Goal: Task Accomplishment & Management: Complete application form

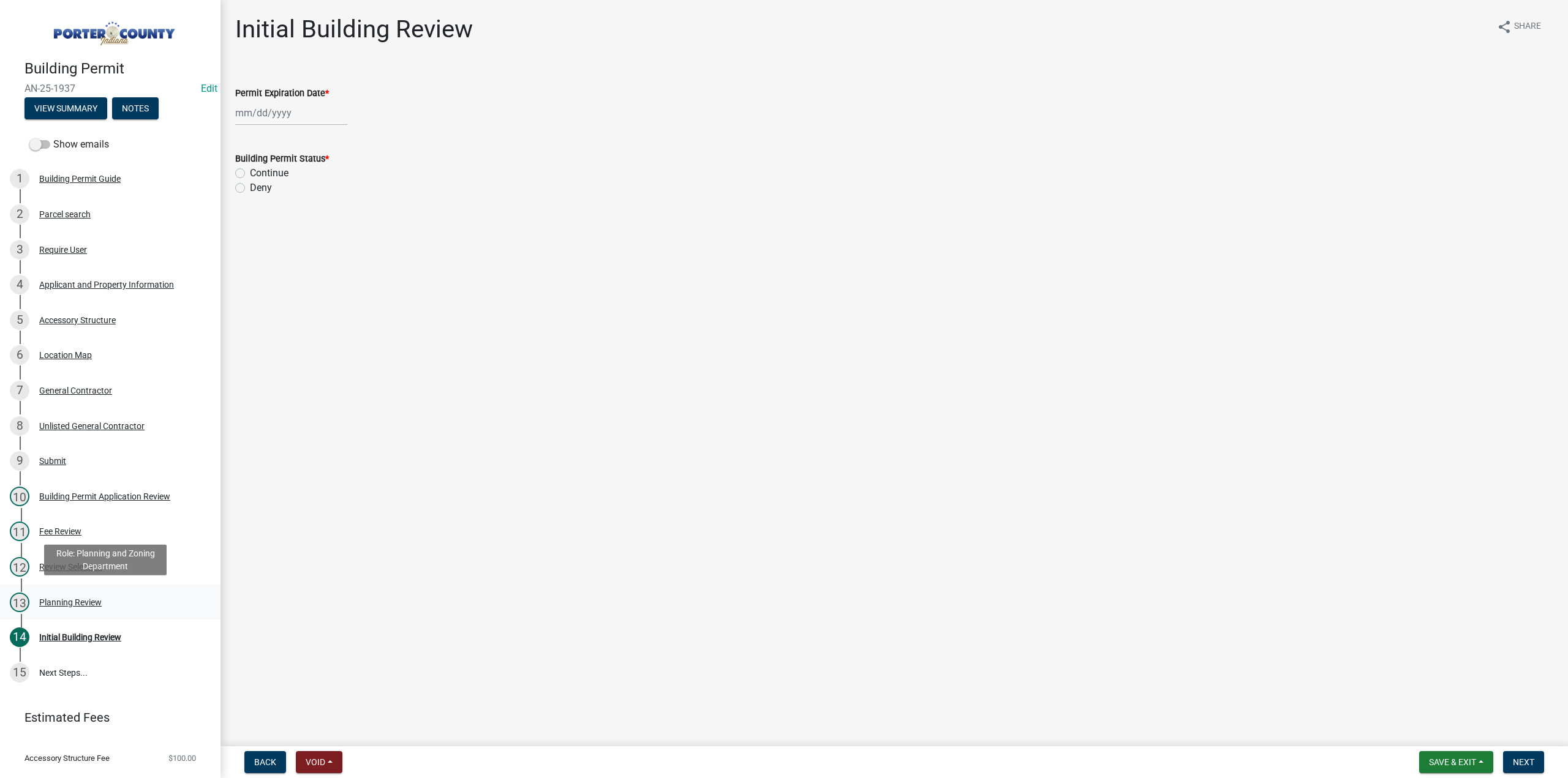
click at [80, 604] on div "Planning Review" at bounding box center [70, 602] width 62 height 9
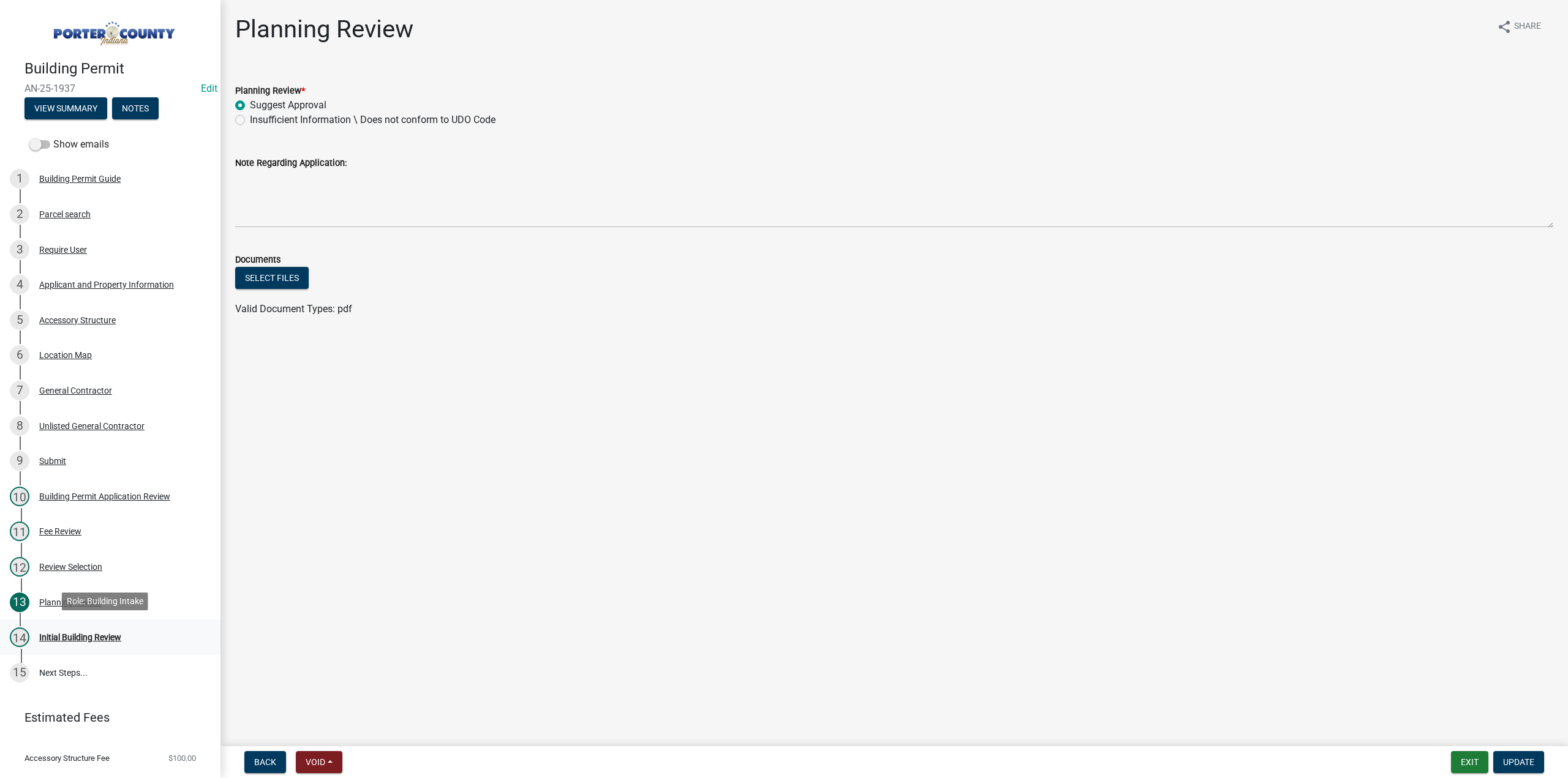
click at [122, 635] on div "14 Initial Building Review" at bounding box center [105, 637] width 191 height 19
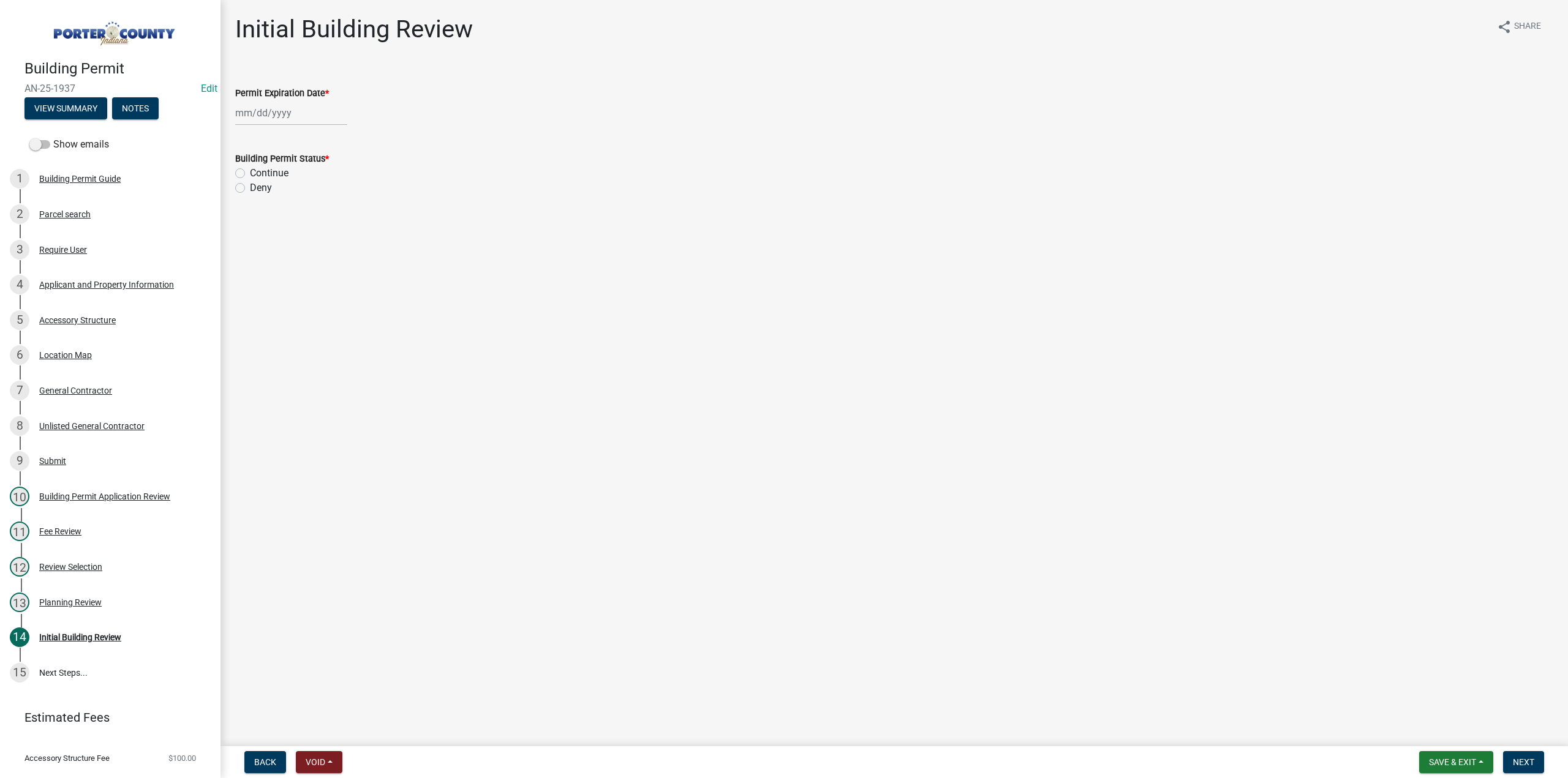
select select "10"
select select "2025"
click at [295, 119] on div "Jan Feb Mar Apr May Jun Jul Aug Sep Oct Nov Dec 1525 1526 1527 1528 1529 1530 1…" at bounding box center [290, 113] width 112 height 25
click at [444, 94] on div "Permit Expiration Date *" at bounding box center [894, 92] width 1318 height 15
click at [71, 422] on div "Unlisted General Contractor" at bounding box center [91, 425] width 105 height 9
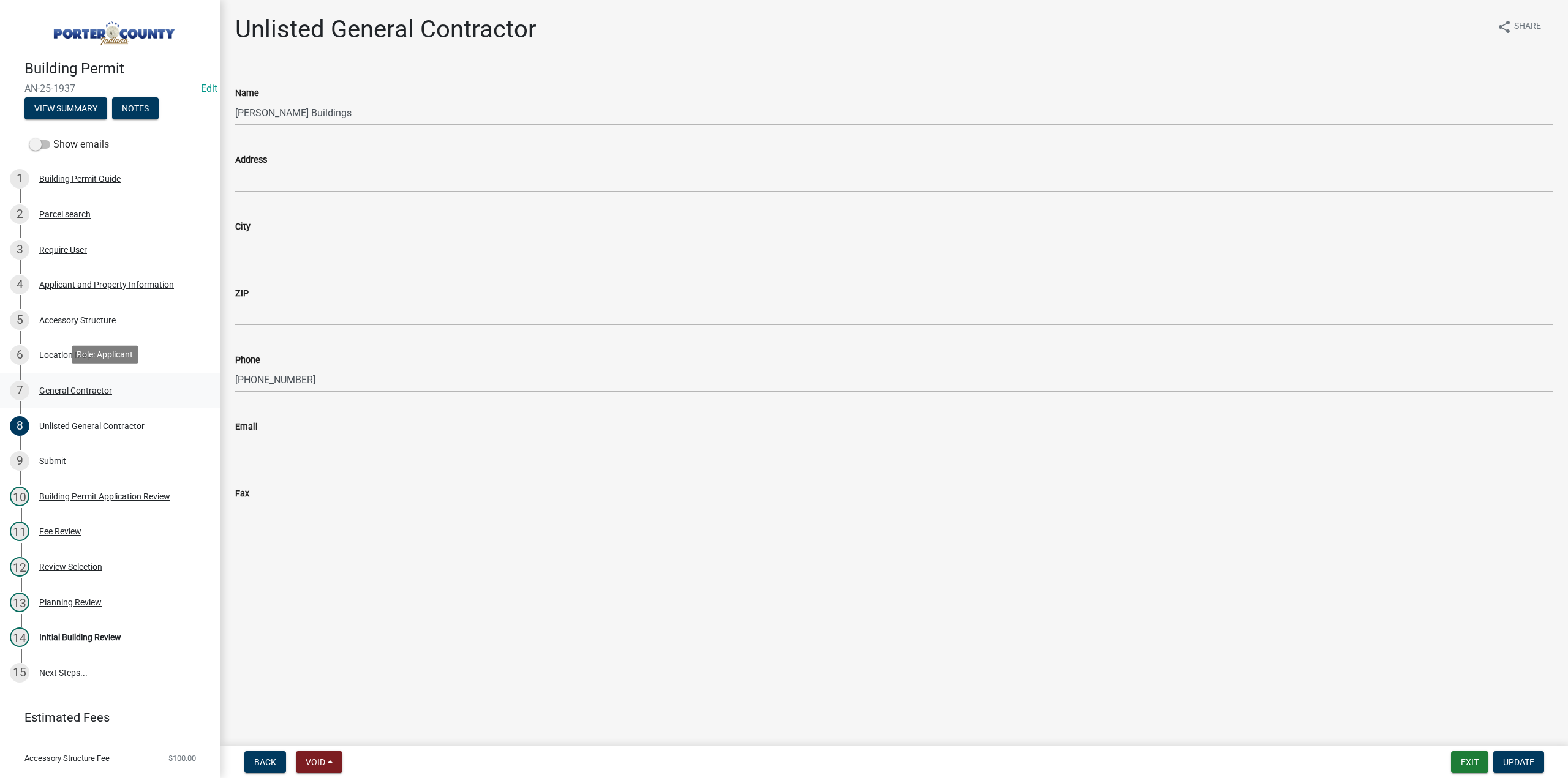
click at [88, 389] on div "General Contractor" at bounding box center [75, 390] width 73 height 9
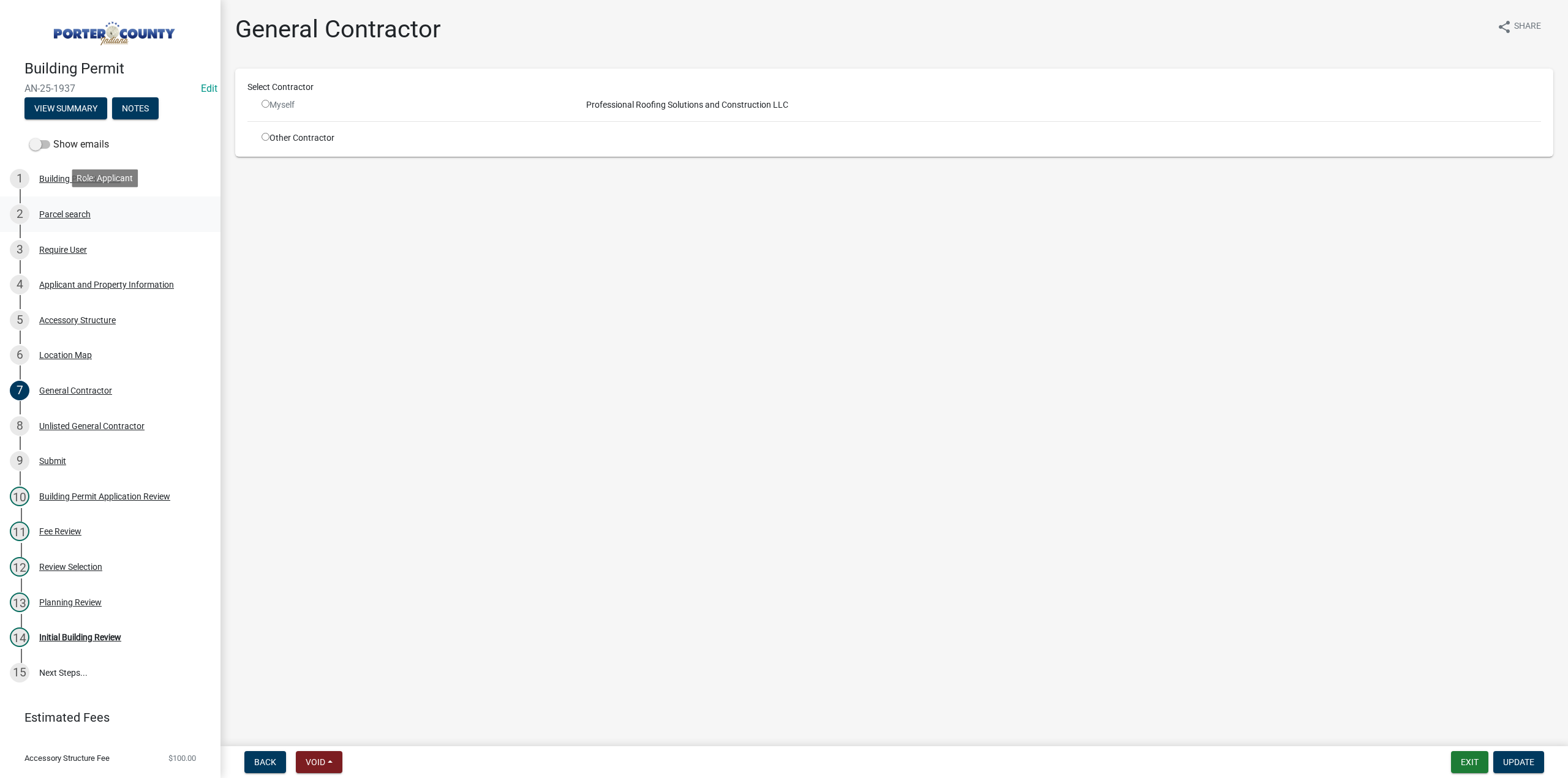
click at [57, 215] on div "Parcel search" at bounding box center [64, 214] width 51 height 9
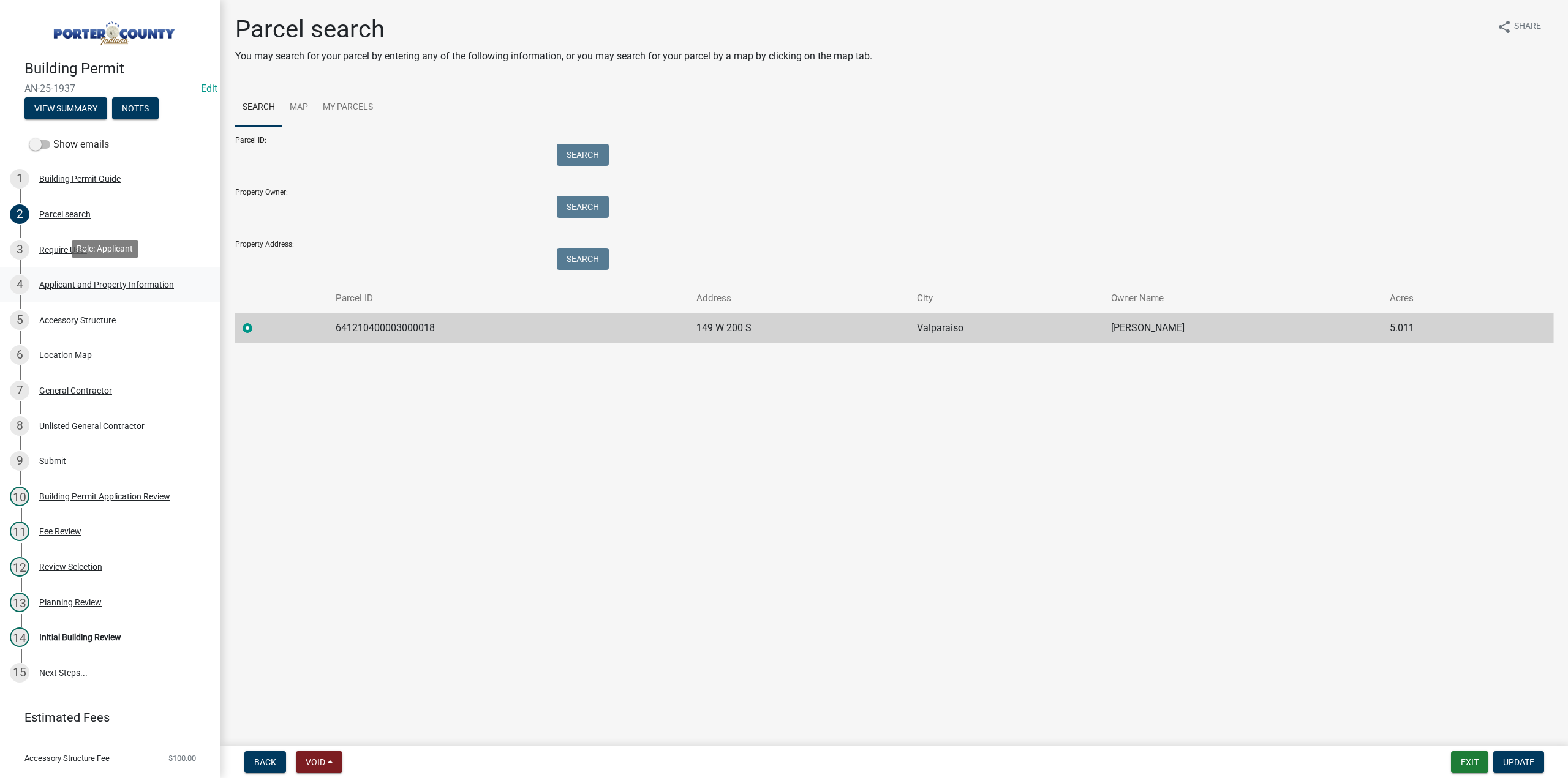
click at [109, 283] on div "Applicant and Property Information" at bounding box center [106, 285] width 135 height 9
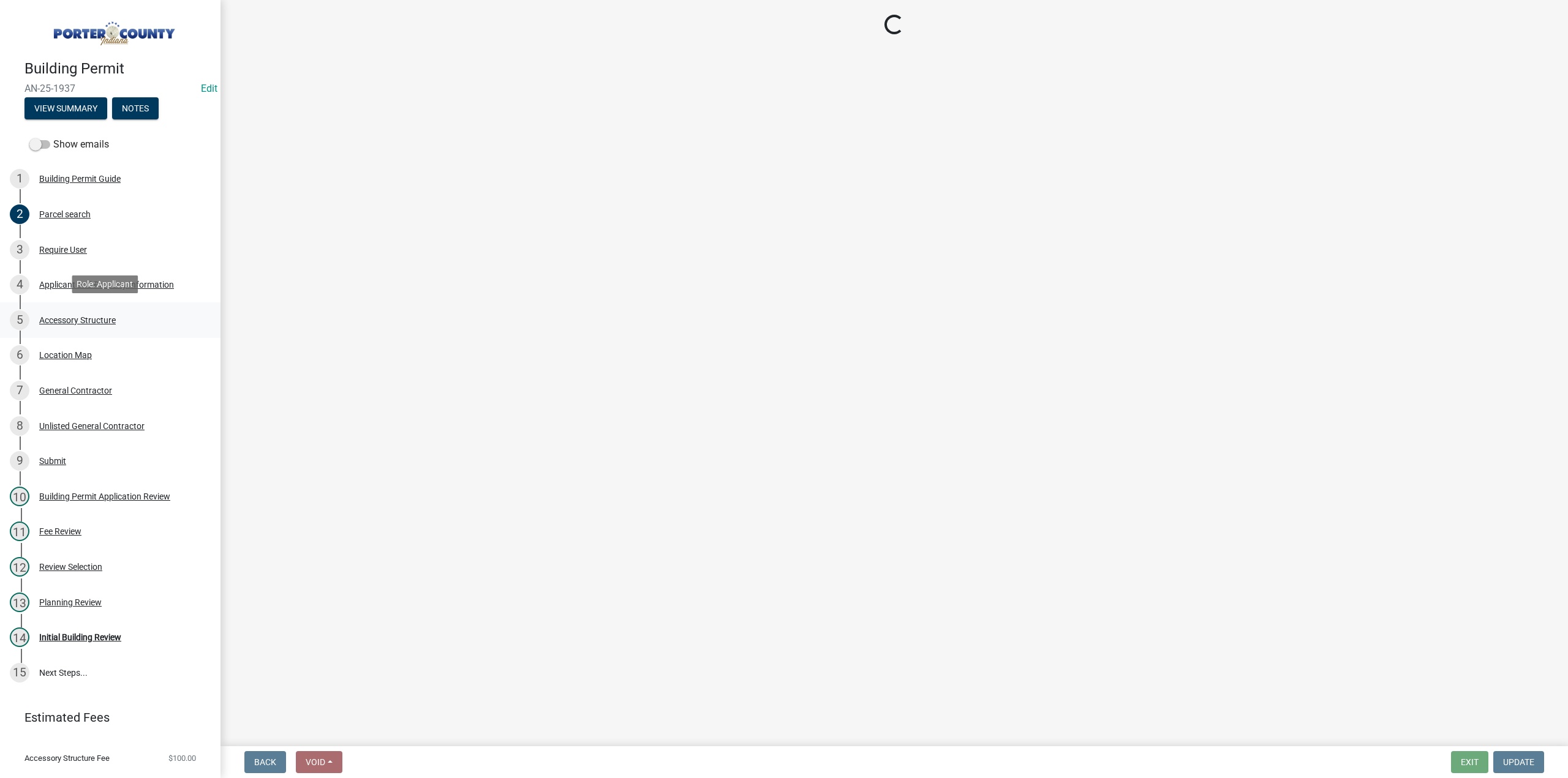
select select "eebc071e-620a-4db8-83e9-cb6b194c67e9"
select select "ea6751d4-6bf7-4a16-89ee-f7801ab82aa1"
select select "271bd504-2c49-4a3f-937e-0db1d3436bac"
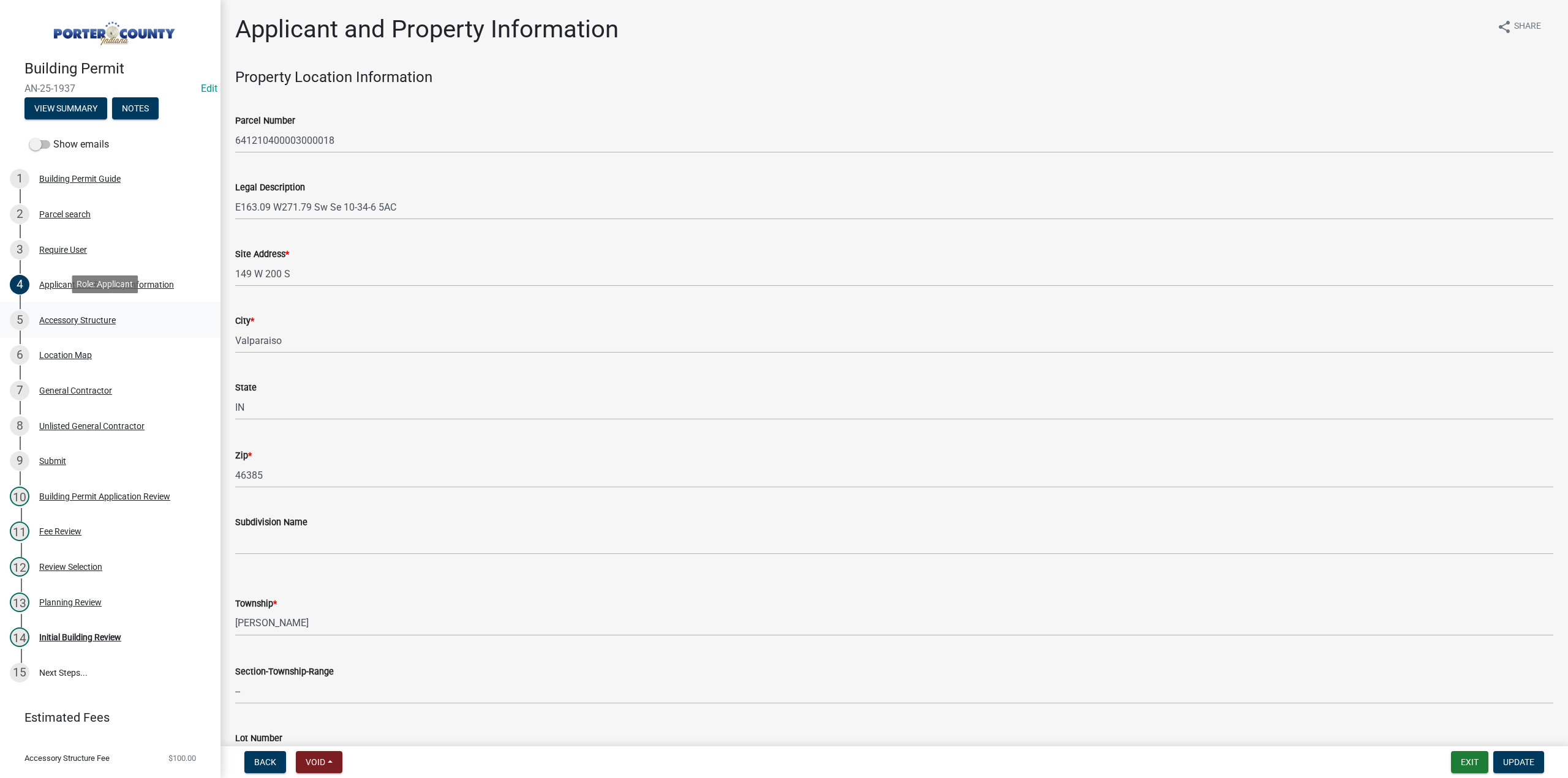
click at [97, 316] on div "Accessory Structure" at bounding box center [77, 320] width 77 height 9
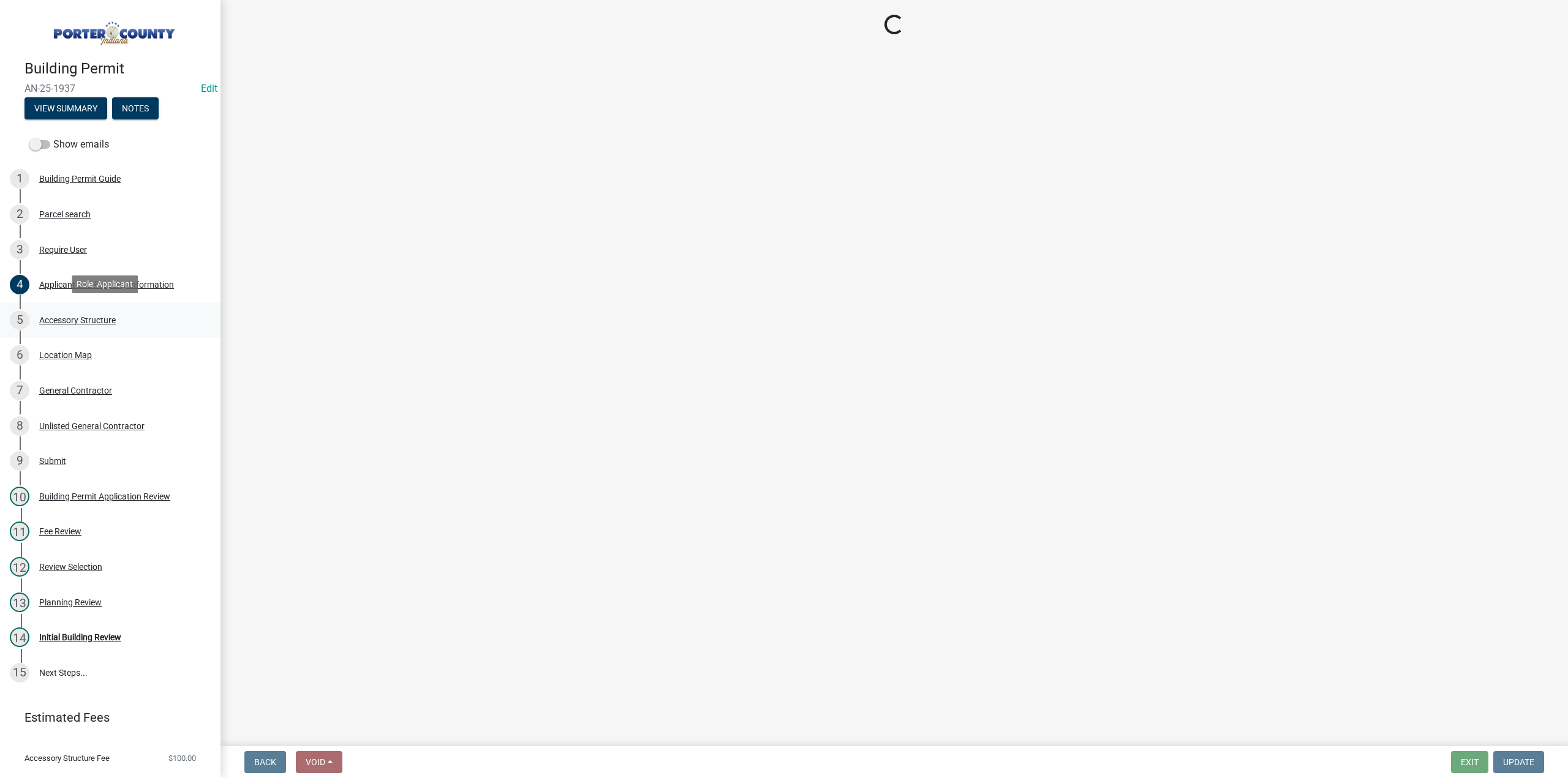
select select "b3000bfd-f408-4deb-8000-b6d1b85894a4"
select select "968dc824-c675-4889-9261-eecf15873776"
select select "3cff20c0-3f0c-46d5-8ea1-4d56f0396f42"
select select "d63a0ebc-b44d-481d-ab70-ec75eba29316"
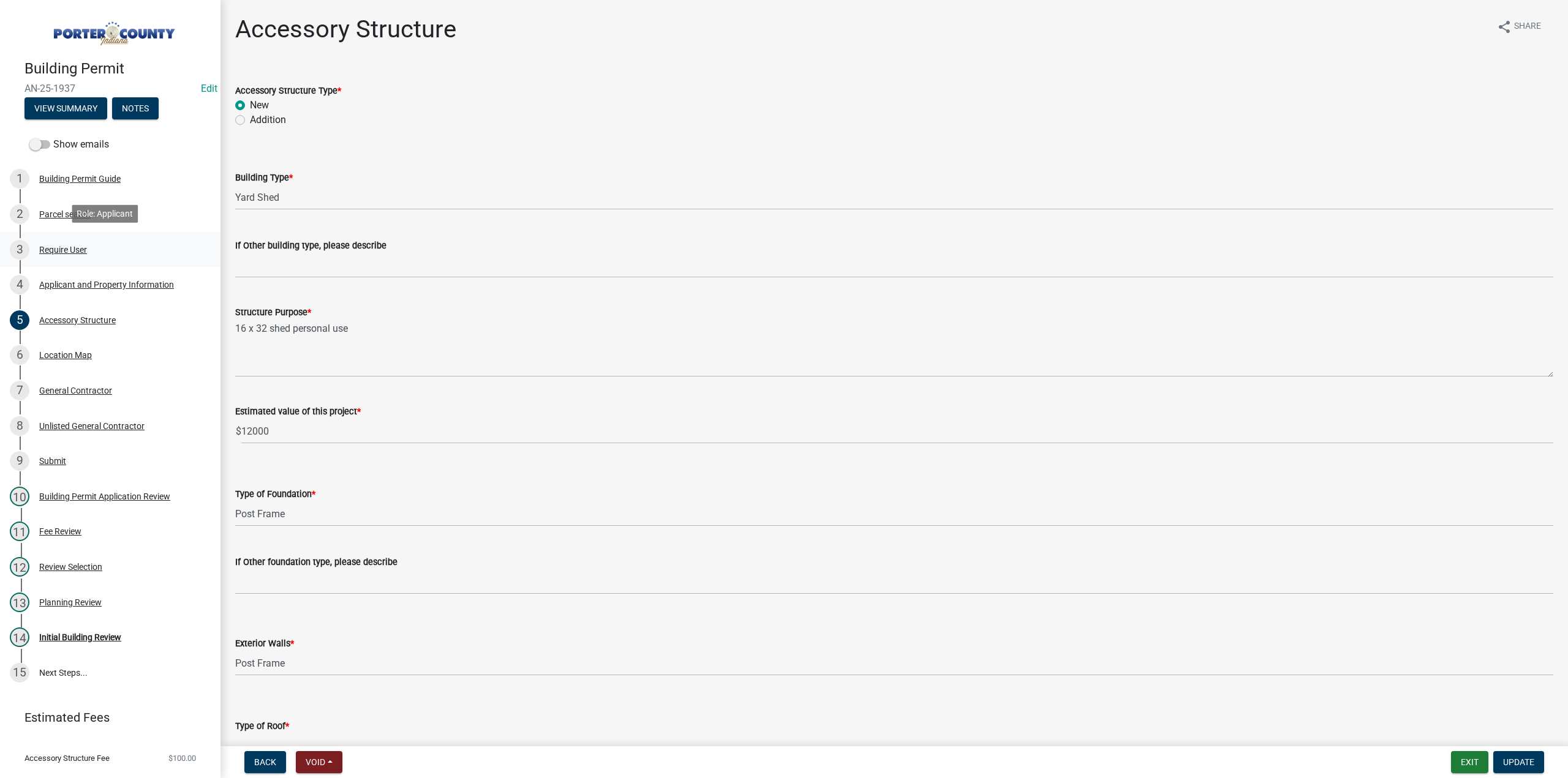
click at [67, 248] on div "Require User" at bounding box center [62, 250] width 48 height 9
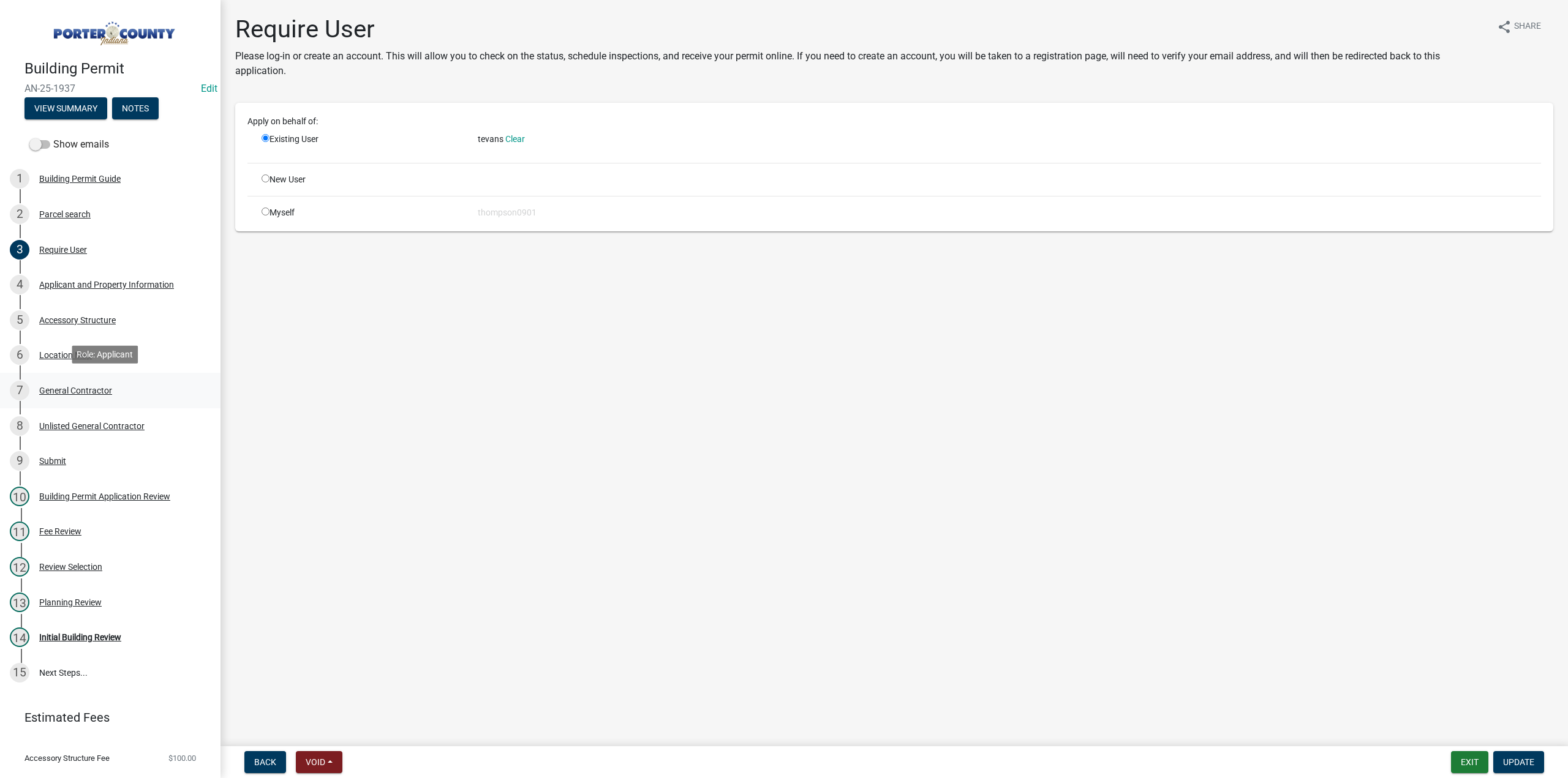
click at [77, 388] on div "General Contractor" at bounding box center [75, 390] width 73 height 9
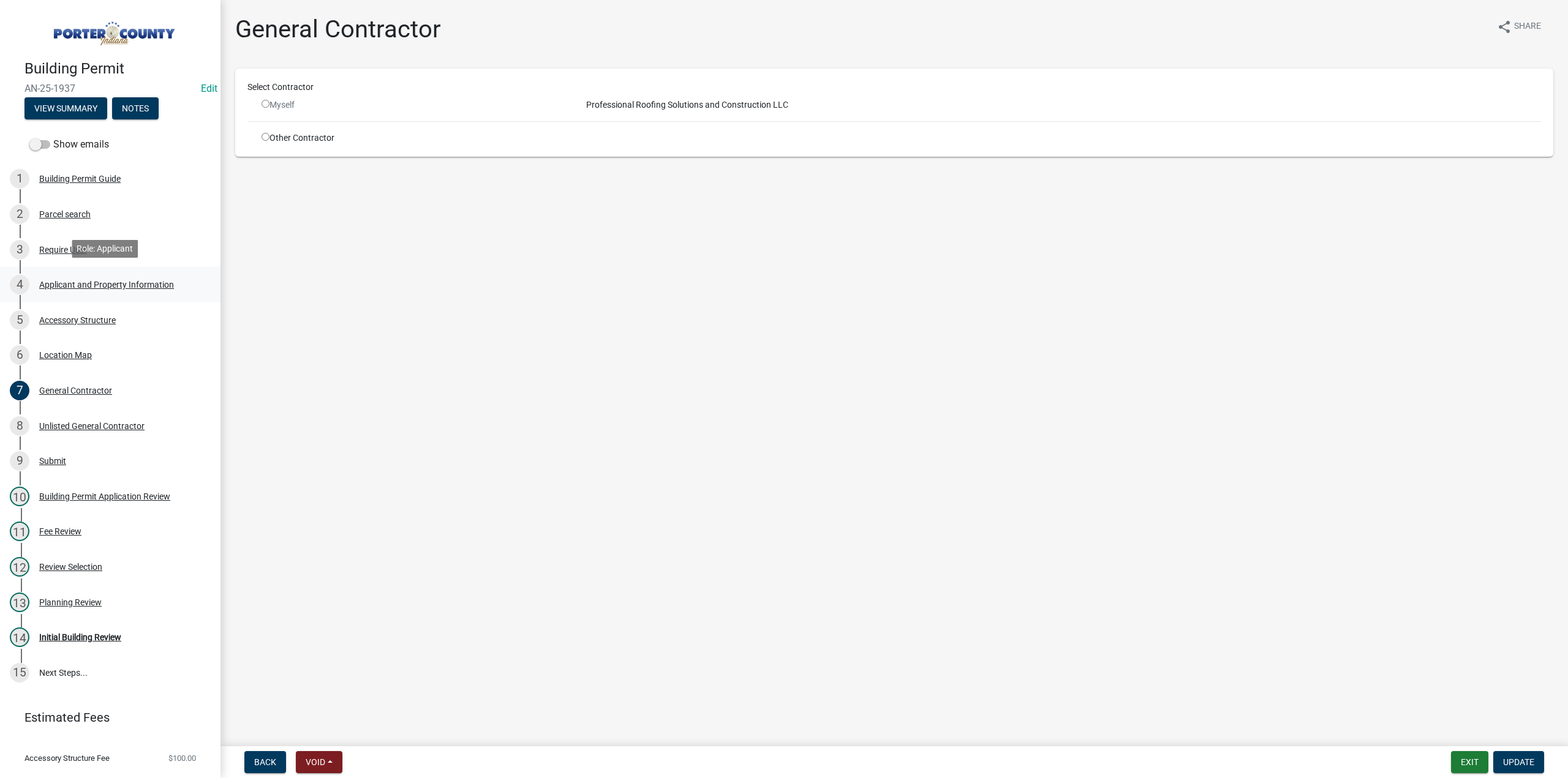
click at [73, 282] on div "Applicant and Property Information" at bounding box center [106, 285] width 135 height 9
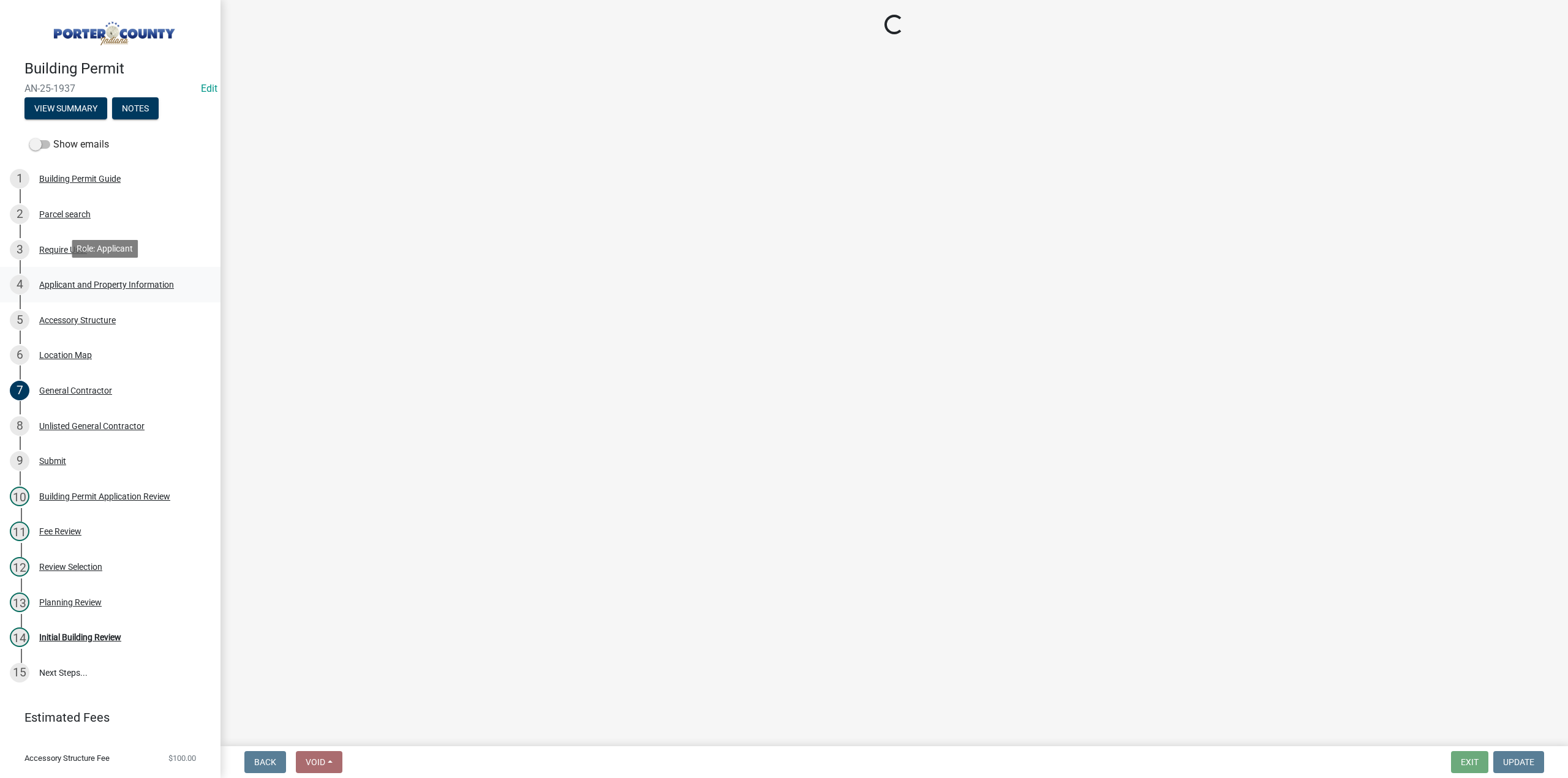
select select "eebc071e-620a-4db8-83e9-cb6b194c67e9"
select select "ea6751d4-6bf7-4a16-89ee-f7801ab82aa1"
select select "271bd504-2c49-4a3f-937e-0db1d3436bac"
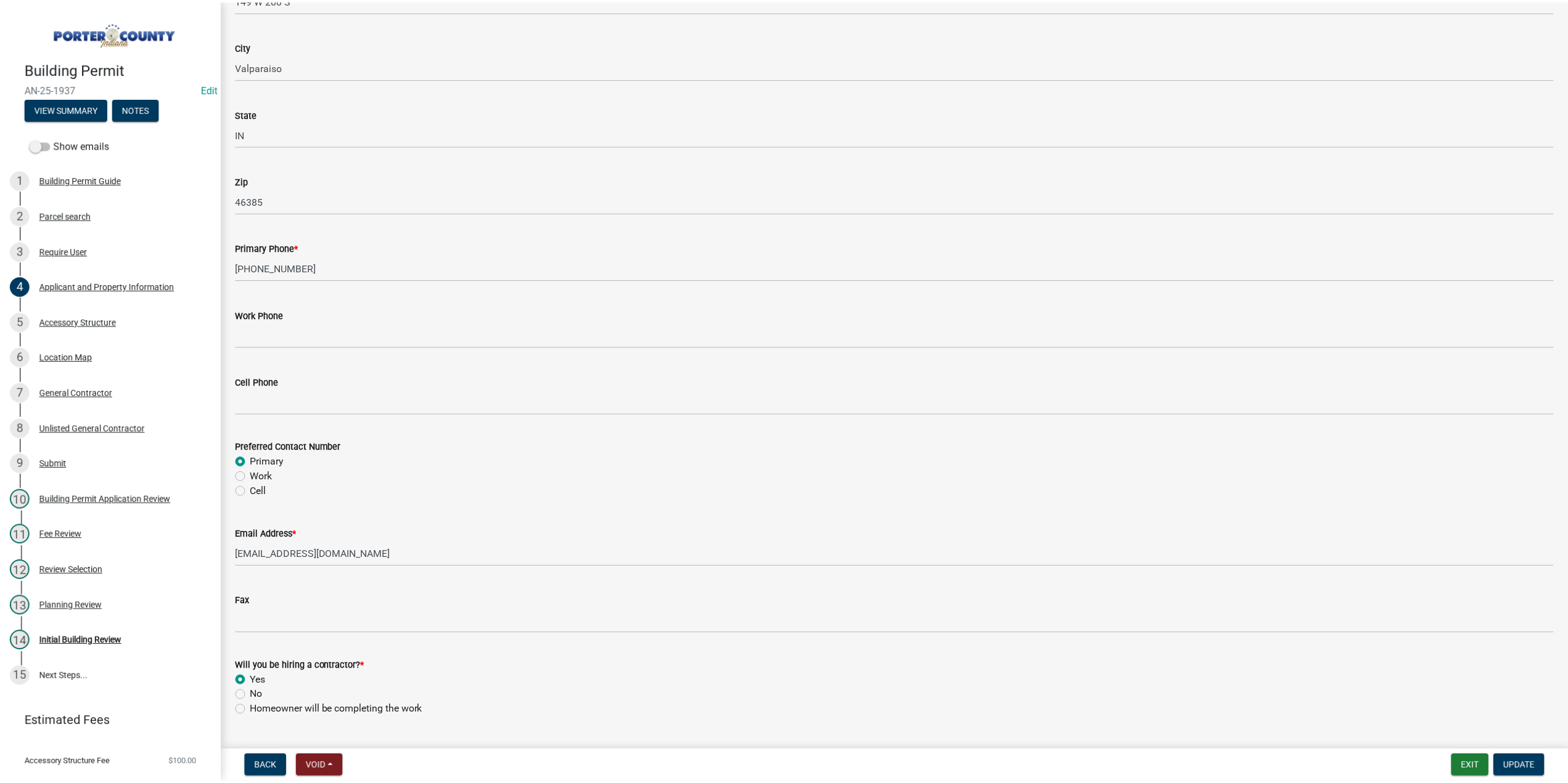
scroll to position [1522, 0]
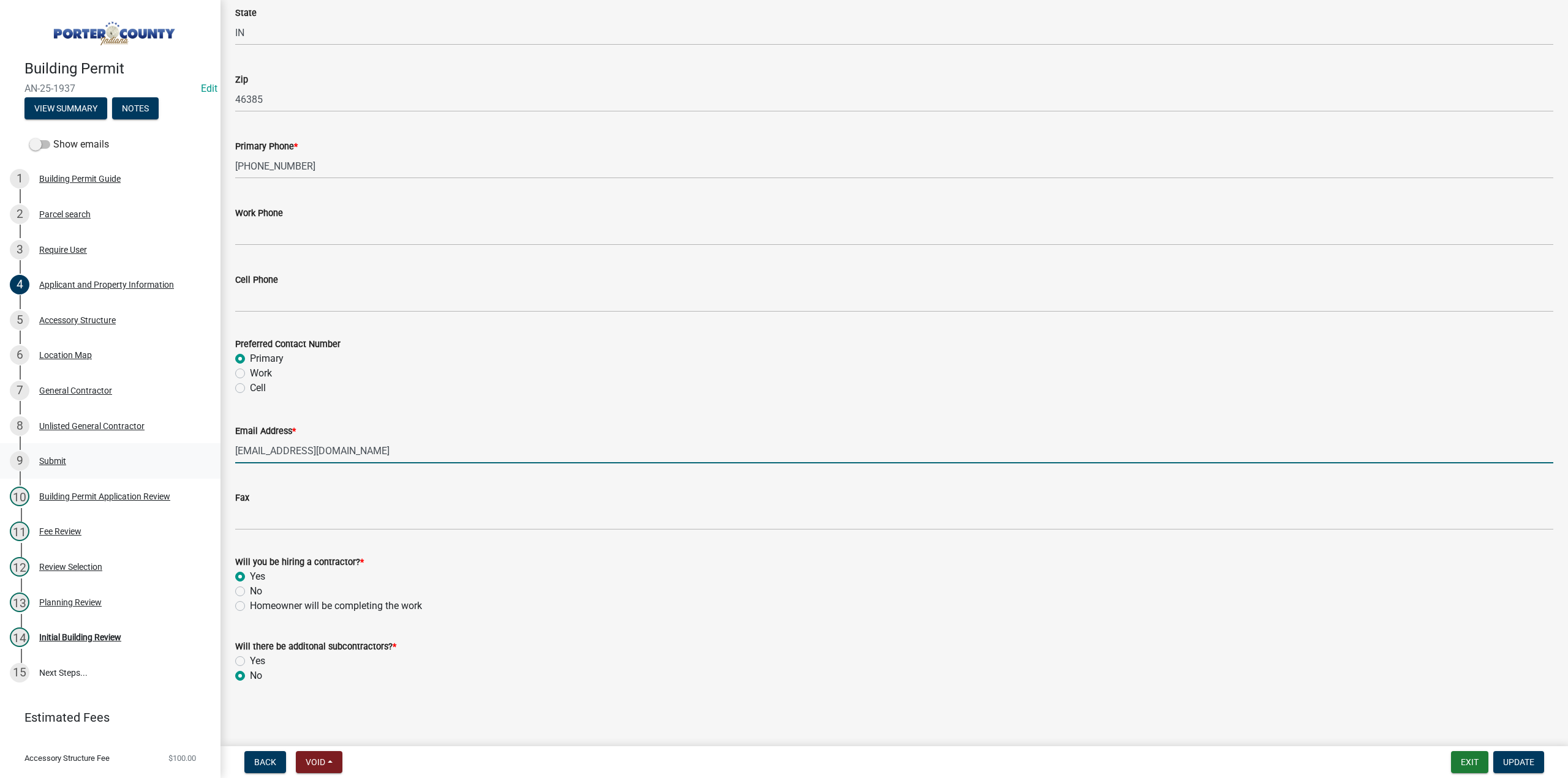
drag, startPoint x: 404, startPoint y: 449, endPoint x: 200, endPoint y: 463, distance: 204.5
click at [200, 462] on div "Building Permit AN-25-1937 Edit View Summary Notes Show emails 1 Building Permi…" at bounding box center [784, 389] width 1568 height 778
click at [1473, 761] on button "Exit" at bounding box center [1470, 762] width 37 height 22
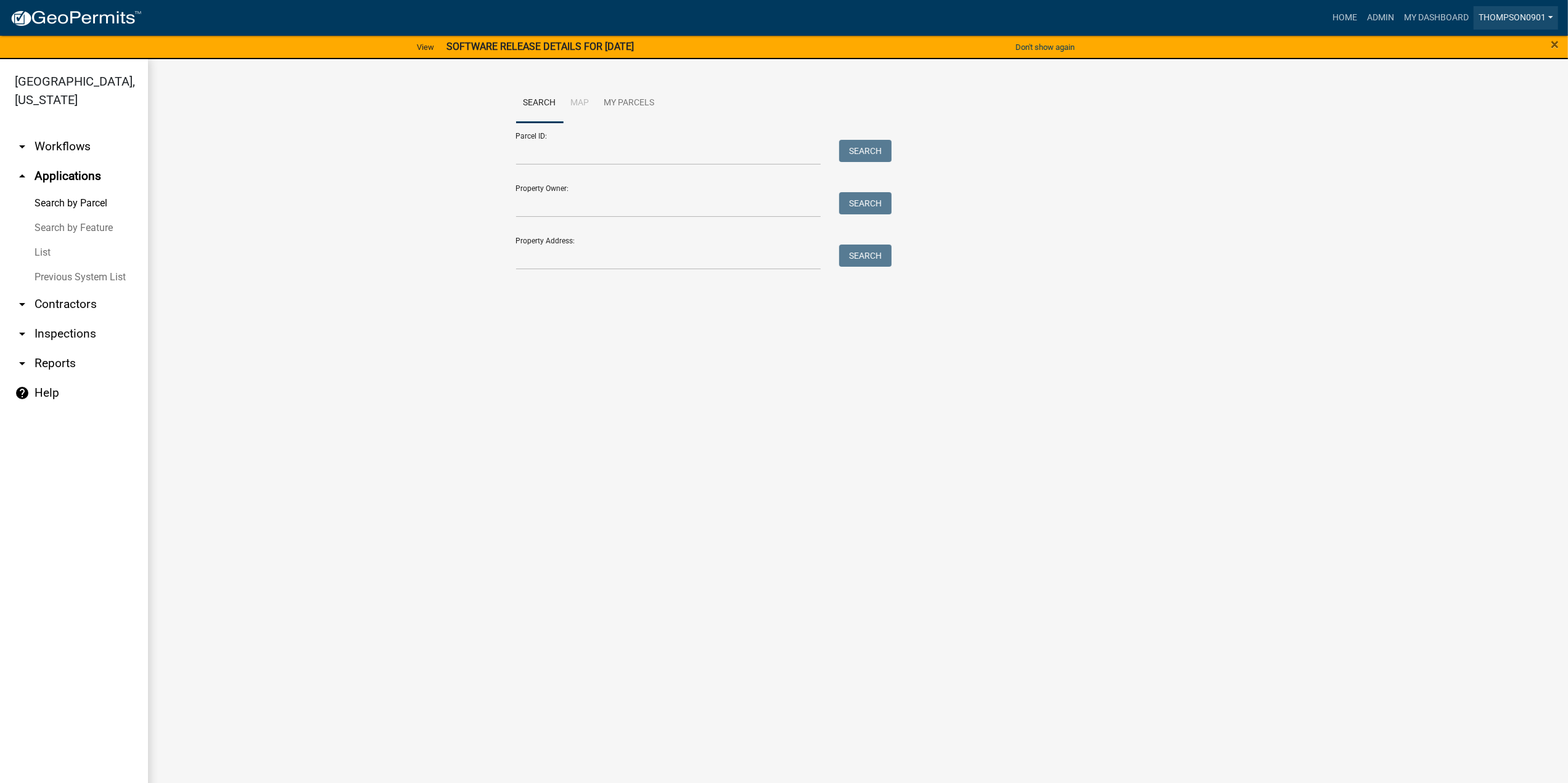
click at [1514, 15] on link "thompson0901" at bounding box center [1515, 18] width 84 height 23
click at [1510, 151] on link "Logout" at bounding box center [1505, 150] width 106 height 29
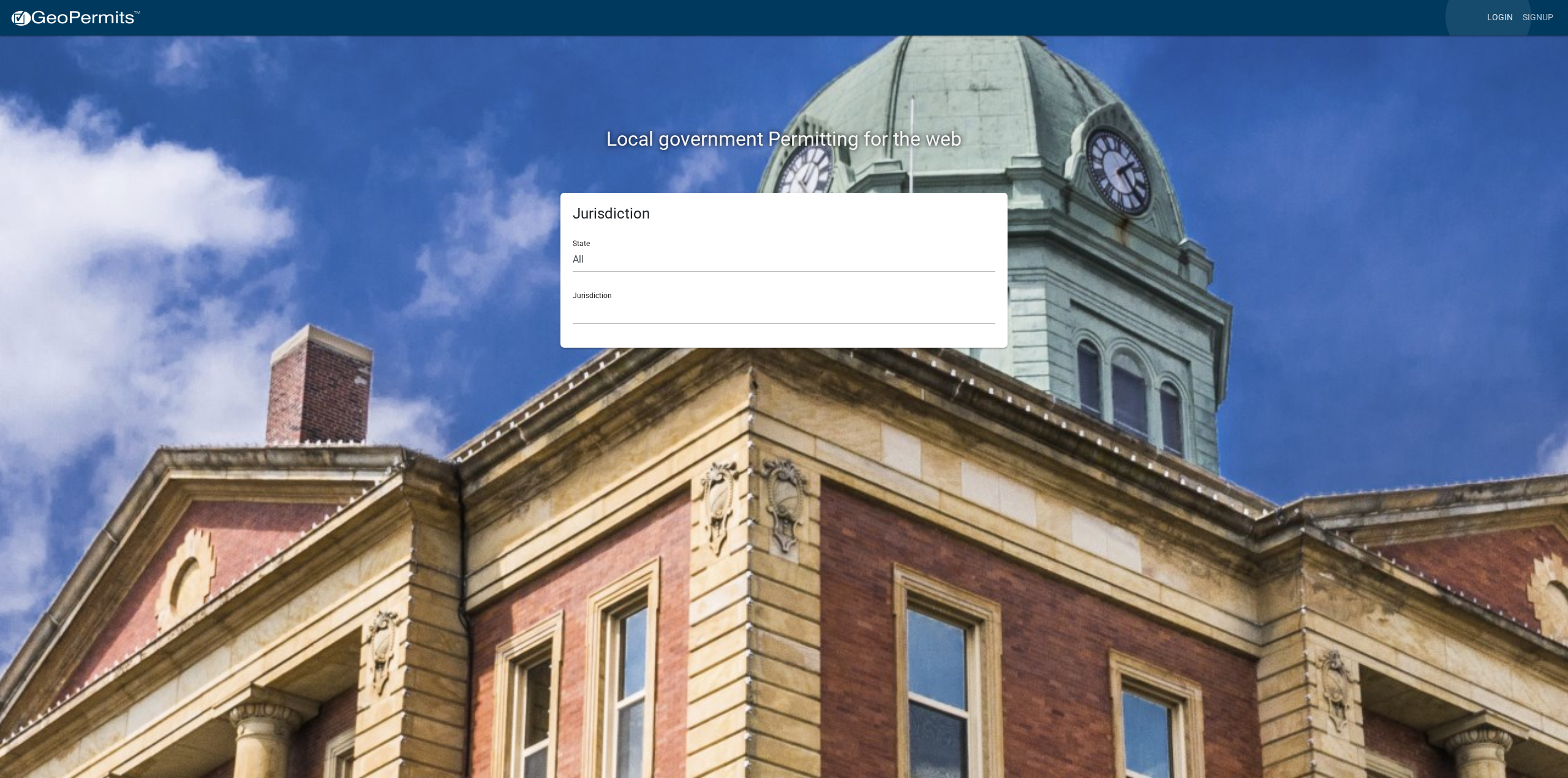
click at [1488, 17] on link "Login" at bounding box center [1500, 17] width 36 height 23
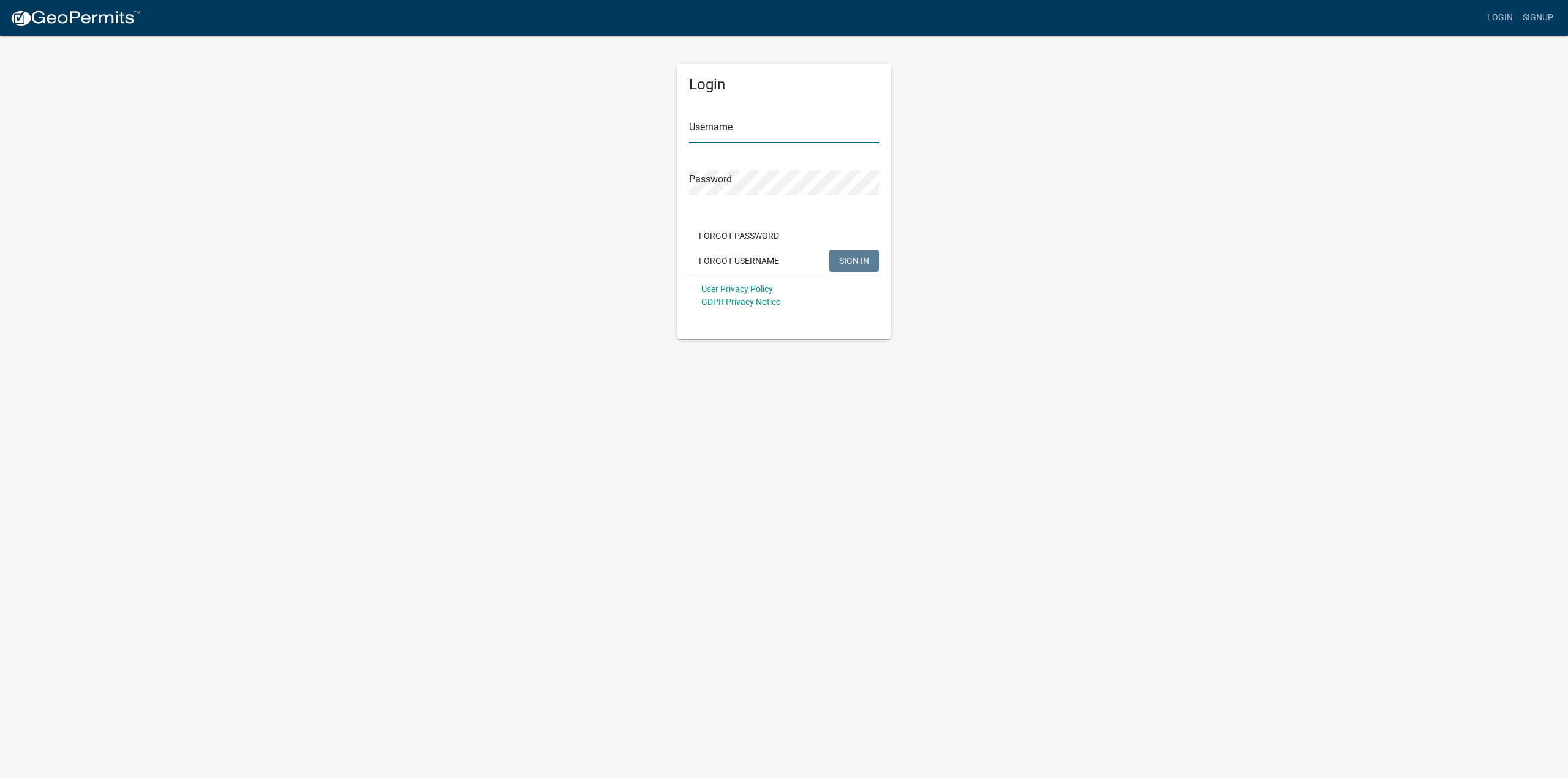
type input "thompson0901"
click at [862, 261] on span "SIGN IN" at bounding box center [854, 260] width 30 height 10
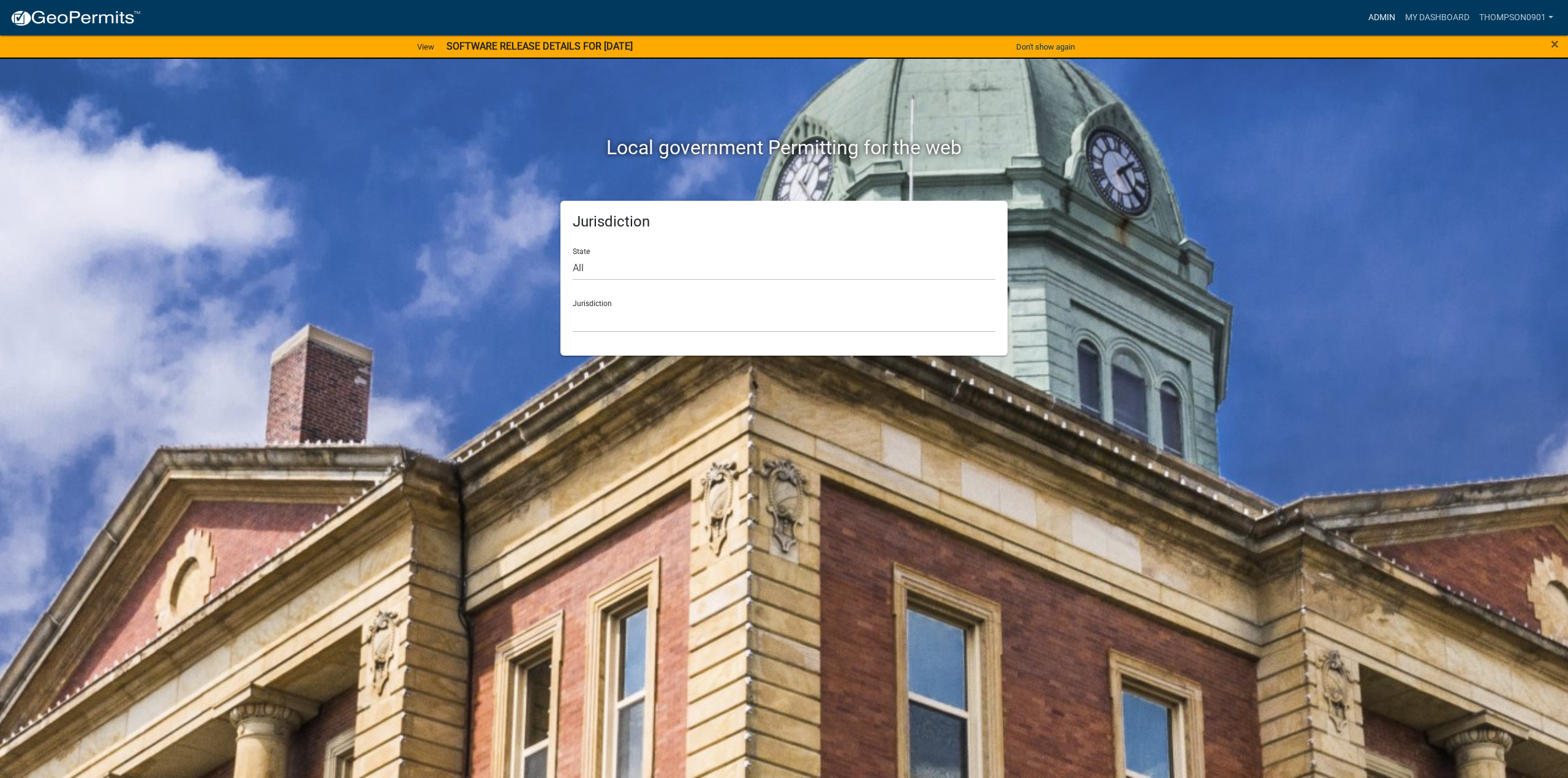
click at [1380, 18] on link "Admin" at bounding box center [1382, 17] width 37 height 23
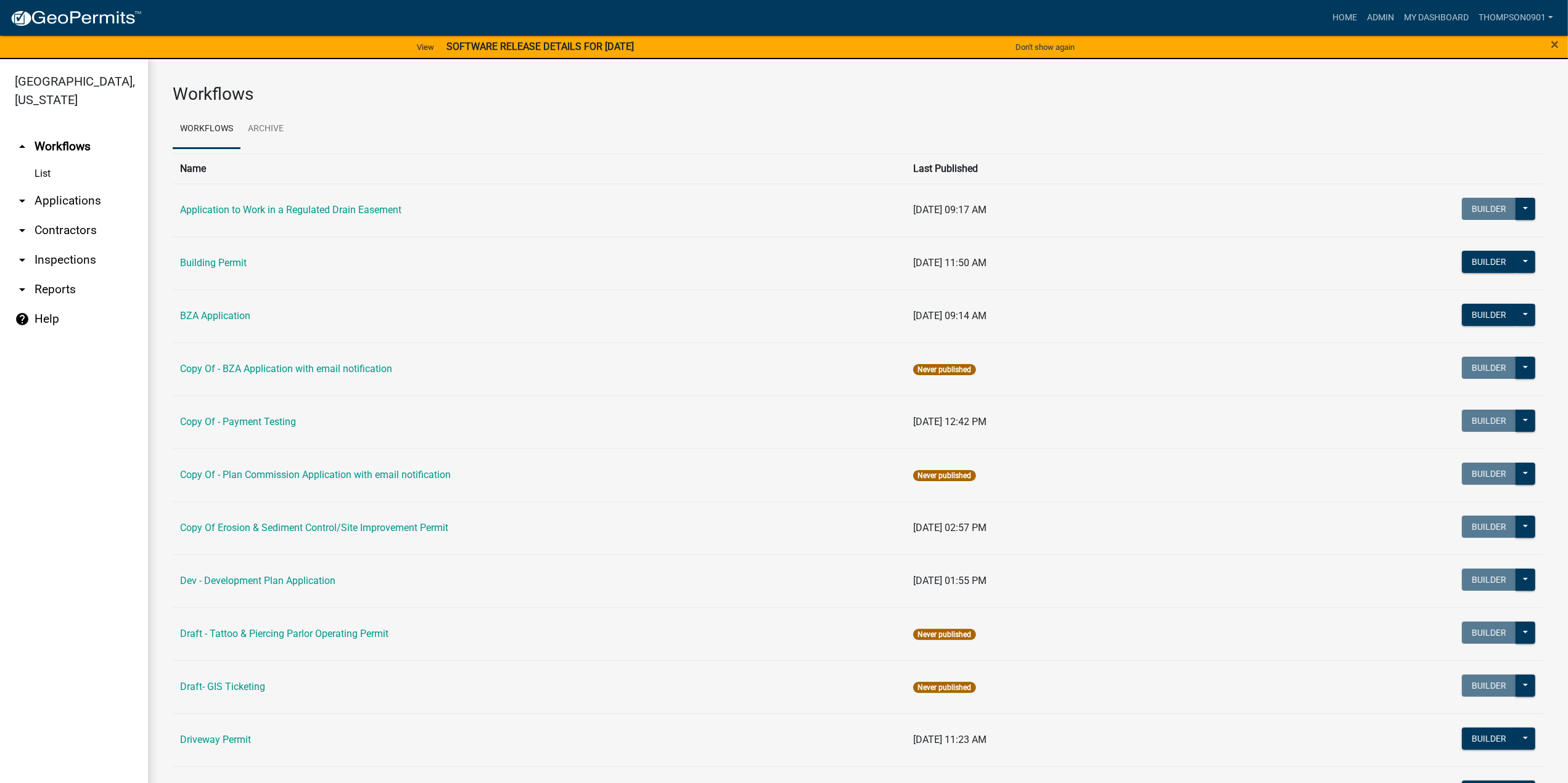
click at [70, 186] on link "arrow_drop_down Applications" at bounding box center [73, 200] width 148 height 29
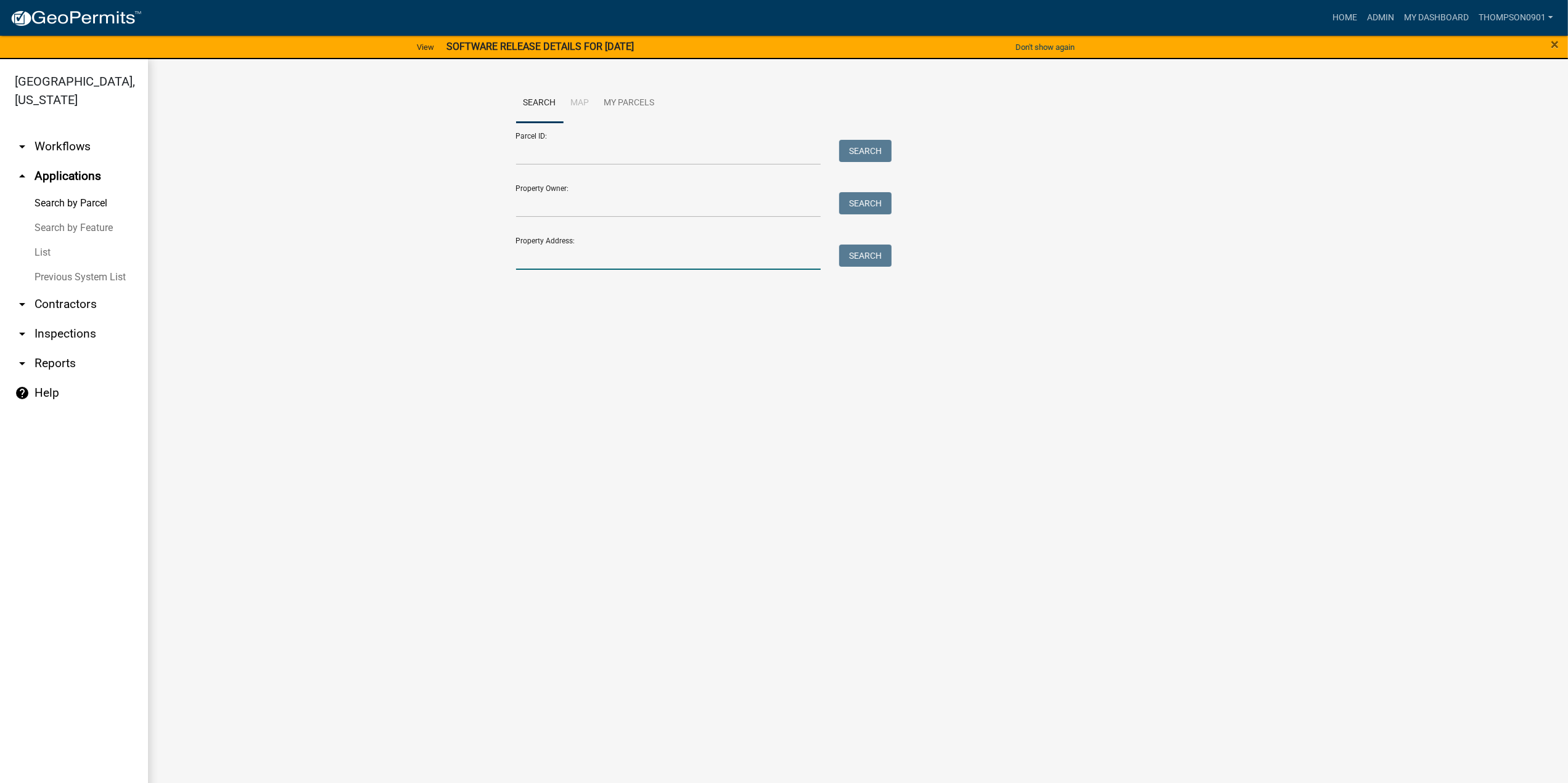
click at [668, 262] on input "Property Address:" at bounding box center [669, 257] width 305 height 25
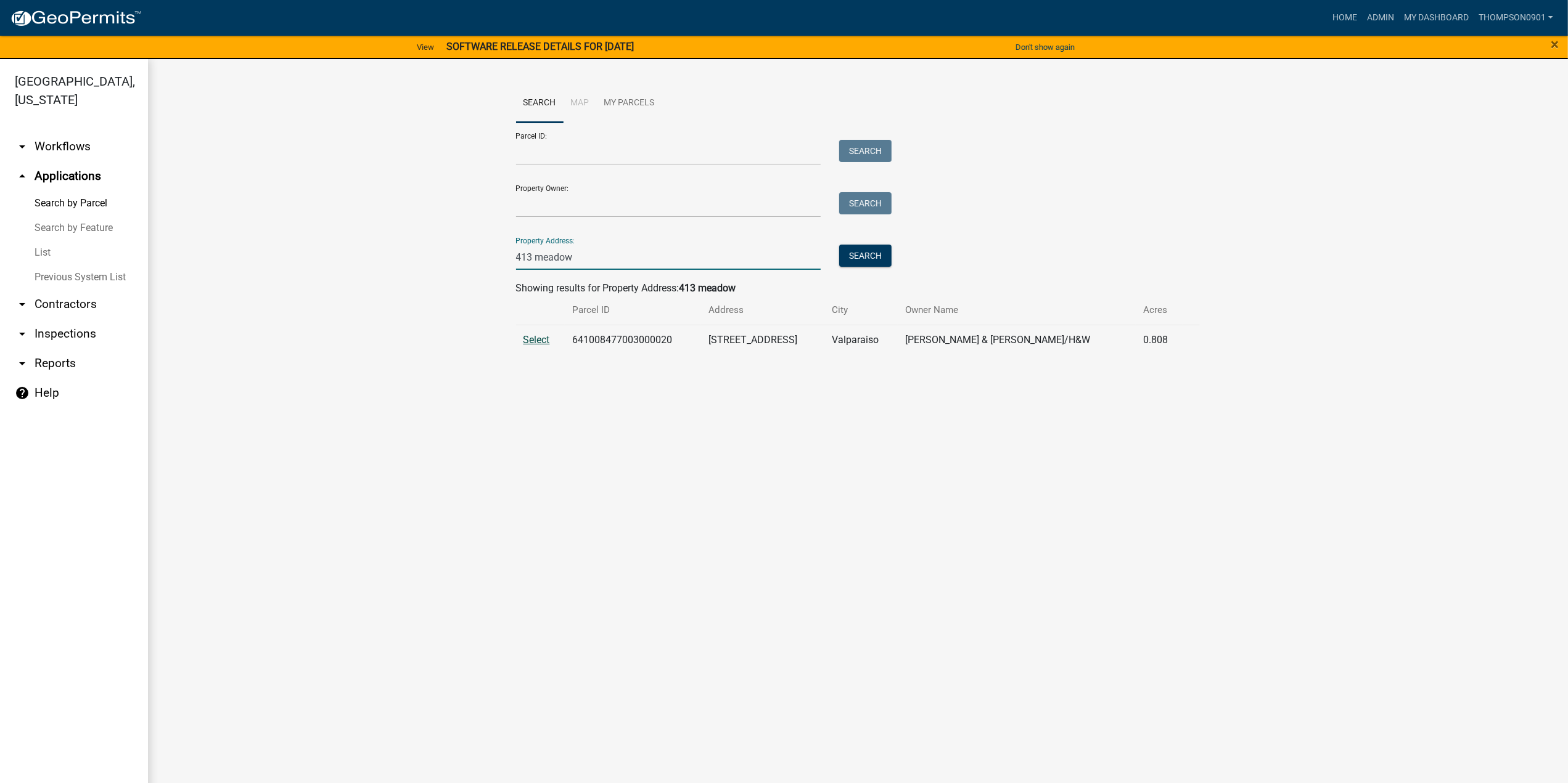
type input "413 meadow"
click at [532, 339] on span "Select" at bounding box center [536, 340] width 26 height 12
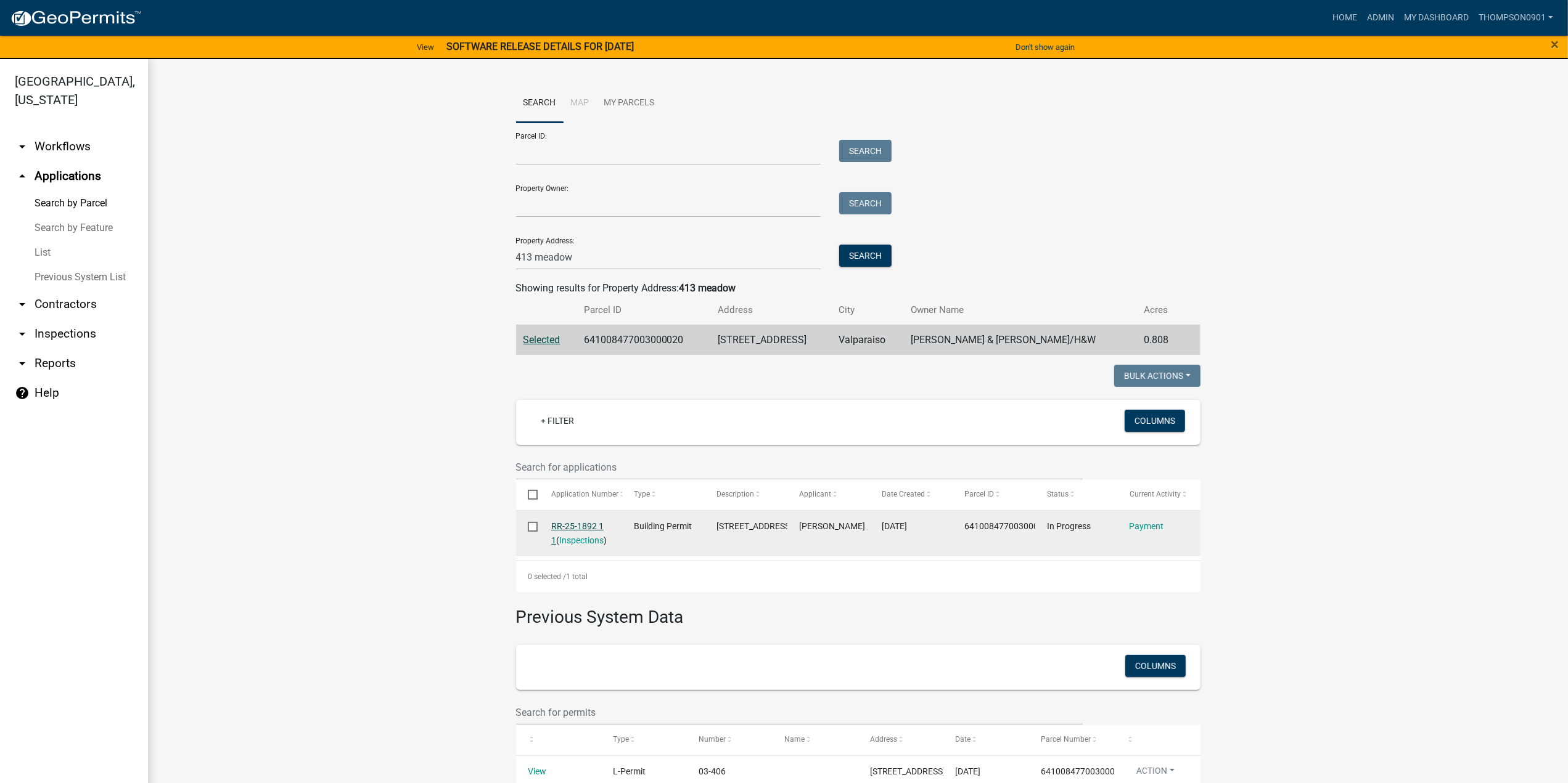
click at [576, 525] on link "RR-25-1892 1 1" at bounding box center [578, 533] width 53 height 24
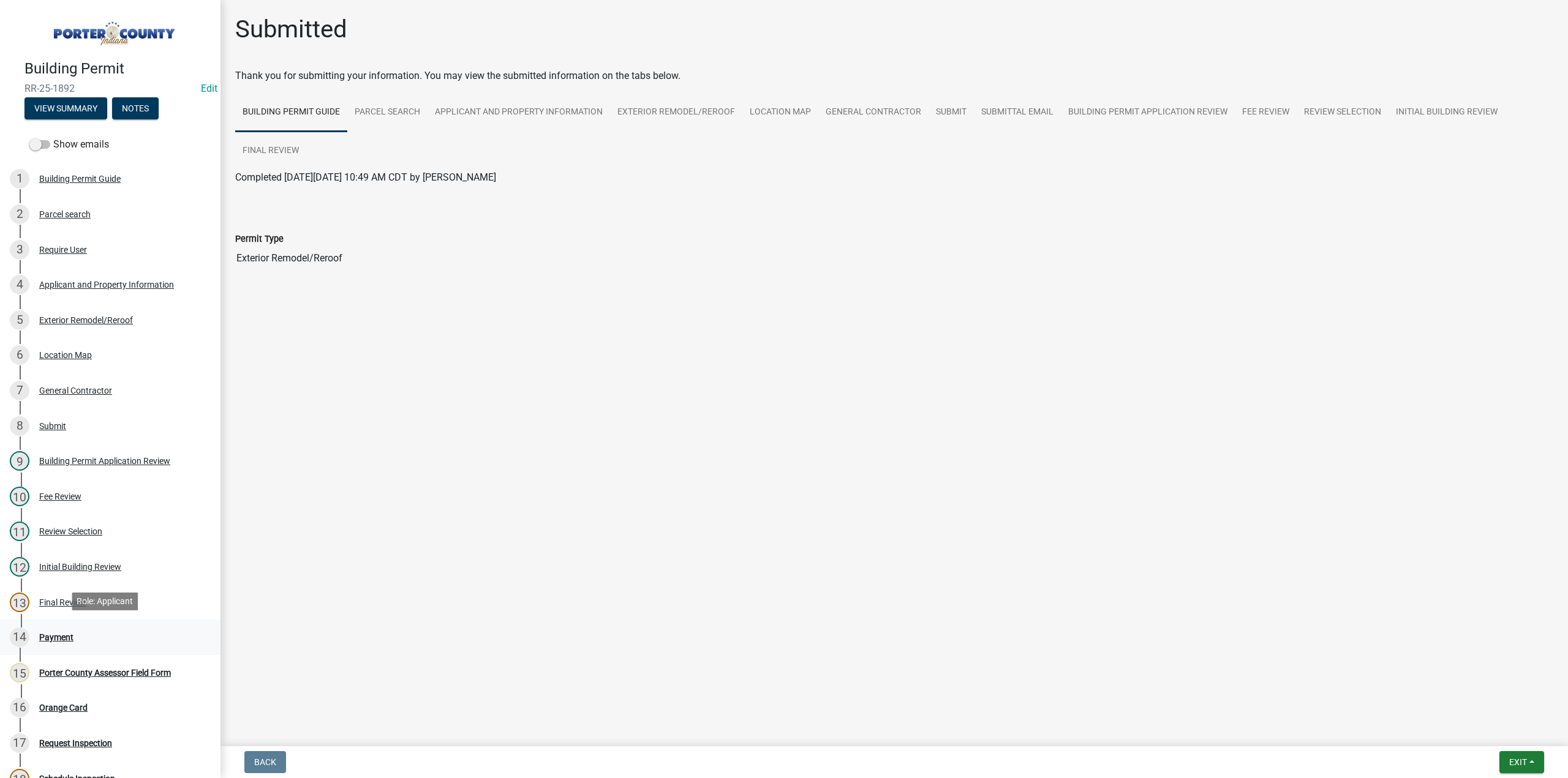
click at [76, 636] on div "14 Payment" at bounding box center [105, 637] width 191 height 19
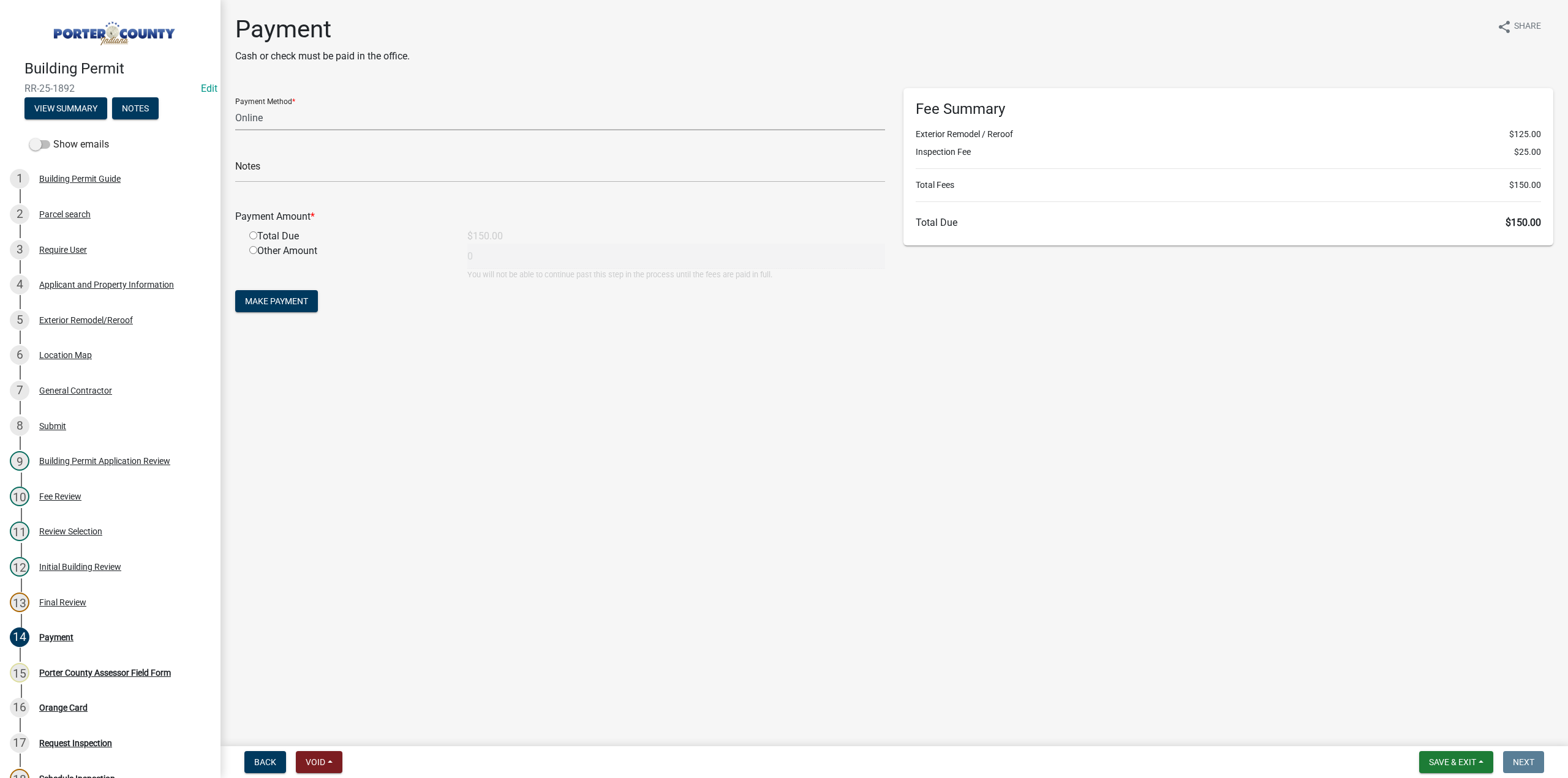
click at [262, 118] on select "Credit Card POS Check Cash Online" at bounding box center [560, 118] width 650 height 25
select select "1: 0"
click at [235, 105] on select "Credit Card POS Check Cash Online" at bounding box center [560, 118] width 650 height 25
click at [268, 165] on input "text" at bounding box center [560, 170] width 650 height 25
type input "#30537 Tri-County Companies"
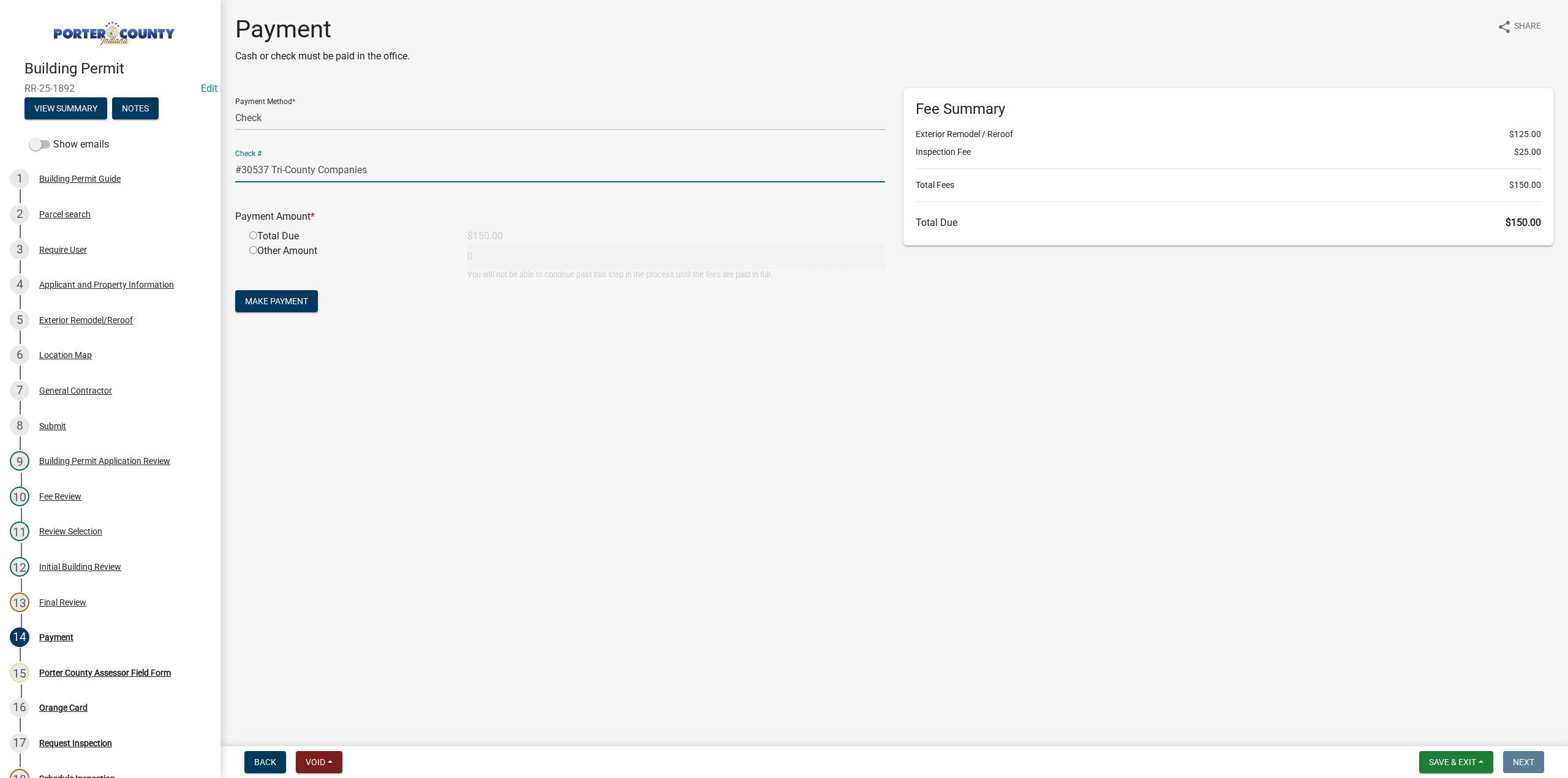
click at [252, 237] on input "radio" at bounding box center [254, 235] width 8 height 8
radio input "true"
type input "150"
click at [256, 302] on span "Make Payment" at bounding box center [276, 301] width 63 height 10
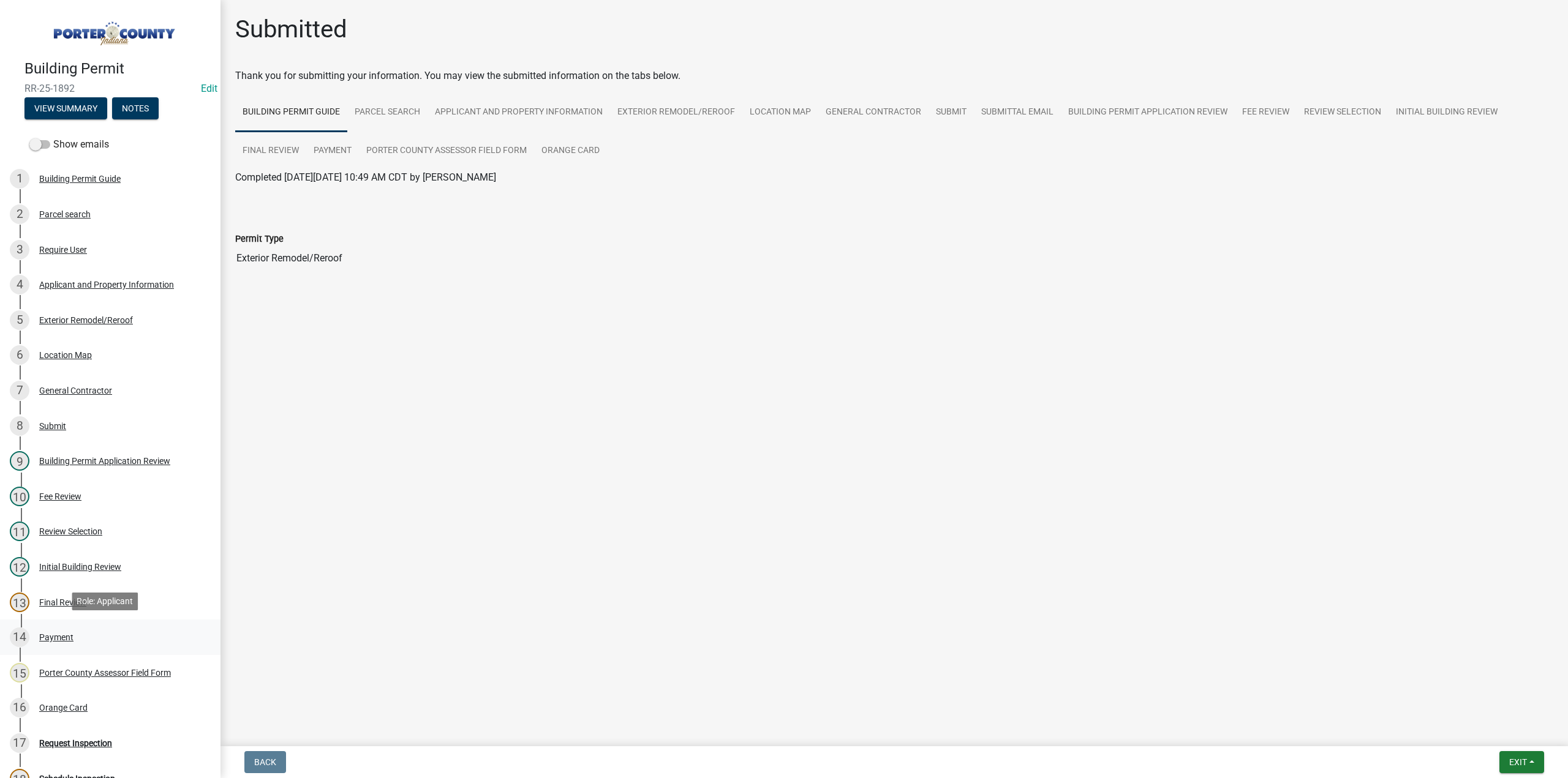
click at [76, 629] on div "14 Payment" at bounding box center [105, 637] width 191 height 19
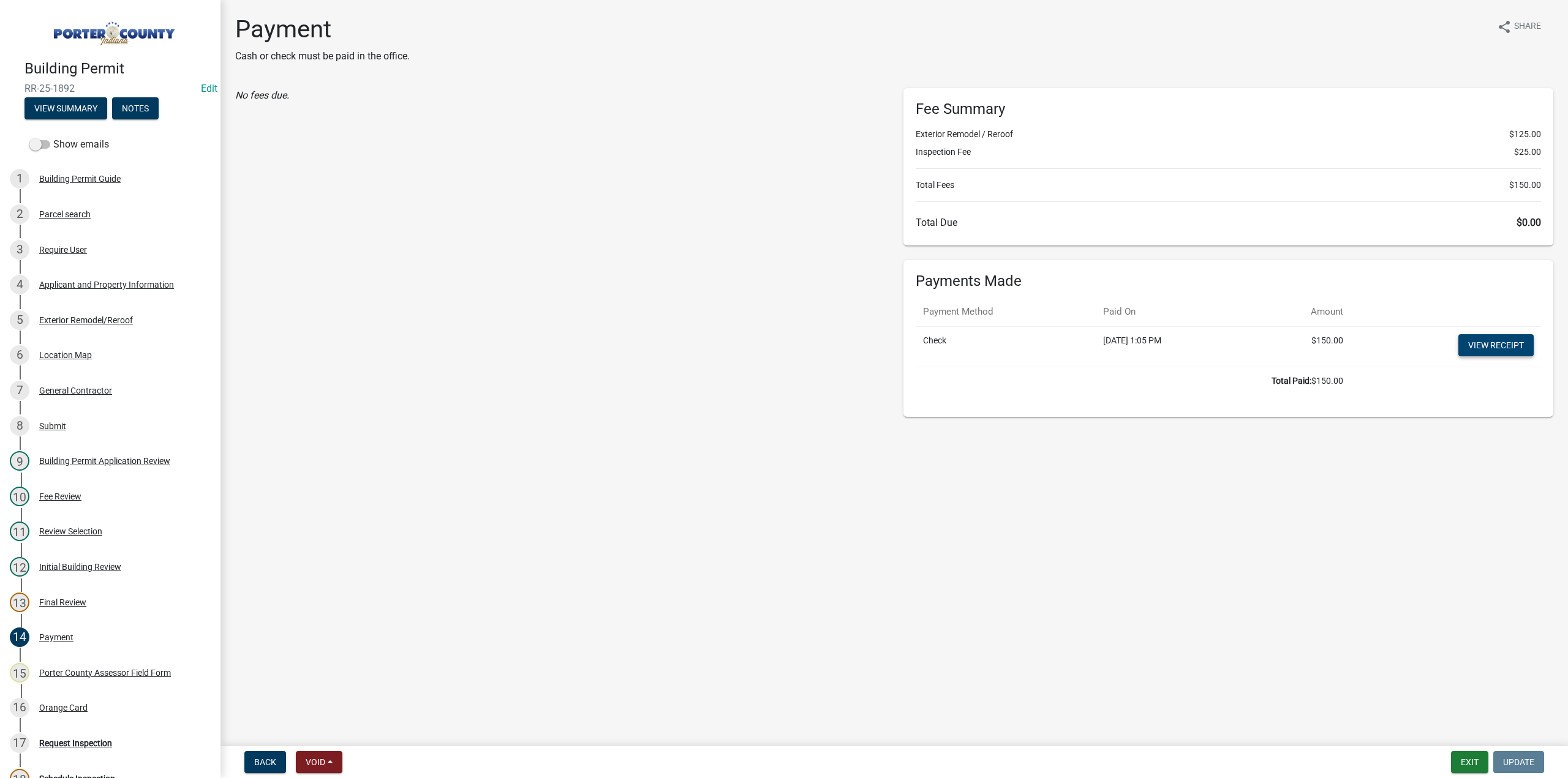
click at [1486, 349] on link "View receipt" at bounding box center [1496, 345] width 76 height 22
click at [52, 705] on div "Orange Card" at bounding box center [63, 708] width 49 height 9
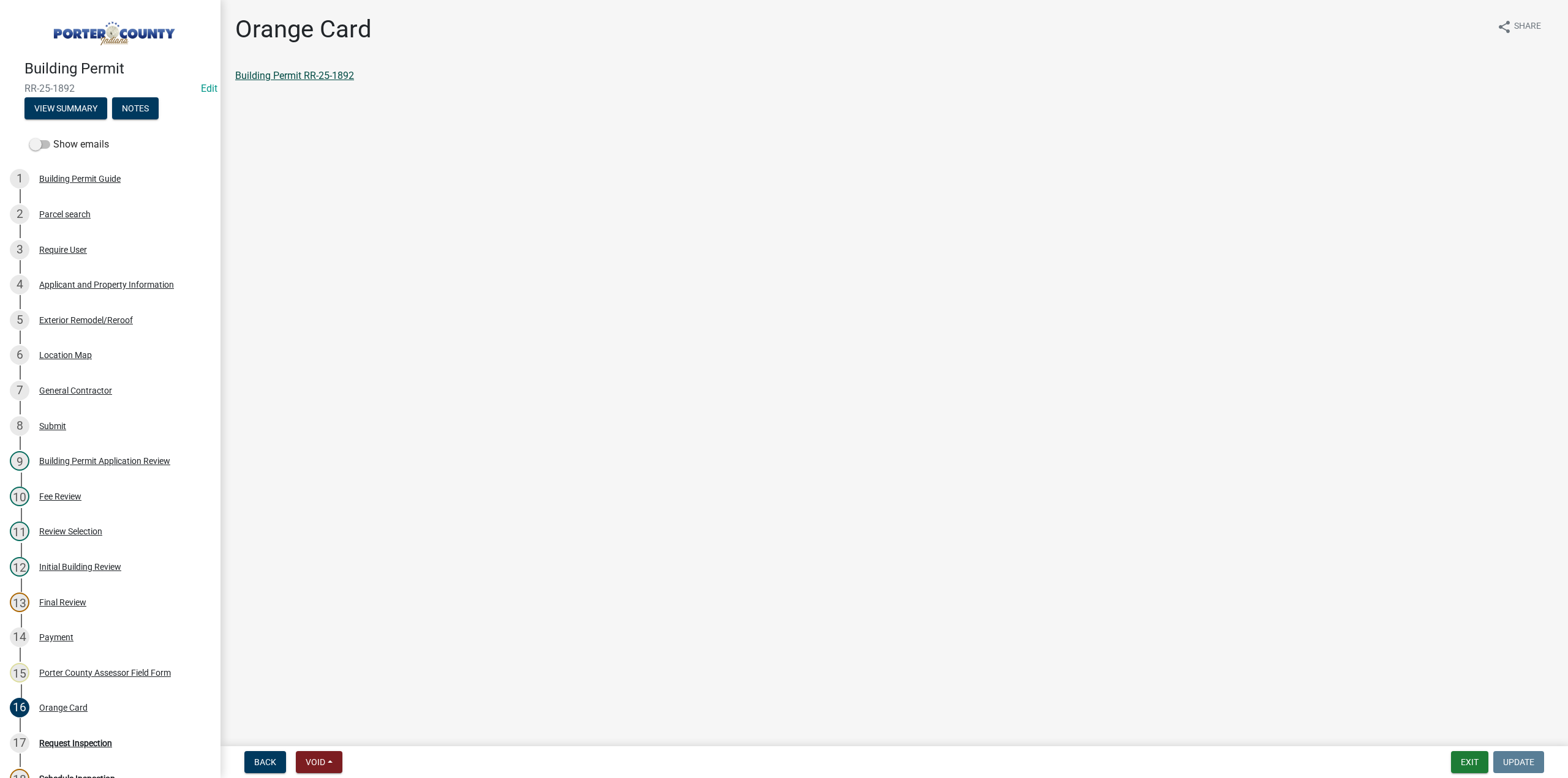
click at [297, 72] on link "Building Permit RR-25-1892" at bounding box center [294, 76] width 119 height 12
click at [1460, 761] on button "Exit" at bounding box center [1470, 762] width 37 height 22
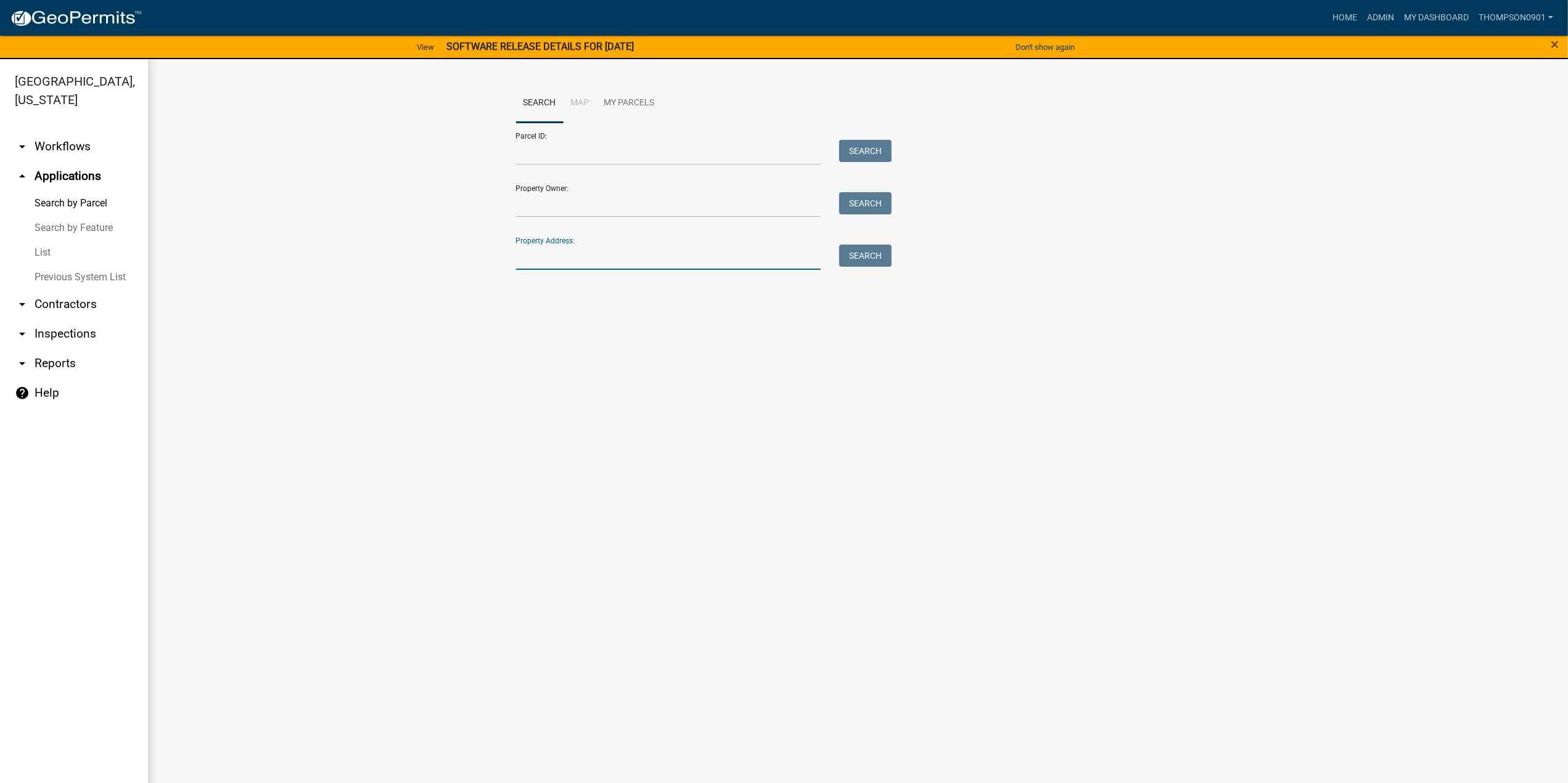
click at [583, 256] on input "Property Address:" at bounding box center [669, 257] width 305 height 25
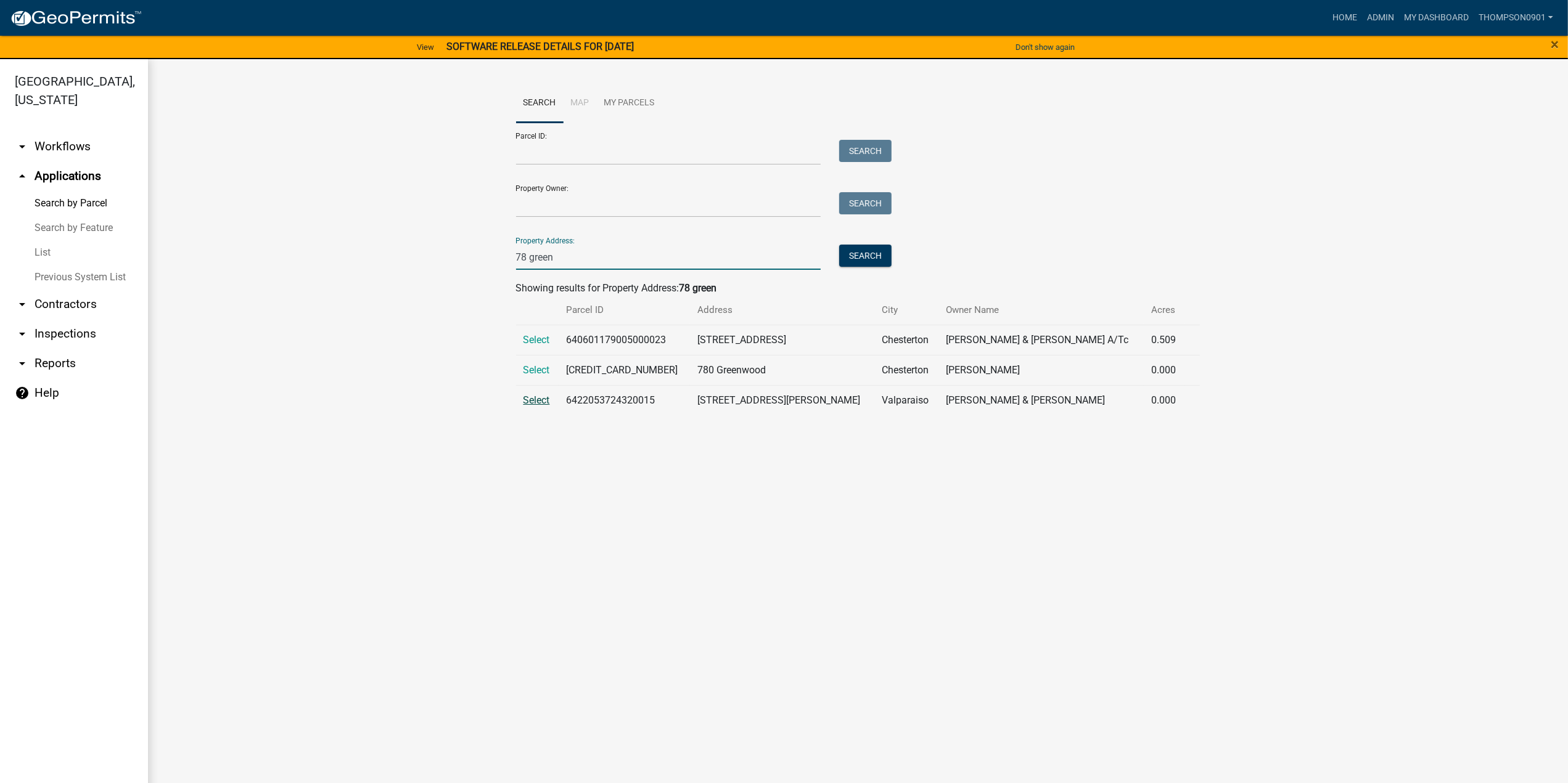
type input "78 green"
click at [532, 405] on span "Select" at bounding box center [536, 401] width 26 height 12
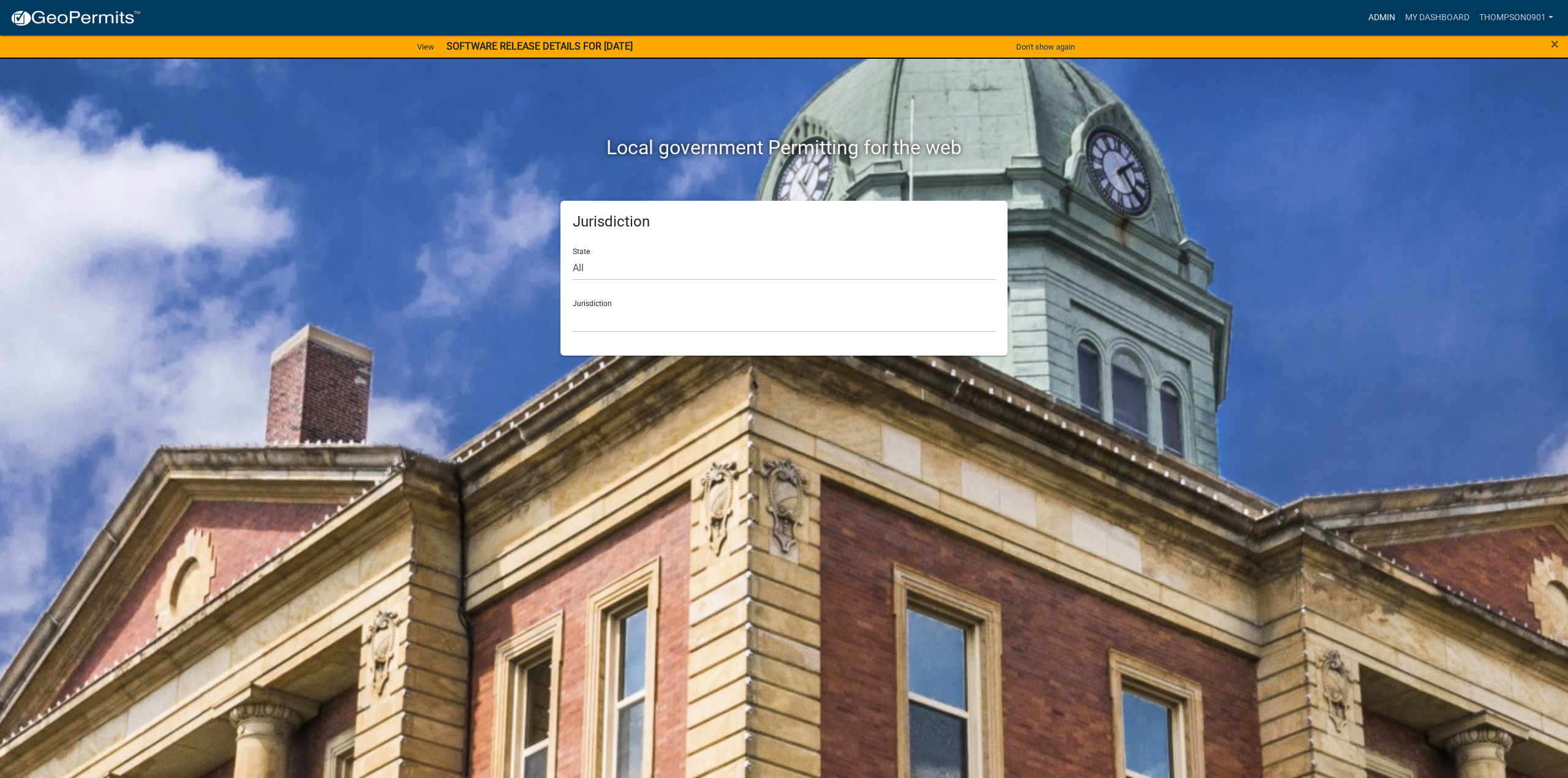
click at [1376, 17] on link "Admin" at bounding box center [1382, 17] width 37 height 23
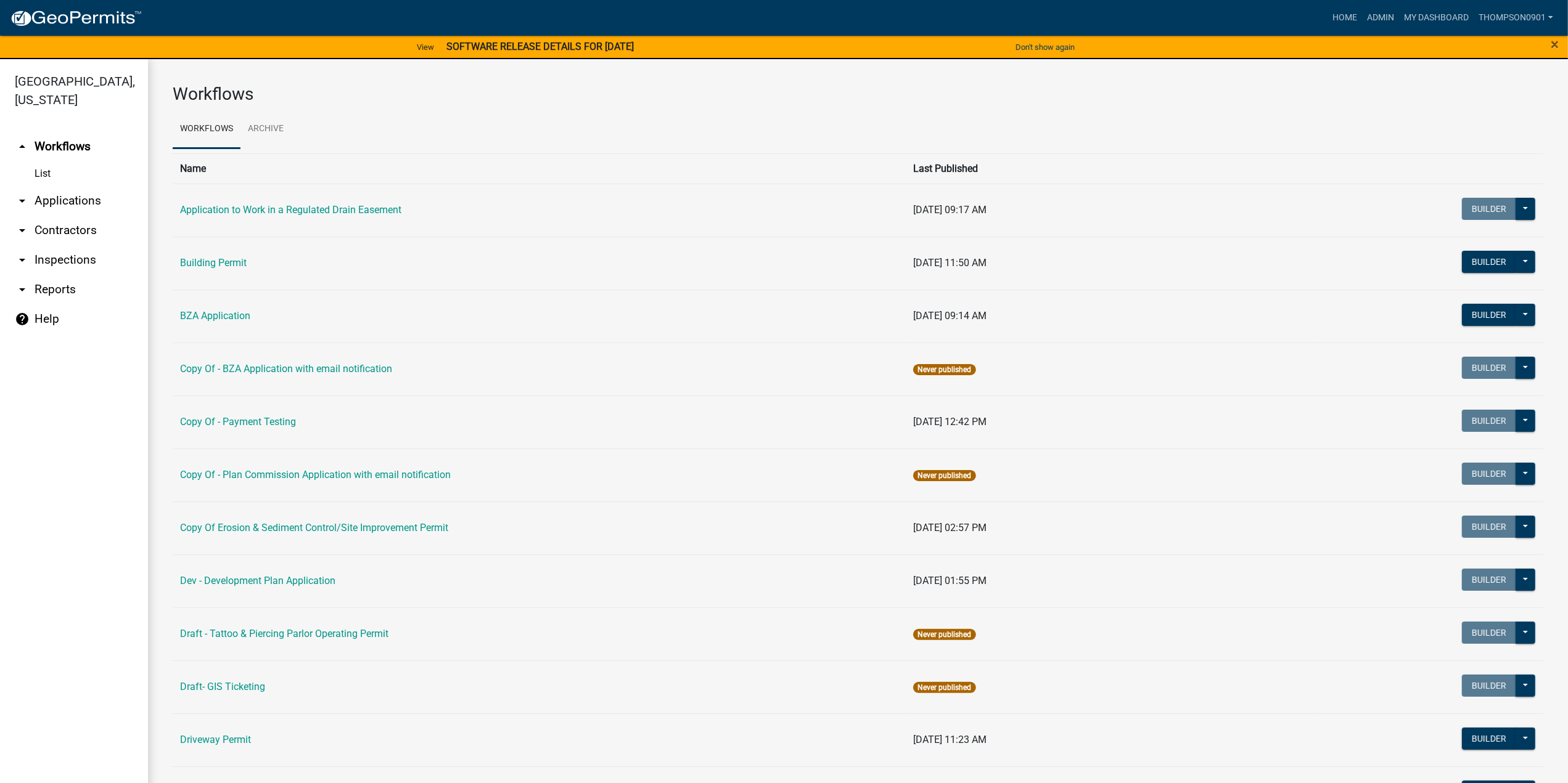
drag, startPoint x: 37, startPoint y: 213, endPoint x: 43, endPoint y: 216, distance: 6.7
click at [37, 216] on link "arrow_drop_down Contractors" at bounding box center [73, 231] width 148 height 29
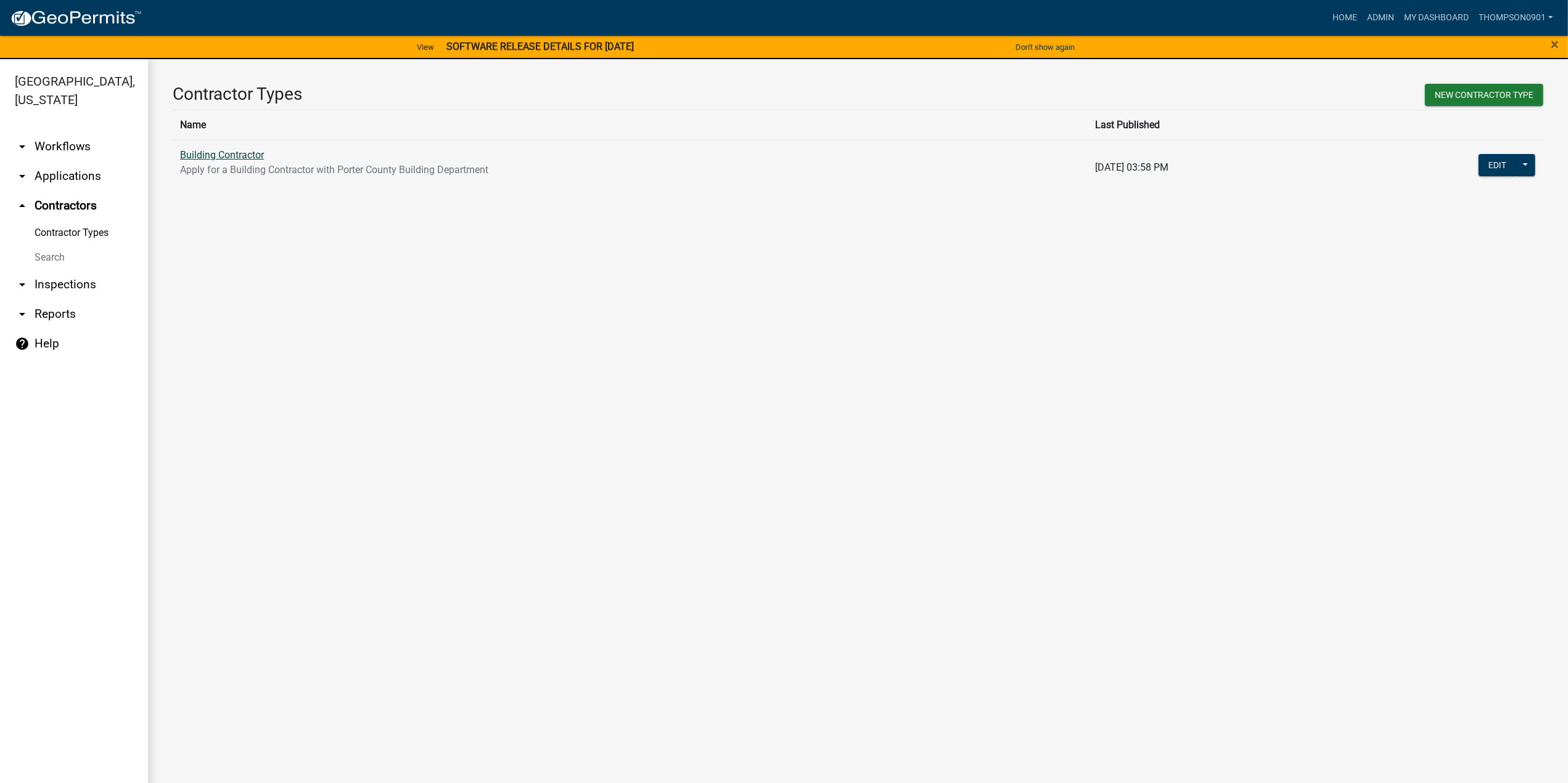
click at [226, 153] on link "Building Contractor" at bounding box center [222, 155] width 84 height 12
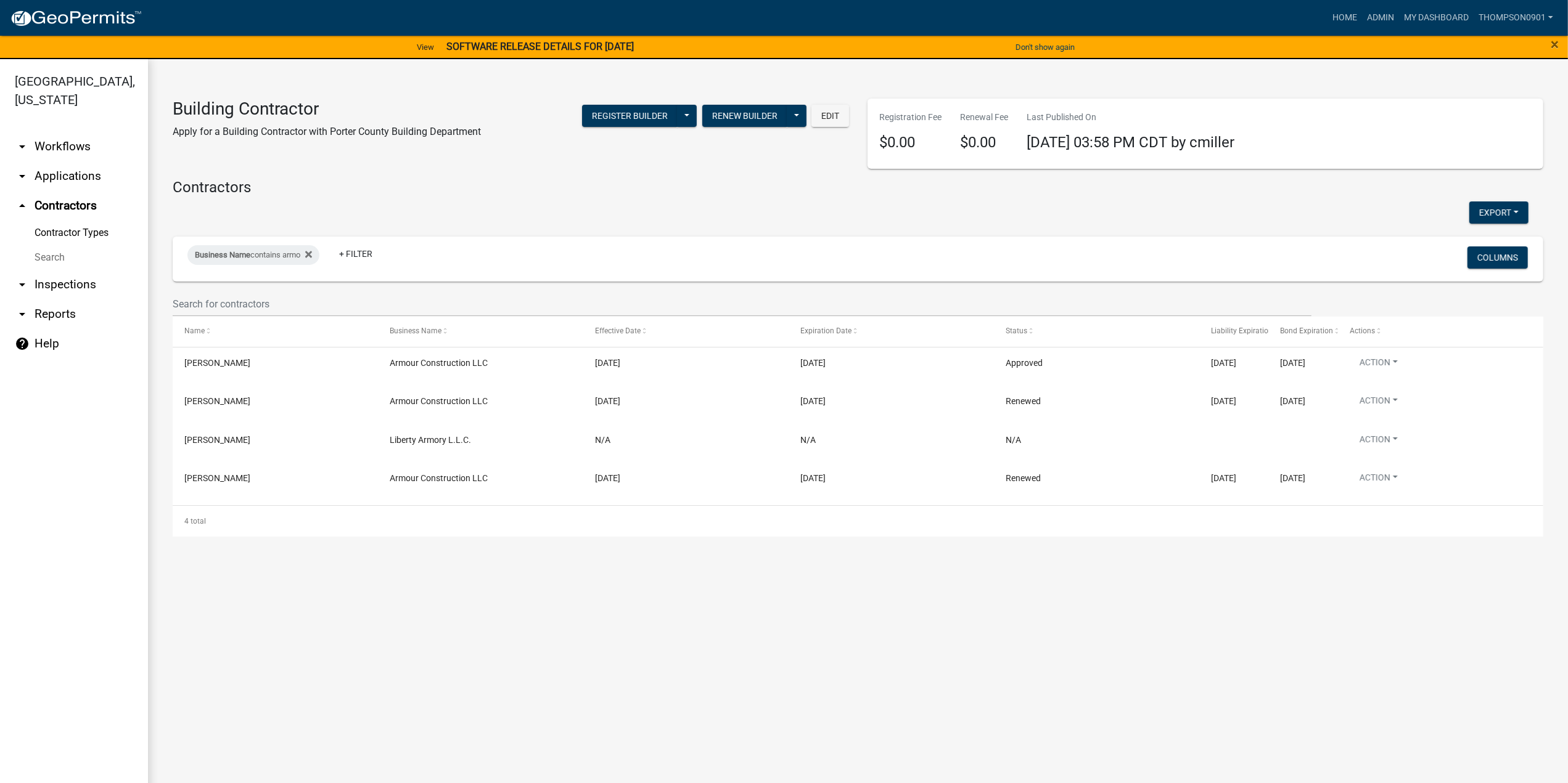
drag, startPoint x: 274, startPoint y: 256, endPoint x: 270, endPoint y: 266, distance: 10.8
click at [273, 256] on div "Business Name contains armo" at bounding box center [253, 255] width 132 height 20
drag, startPoint x: 254, startPoint y: 303, endPoint x: 0, endPoint y: 278, distance: 255.2
click at [0, 278] on body "Internet Explorer does NOT work with GeoPermits. Get a new browser for more sec…" at bounding box center [784, 391] width 1568 height 783
type input "a"
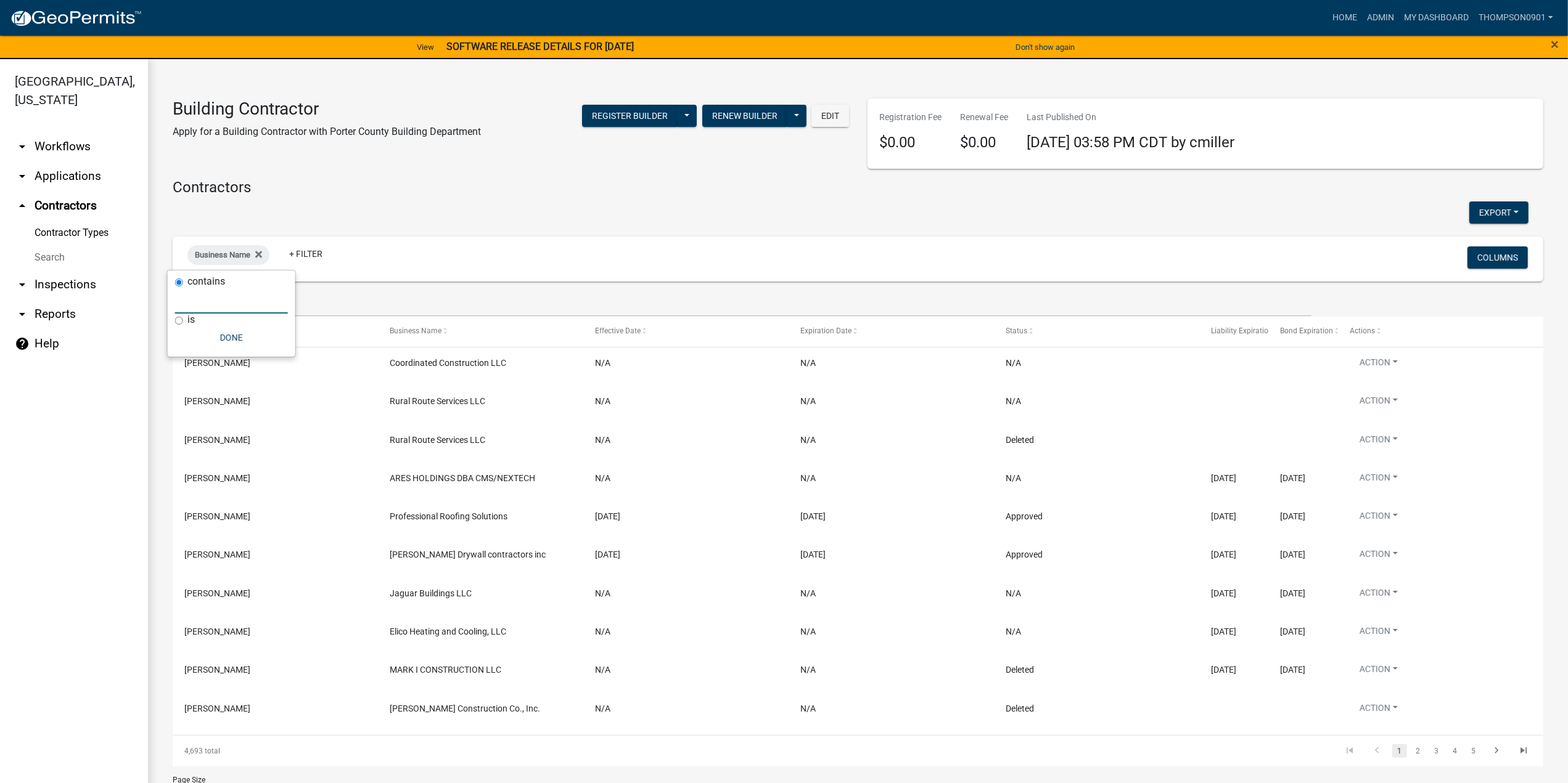
click at [98, 161] on link "arrow_drop_down Applications" at bounding box center [73, 176] width 148 height 29
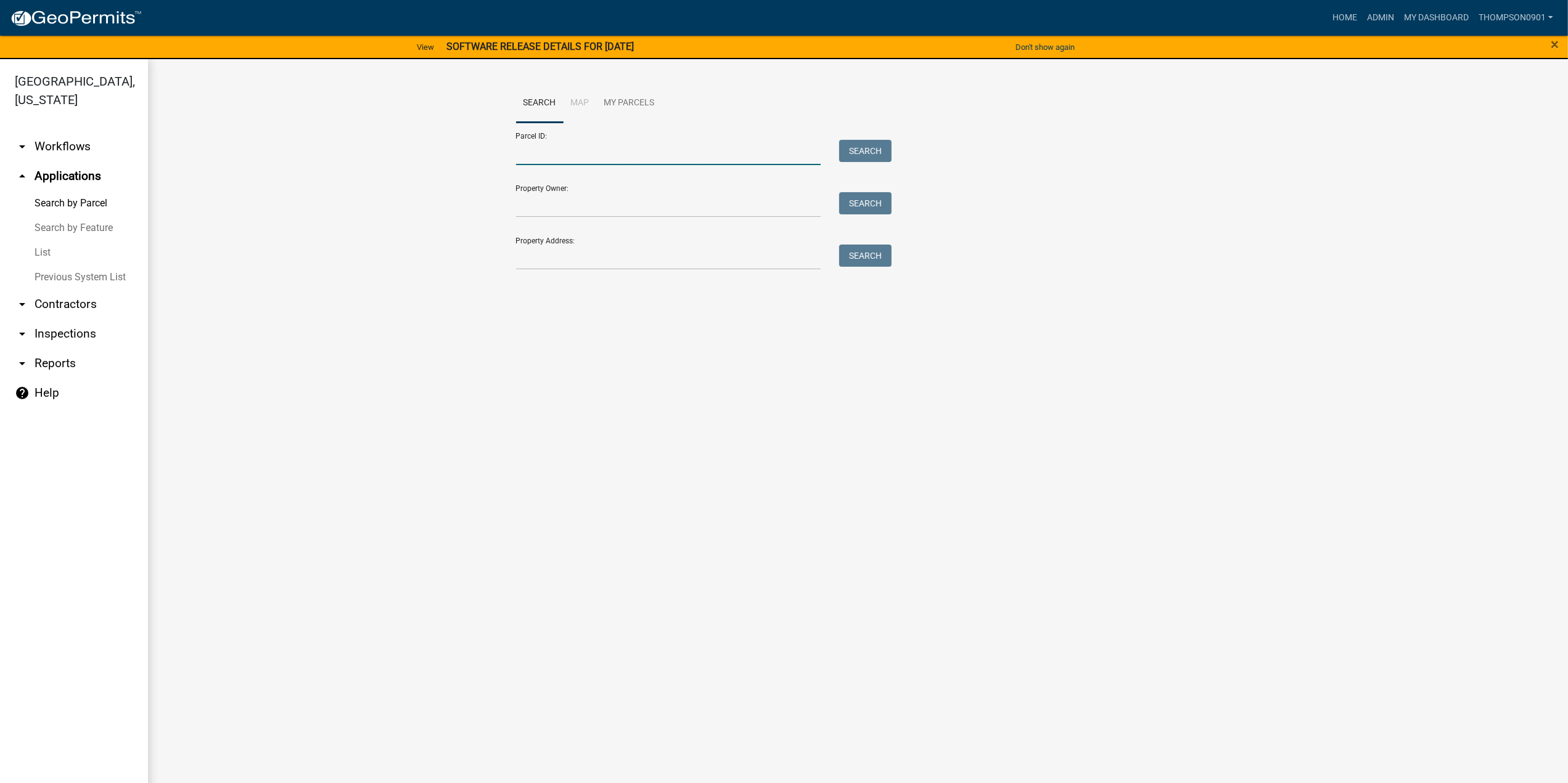
click at [534, 152] on input "Parcel ID:" at bounding box center [669, 152] width 305 height 25
paste input "641115542018000028"
type input "641115542018000028"
click at [849, 144] on button "Search" at bounding box center [865, 151] width 53 height 22
drag, startPoint x: 636, startPoint y: 152, endPoint x: 58, endPoint y: 168, distance: 578.2
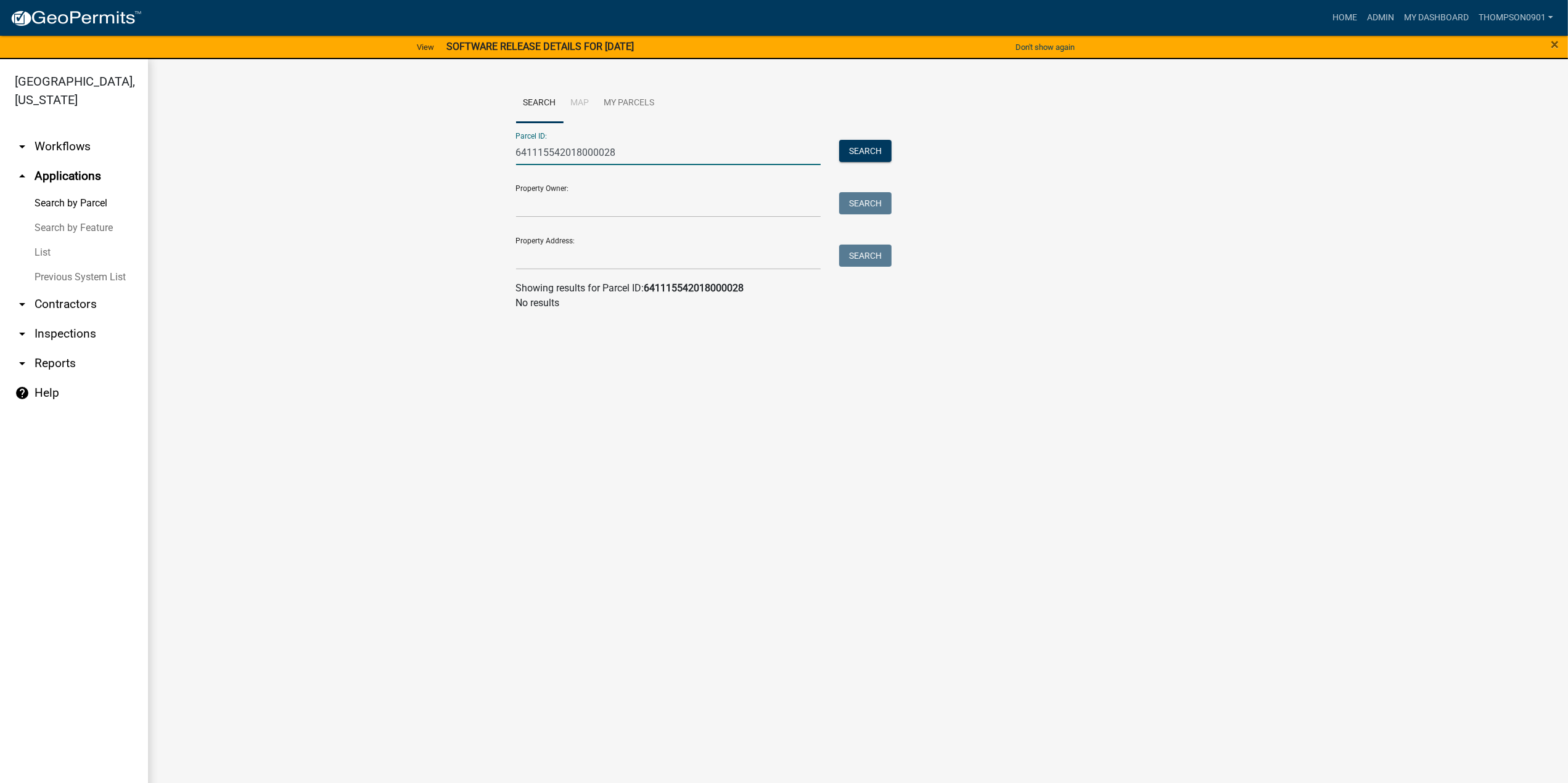
click at [66, 172] on div "Porter County, Indiana arrow_drop_down Workflows List arrow_drop_up Application…" at bounding box center [784, 429] width 1568 height 739
click at [1535, 22] on link "thompson0901" at bounding box center [1515, 18] width 84 height 23
click at [1495, 150] on link "Logout" at bounding box center [1505, 150] width 106 height 29
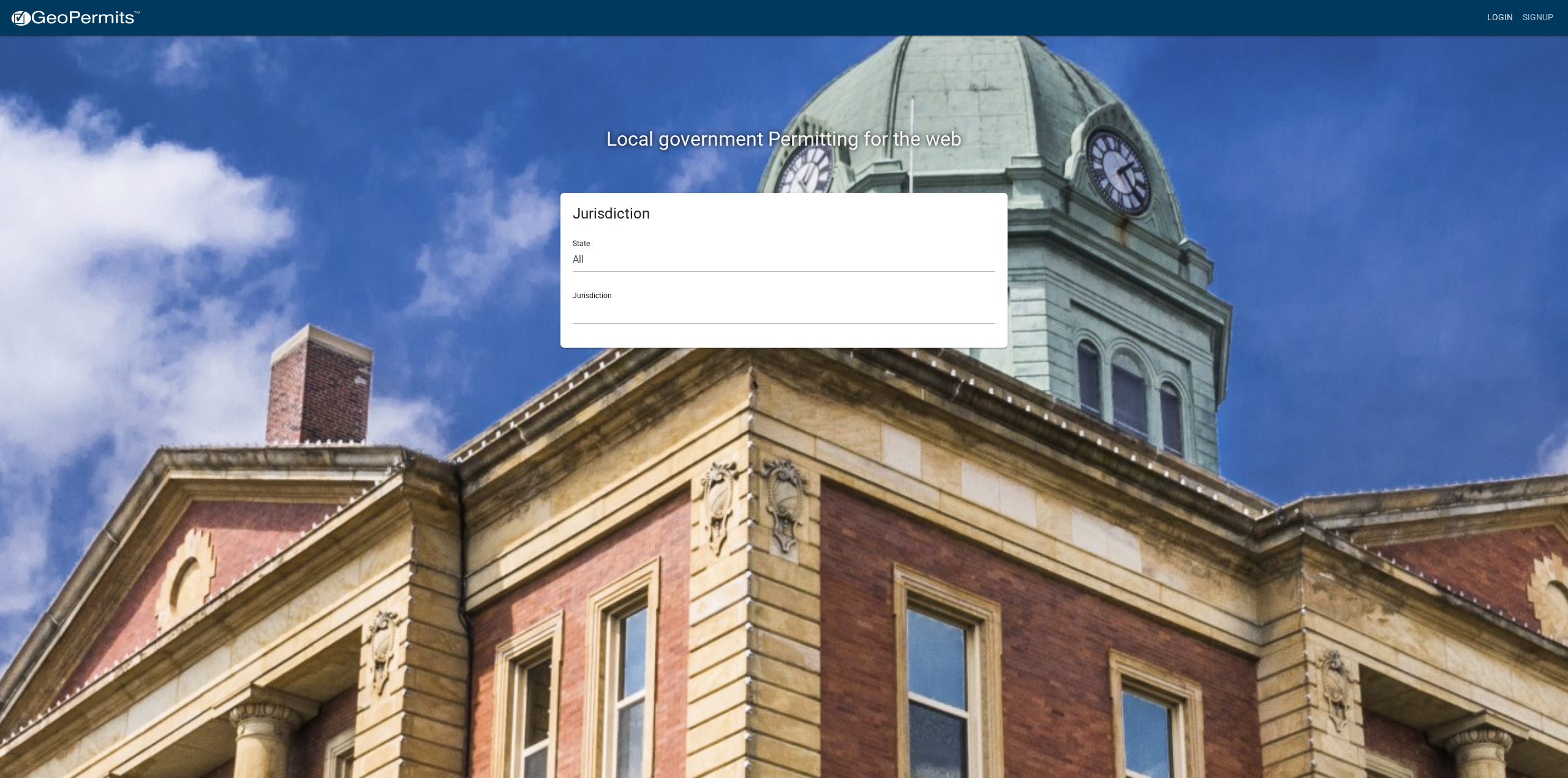
click at [1496, 21] on link "Login" at bounding box center [1500, 17] width 36 height 23
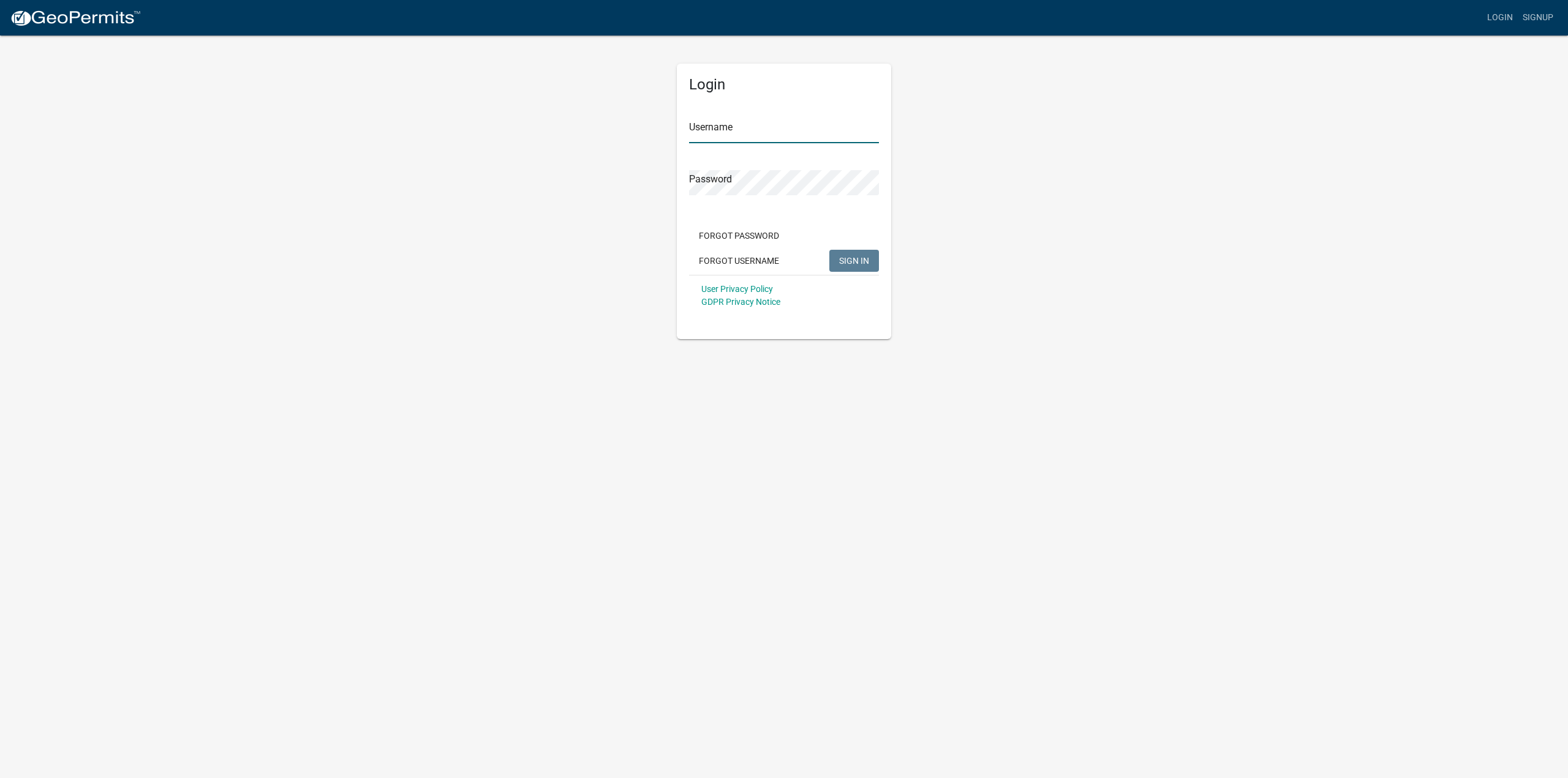
type input "thompson0901"
click at [770, 120] on input "thompson0901" at bounding box center [783, 131] width 189 height 25
drag, startPoint x: 770, startPoint y: 120, endPoint x: 175, endPoint y: 120, distance: 595.0
click at [175, 120] on app-login-view "more_horiz Login Signup Login Username thompson0901 Password Forgot Password Fo…" at bounding box center [784, 169] width 1568 height 339
type input "tracylynn"
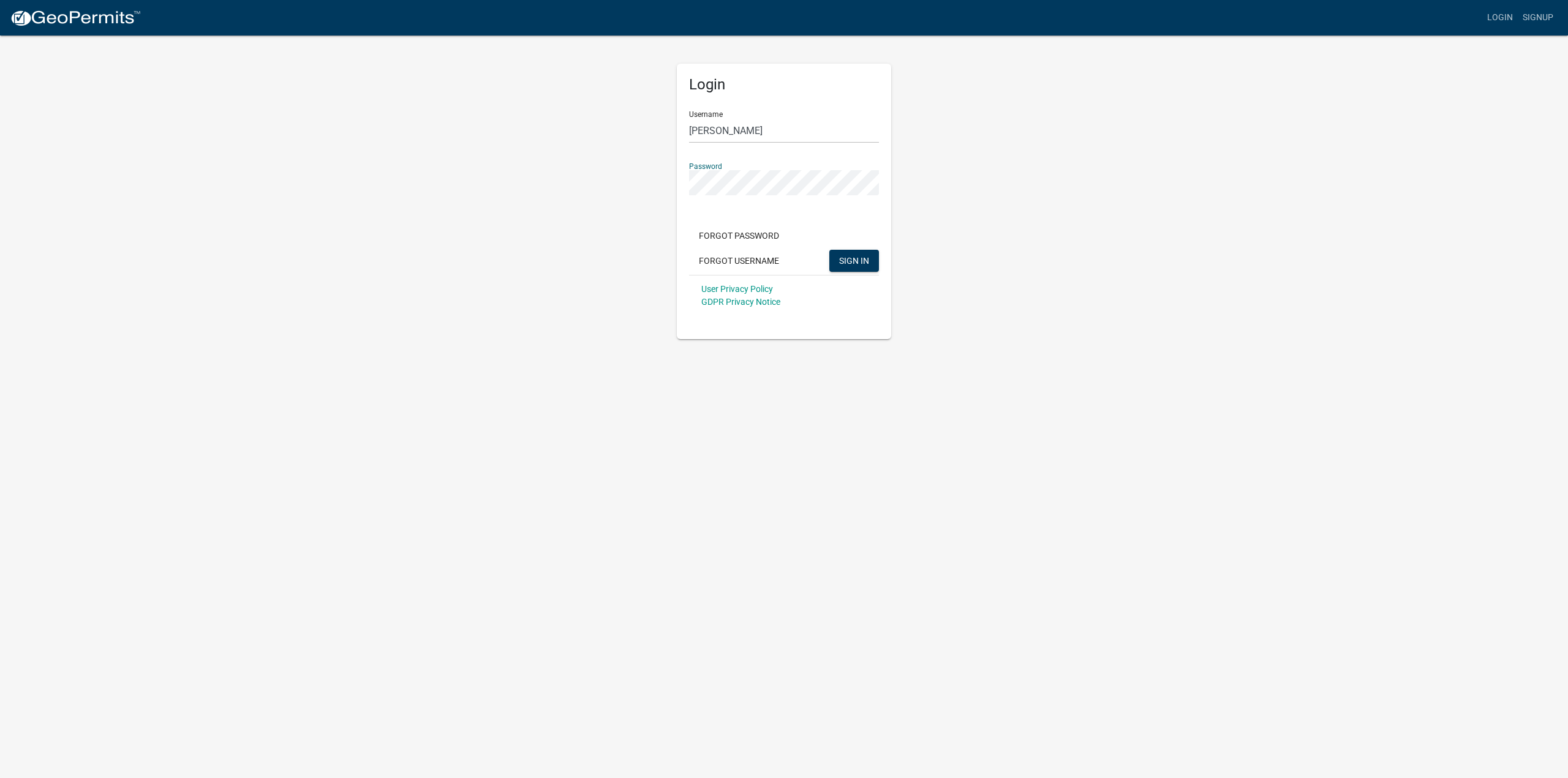
click at [0, 149] on app-login-view "more_horiz Login Signup Login Username tracylynn Password Forgot Password Forgo…" at bounding box center [784, 169] width 1568 height 339
click at [830, 250] on button "SIGN IN" at bounding box center [854, 260] width 50 height 22
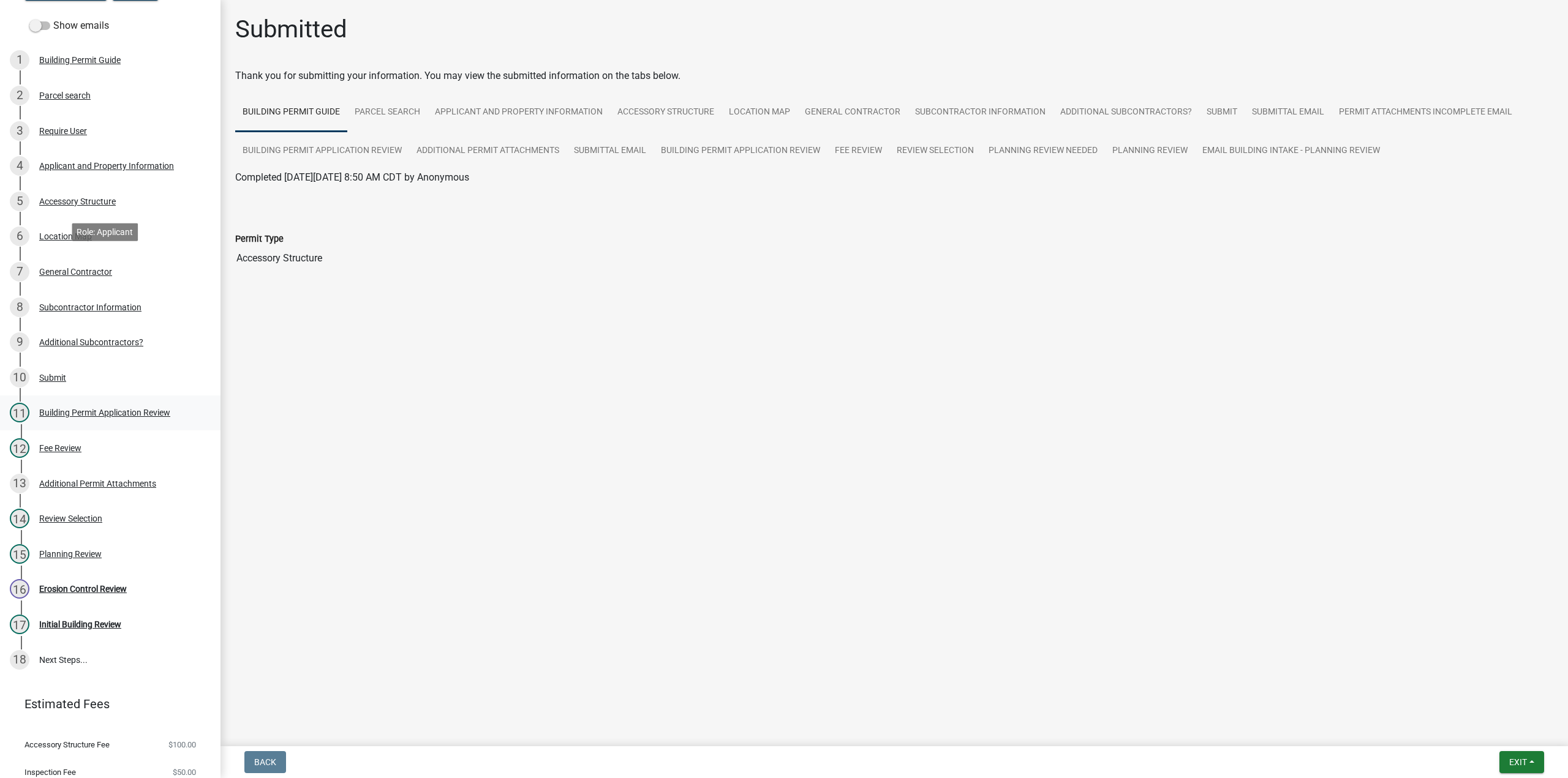
scroll to position [122, 0]
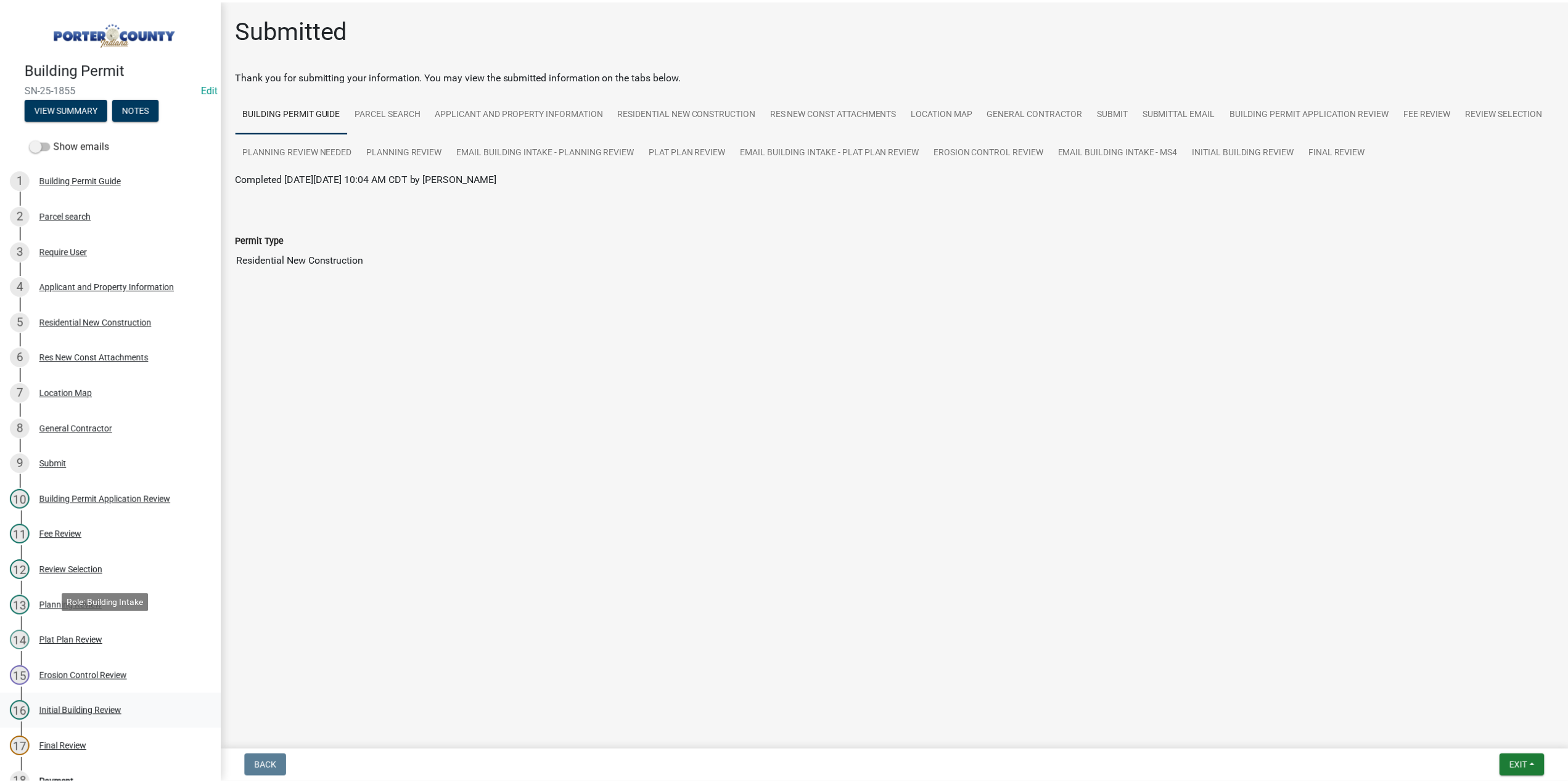
scroll to position [123, 0]
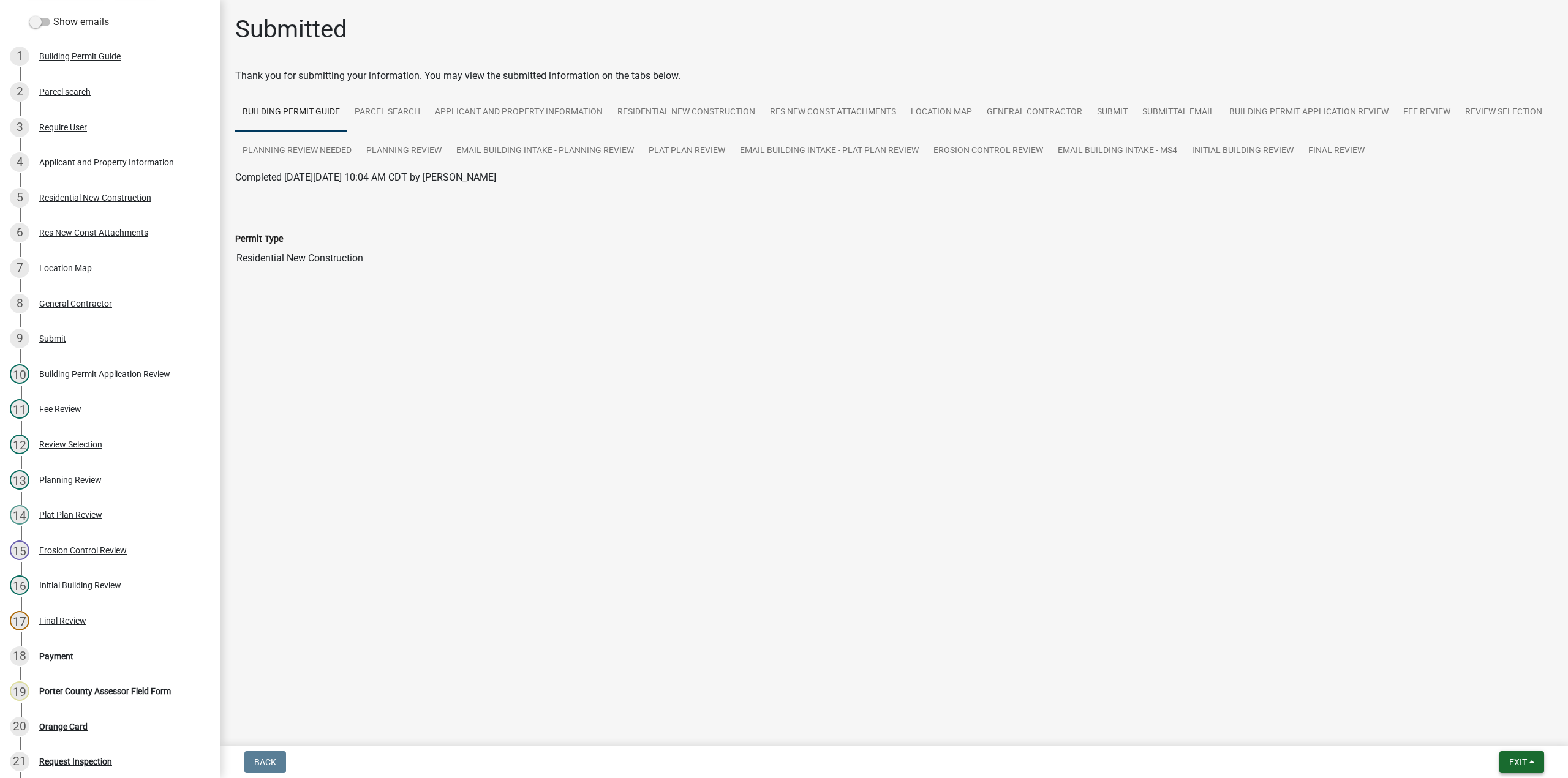
click at [1510, 763] on span "Exit" at bounding box center [1518, 762] width 17 height 10
click at [1500, 744] on button "Save & Exit" at bounding box center [1495, 730] width 98 height 29
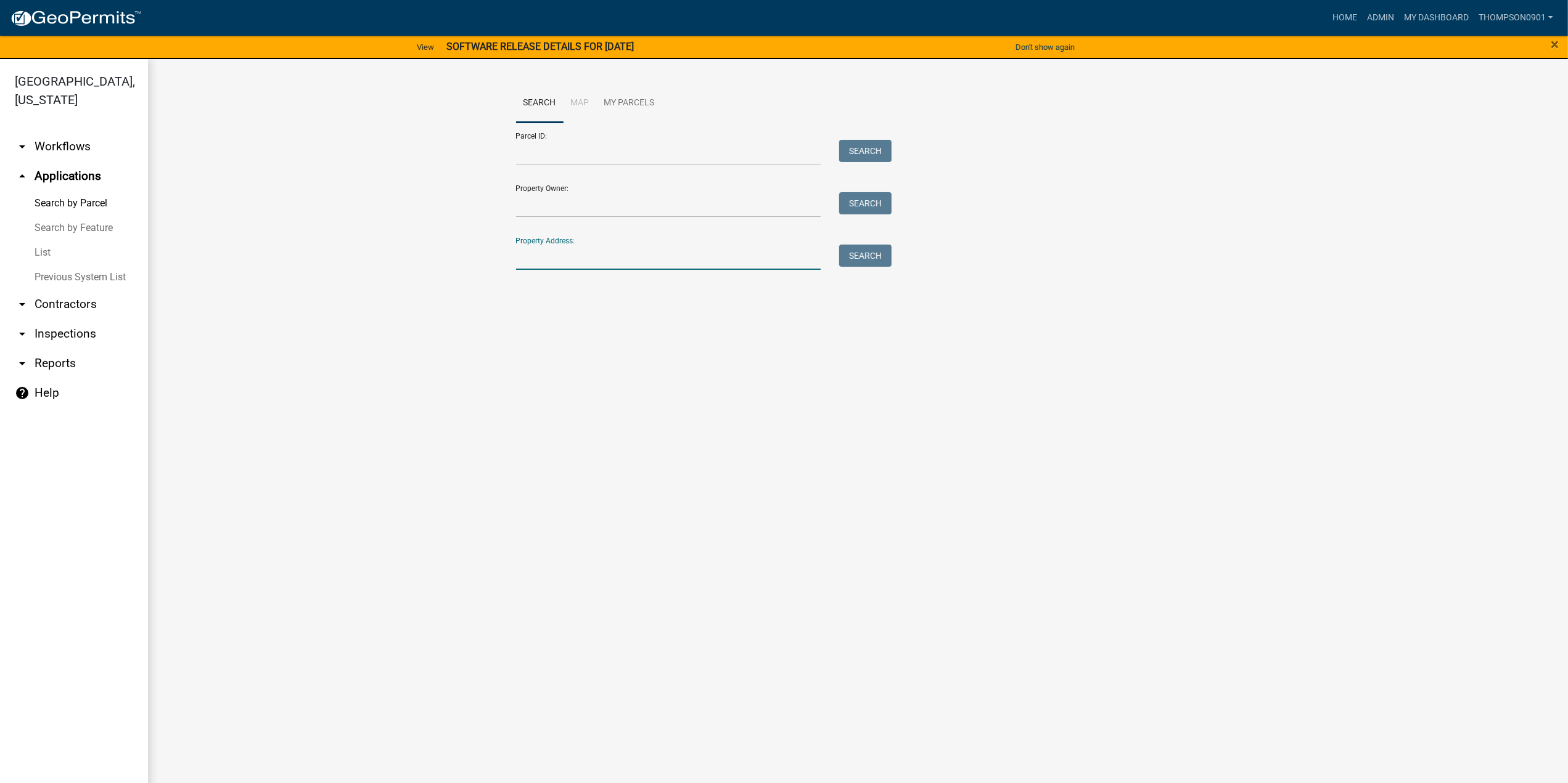
click at [640, 257] on input "Property Address:" at bounding box center [669, 257] width 305 height 25
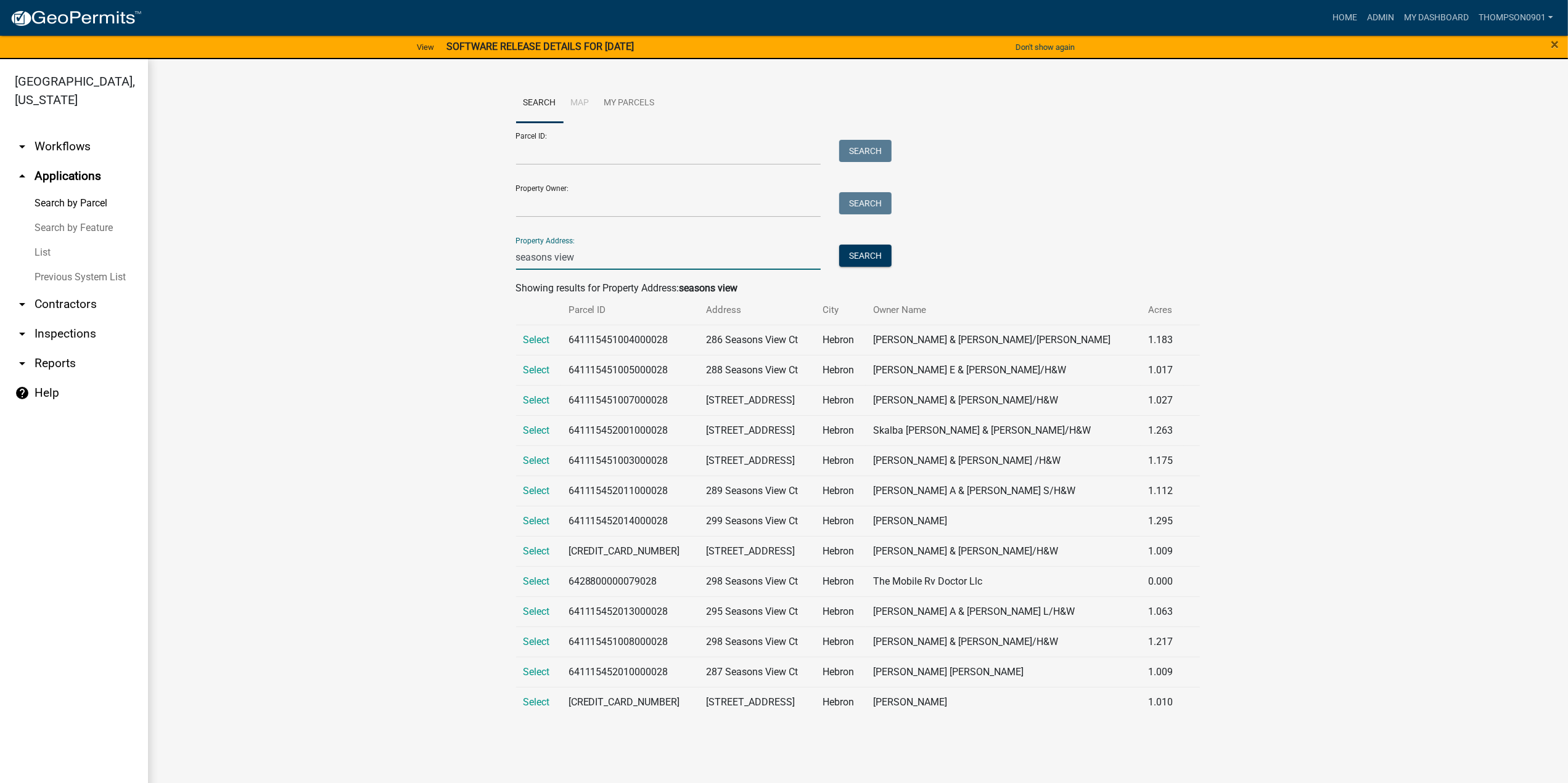
type input "seasons view"
drag, startPoint x: 684, startPoint y: 343, endPoint x: 576, endPoint y: 344, distance: 108.0
click at [572, 347] on td "641115451004000028" at bounding box center [630, 339] width 138 height 30
copy td "641115451004000028"
drag, startPoint x: 673, startPoint y: 254, endPoint x: 0, endPoint y: 216, distance: 674.1
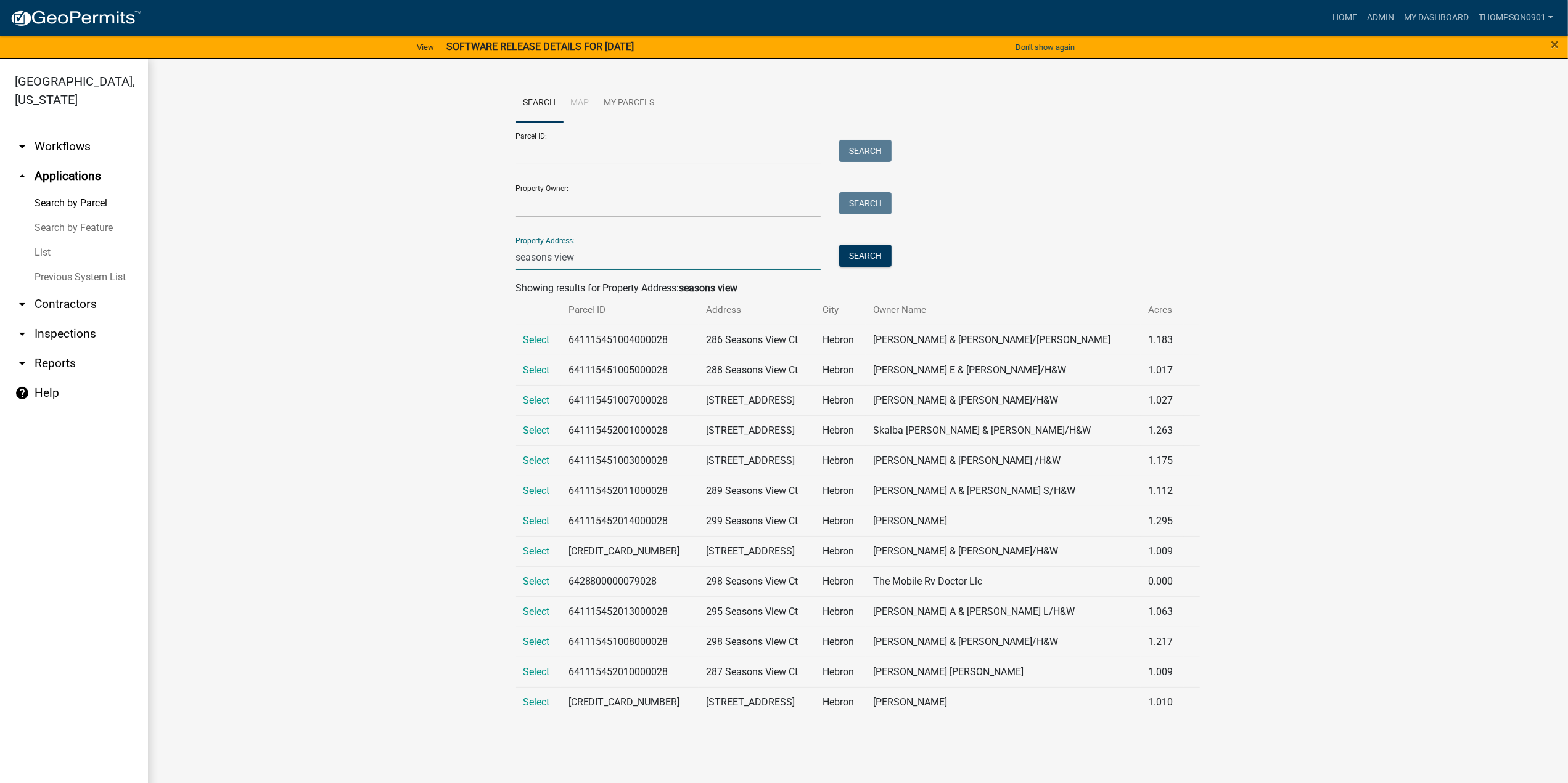
click at [0, 230] on div "Porter County, Indiana arrow_drop_down Workflows List arrow_drop_up Application…" at bounding box center [784, 429] width 1568 height 739
click at [553, 261] on input "Property Address:" at bounding box center [669, 257] width 305 height 25
paste input "304 S 725 W"
type input "304 S 725 W"
click at [879, 247] on button "Search" at bounding box center [865, 255] width 53 height 22
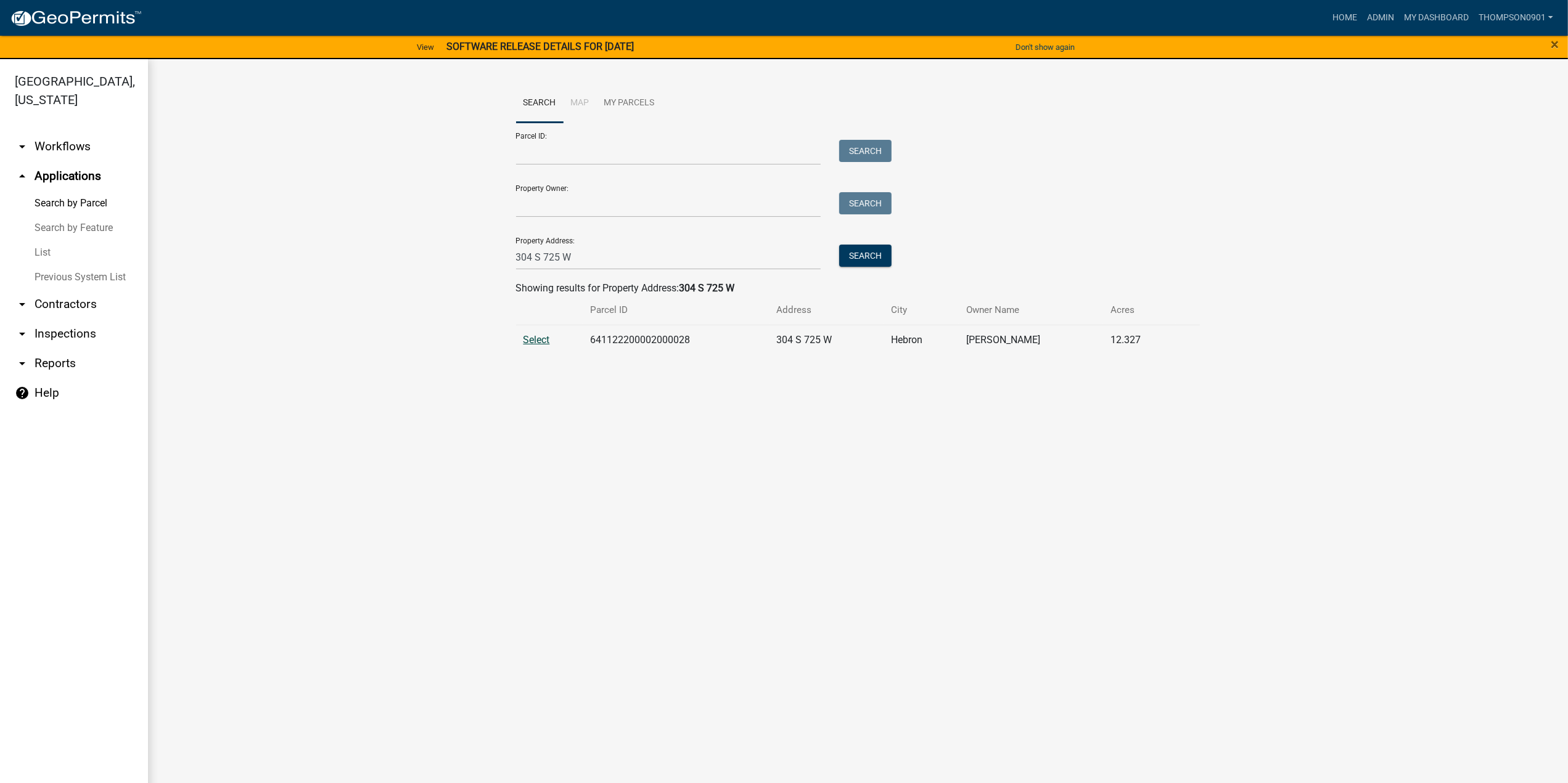
click at [542, 341] on span "Select" at bounding box center [536, 340] width 26 height 12
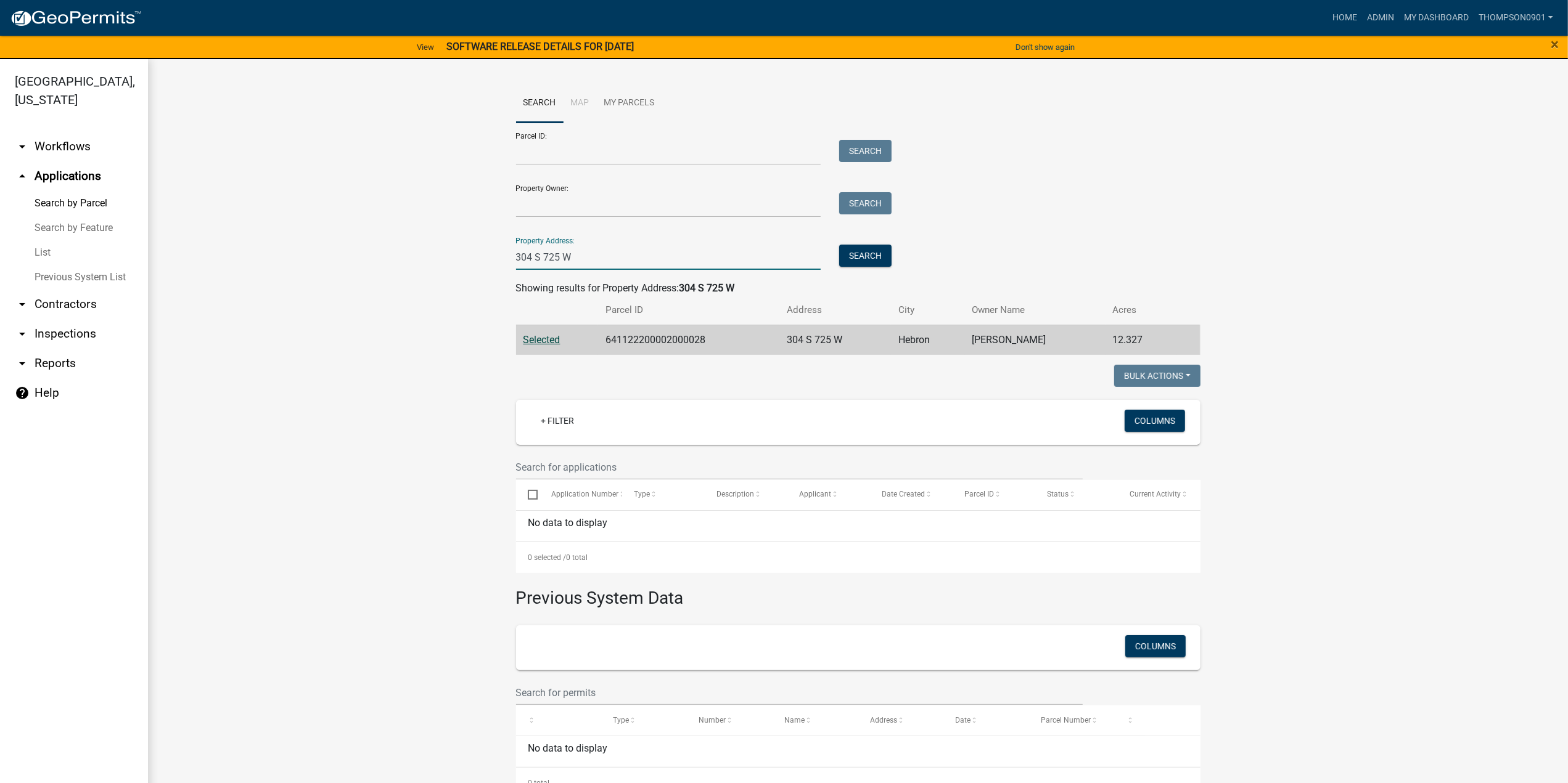
drag, startPoint x: 581, startPoint y: 258, endPoint x: 74, endPoint y: 272, distance: 507.2
click at [74, 272] on div "Porter County, Indiana arrow_drop_down Workflows List arrow_drop_up Application…" at bounding box center [784, 429] width 1568 height 739
click at [595, 253] on input "Property Address:" at bounding box center [669, 257] width 305 height 25
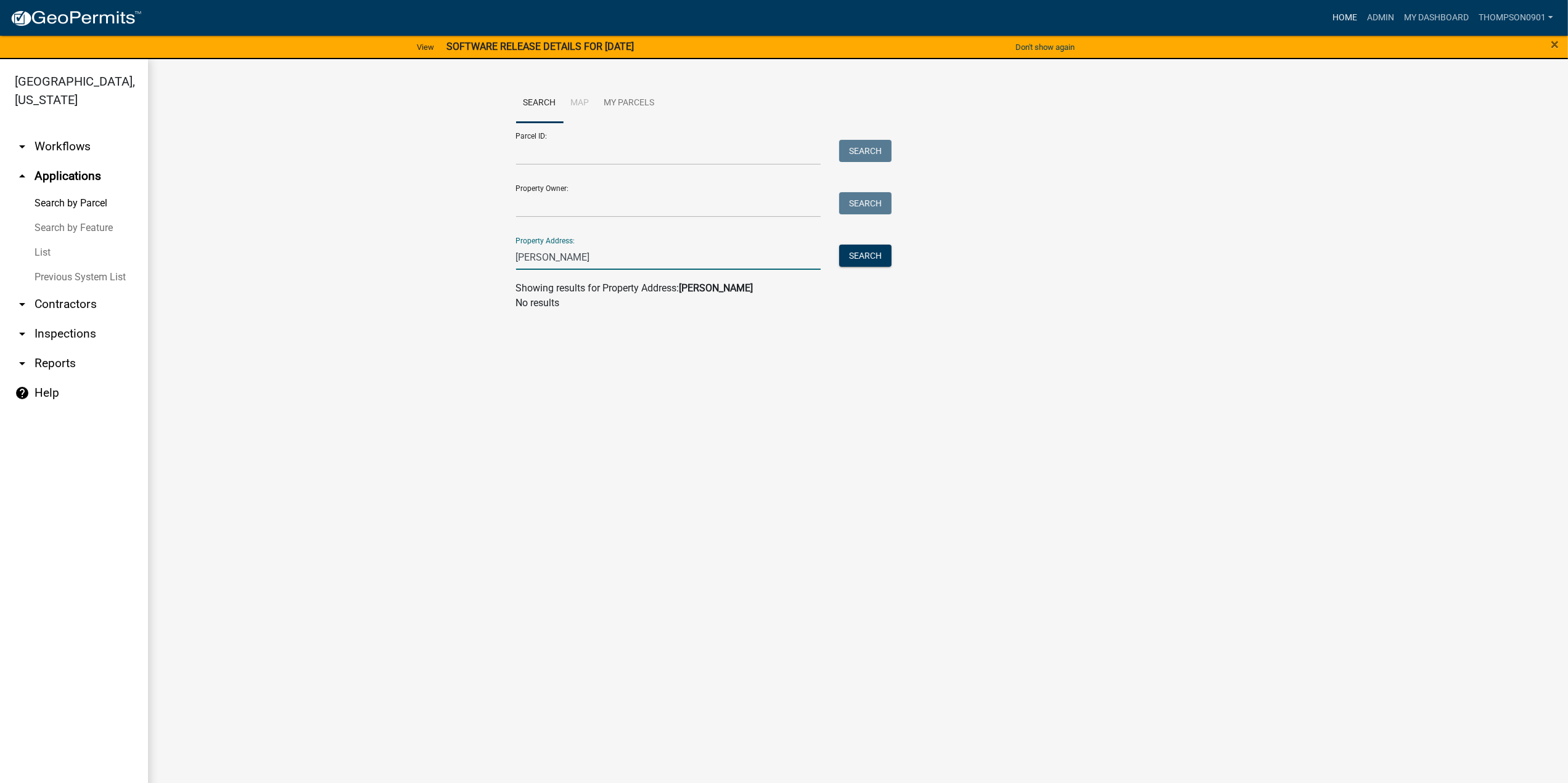
type input "holt"
click at [1340, 18] on link "Home" at bounding box center [1344, 18] width 34 height 23
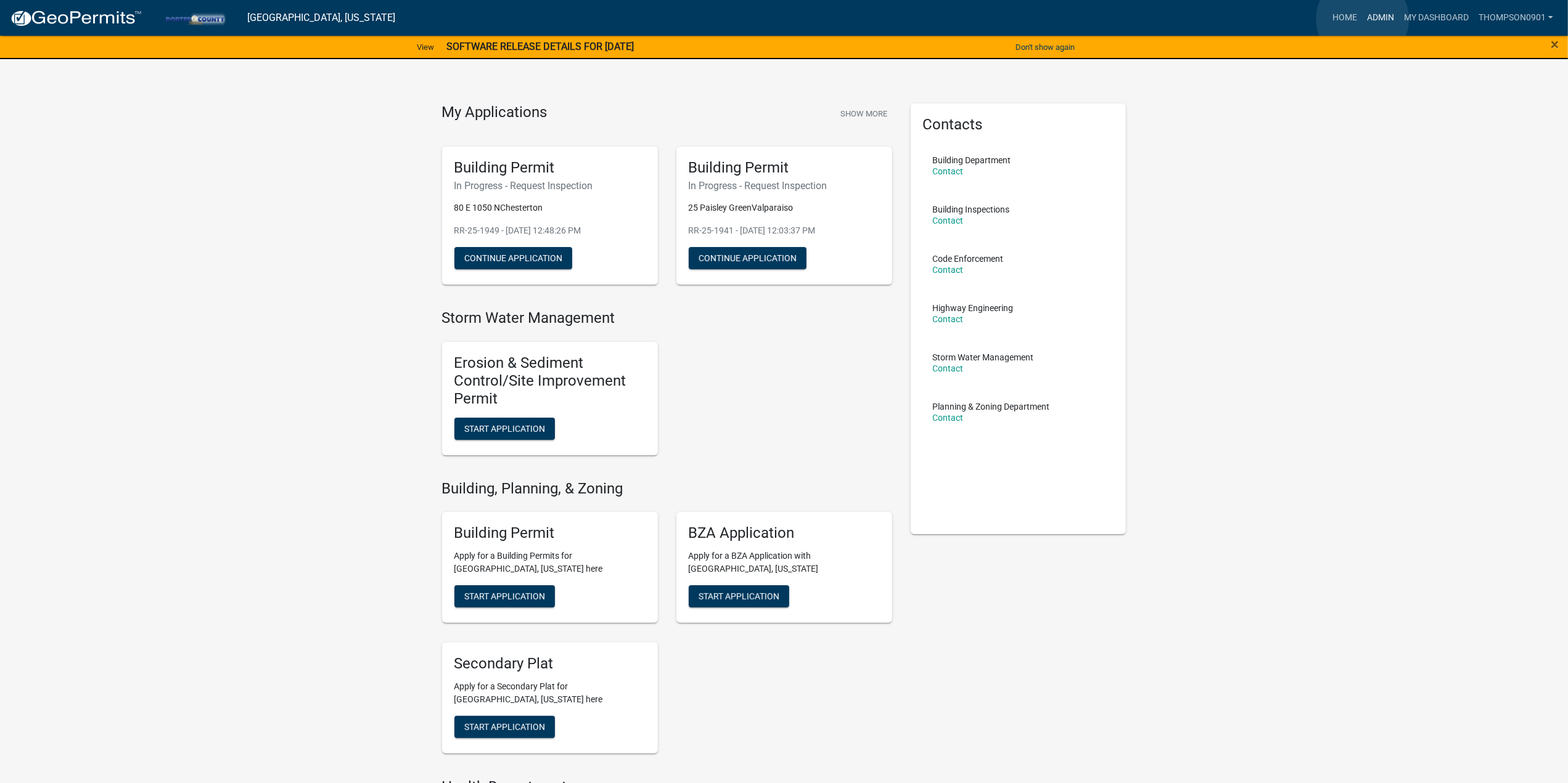
click at [1363, 20] on link "Admin" at bounding box center [1380, 18] width 37 height 23
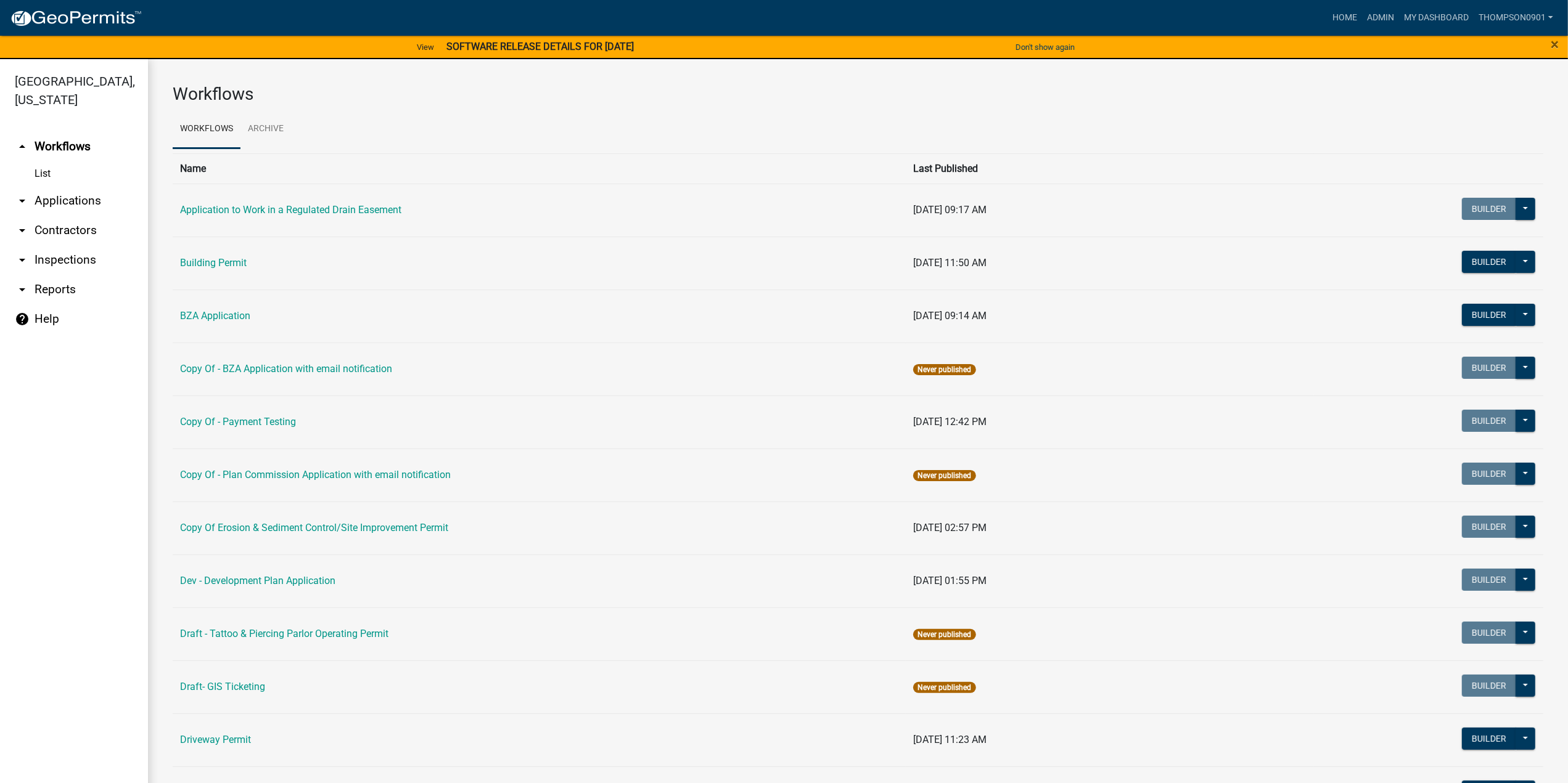
click at [77, 186] on link "arrow_drop_down Applications" at bounding box center [73, 200] width 148 height 29
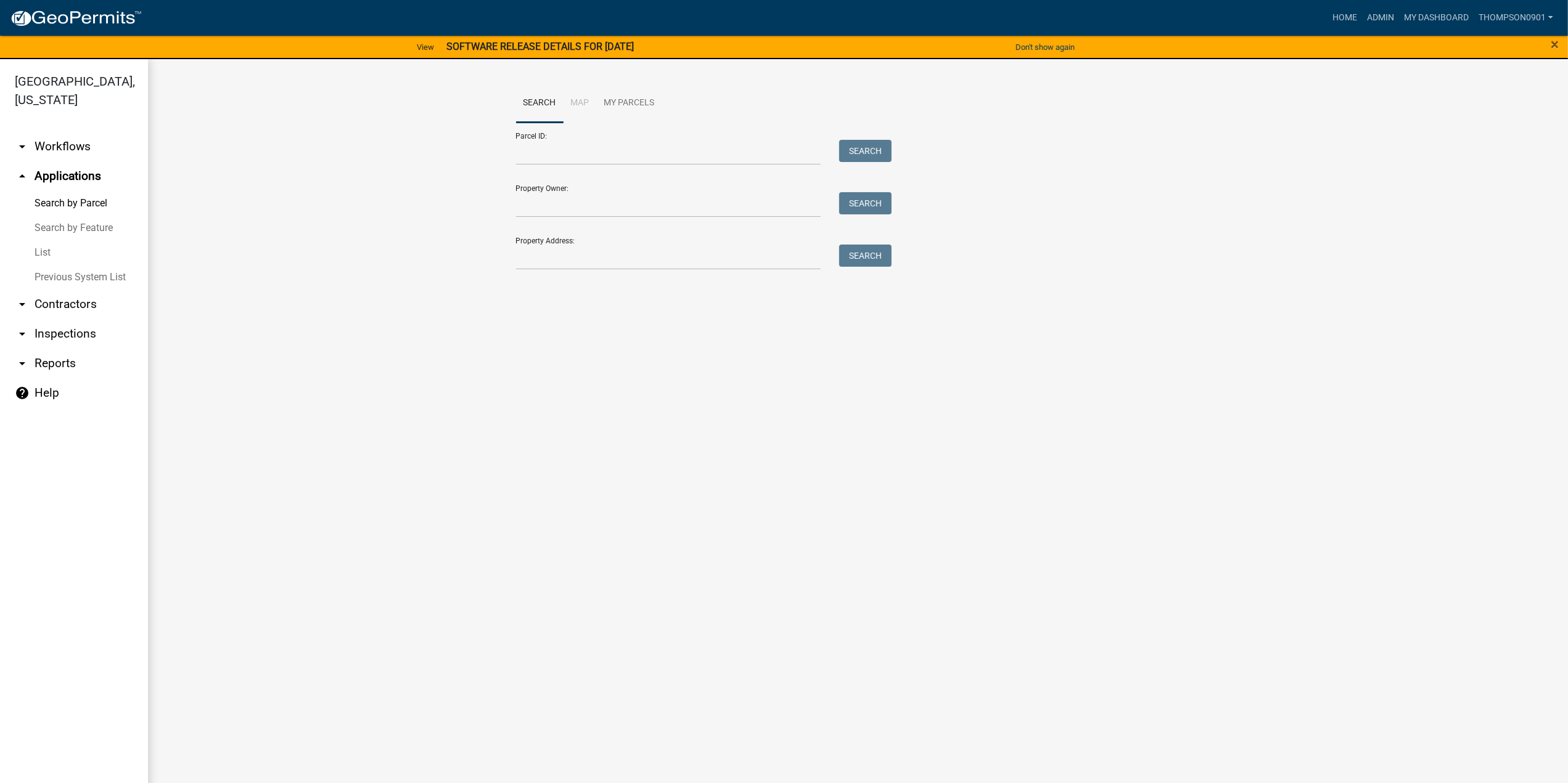
click at [48, 240] on link "List" at bounding box center [73, 252] width 148 height 24
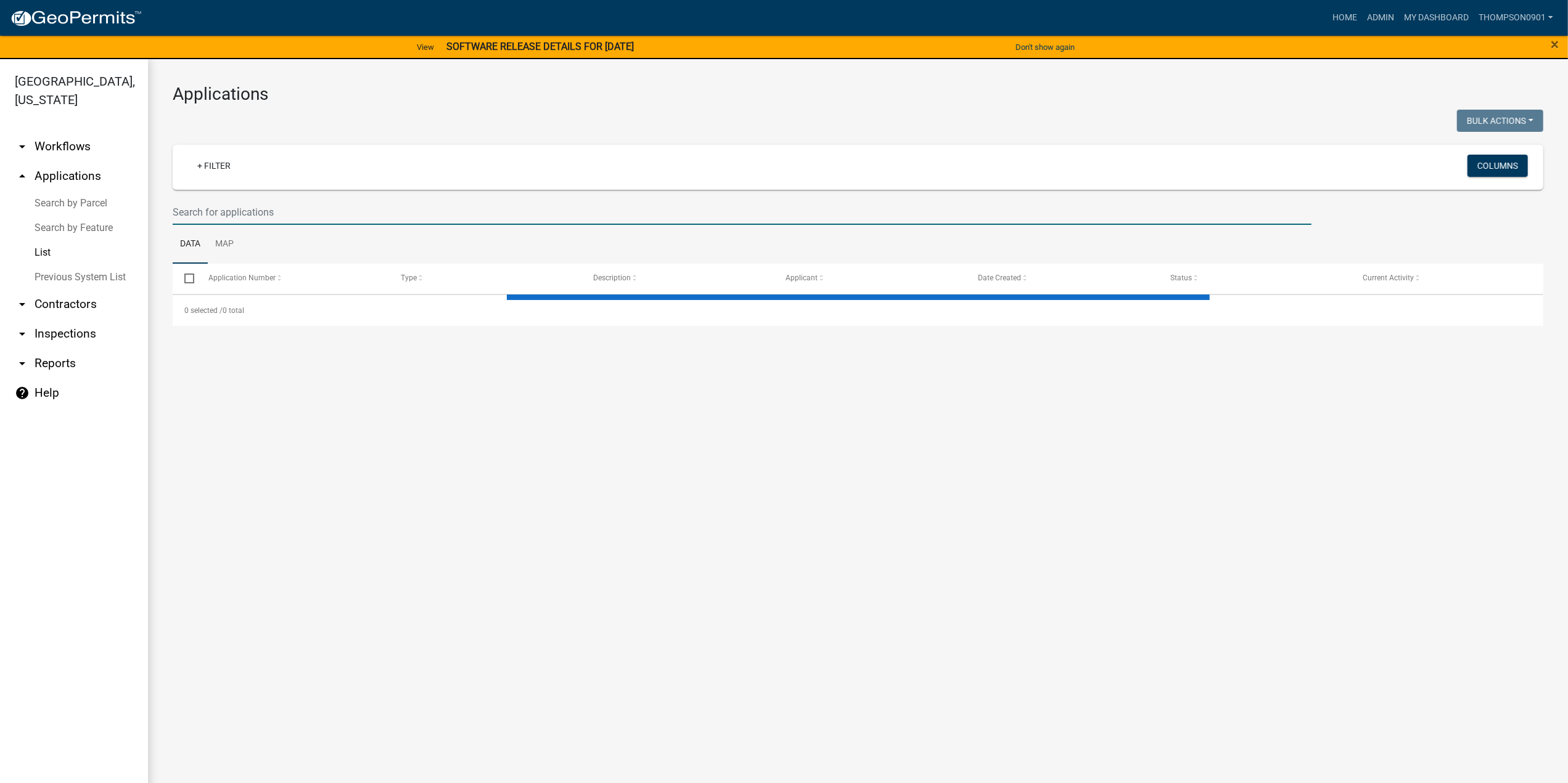
click at [228, 215] on input "text" at bounding box center [742, 212] width 1139 height 25
select select "3: 100"
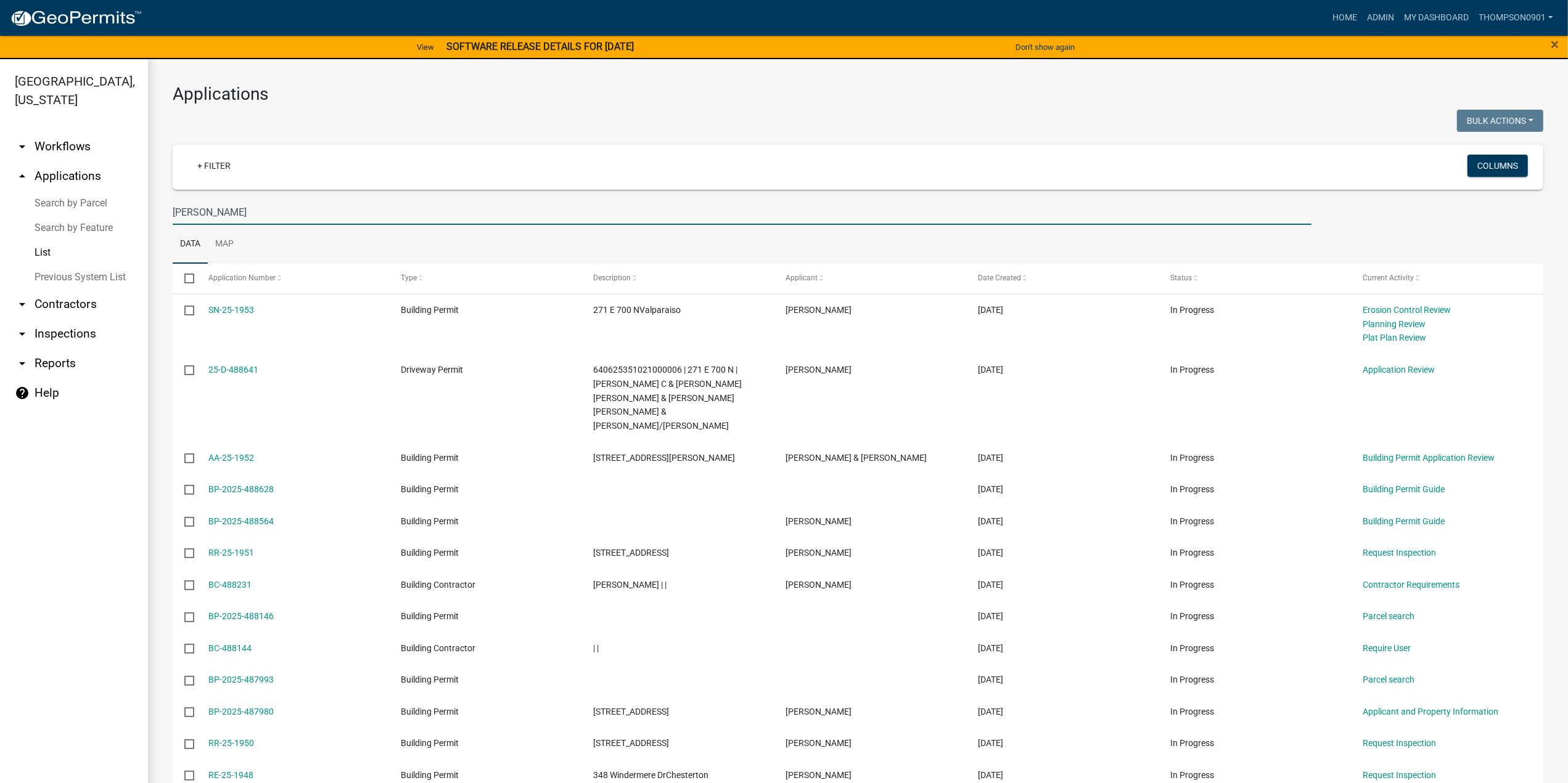
type input "holt"
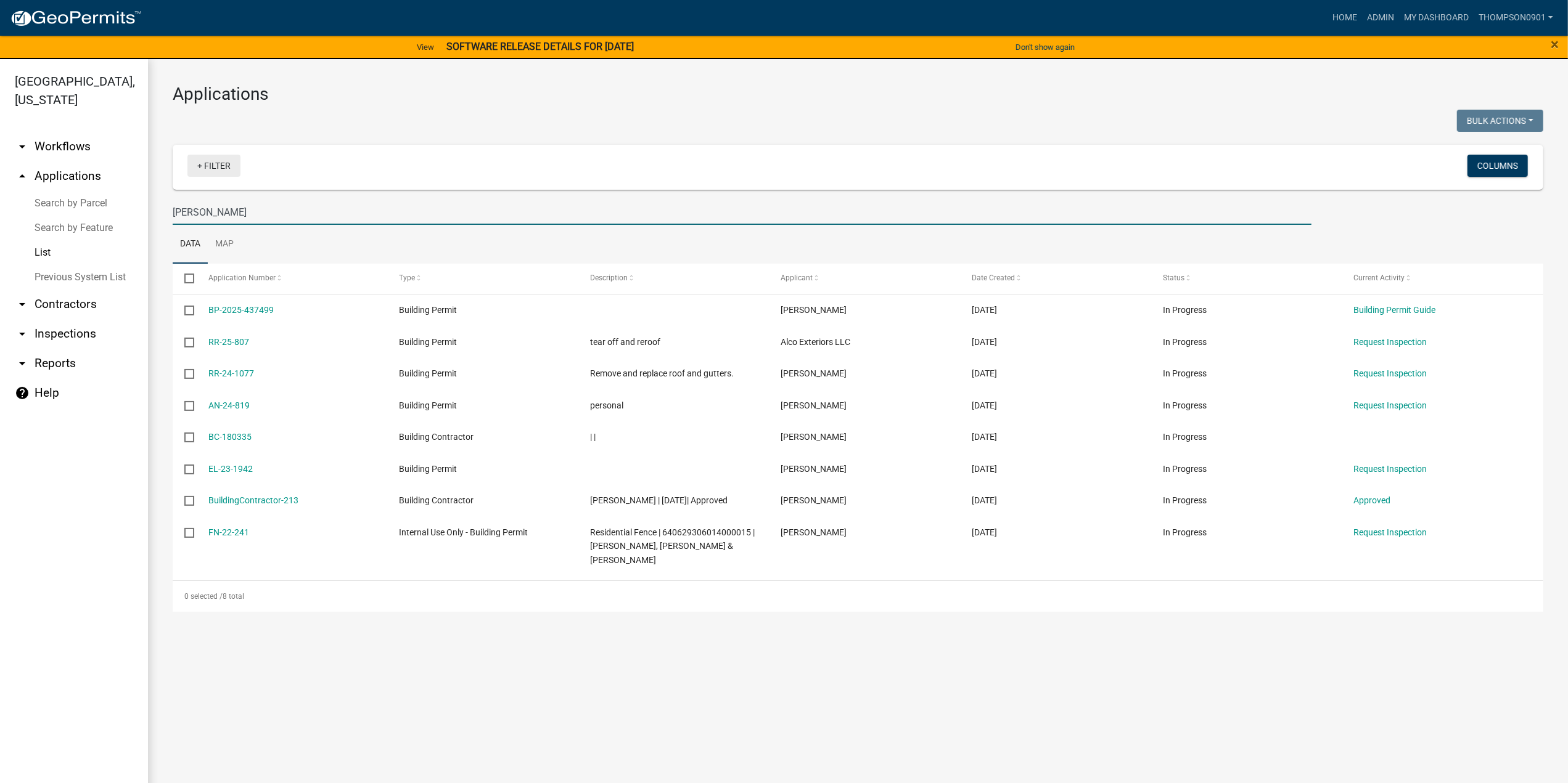
click at [198, 159] on link "+ Filter" at bounding box center [214, 165] width 53 height 22
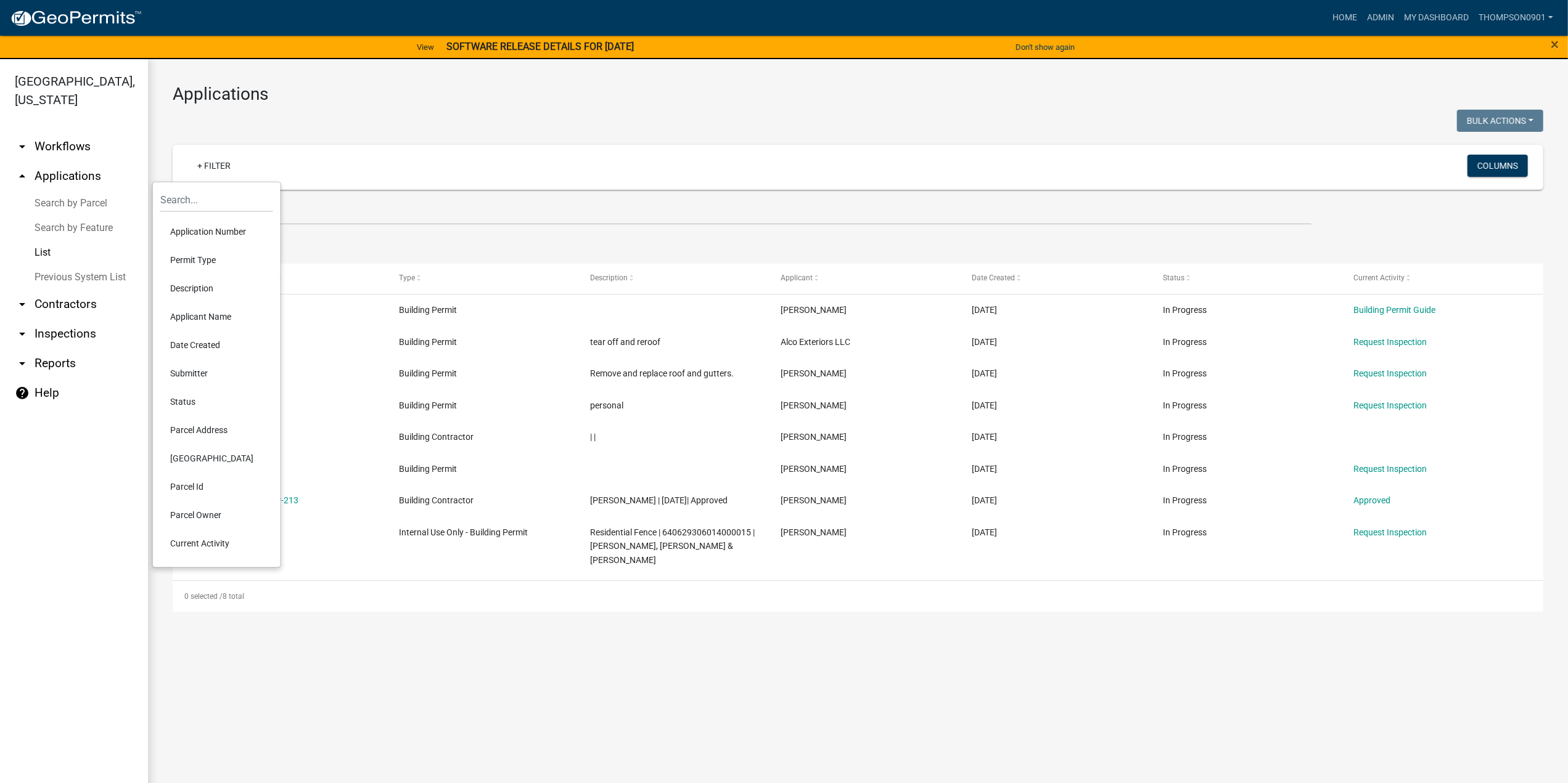
click at [166, 425] on li "Parcel Address" at bounding box center [216, 430] width 112 height 28
click at [204, 214] on input "text" at bounding box center [230, 209] width 112 height 25
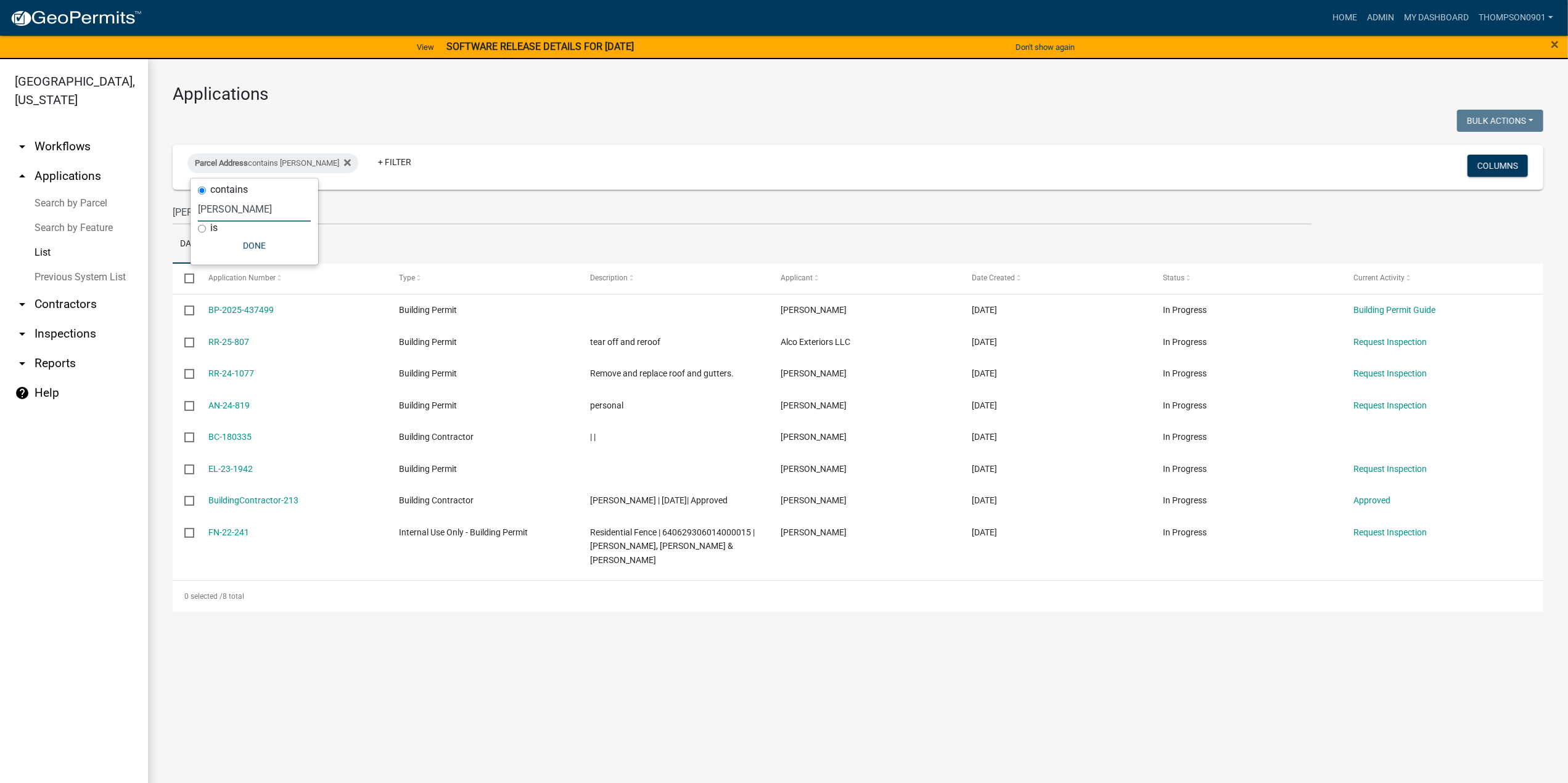
type input "holt"
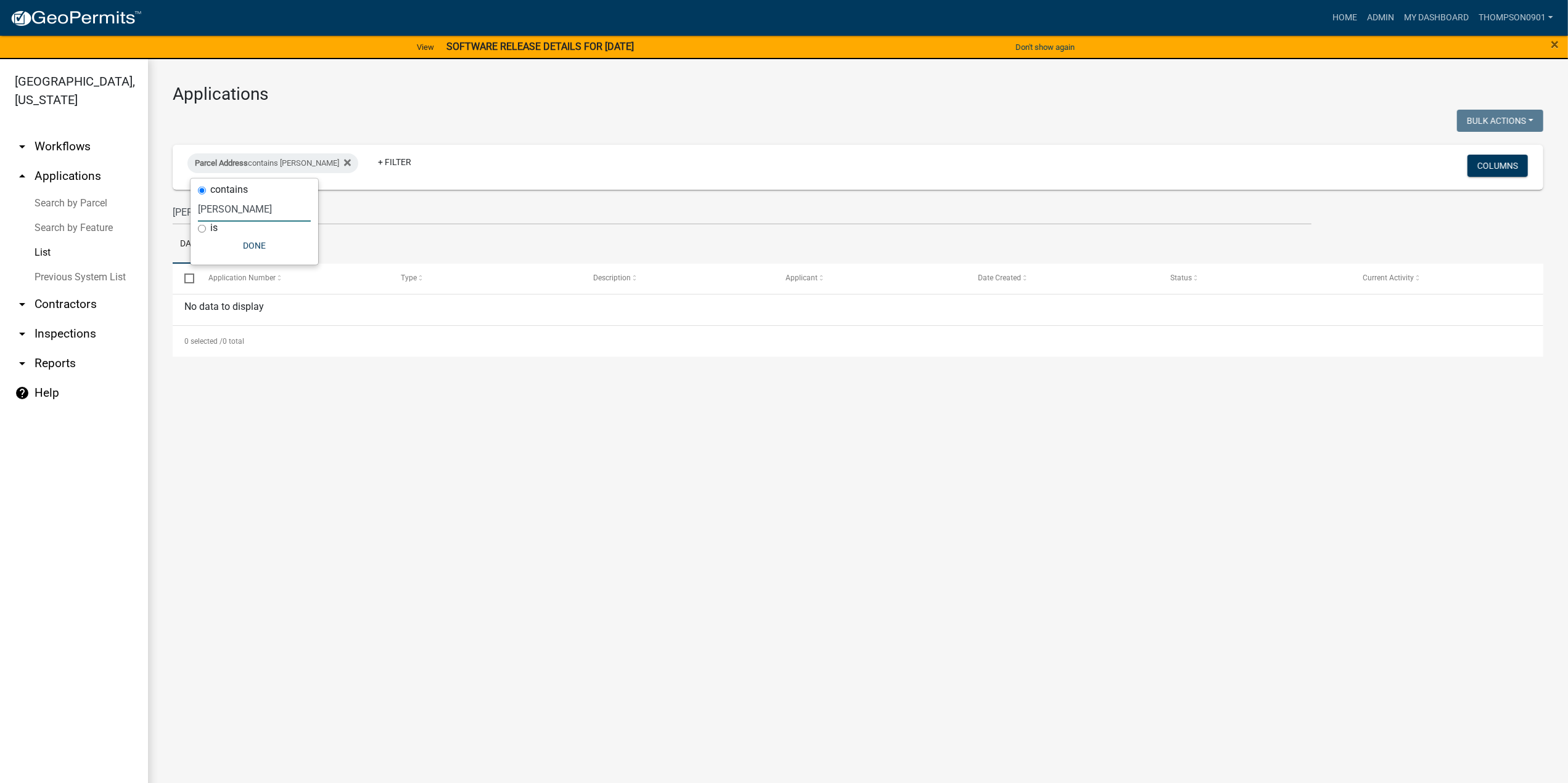
drag, startPoint x: 244, startPoint y: 207, endPoint x: 0, endPoint y: 221, distance: 244.4
click at [0, 221] on body "Internet Explorer does NOT work with GeoPermits. Get a new browser for more sec…" at bounding box center [784, 391] width 1568 height 783
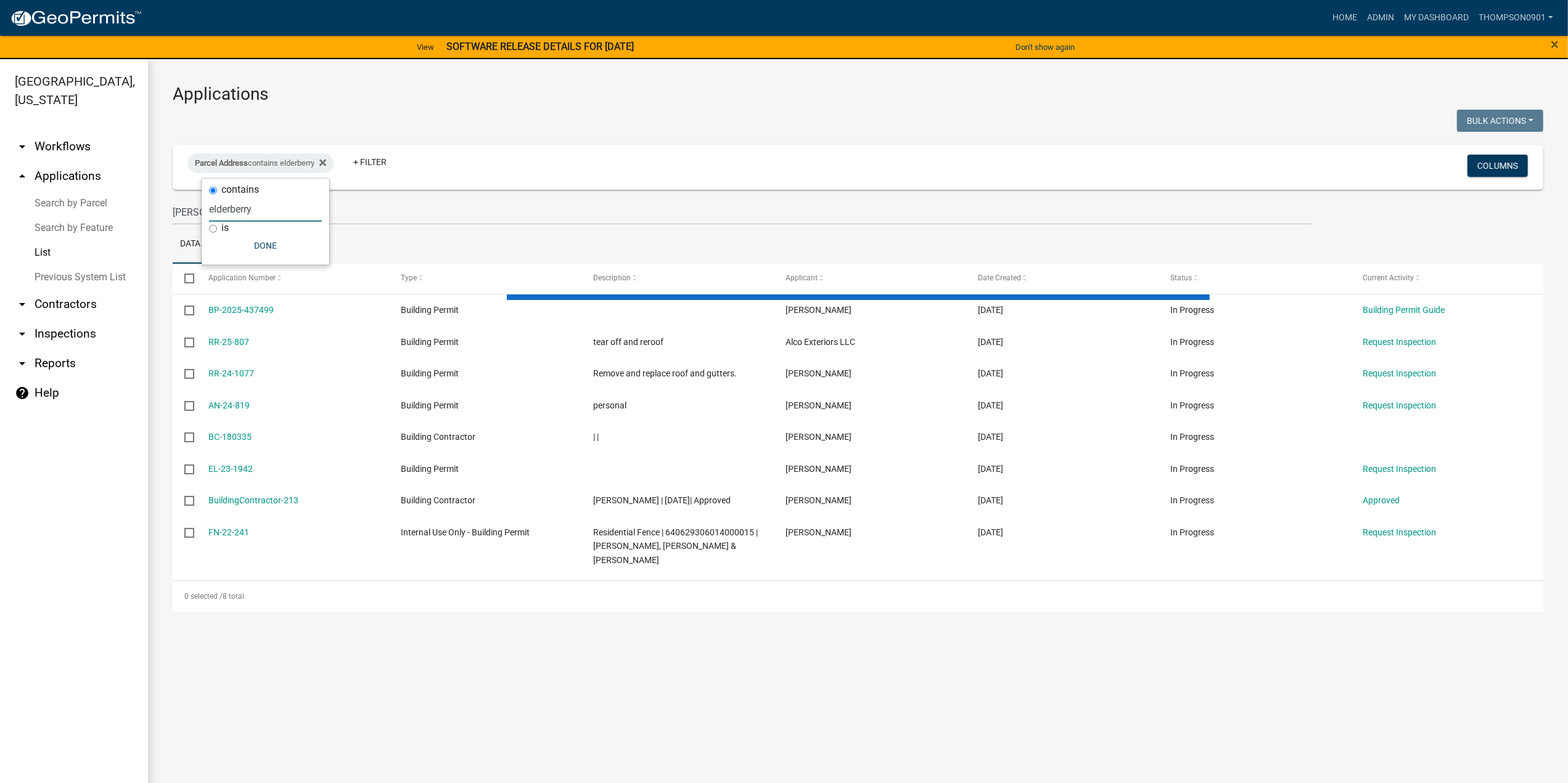
type input "elderberry"
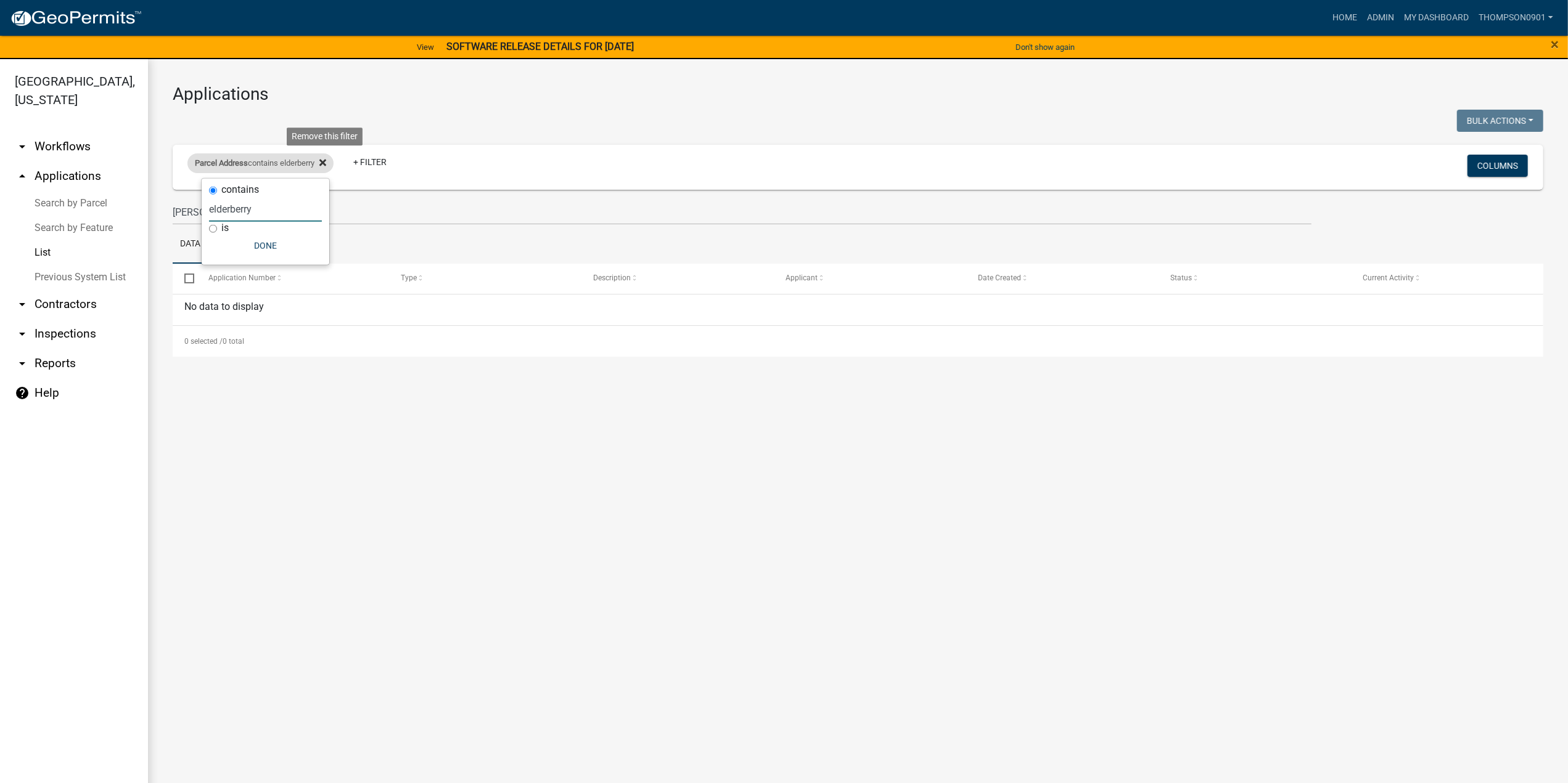
click at [327, 163] on icon at bounding box center [323, 162] width 7 height 7
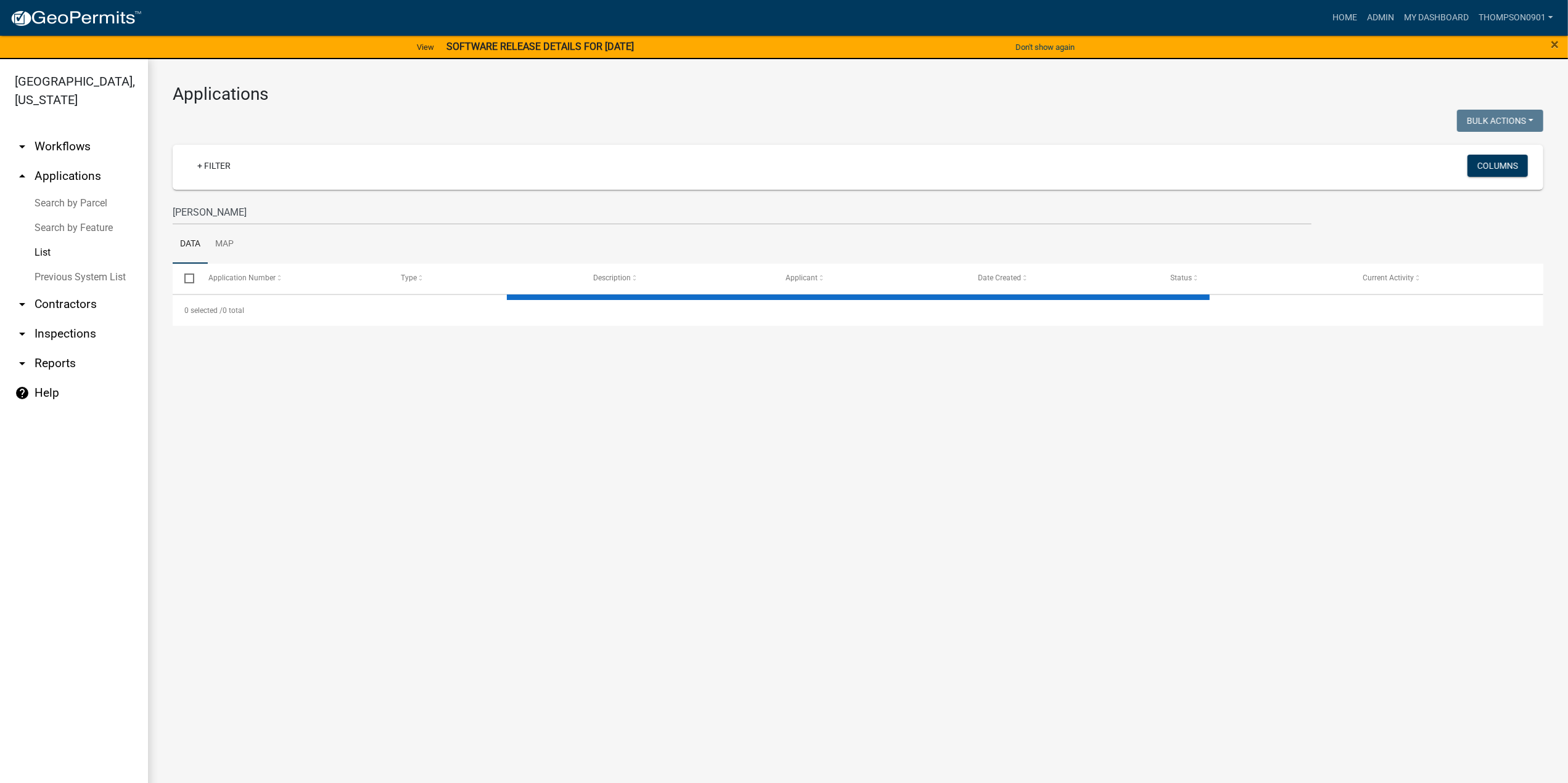
click at [44, 240] on link "List" at bounding box center [73, 252] width 148 height 24
drag, startPoint x: 6, startPoint y: 237, endPoint x: 0, endPoint y: 230, distance: 9.2
click at [0, 230] on div "Porter County, Indiana arrow_drop_down Workflows List arrow_drop_up Application…" at bounding box center [784, 429] width 1568 height 739
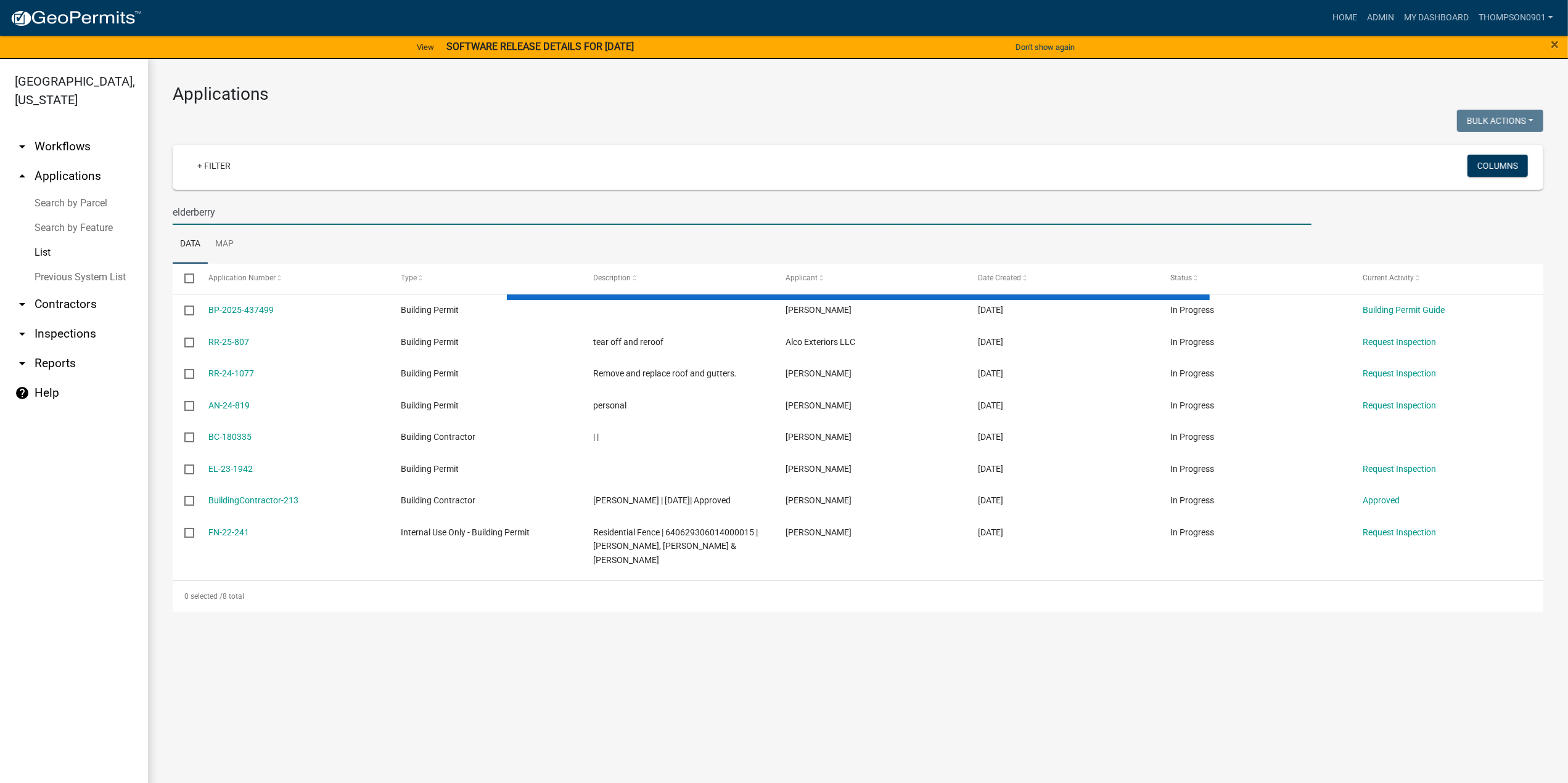
type input "elderberry"
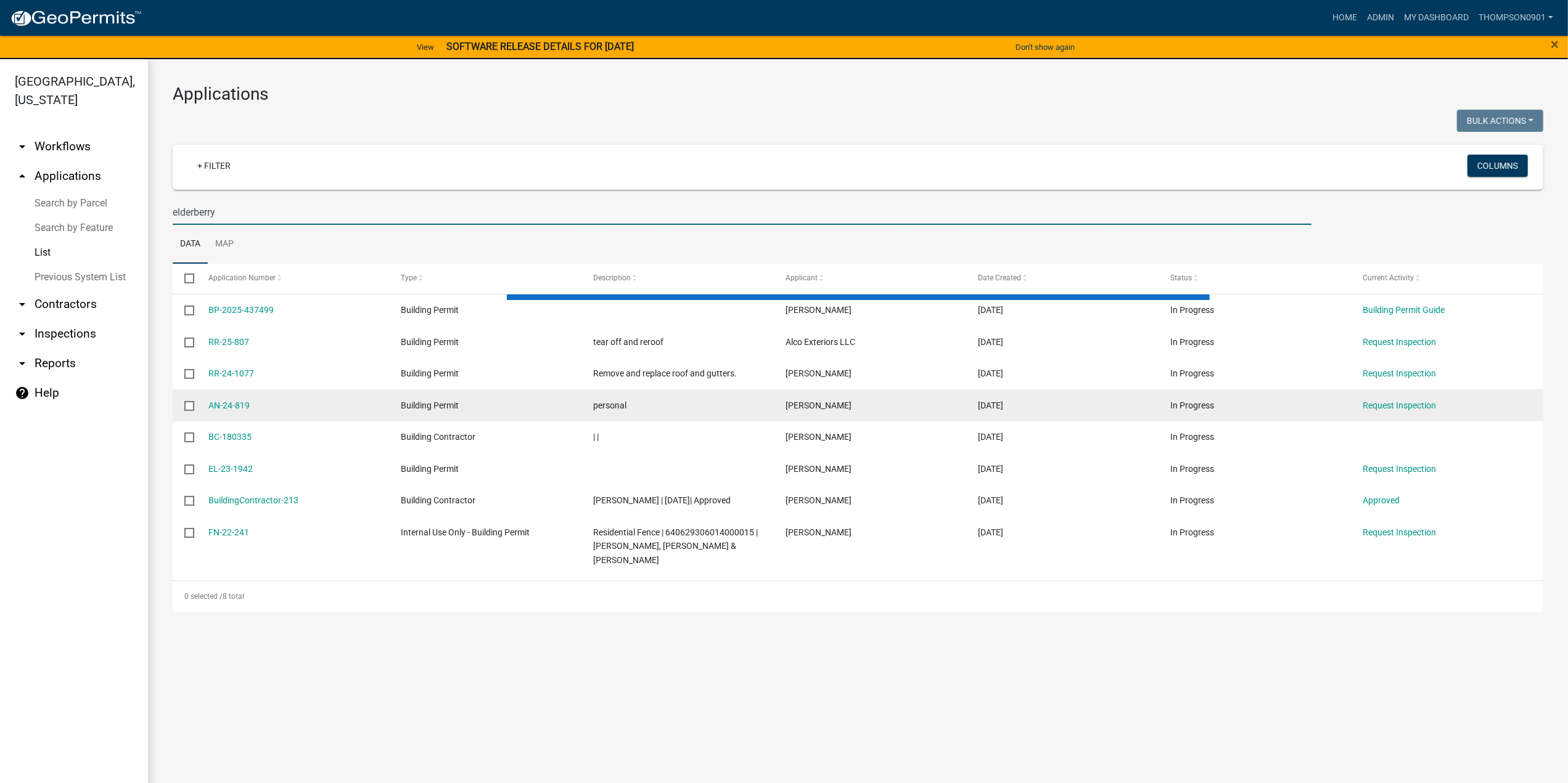
select select "3: 100"
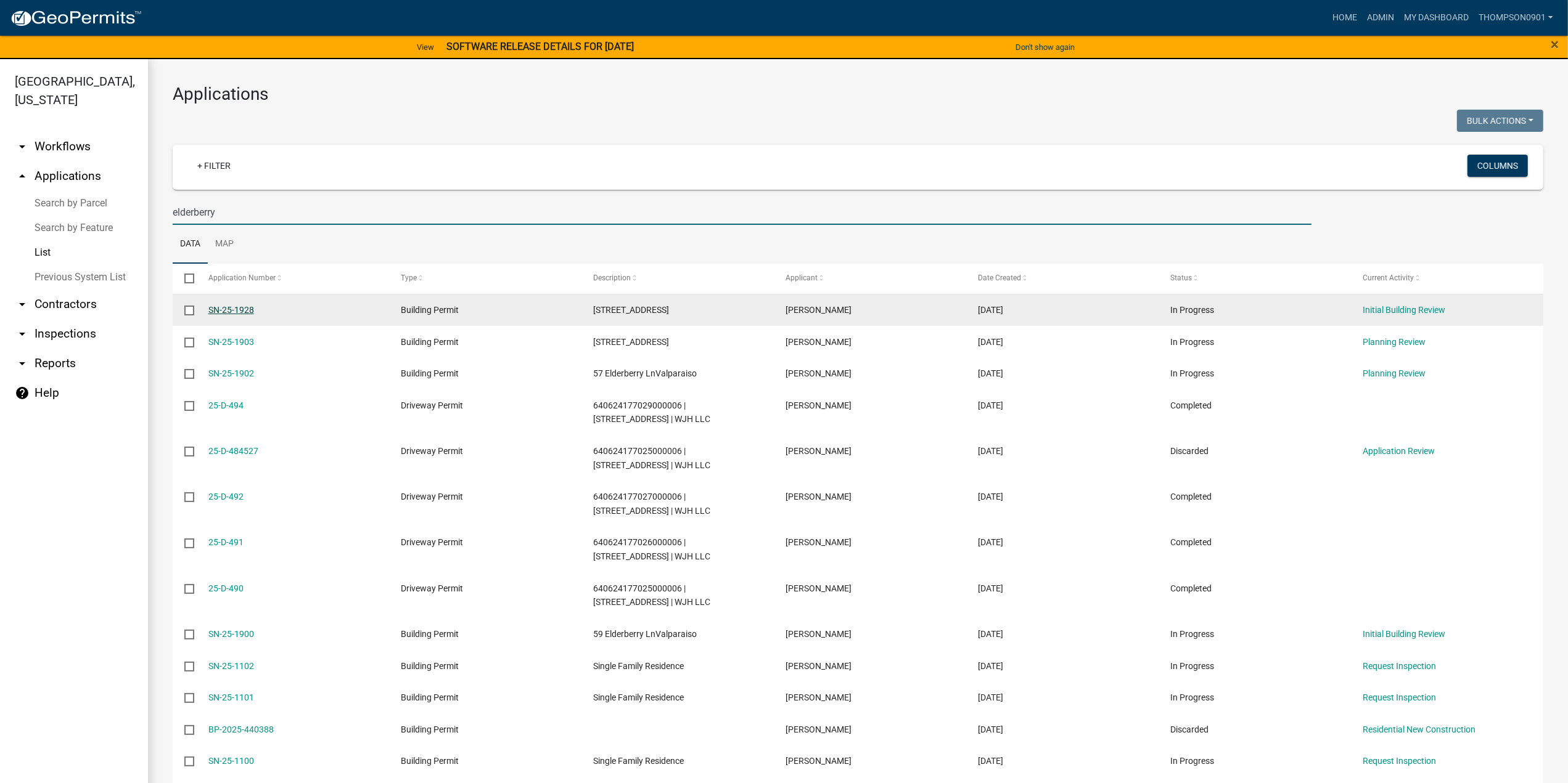
click at [238, 311] on link "SN-25-1928" at bounding box center [231, 310] width 46 height 10
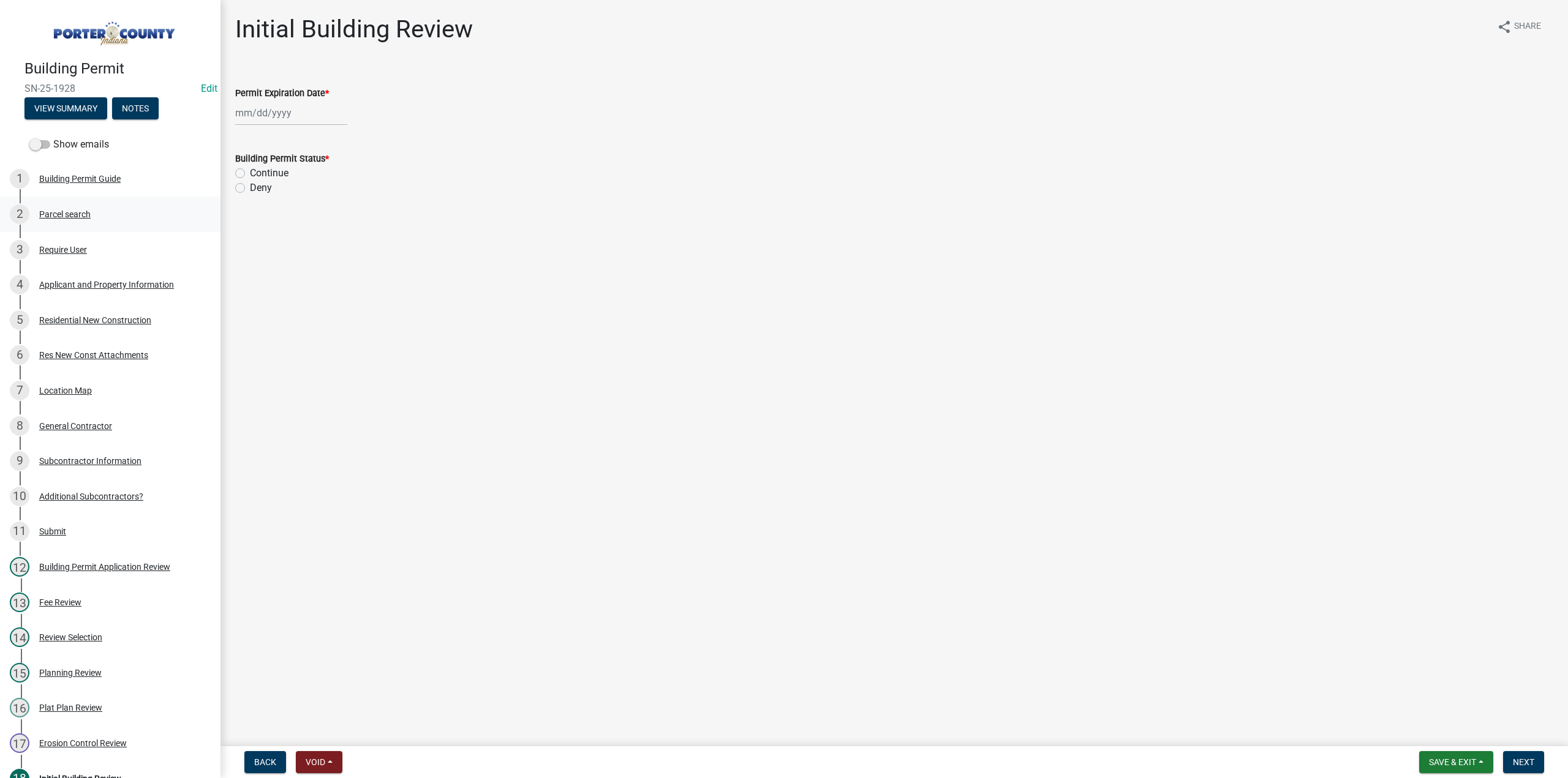
click at [56, 210] on div "Parcel search" at bounding box center [64, 214] width 51 height 9
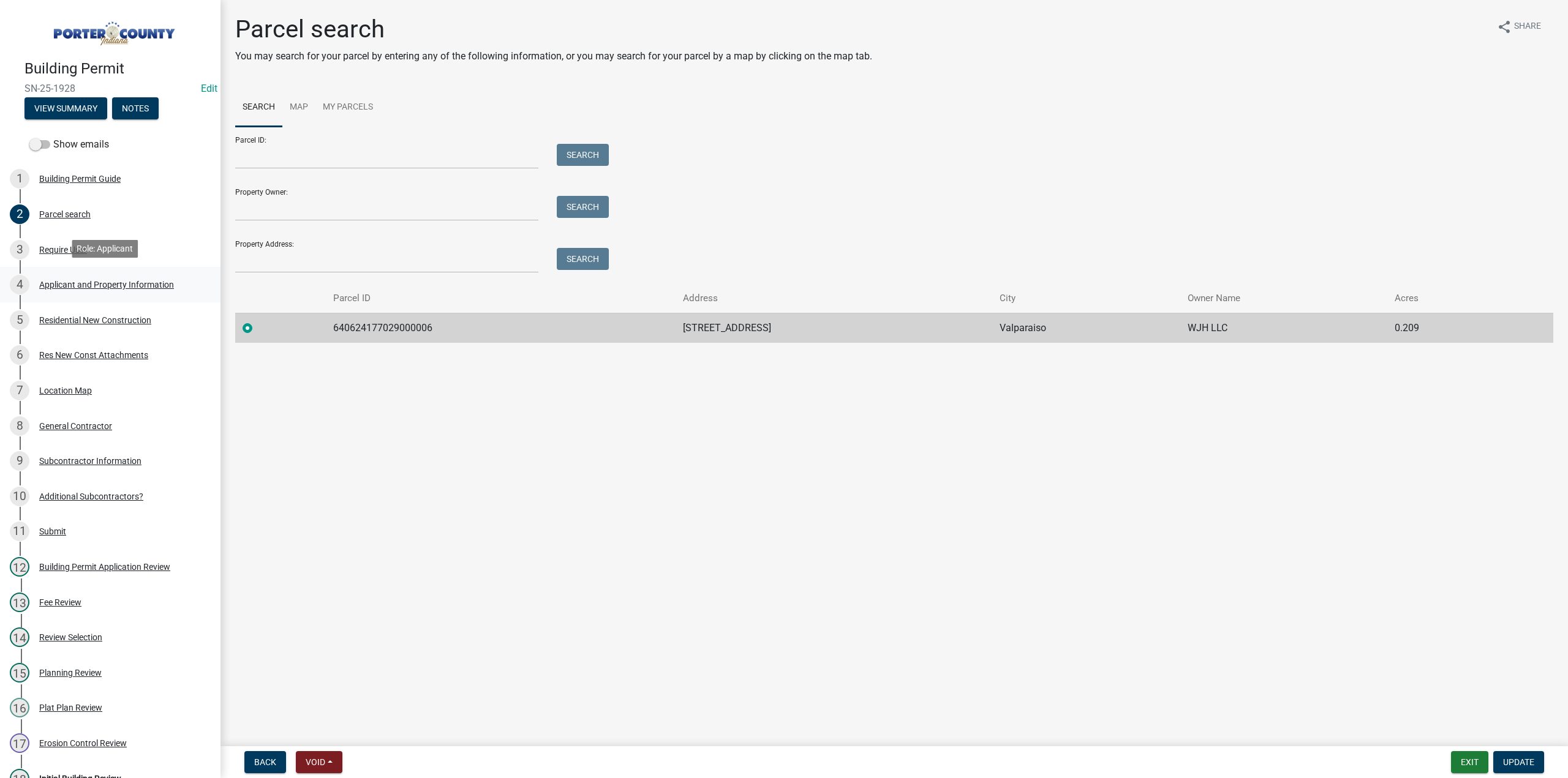
click at [87, 281] on div "Applicant and Property Information" at bounding box center [106, 285] width 135 height 9
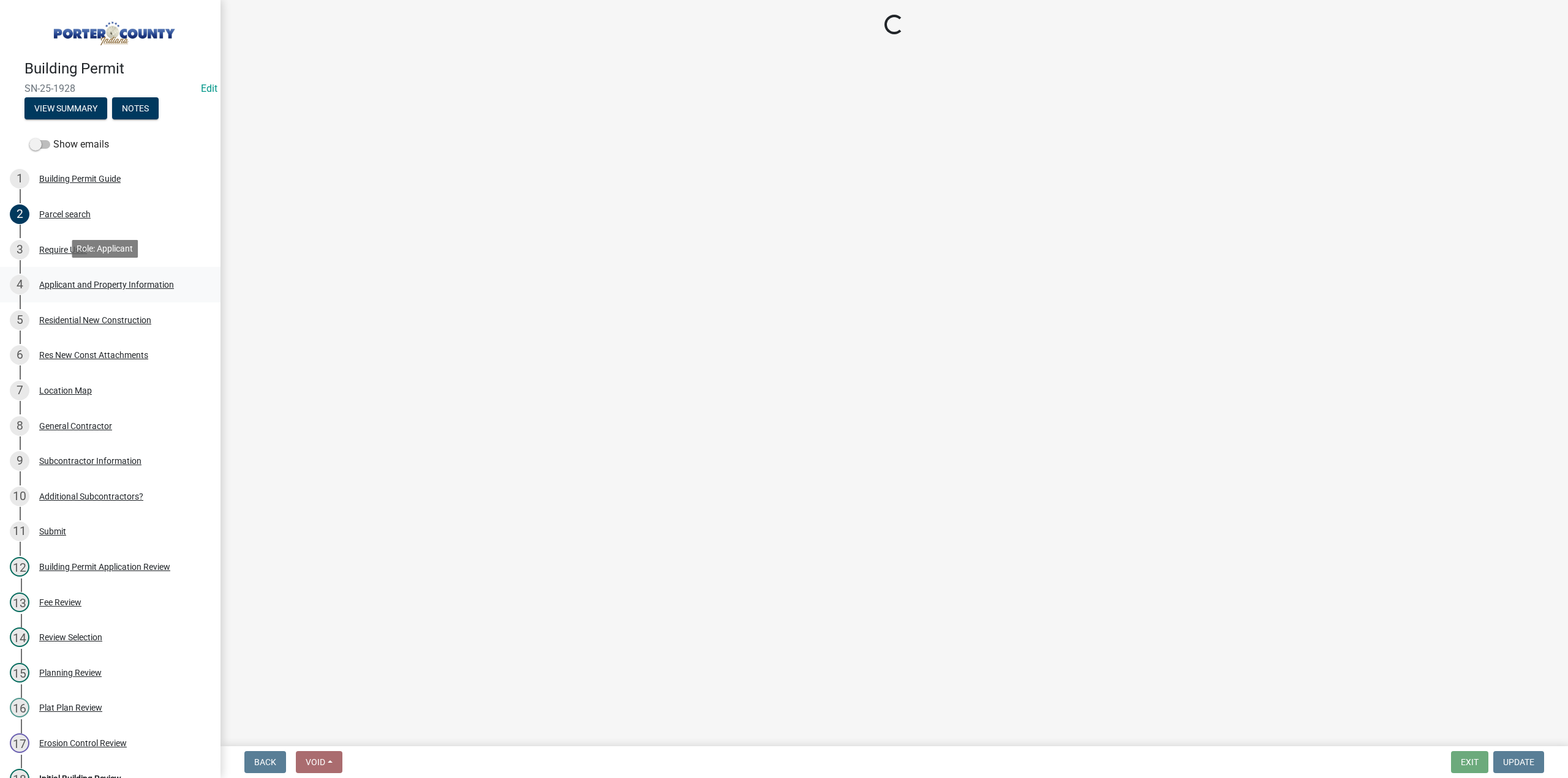
select select "eebc071e-620a-4db8-83e9-cb6b194c67e9"
select select "0ad13e1b-521a-4dc6-9df0-cacdfa0a780b"
select select "e2d1b1d7-ccc9-456b-9e96-e16306515997"
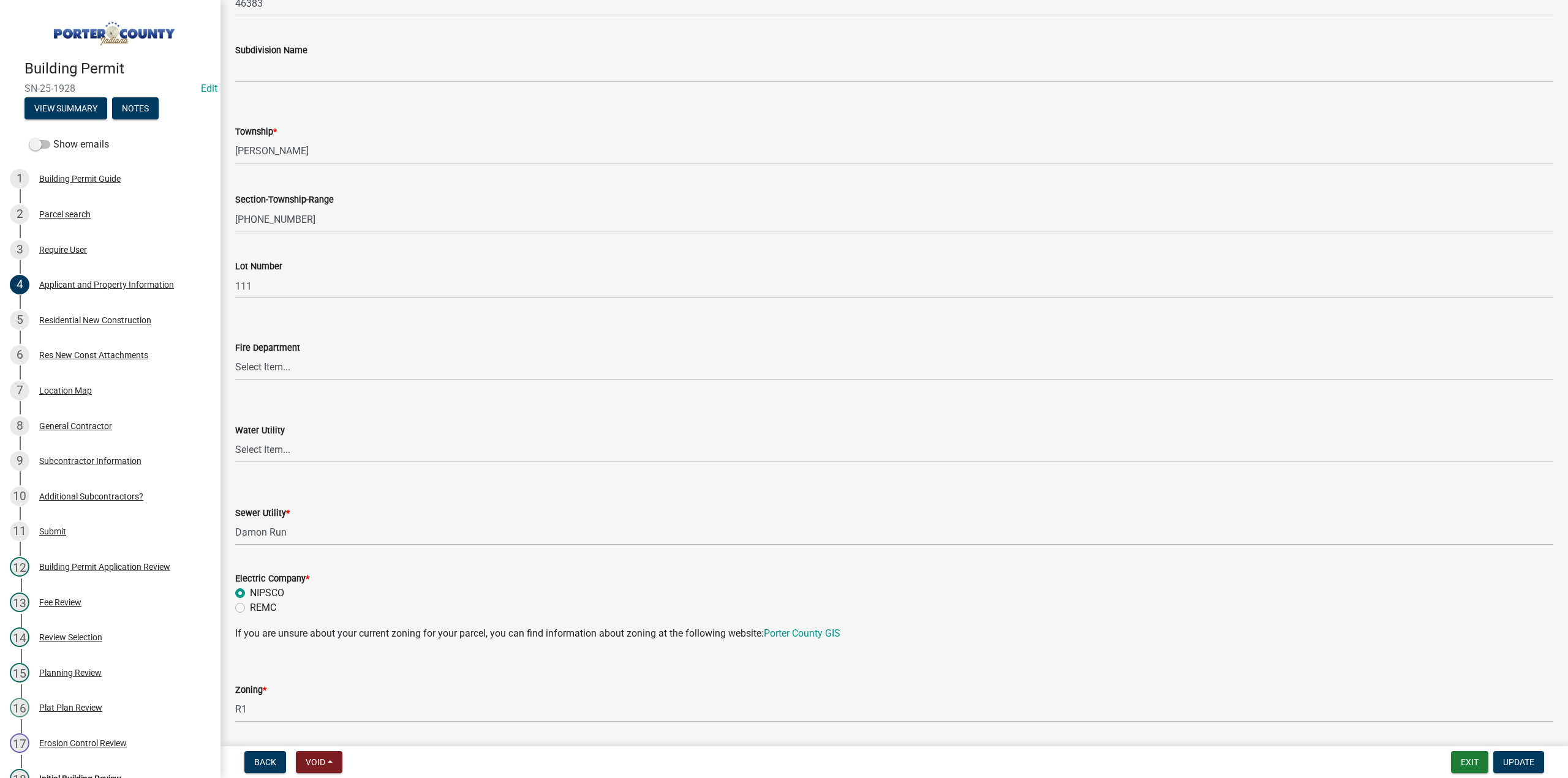
scroll to position [490, 0]
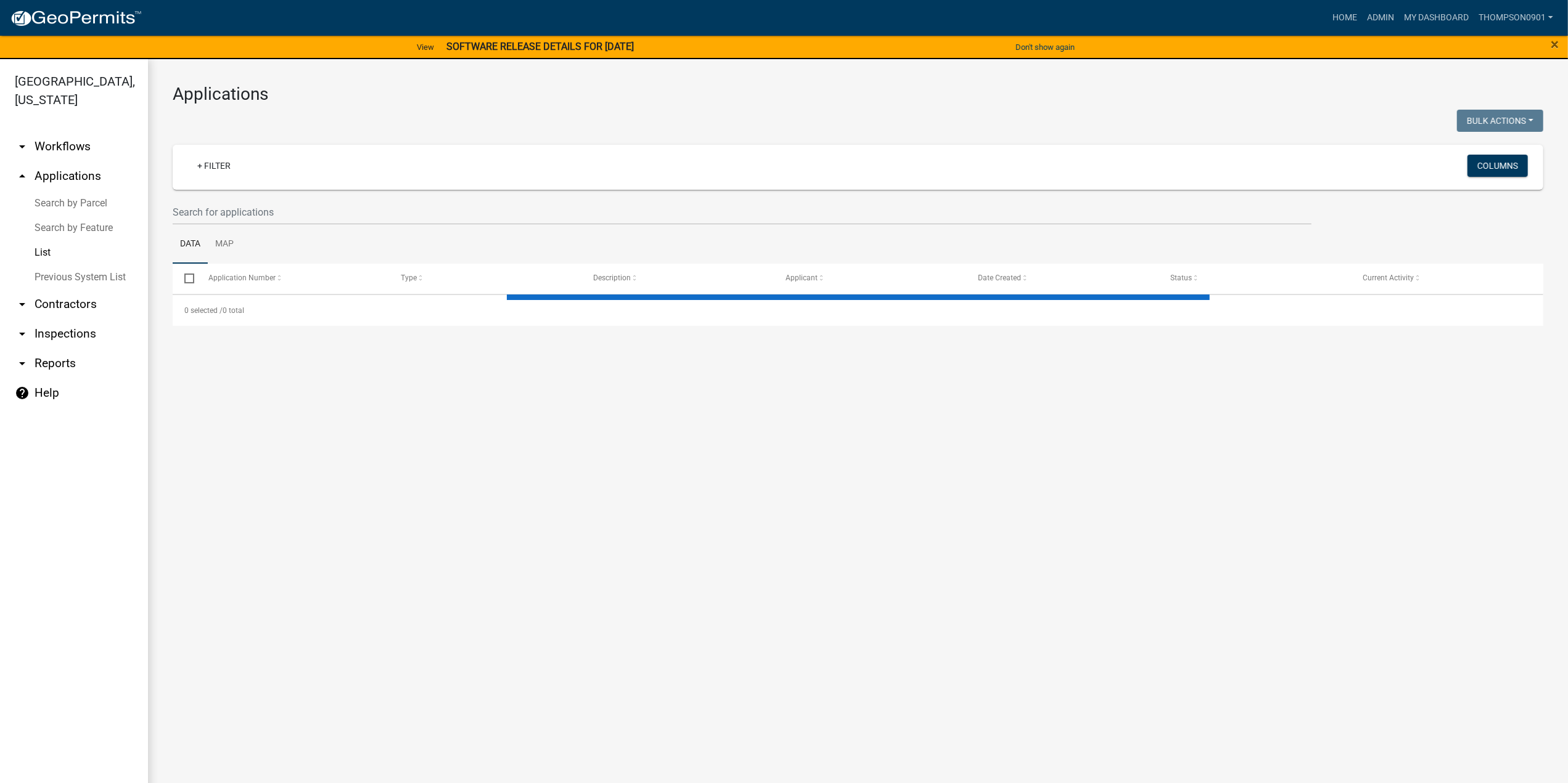
select select "3: 100"
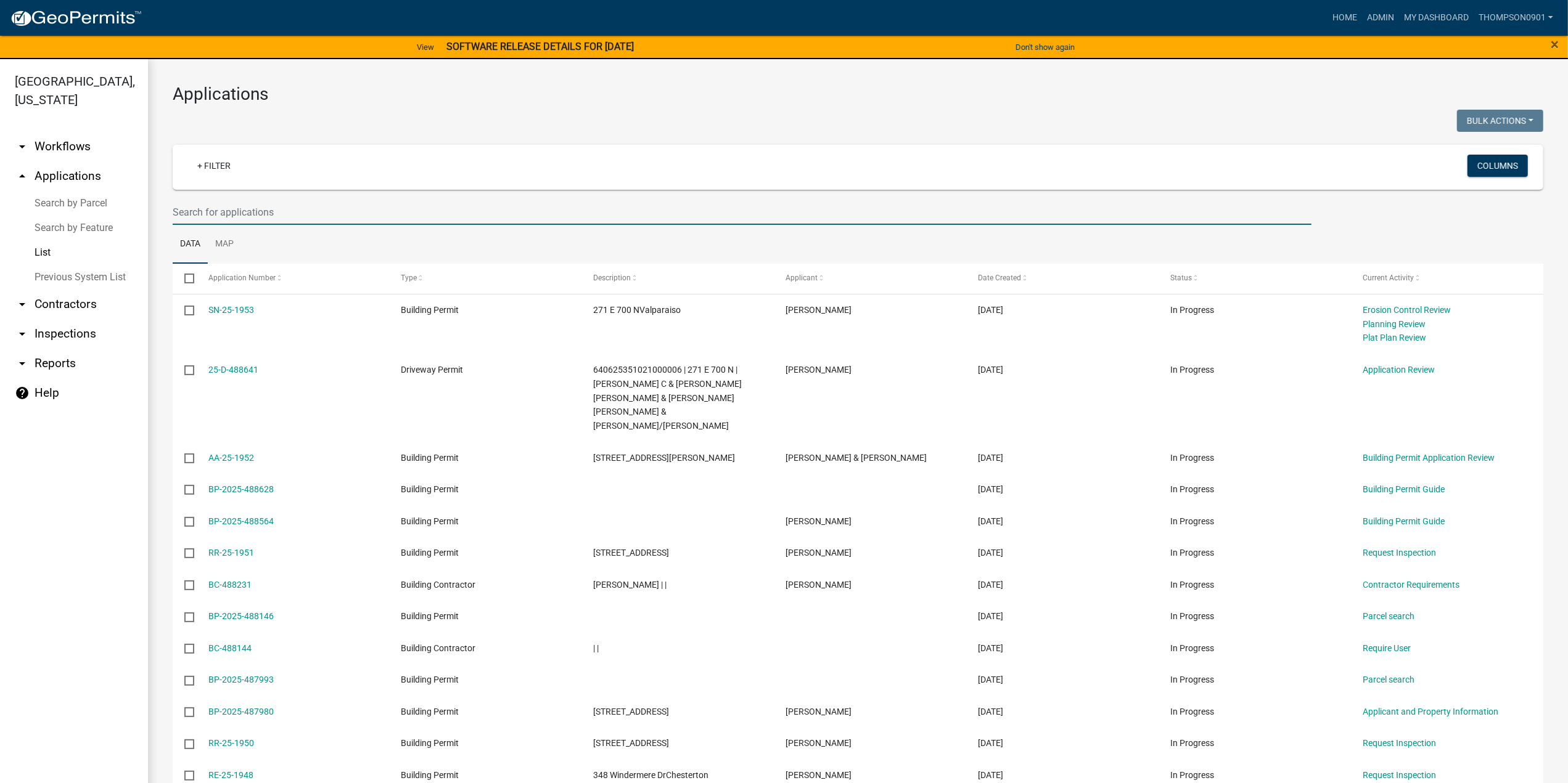
click at [225, 211] on input "text" at bounding box center [742, 212] width 1139 height 25
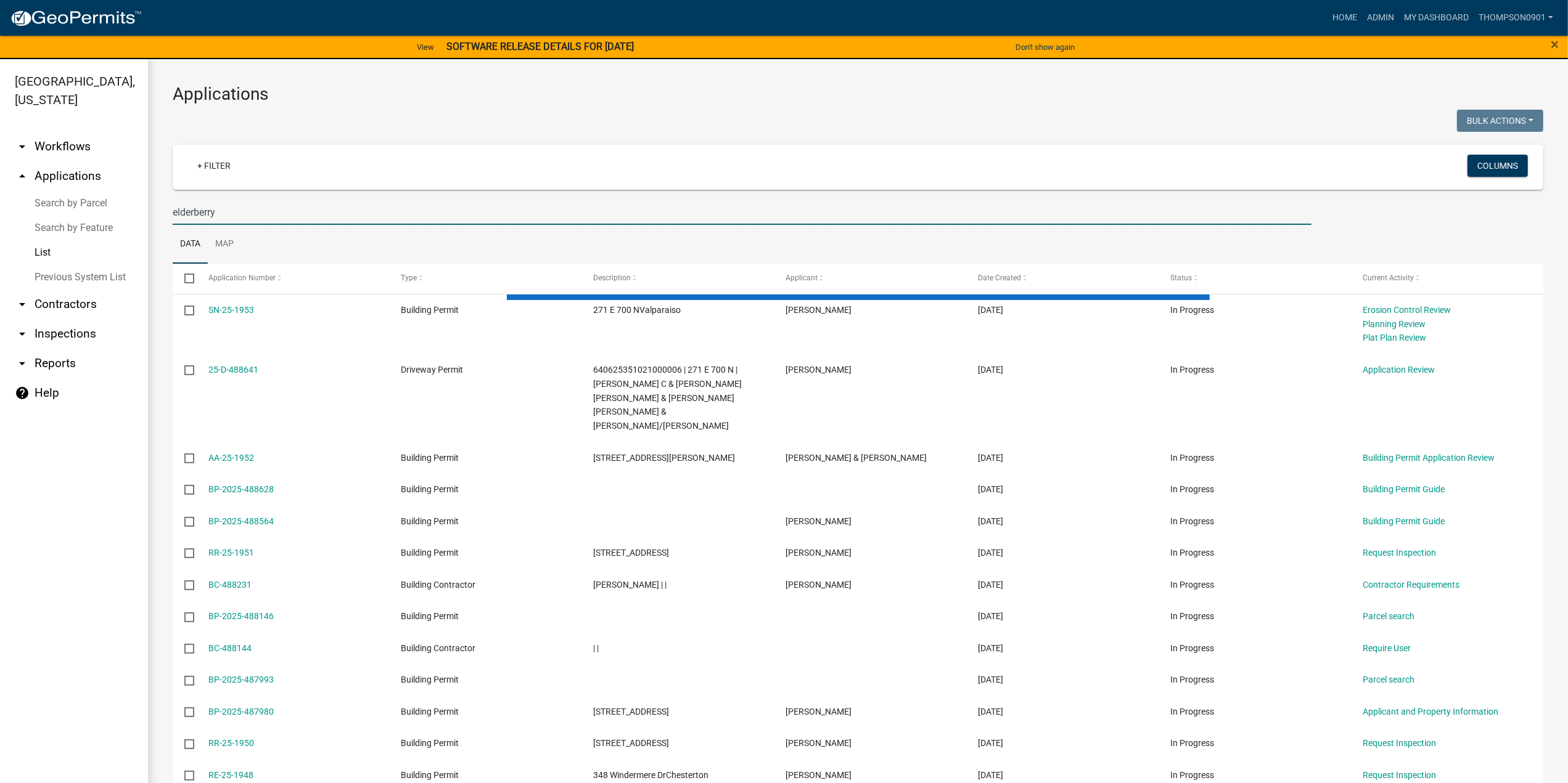
type input "elderberry"
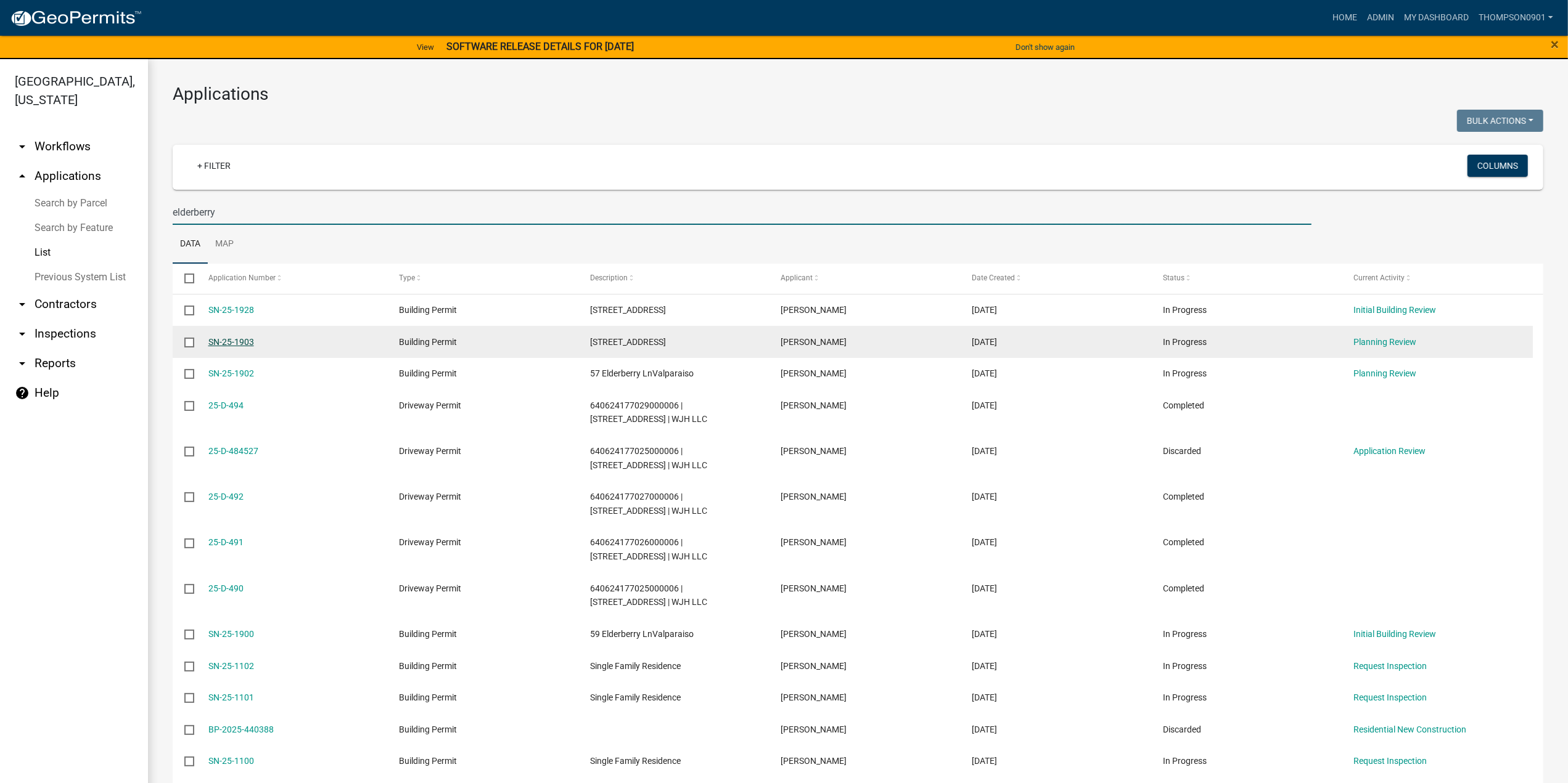
click at [222, 342] on link "SN-25-1903" at bounding box center [231, 342] width 46 height 10
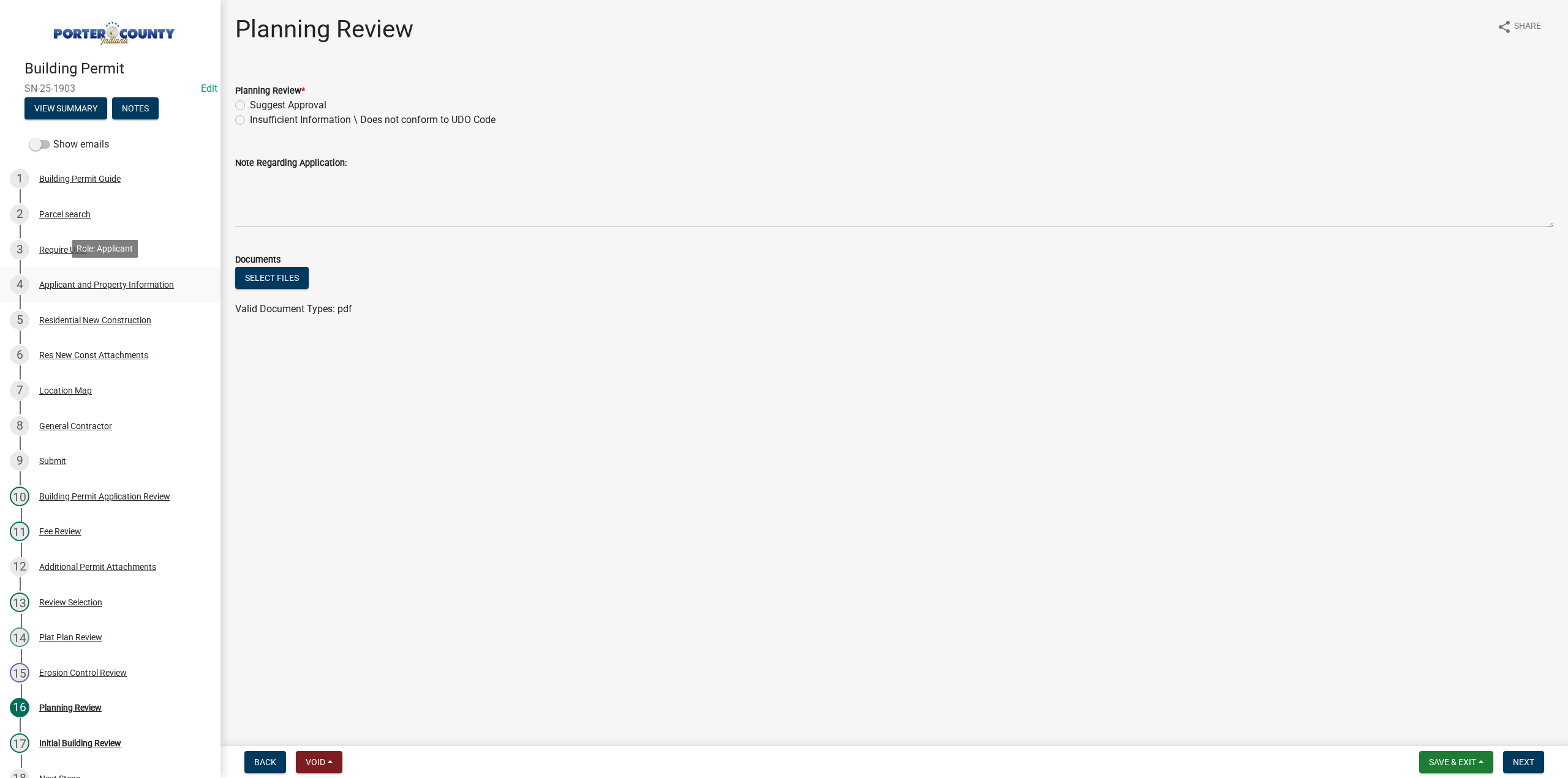
click at [93, 285] on div "Applicant and Property Information" at bounding box center [106, 285] width 135 height 9
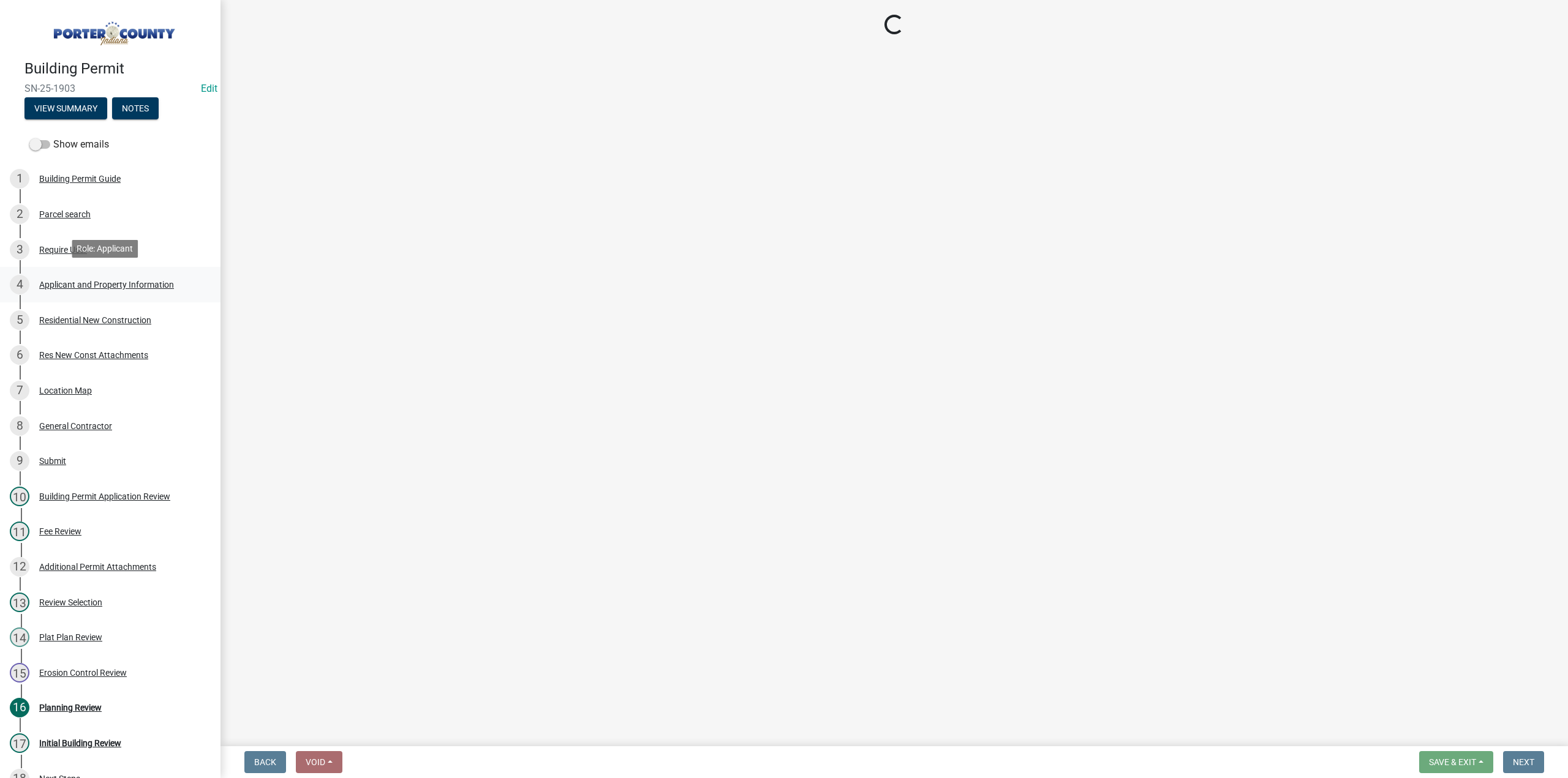
select select "eebc071e-620a-4db8-83e9-cb6b194c67e9"
select select "0ad13e1b-521a-4dc6-9df0-cacdfa0a780b"
select select "e2d1b1d7-ccc9-456b-9e96-e16306515997"
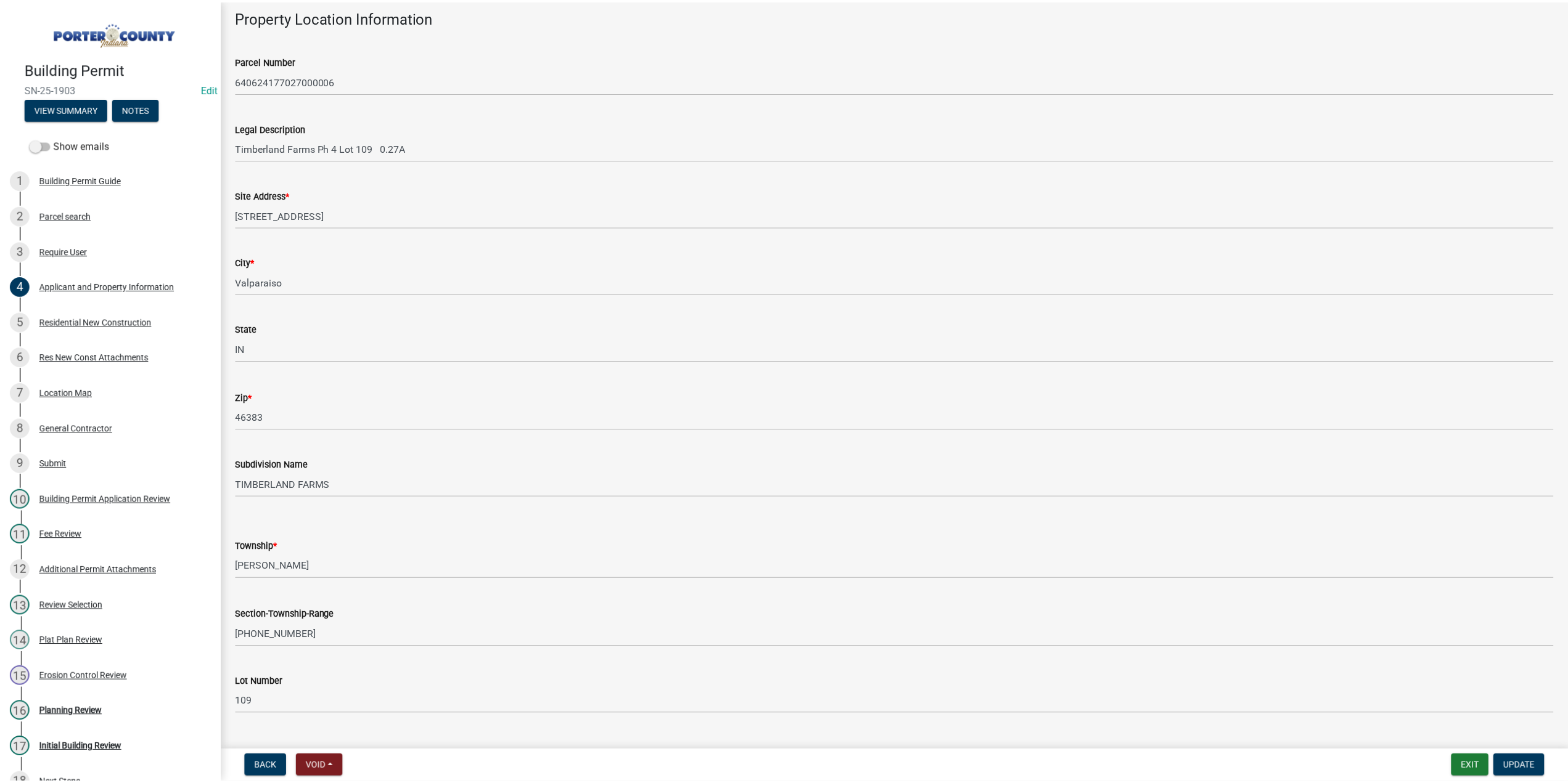
scroll to position [185, 0]
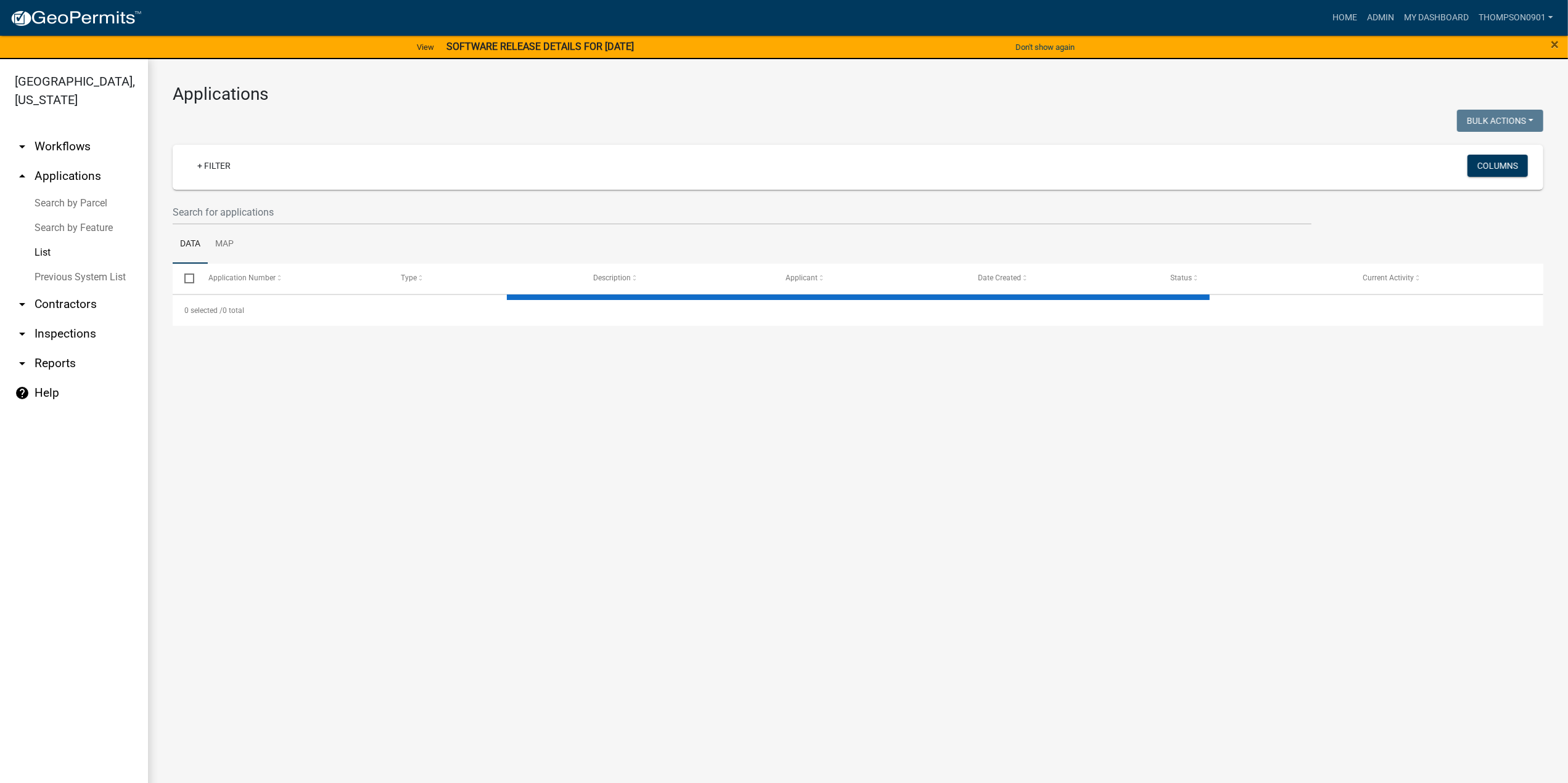
select select "3: 100"
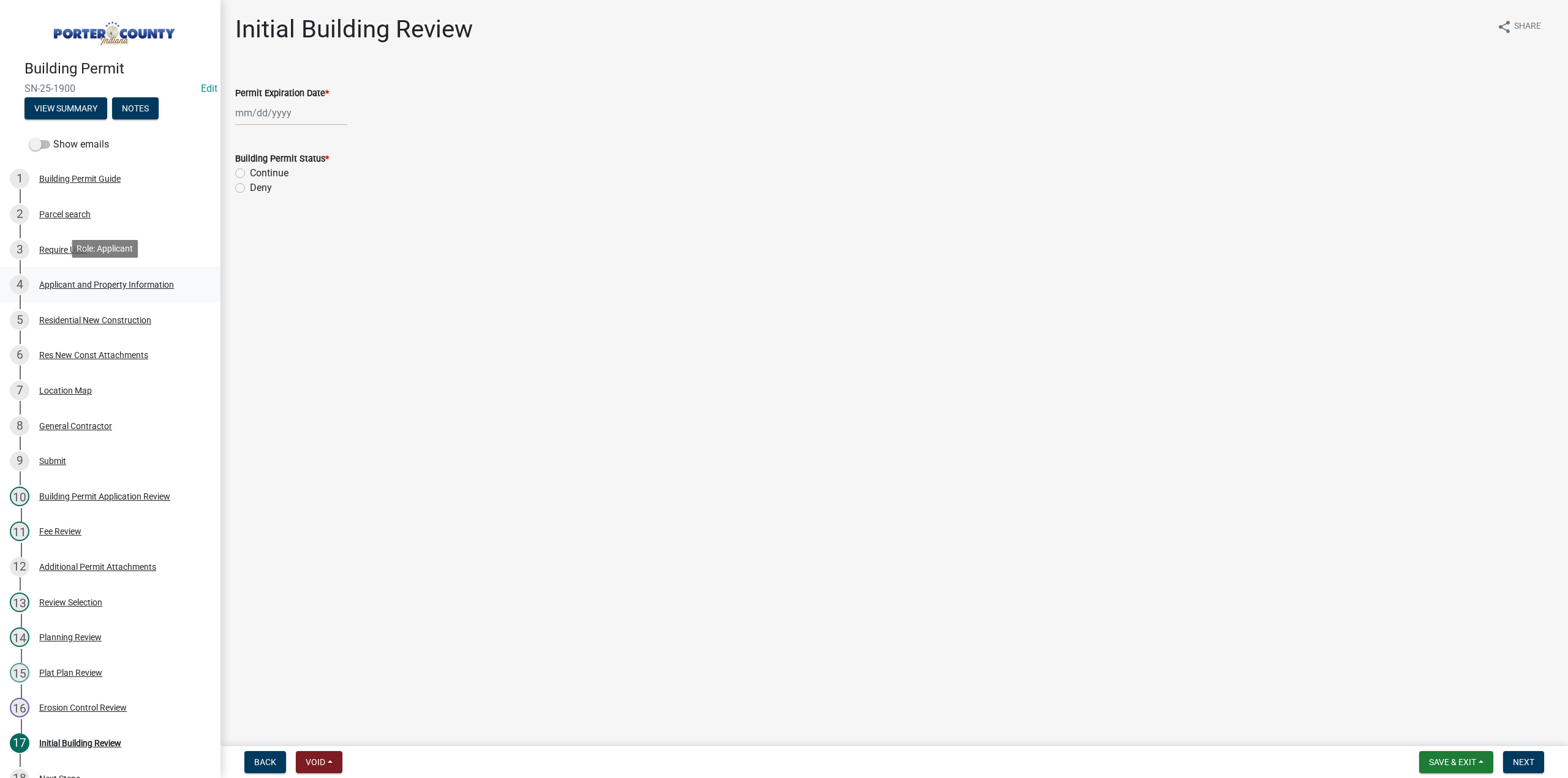
click at [117, 284] on div "Applicant and Property Information" at bounding box center [106, 285] width 135 height 9
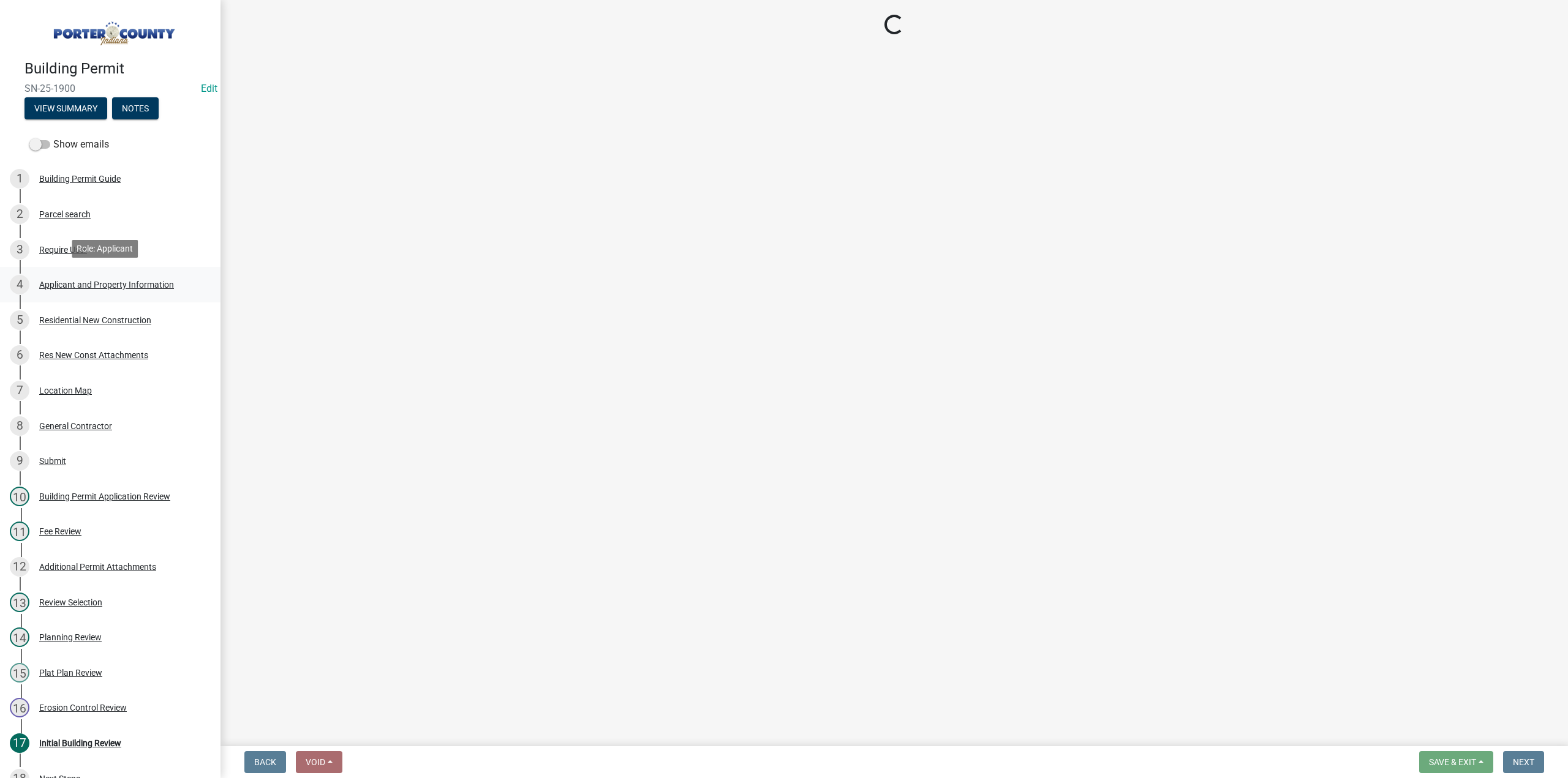
select select "eebc071e-620a-4db8-83e9-cb6b194c67e9"
select select "0ad13e1b-521a-4dc6-9df0-cacdfa0a780b"
select select "e2d1b1d7-ccc9-456b-9e96-e16306515997"
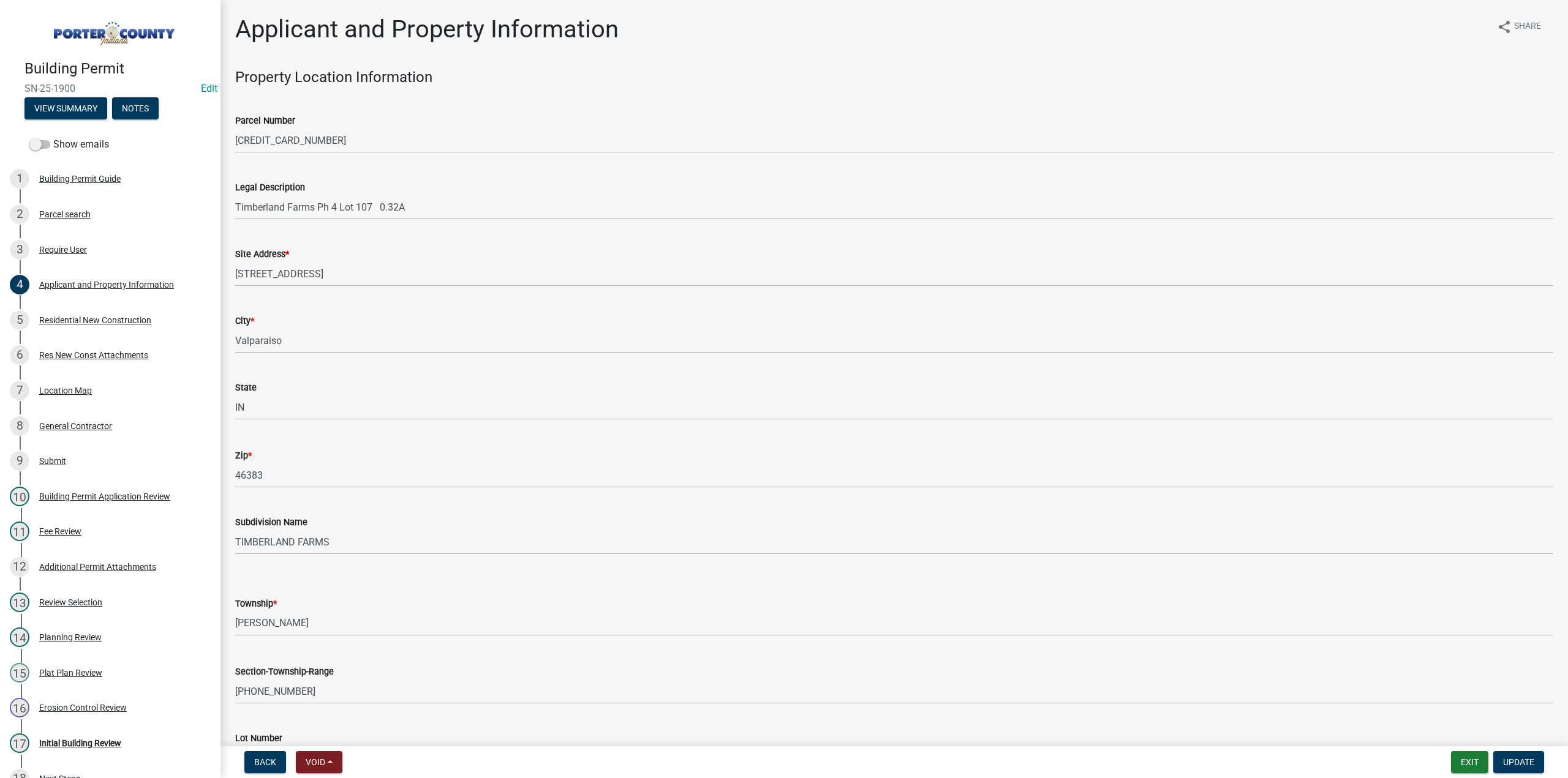
scroll to position [184, 0]
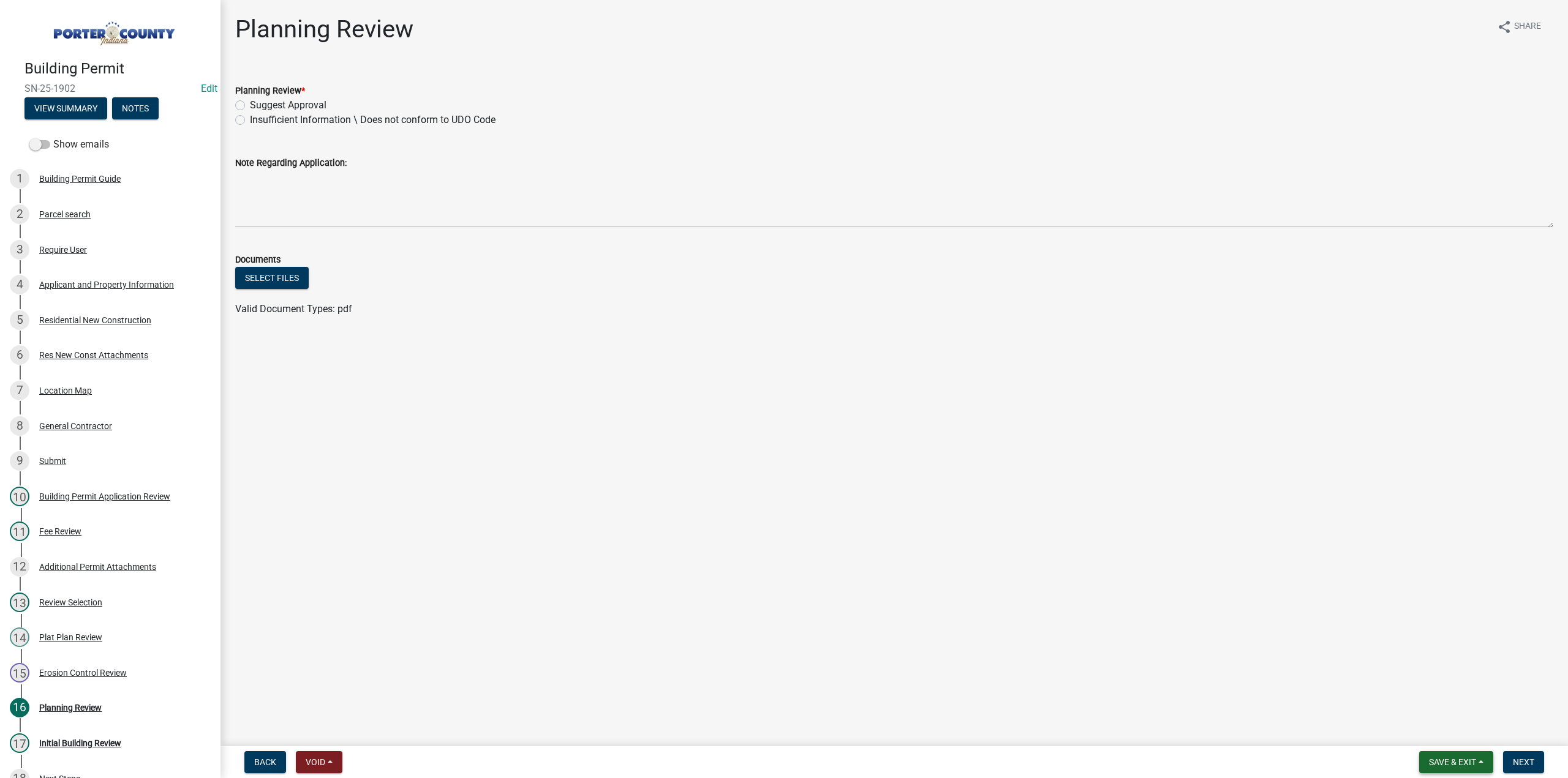
click at [1435, 767] on span "Save & Exit" at bounding box center [1452, 762] width 48 height 10
click at [1420, 733] on button "Save & Exit" at bounding box center [1445, 730] width 98 height 29
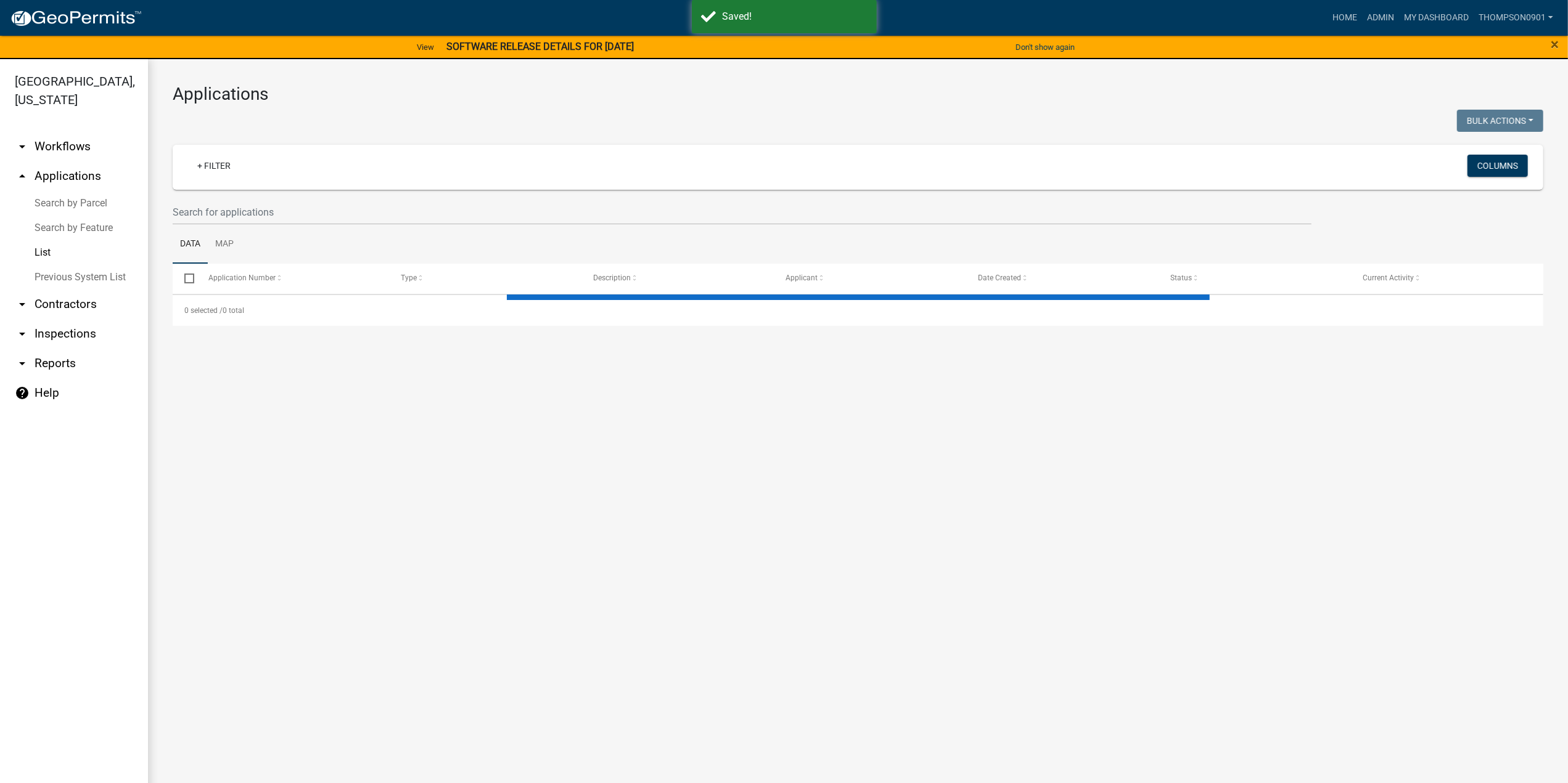
select select "3: 100"
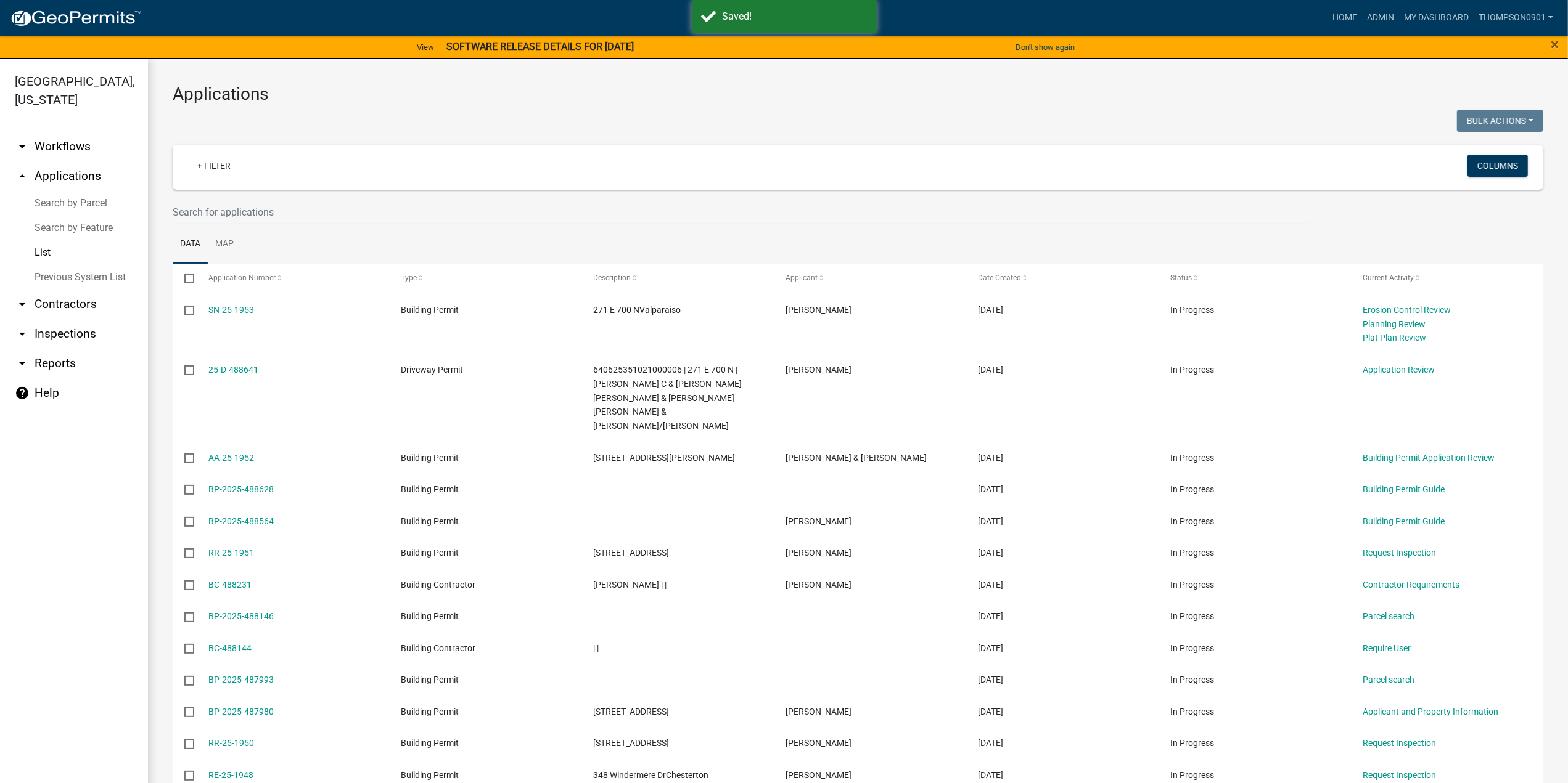
drag, startPoint x: 42, startPoint y: 235, endPoint x: 56, endPoint y: 232, distance: 14.3
click at [42, 240] on link "List" at bounding box center [73, 252] width 148 height 24
click at [94, 191] on link "Search by Parcel" at bounding box center [73, 202] width 148 height 24
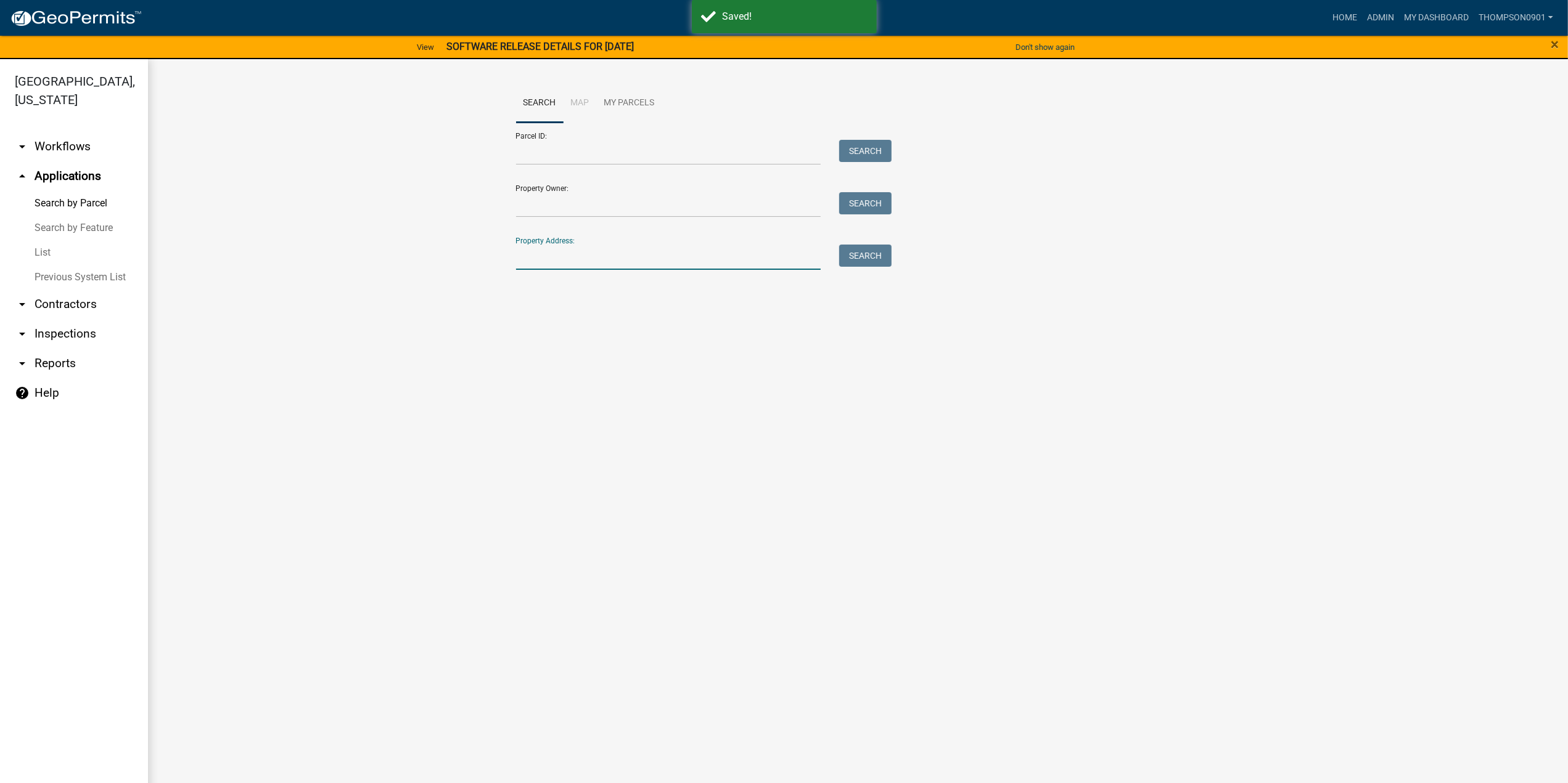
click at [627, 263] on input "Property Address:" at bounding box center [669, 257] width 305 height 25
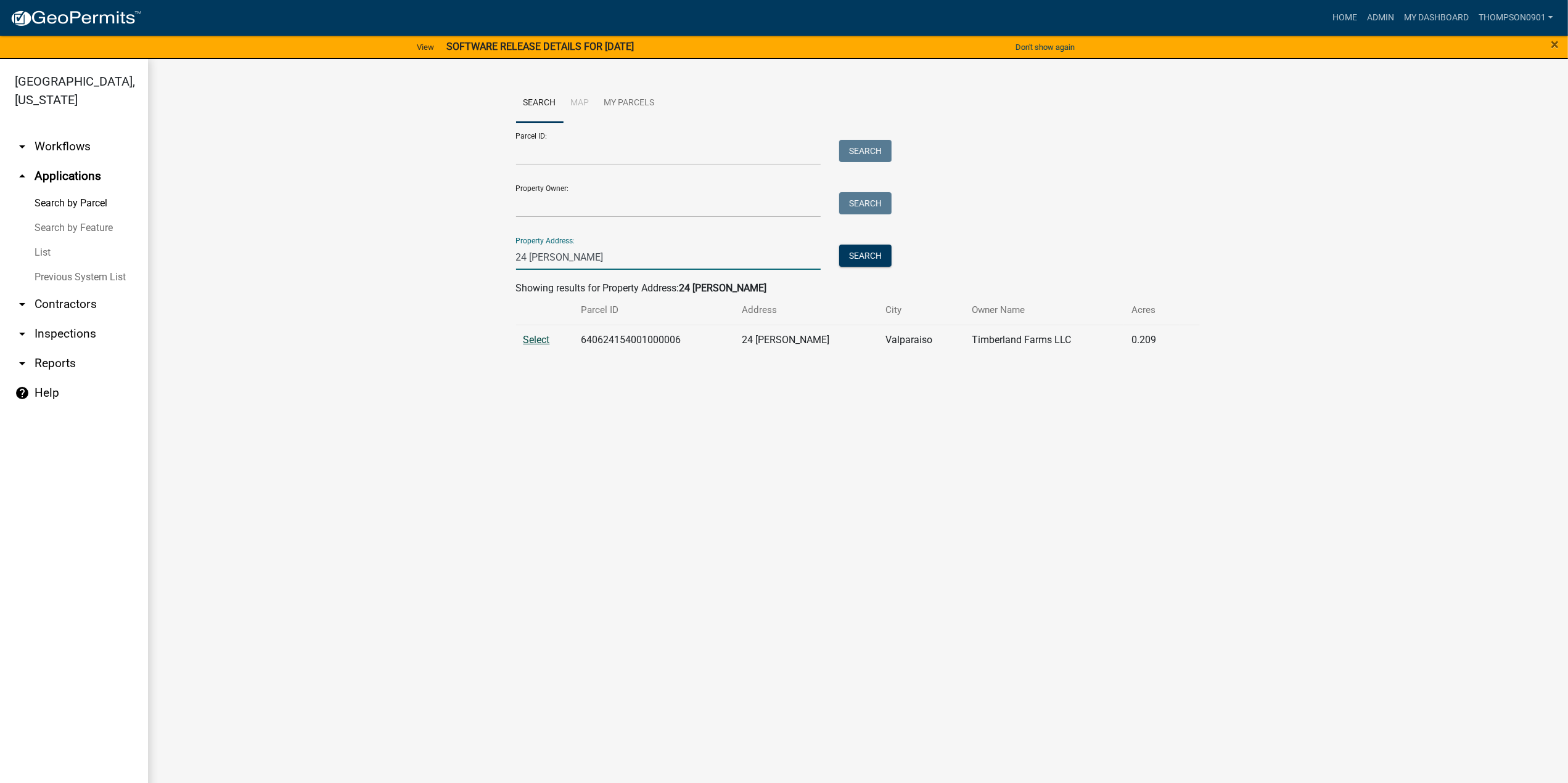
click at [533, 339] on span "Select" at bounding box center [536, 340] width 26 height 12
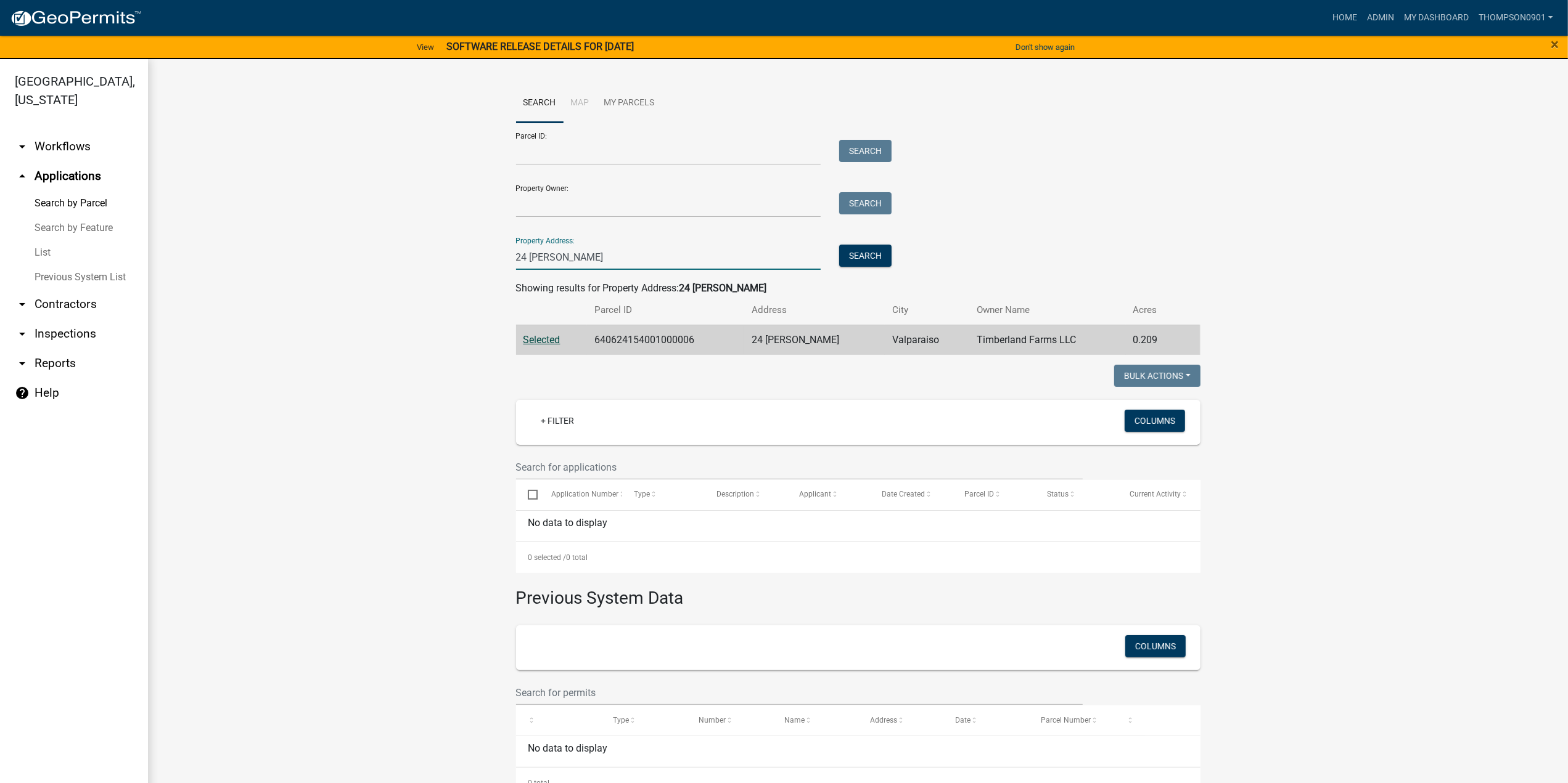
click at [520, 251] on input "24 [PERSON_NAME]" at bounding box center [669, 257] width 305 height 25
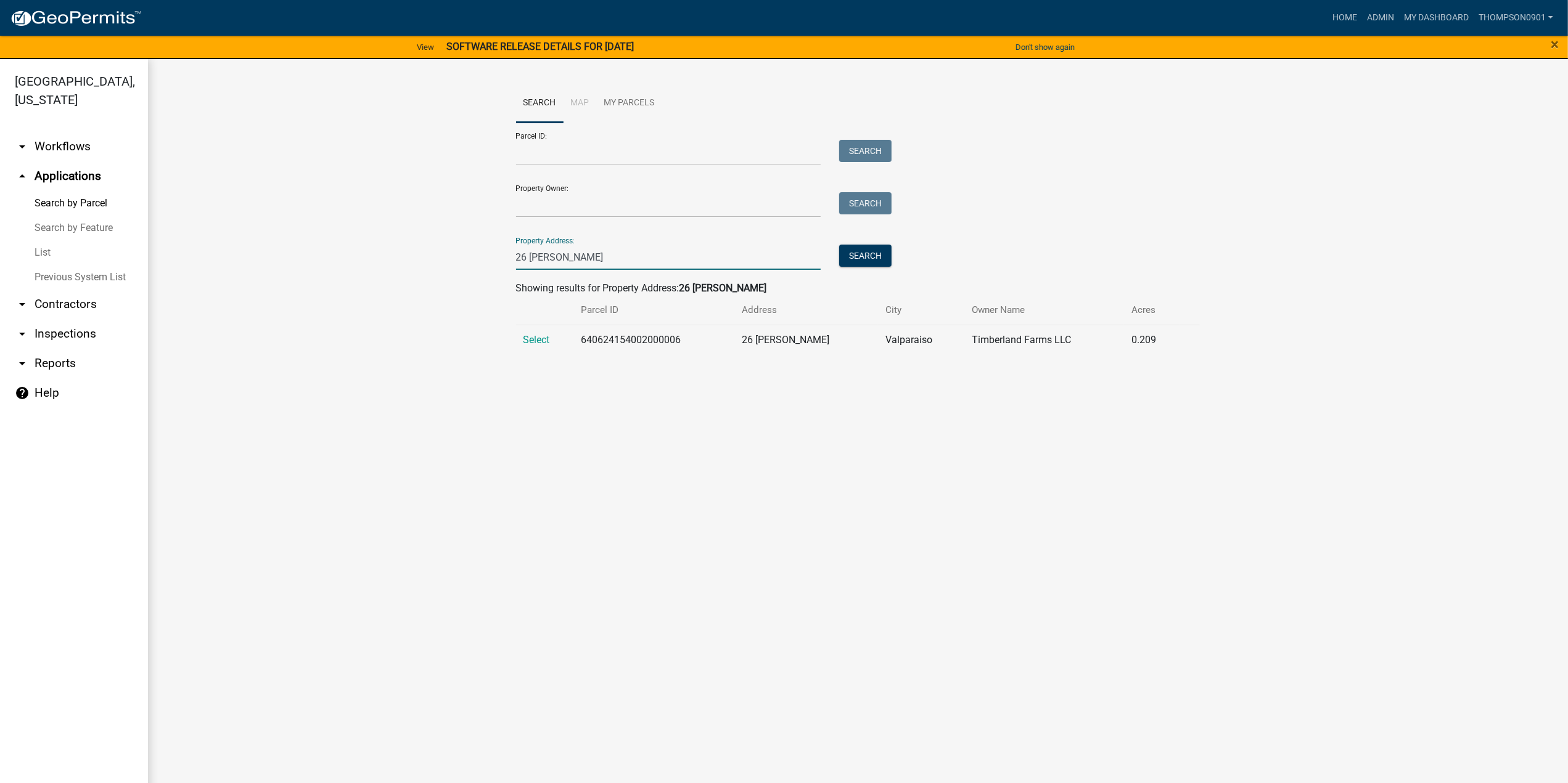
click at [542, 350] on td "Select" at bounding box center [544, 339] width 58 height 30
click at [542, 342] on span "Select" at bounding box center [536, 340] width 26 height 12
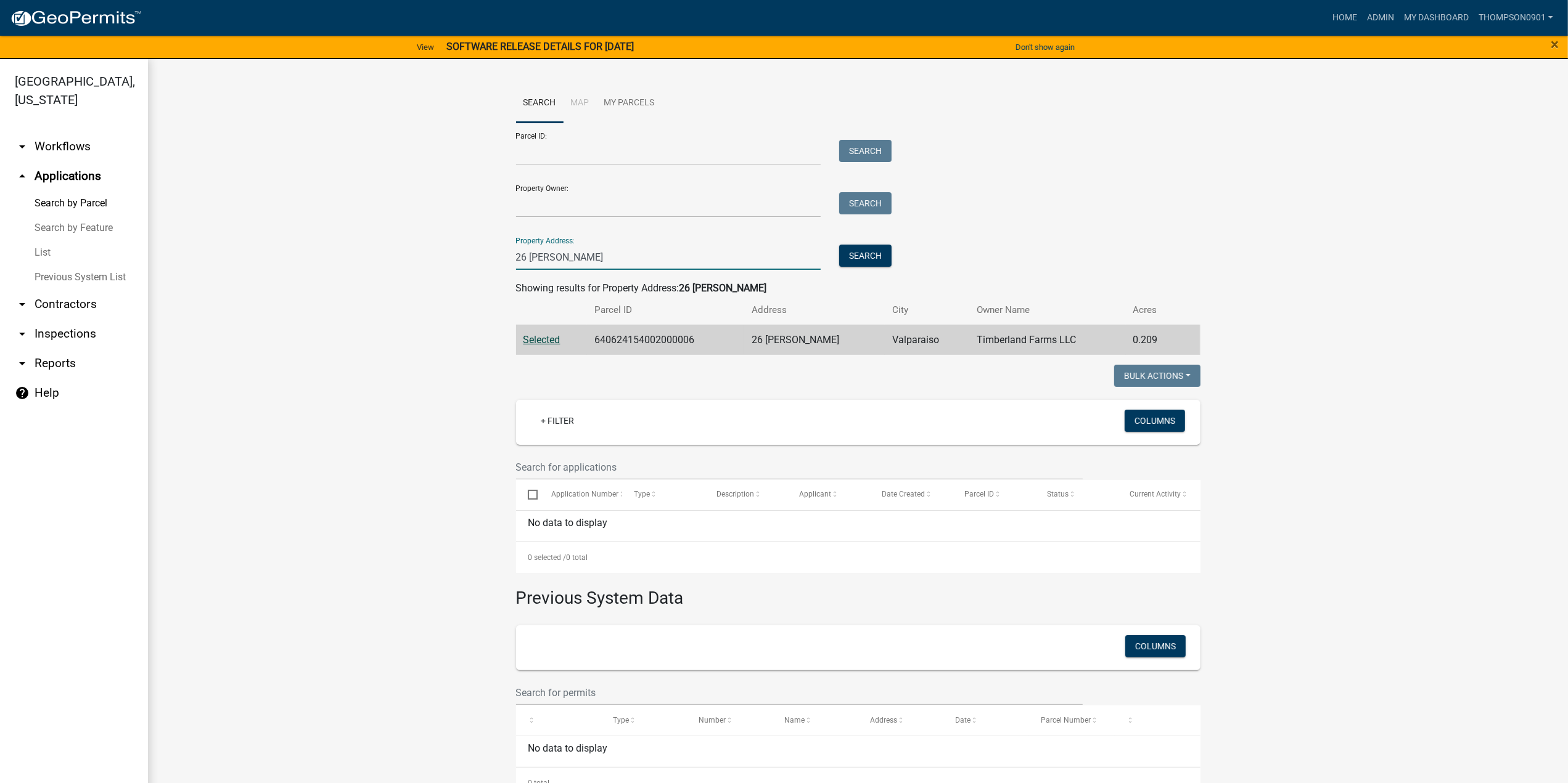
click at [523, 254] on input "26 [PERSON_NAME]" at bounding box center [669, 257] width 305 height 25
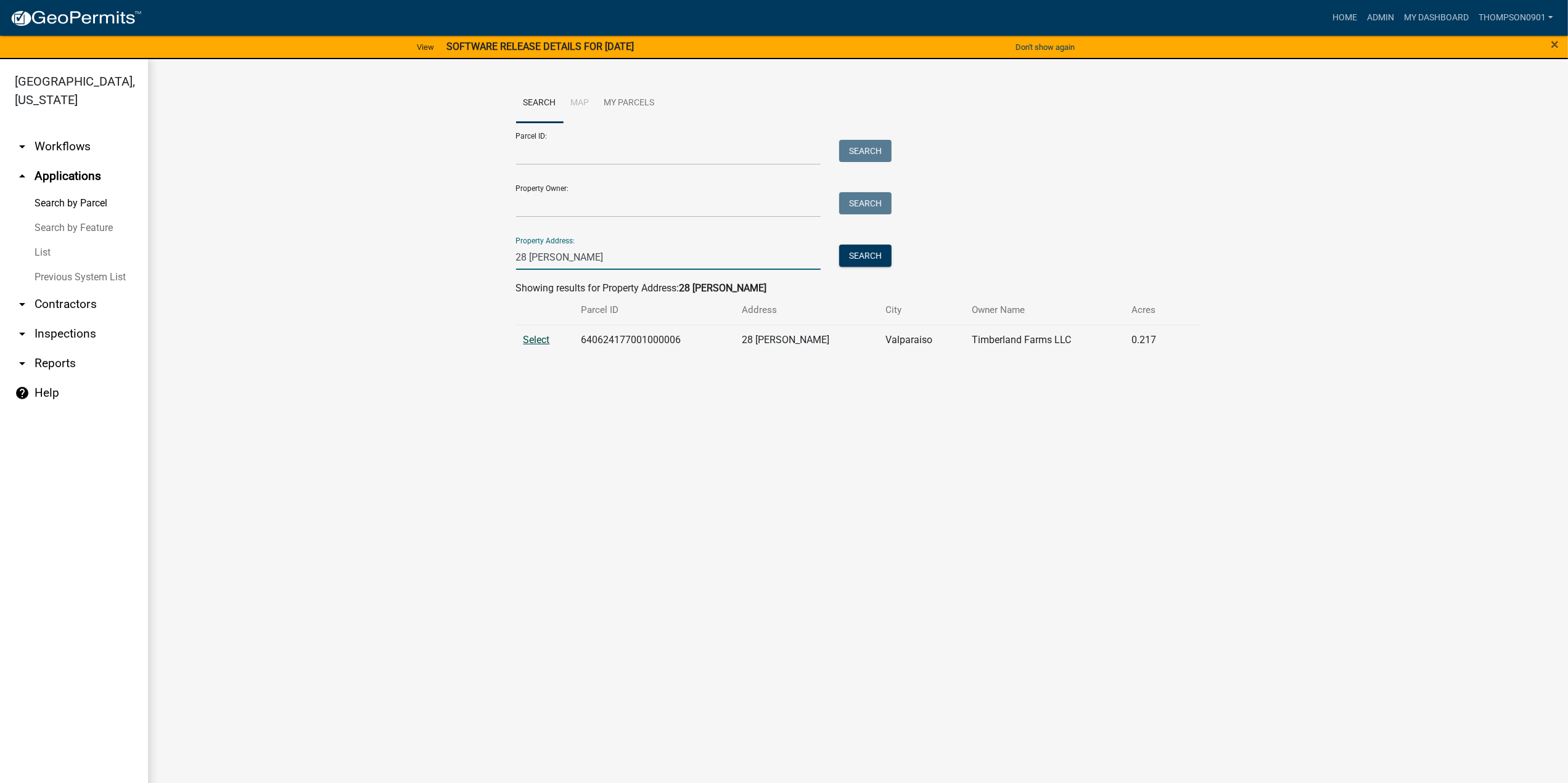
type input "28 [PERSON_NAME]"
click at [523, 343] on span "Select" at bounding box center [536, 340] width 26 height 12
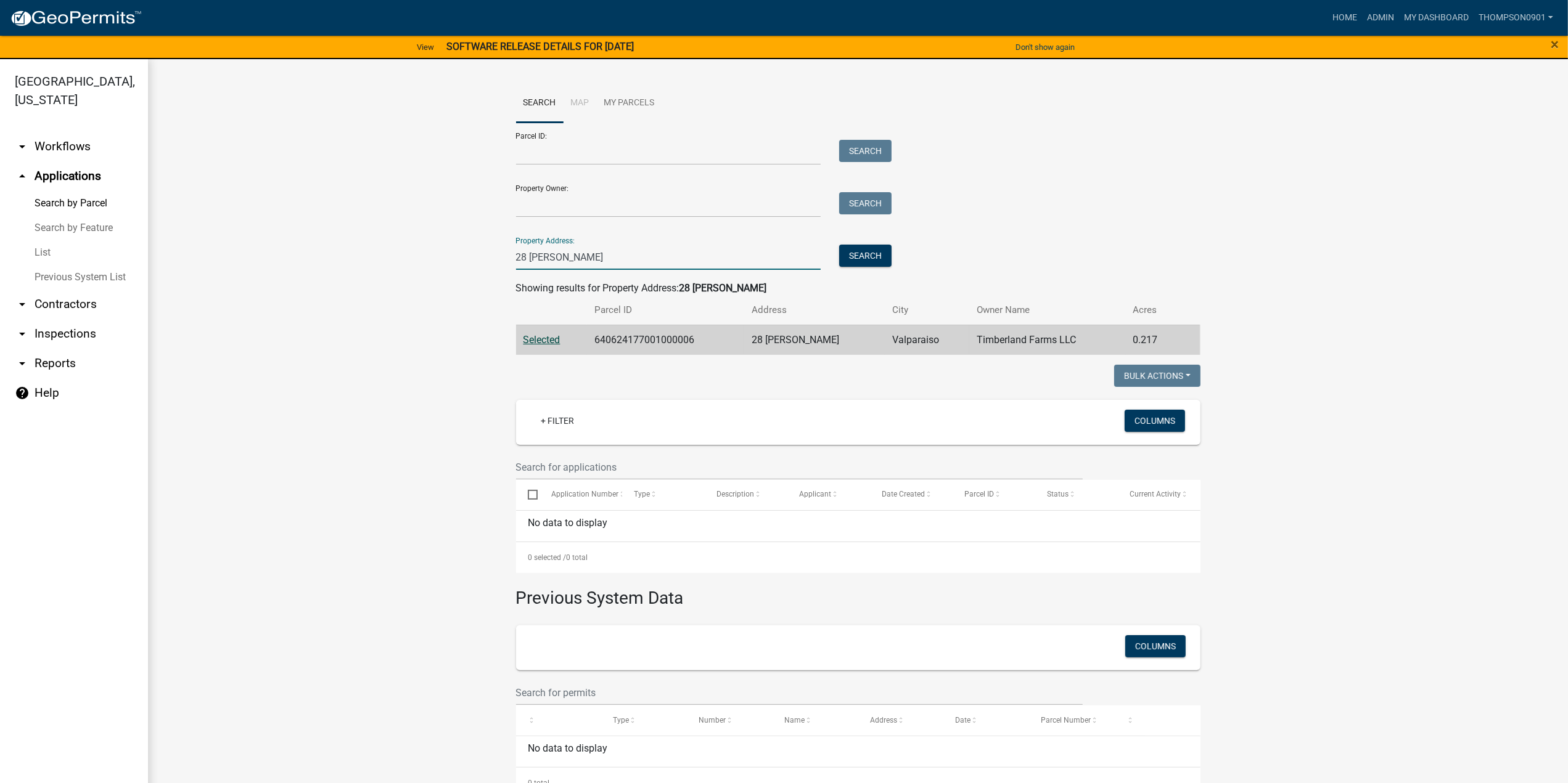
drag, startPoint x: 585, startPoint y: 251, endPoint x: 0, endPoint y: 249, distance: 585.0
click at [0, 251] on div "[GEOGRAPHIC_DATA], [US_STATE] arrow_drop_down Workflows List arrow_drop_up Appl…" at bounding box center [784, 429] width 1568 height 739
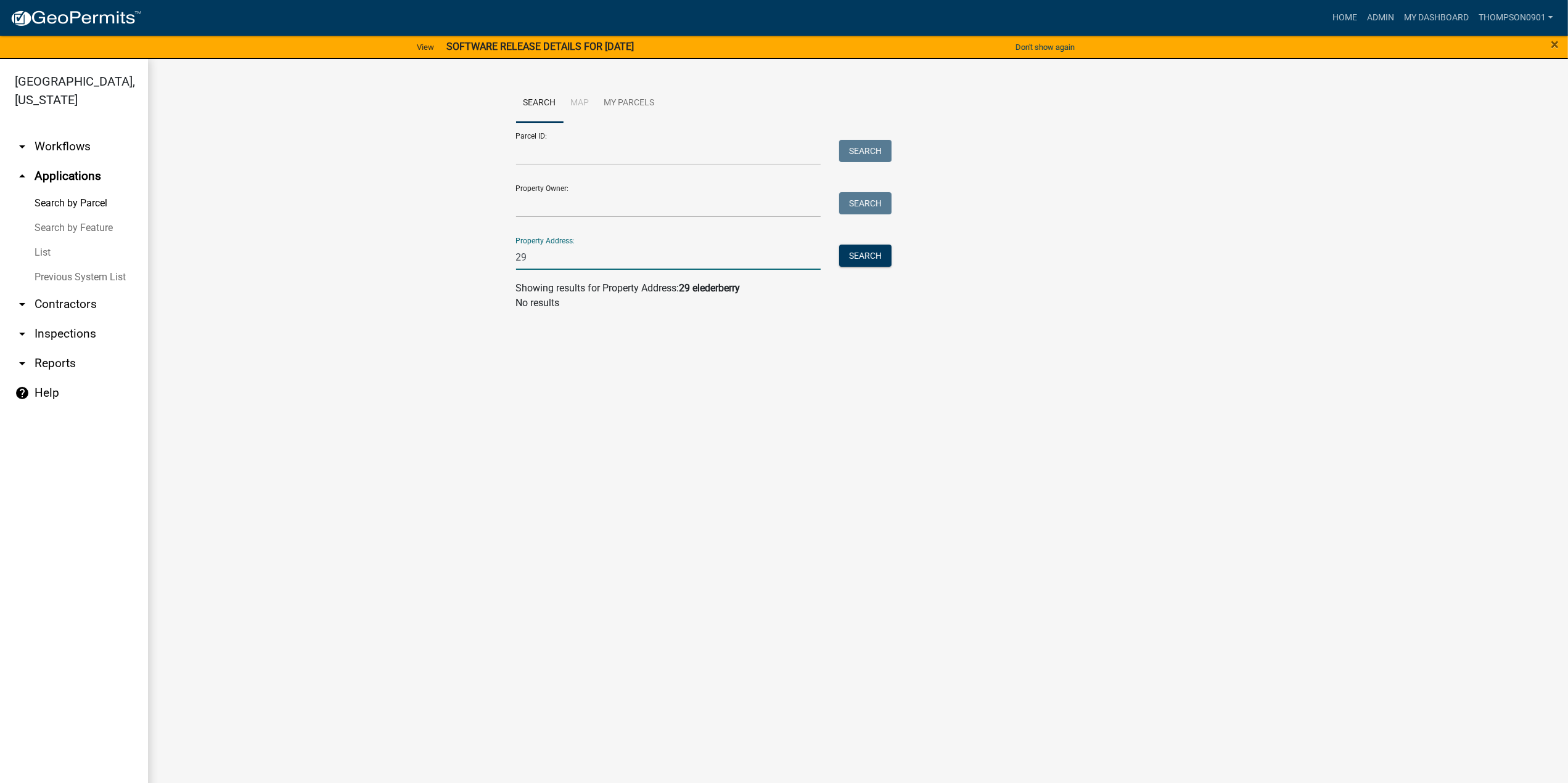
type input "2"
click at [565, 150] on input "Parcel ID:" at bounding box center [669, 152] width 305 height 25
paste input "64-06-24-177-040.000-006"
type input "64-06-24-177-040.000-006"
drag, startPoint x: 880, startPoint y: 156, endPoint x: 863, endPoint y: 166, distance: 19.7
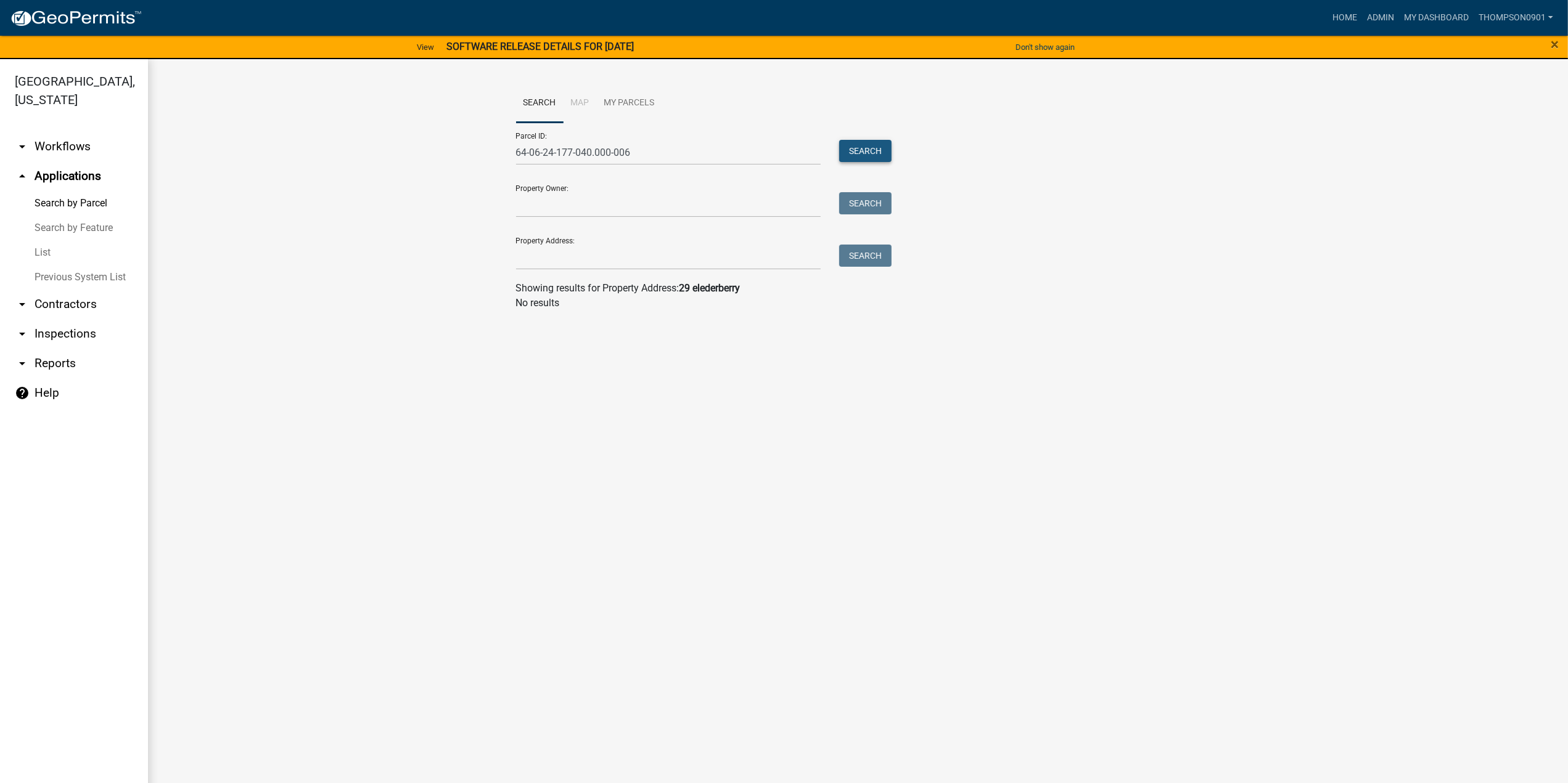
click at [880, 156] on button "Search" at bounding box center [865, 151] width 53 height 22
click at [543, 340] on span "Select" at bounding box center [536, 340] width 26 height 12
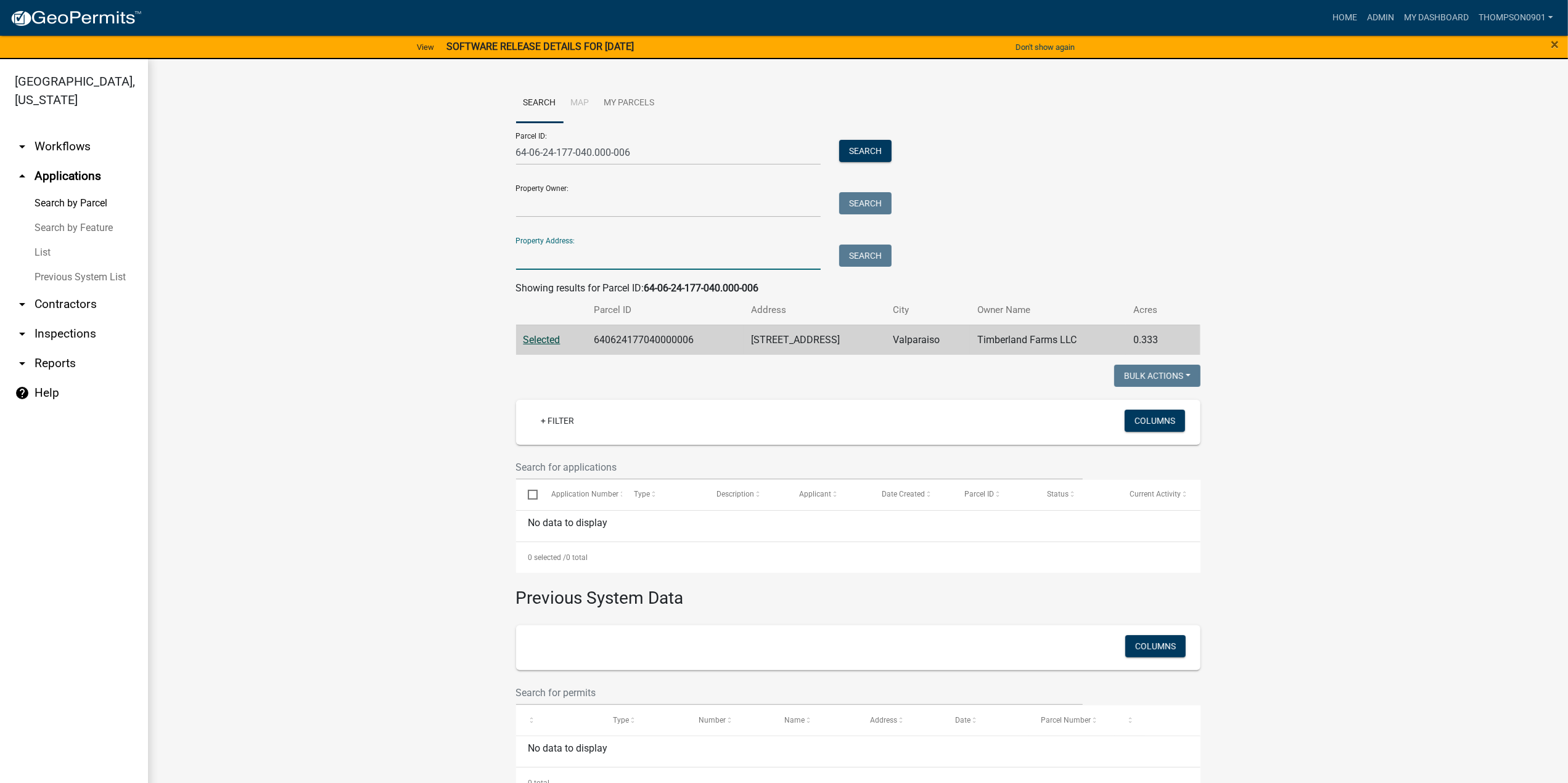
click at [532, 261] on input "Property Address:" at bounding box center [669, 257] width 305 height 25
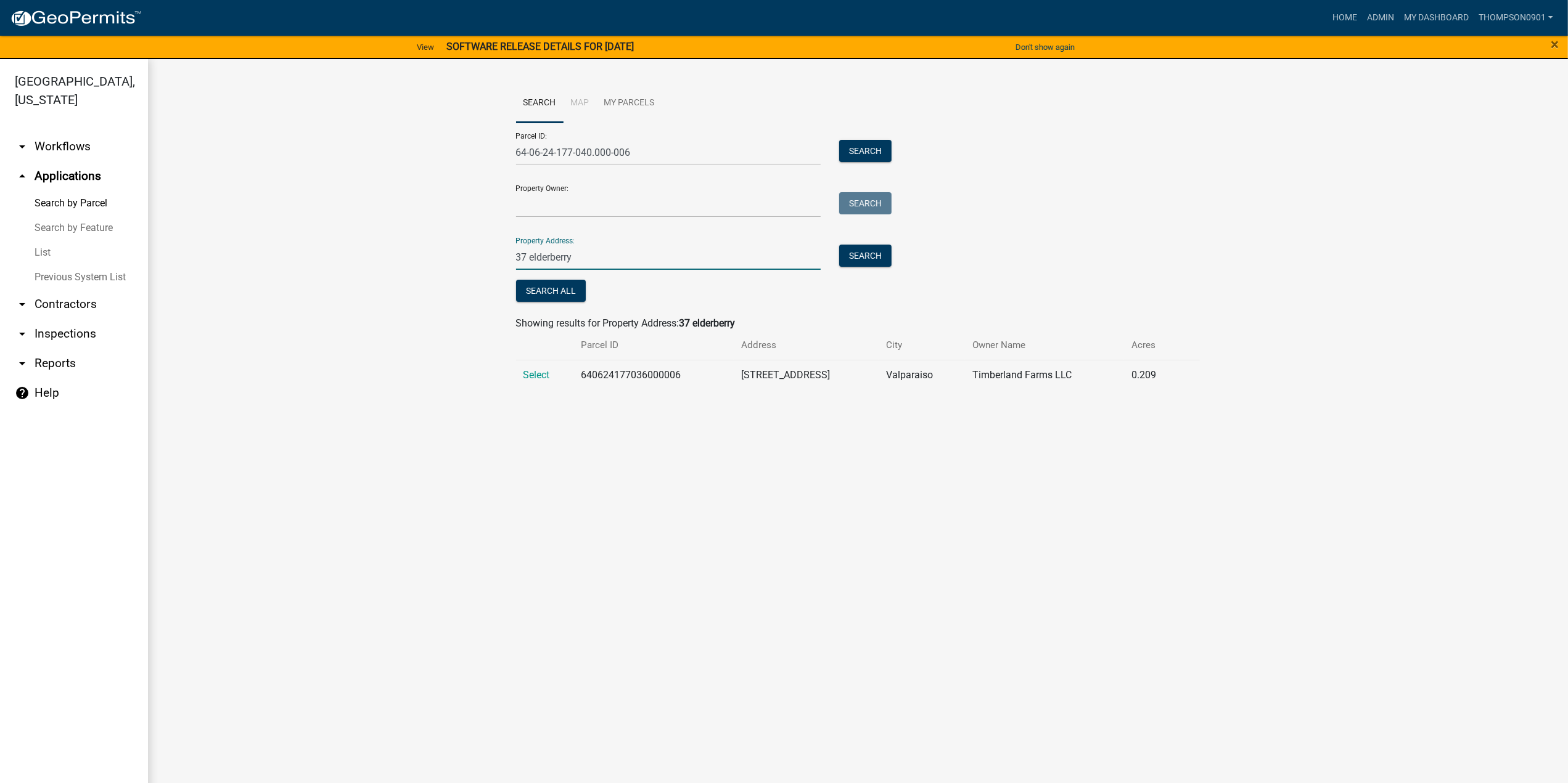
type input "37 elderberry"
drag, startPoint x: 544, startPoint y: 383, endPoint x: 546, endPoint y: 370, distance: 13.2
click at [544, 377] on td "Select" at bounding box center [544, 374] width 58 height 30
click at [542, 373] on span "Select" at bounding box center [536, 375] width 26 height 12
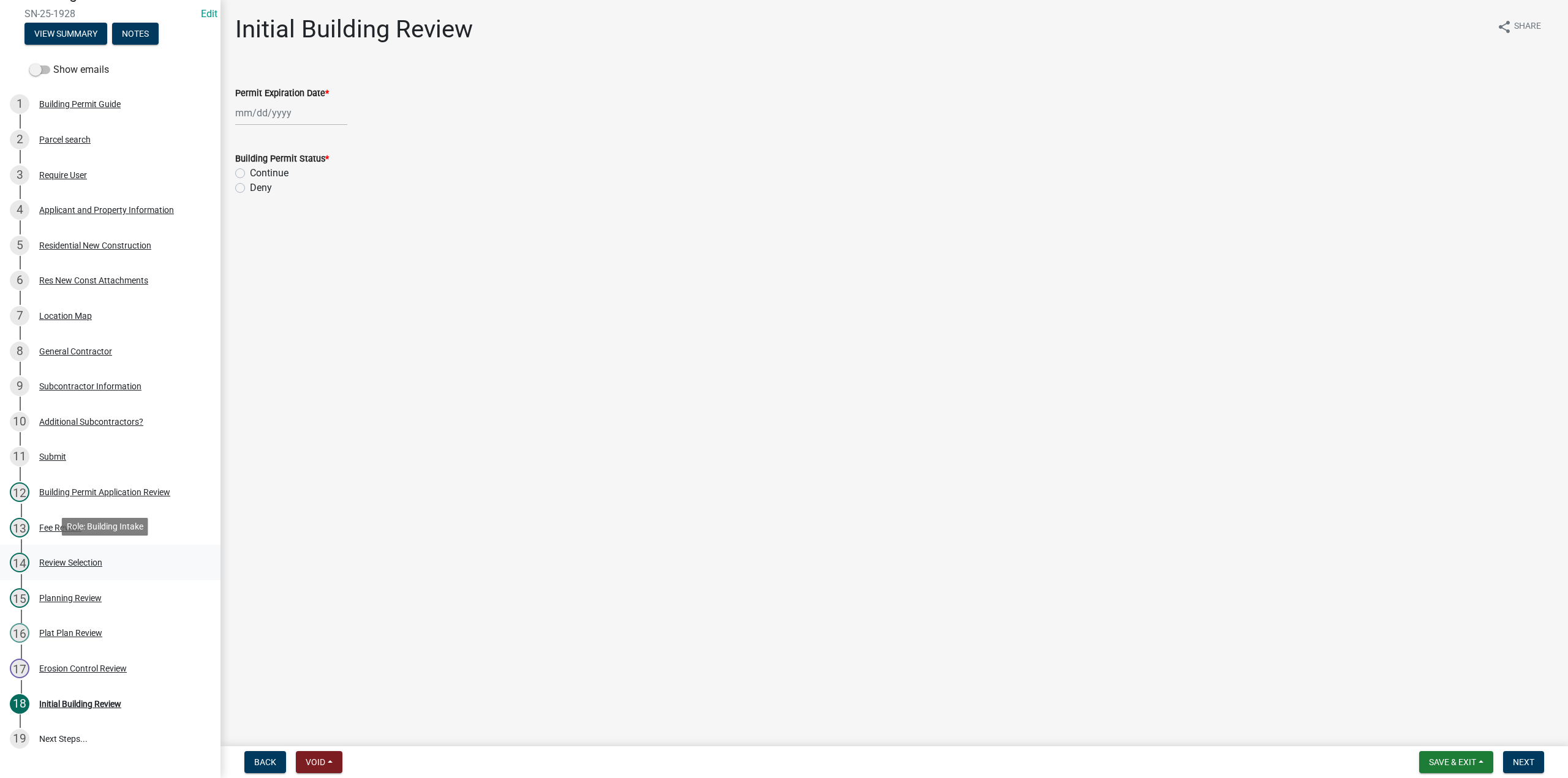
scroll to position [165, 0]
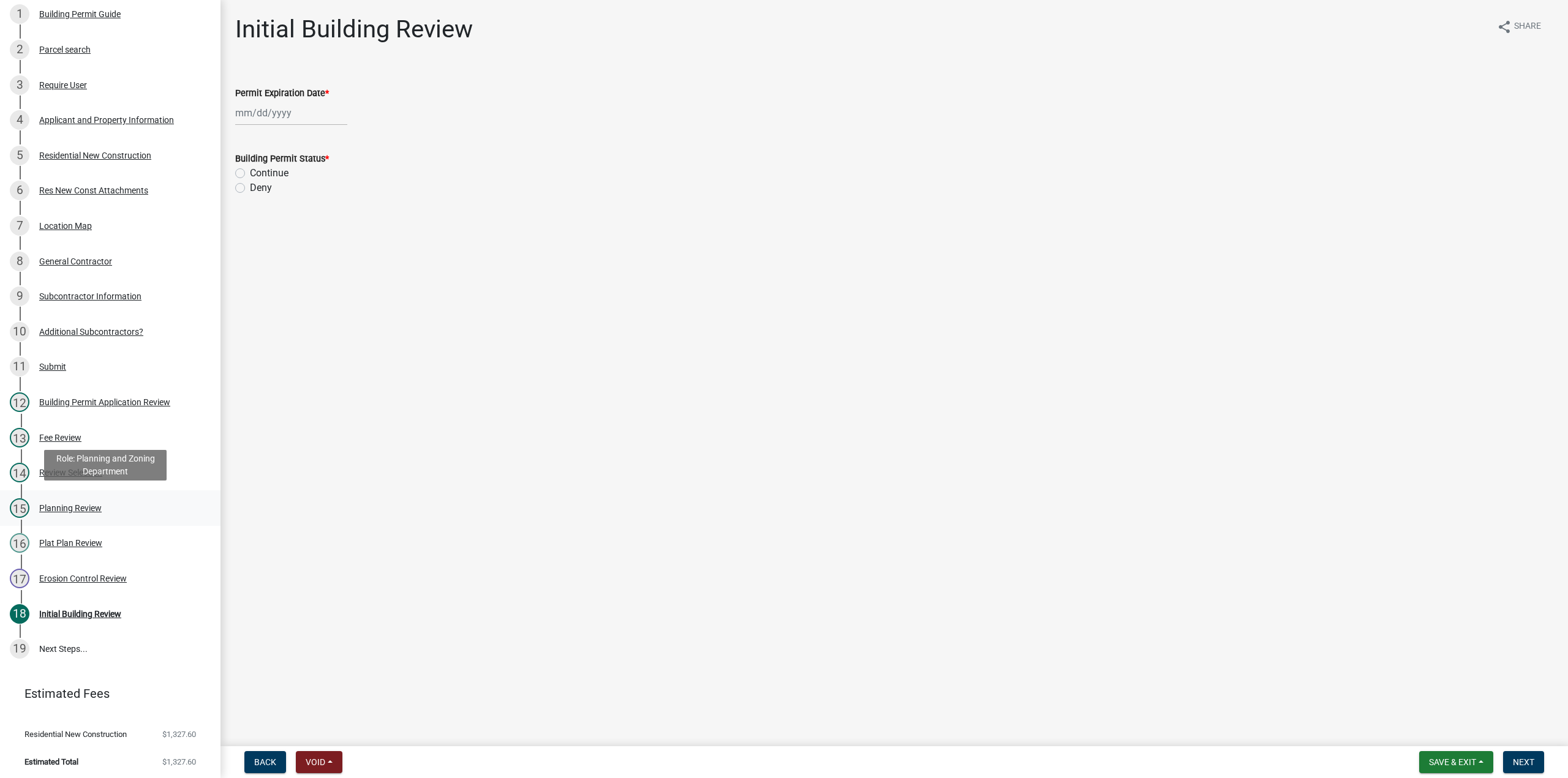
click at [49, 505] on div "Planning Review" at bounding box center [70, 508] width 62 height 9
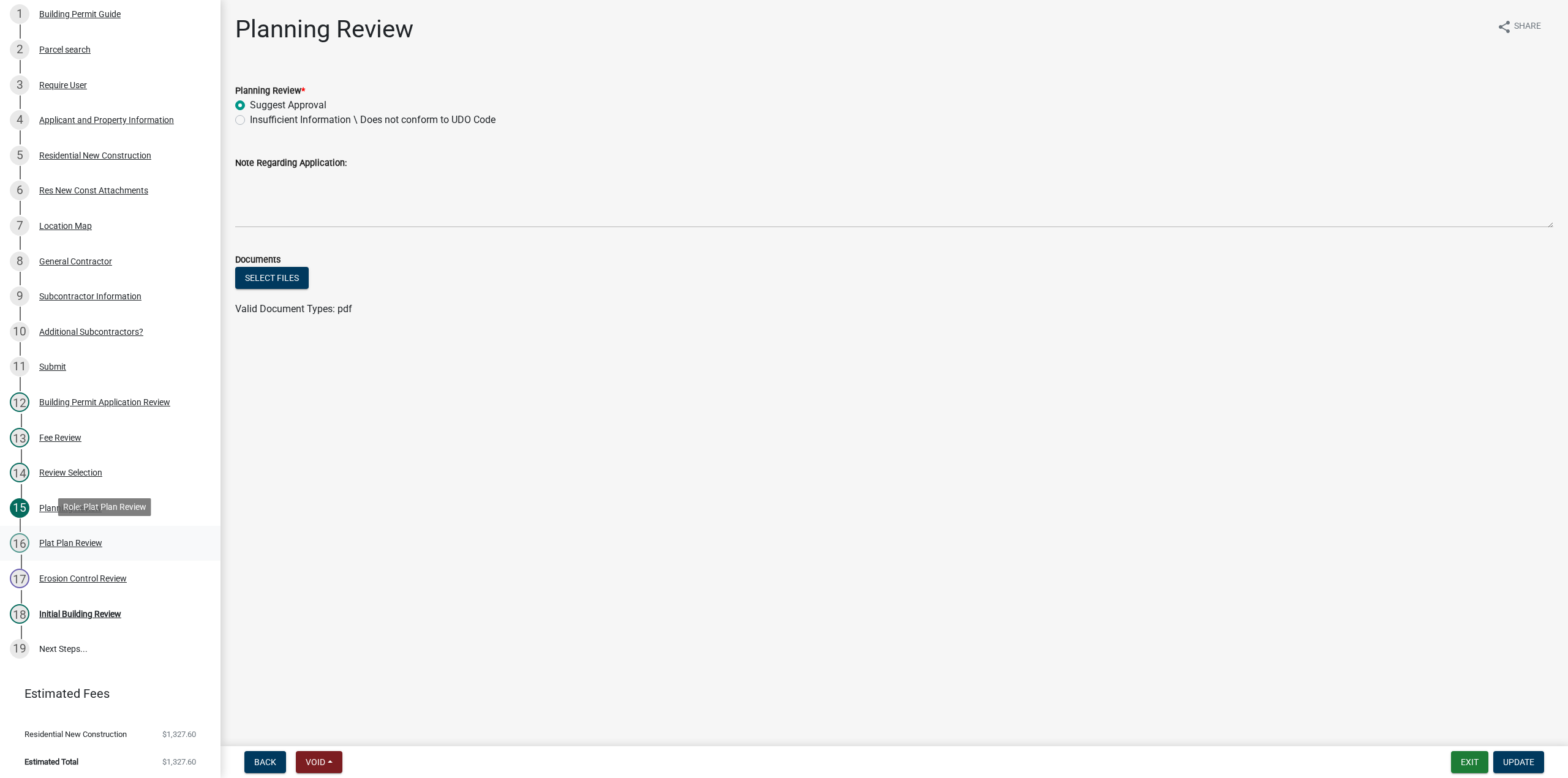
click at [60, 543] on div "Plat Plan Review" at bounding box center [70, 543] width 63 height 9
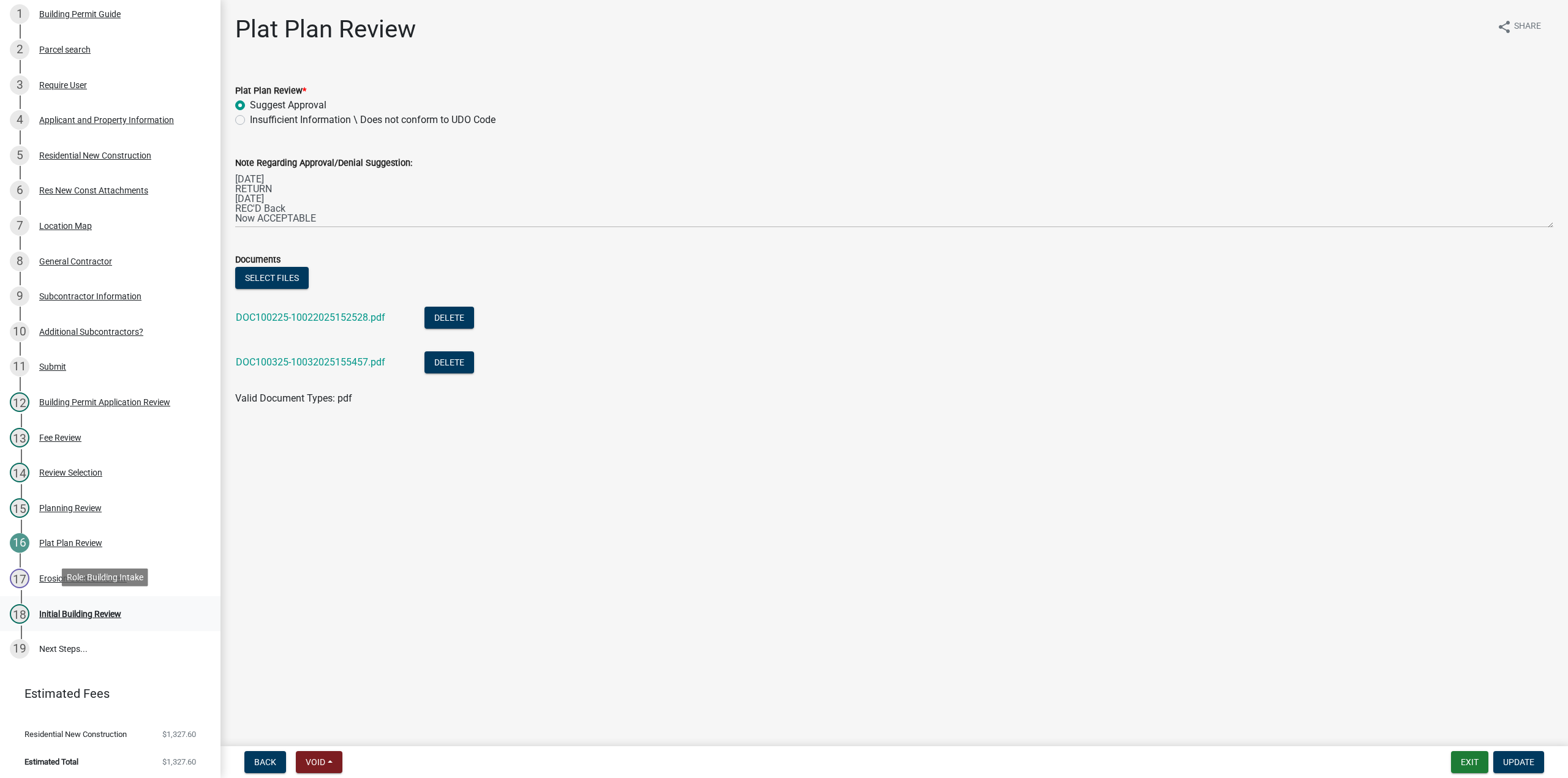
click at [67, 610] on div "Initial Building Review" at bounding box center [80, 614] width 83 height 9
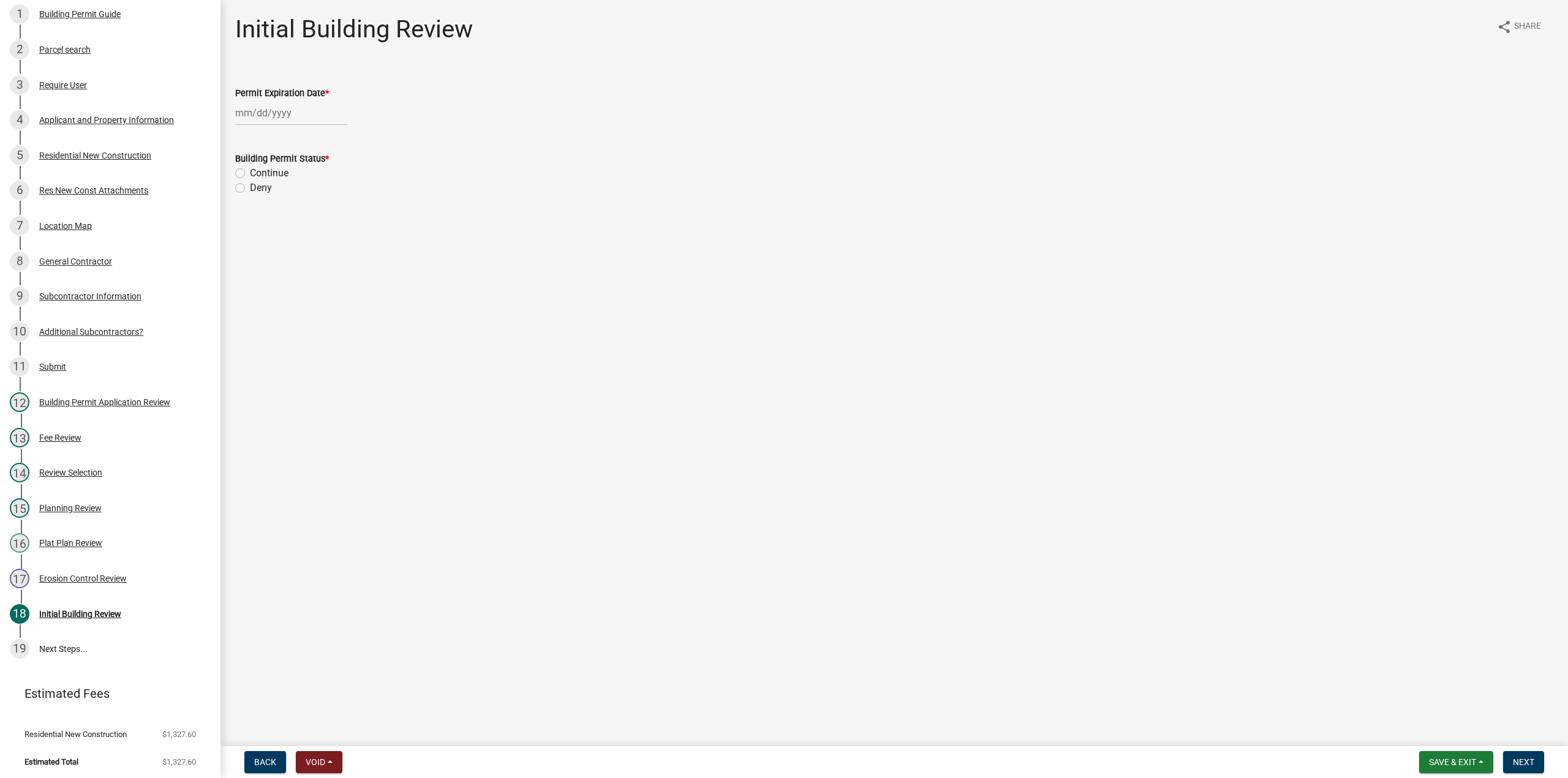
click at [249, 107] on div at bounding box center [290, 113] width 112 height 25
select select "10"
click at [321, 140] on select "1525 1526 1527 1528 1529 1530 1531 1532 1533 1534 1535 1536 1537 1538 1539 1540…" at bounding box center [330, 139] width 44 height 18
select select "2027"
click at [309, 130] on select "1525 1526 1527 1528 1529 1530 1531 1532 1533 1534 1535 1536 1537 1538 1539 1540…" at bounding box center [330, 139] width 44 height 18
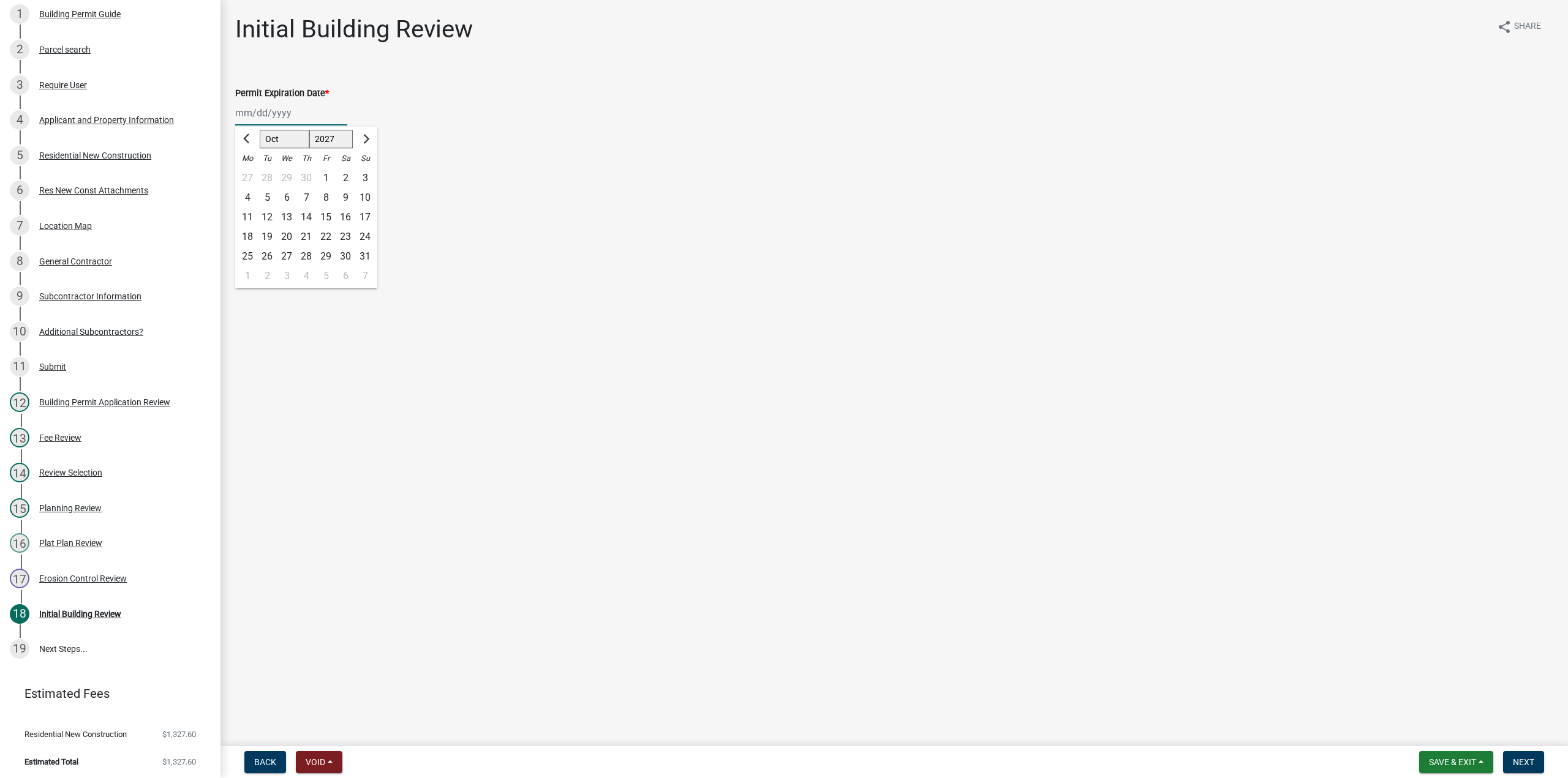
click at [290, 195] on div "6" at bounding box center [287, 198] width 19 height 19
type input "10/06/2027"
drag, startPoint x: 237, startPoint y: 174, endPoint x: 332, endPoint y: 303, distance: 160.2
click at [250, 175] on label "Continue" at bounding box center [269, 173] width 39 height 15
click at [250, 174] on input "Continue" at bounding box center [254, 170] width 8 height 8
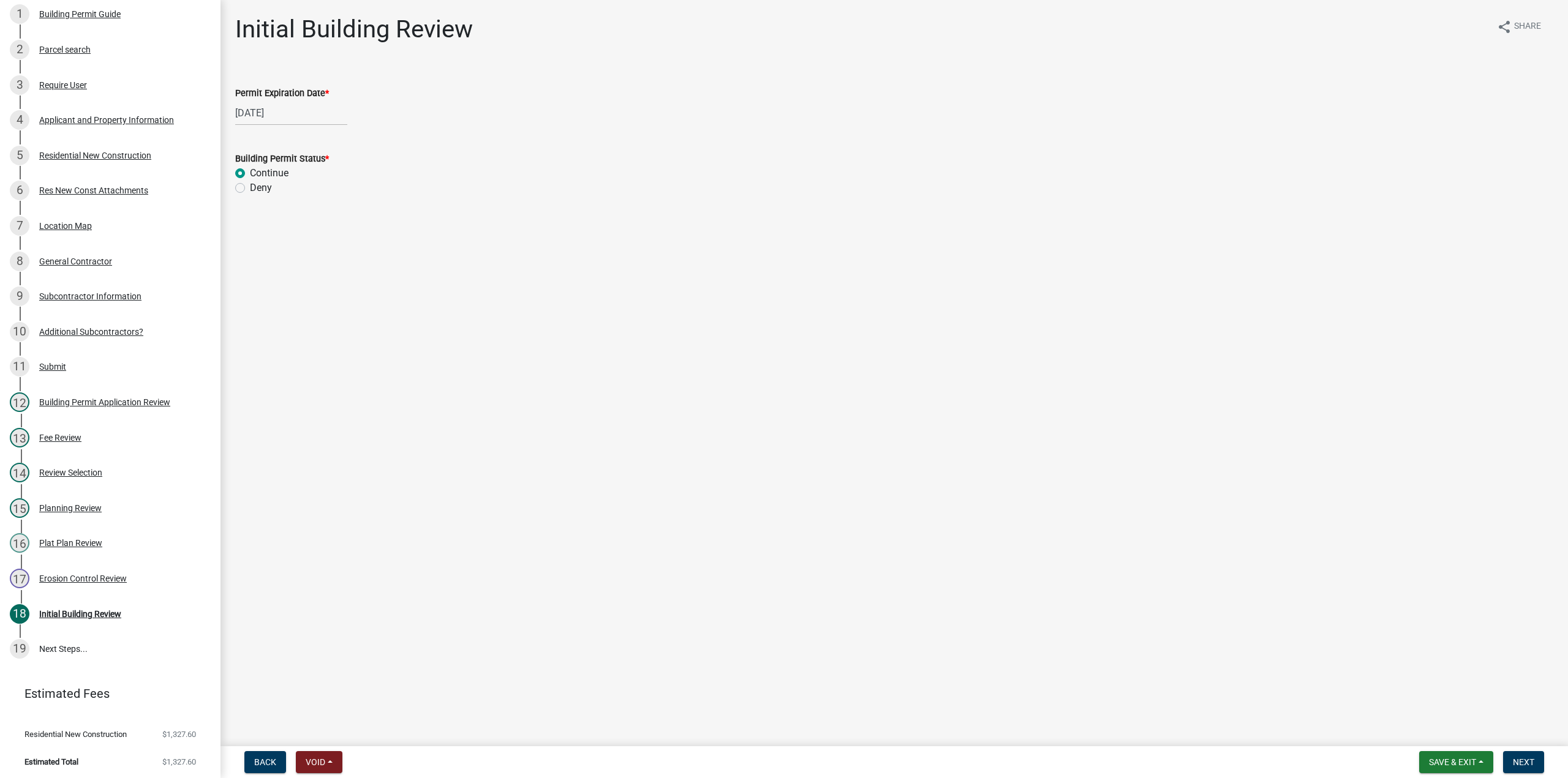
radio input "true"
click at [1525, 762] on span "Next" at bounding box center [1524, 762] width 21 height 10
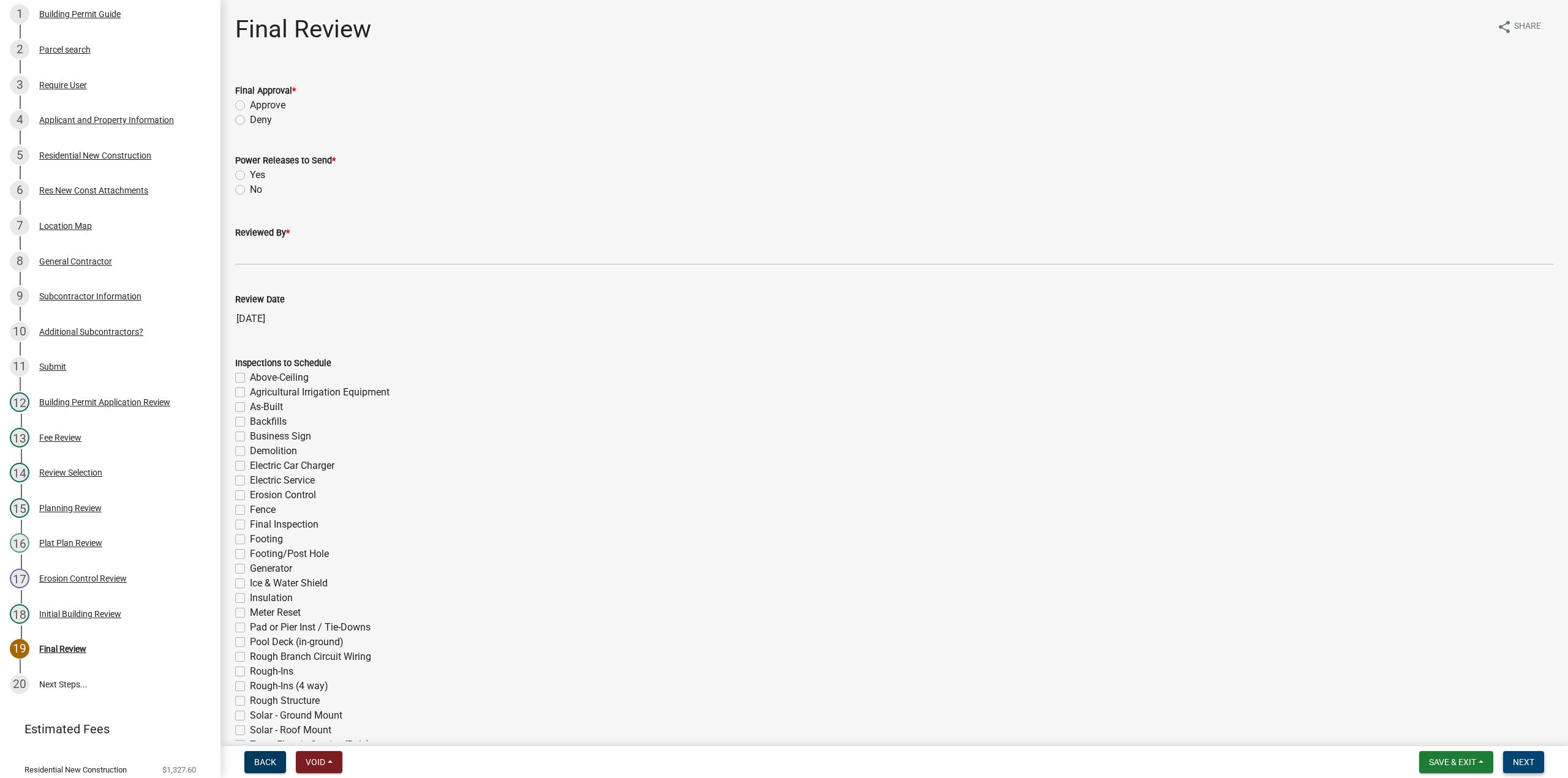
scroll to position [200, 0]
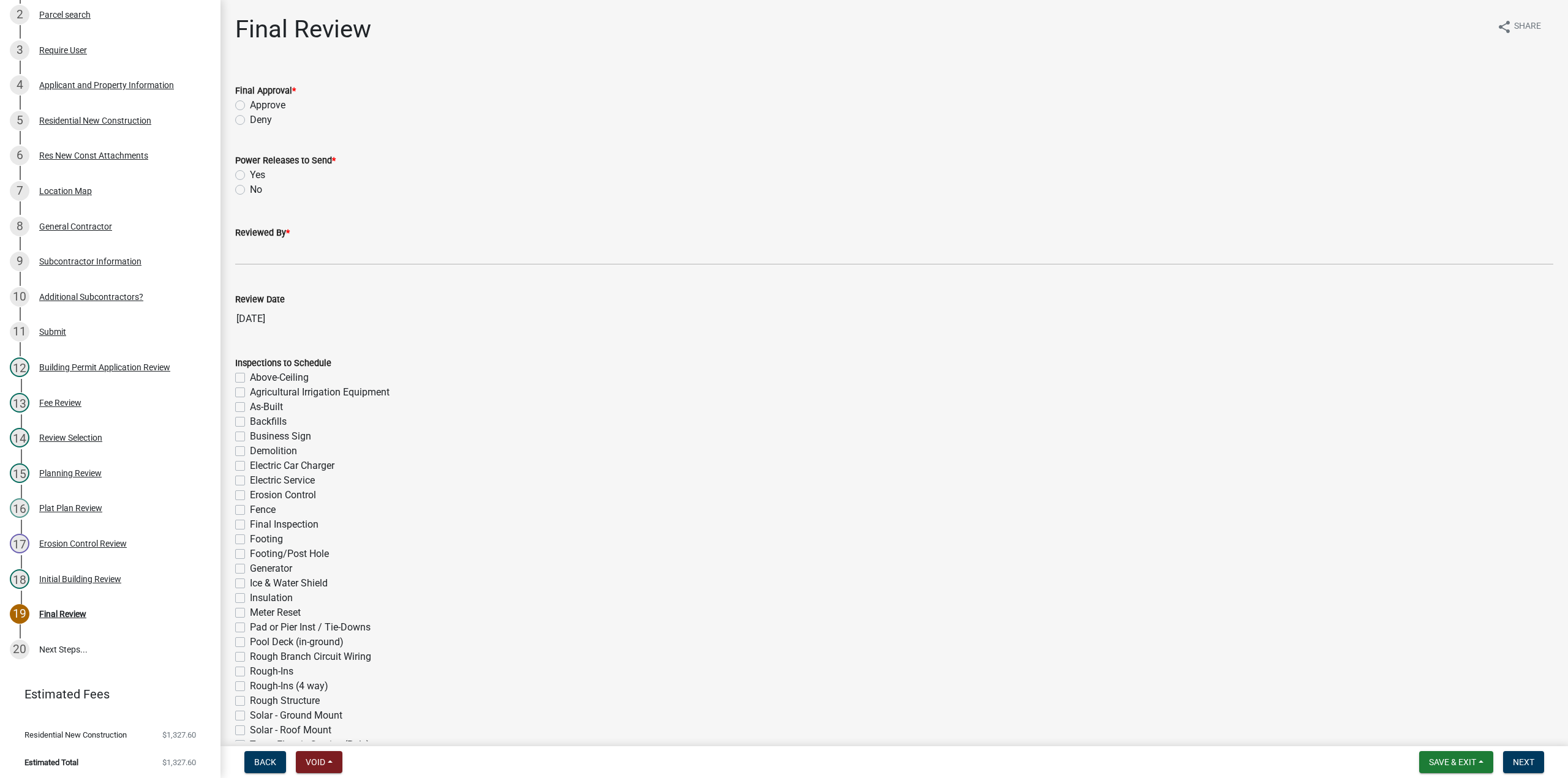
click at [250, 105] on label "Approve" at bounding box center [267, 105] width 36 height 15
click at [250, 105] on input "Approve" at bounding box center [254, 102] width 8 height 8
radio input "true"
click at [250, 174] on label "Yes" at bounding box center [257, 175] width 16 height 15
click at [250, 174] on input "Yes" at bounding box center [254, 172] width 8 height 8
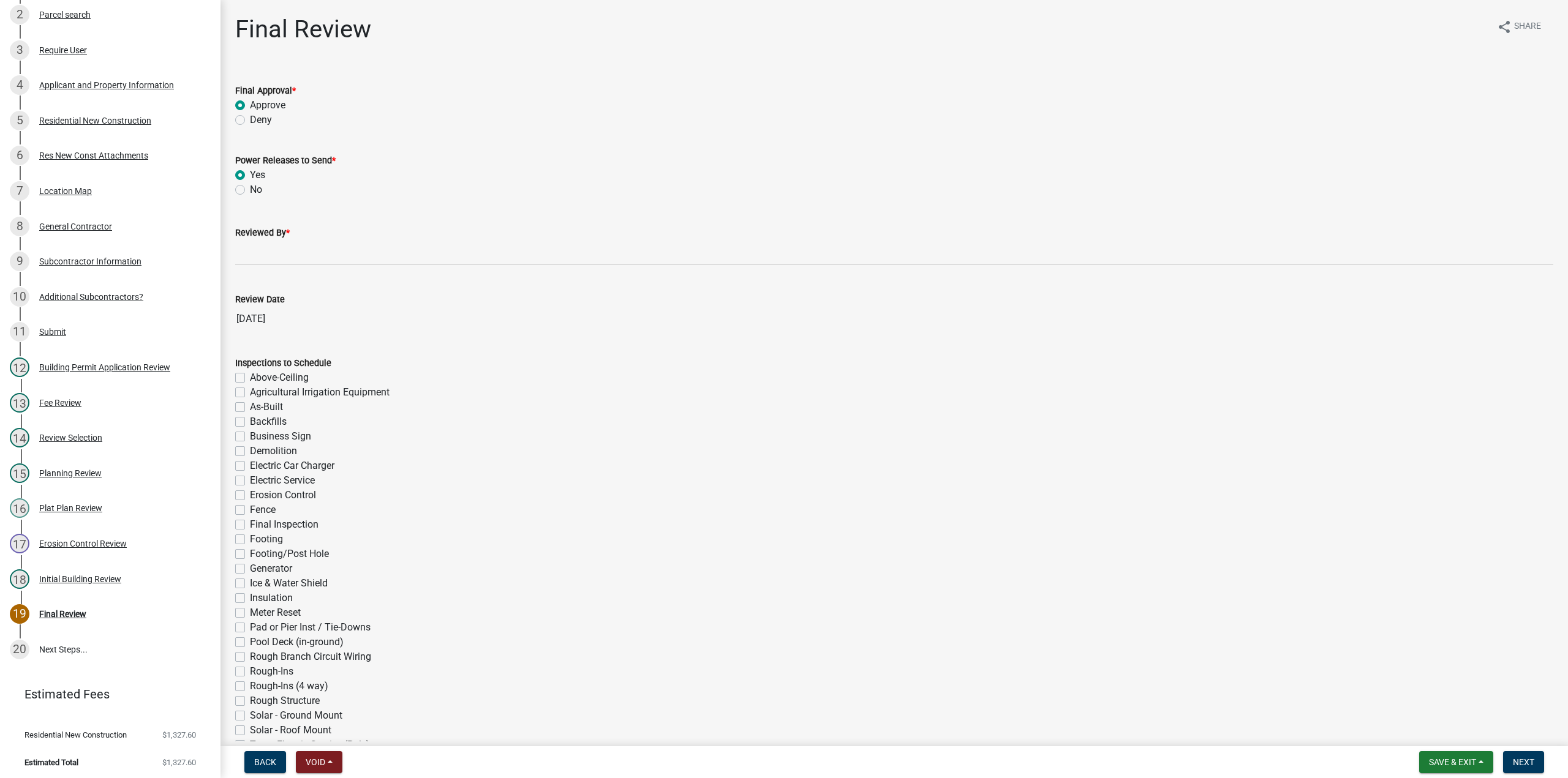
radio input "true"
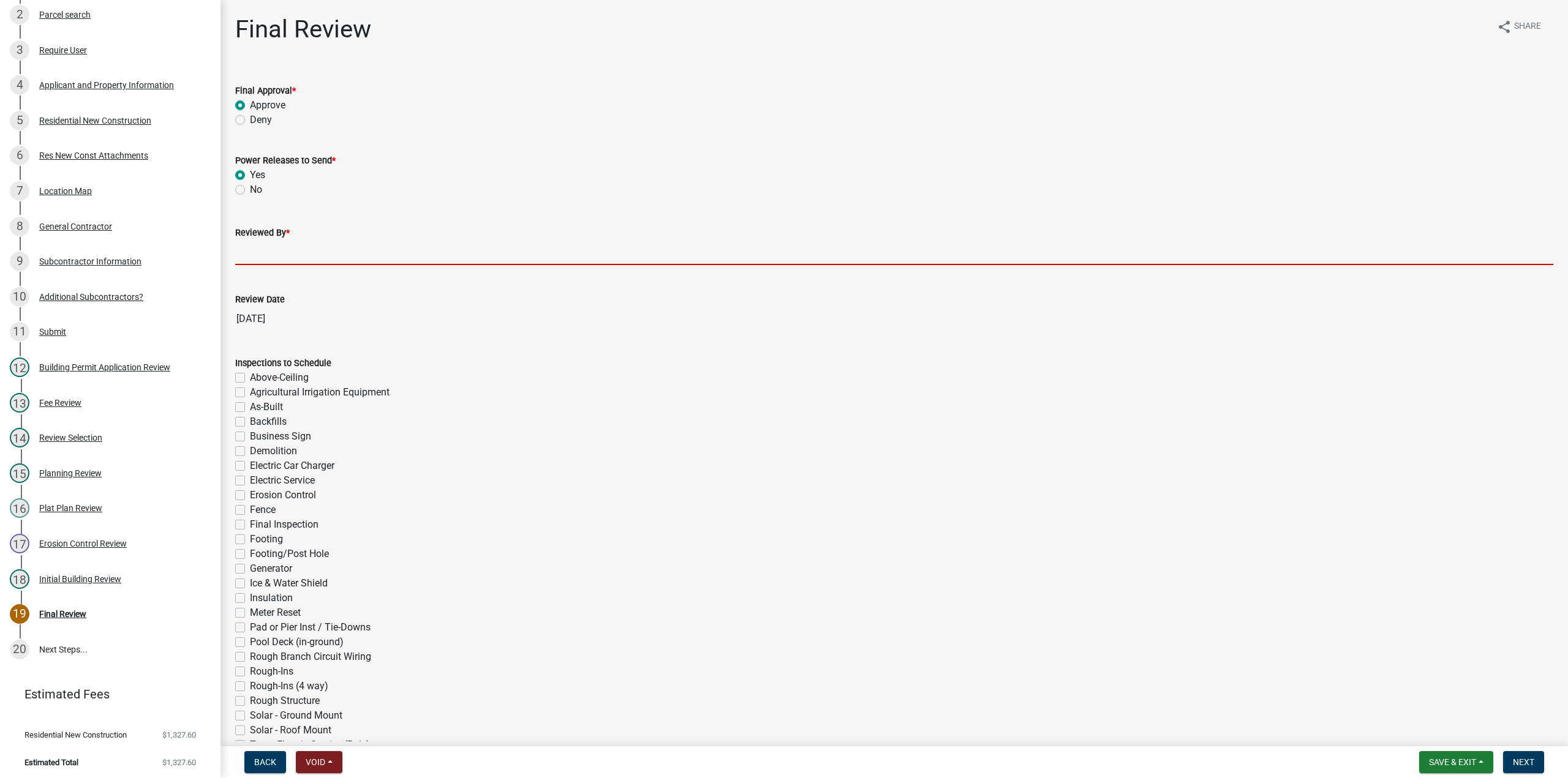
click at [279, 246] on input "Reviewed By *" at bounding box center [894, 253] width 1318 height 25
type input "TT"
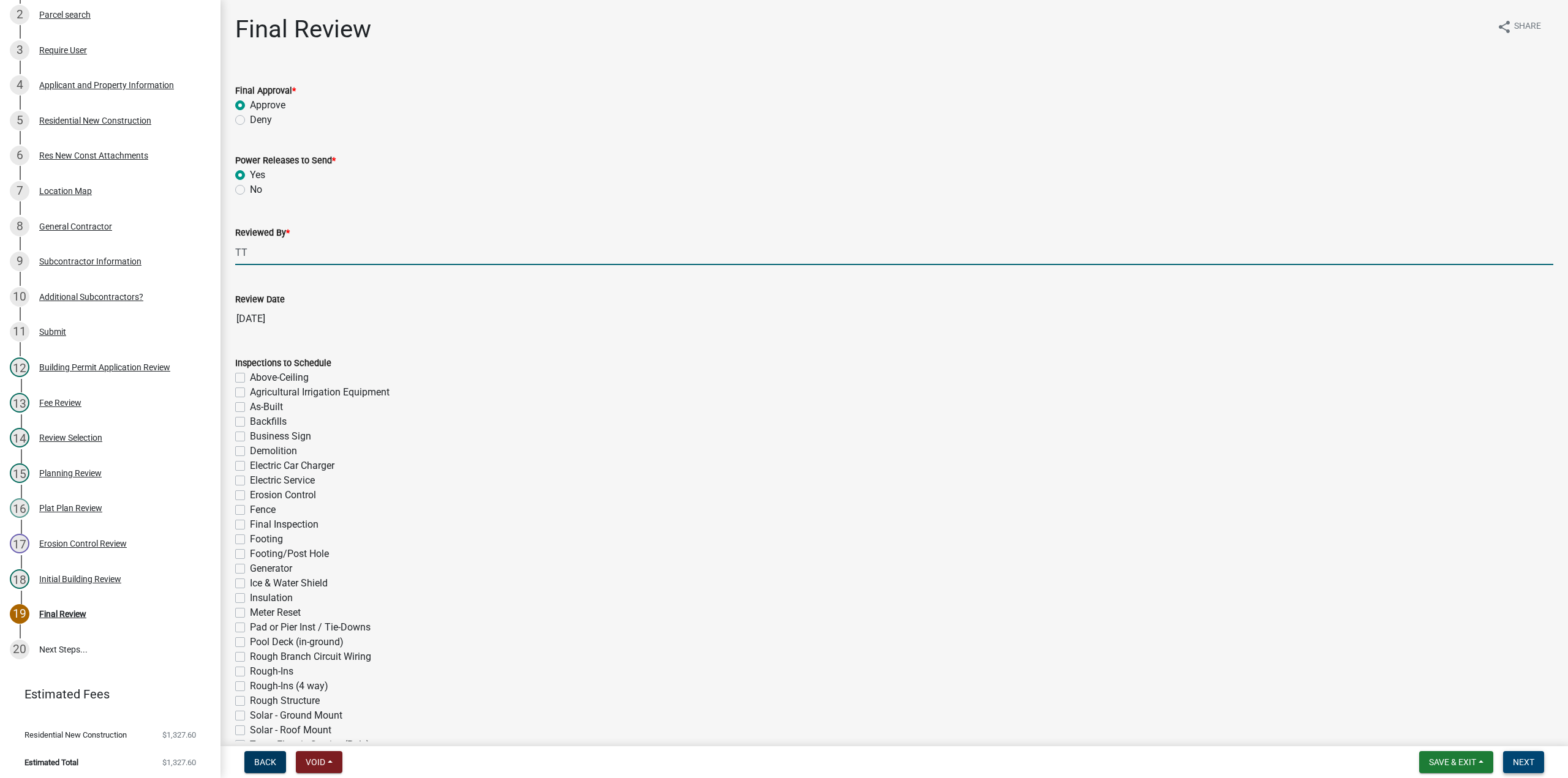
click at [1532, 763] on span "Next" at bounding box center [1524, 762] width 21 height 10
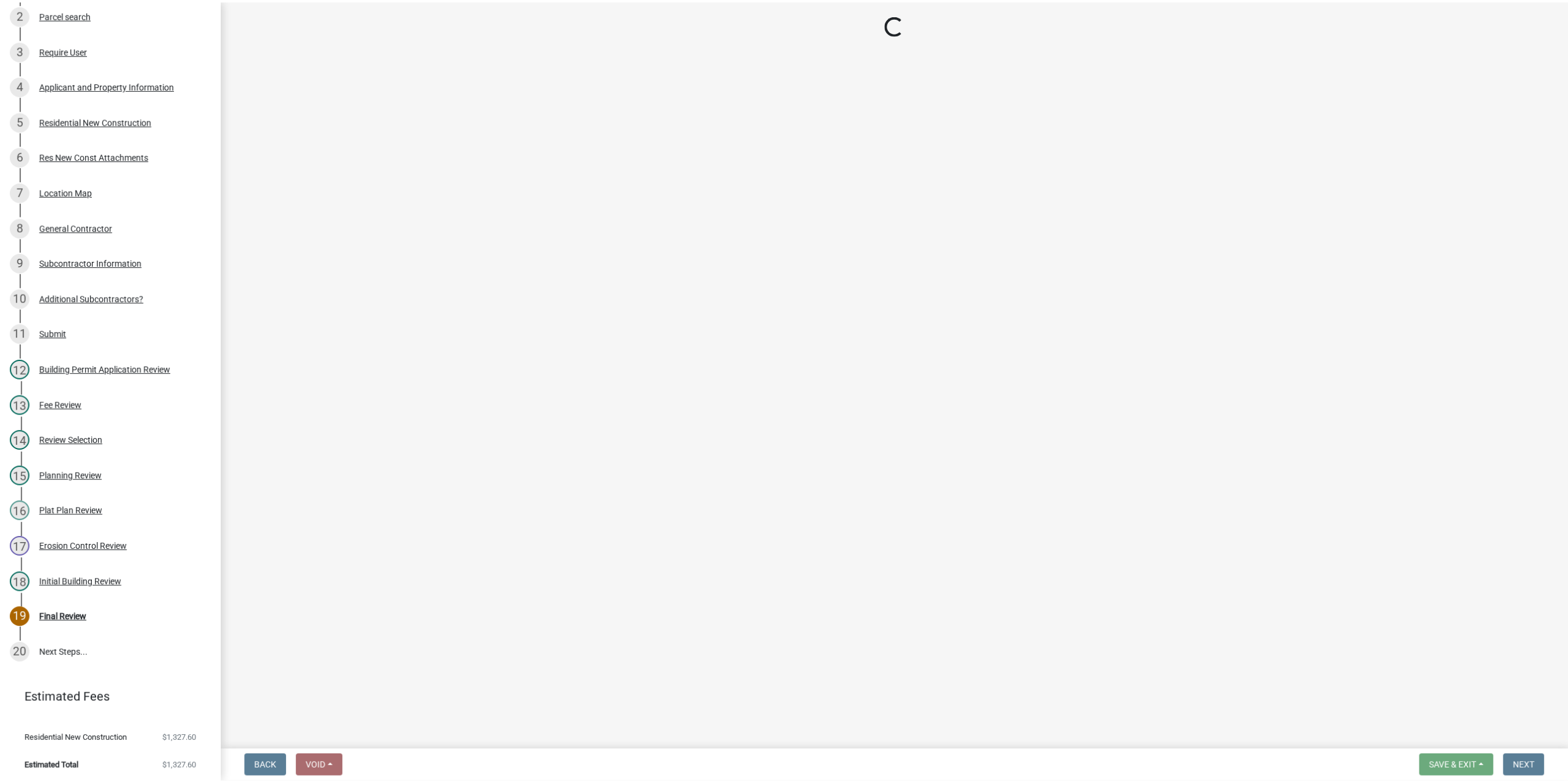
scroll to position [414, 0]
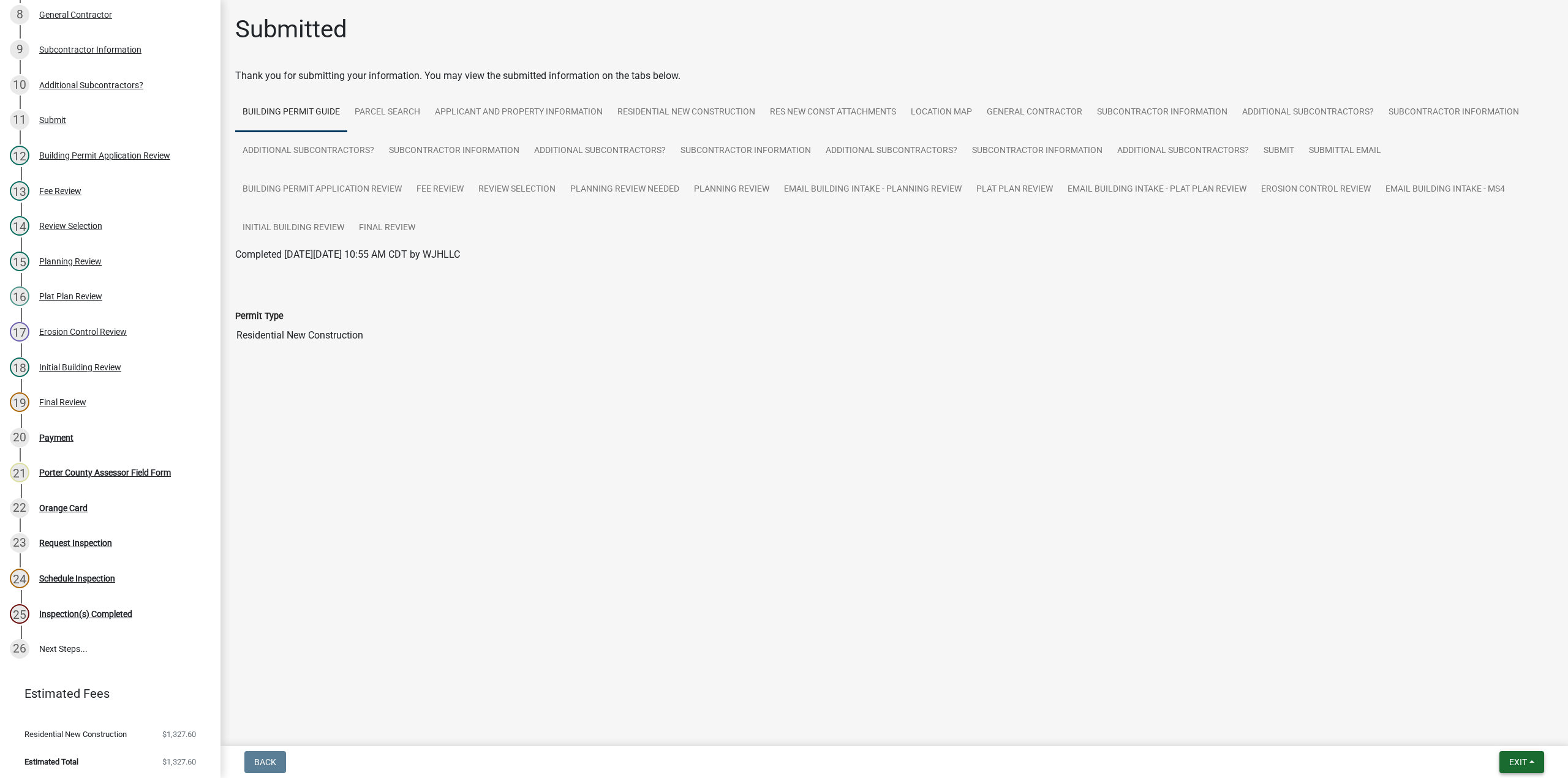
click at [1505, 761] on button "Exit" at bounding box center [1522, 762] width 45 height 22
click at [1498, 728] on button "Save & Exit" at bounding box center [1495, 730] width 98 height 29
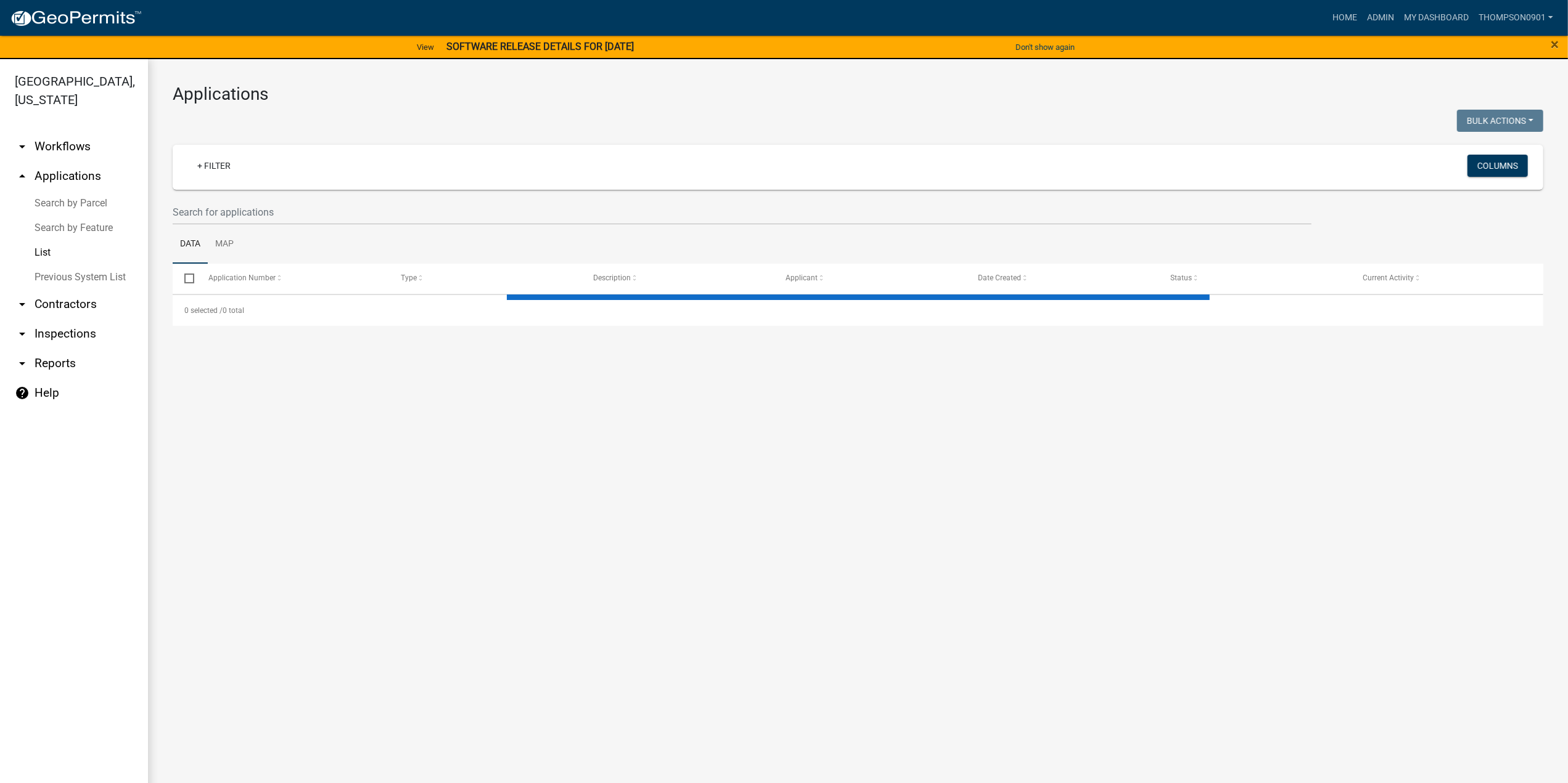
select select "3: 100"
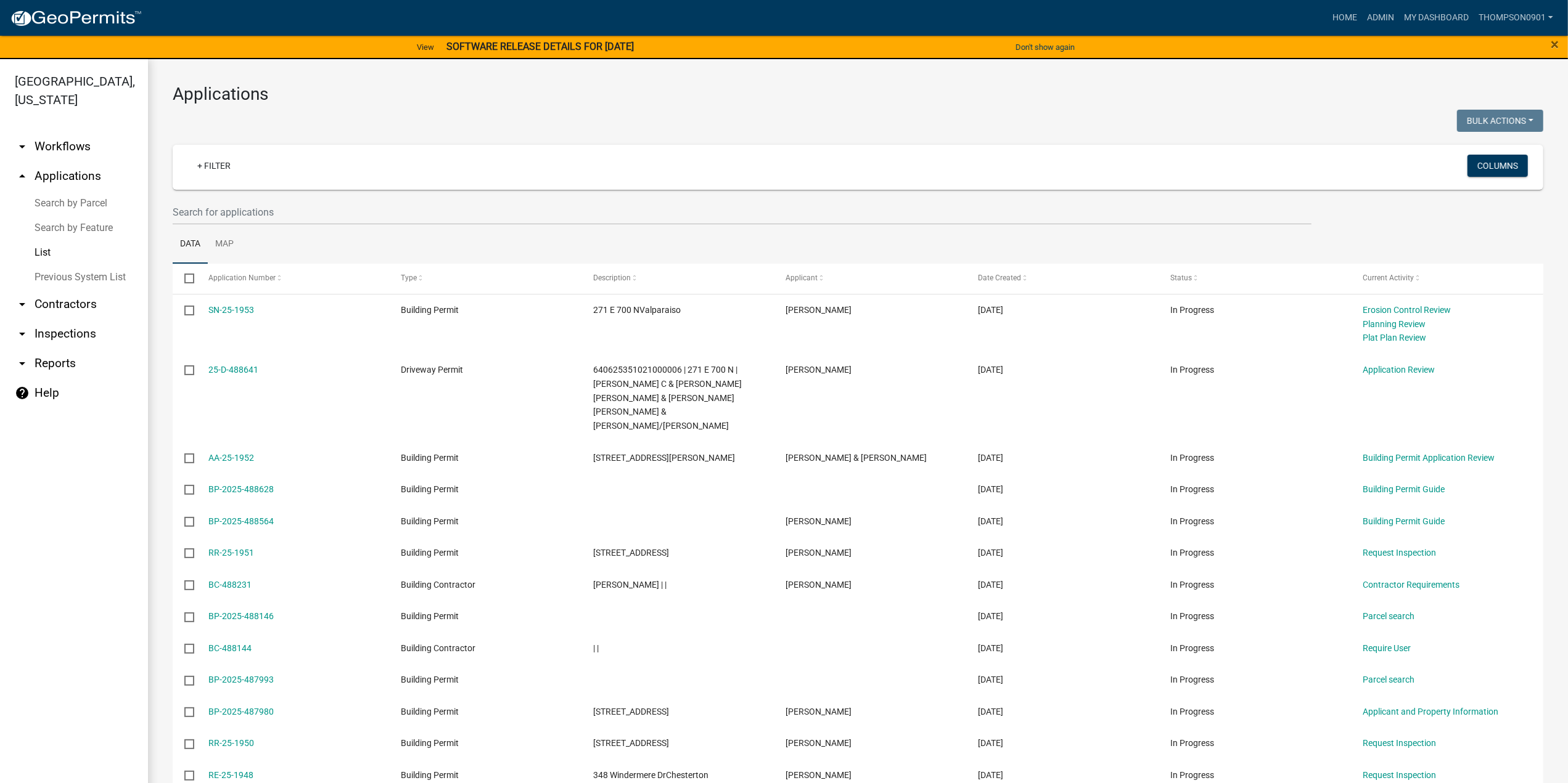
drag, startPoint x: 60, startPoint y: 189, endPoint x: 155, endPoint y: 286, distance: 135.8
click at [60, 191] on link "Search by Parcel" at bounding box center [73, 202] width 148 height 24
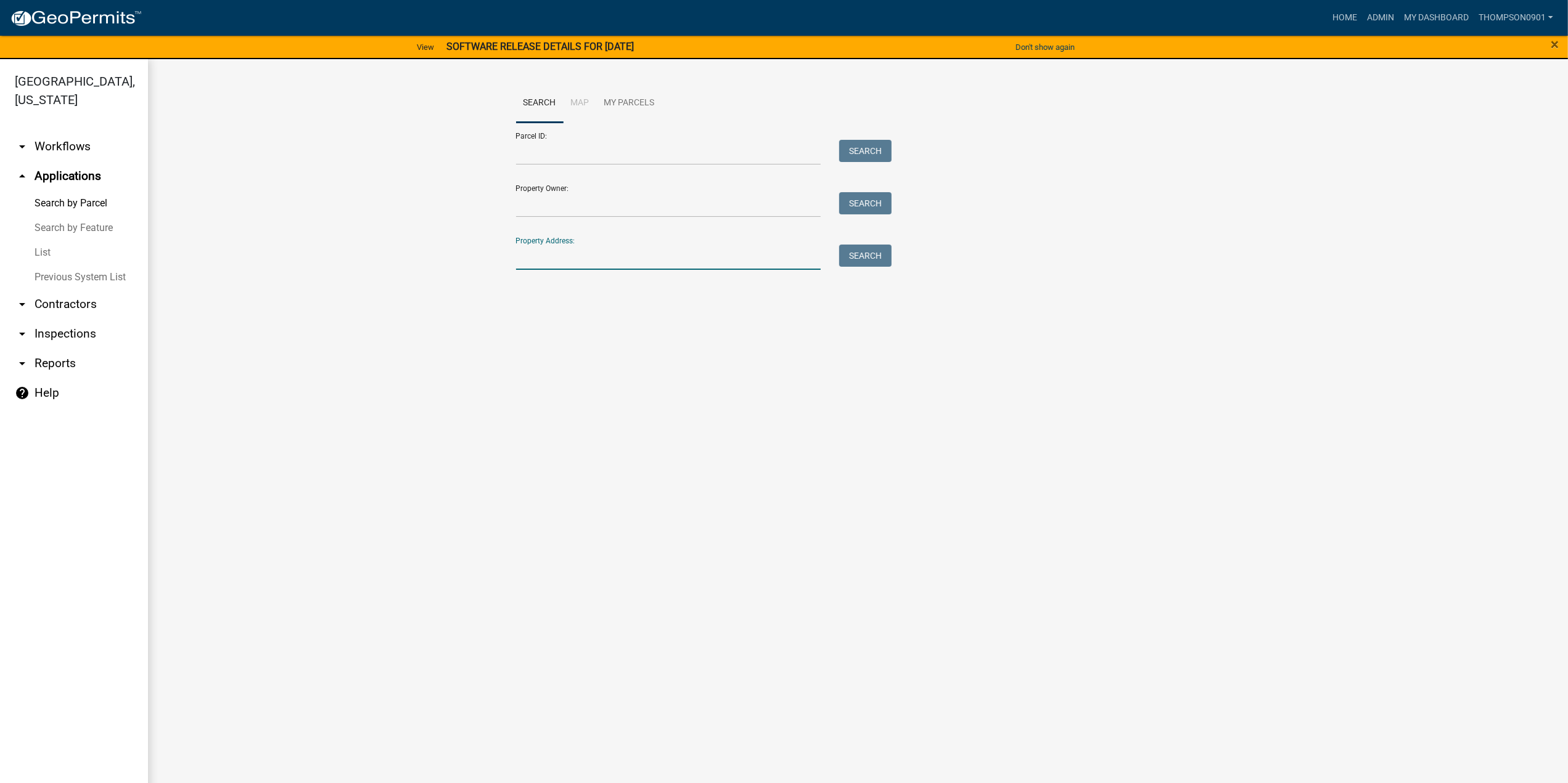
click at [655, 254] on input "Property Address:" at bounding box center [669, 257] width 305 height 25
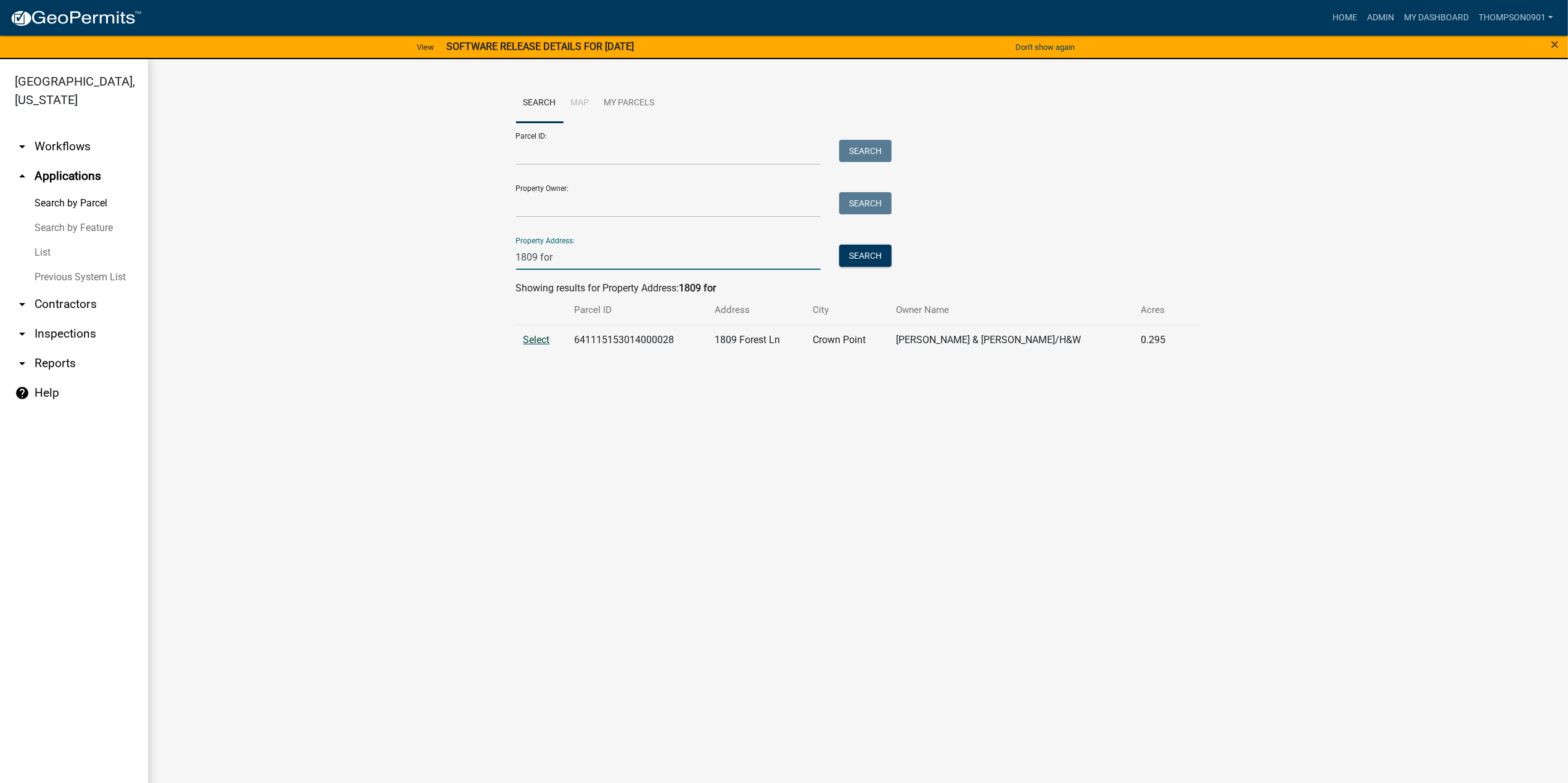
type input "1809 for"
click at [546, 334] on span "Select" at bounding box center [536, 340] width 26 height 12
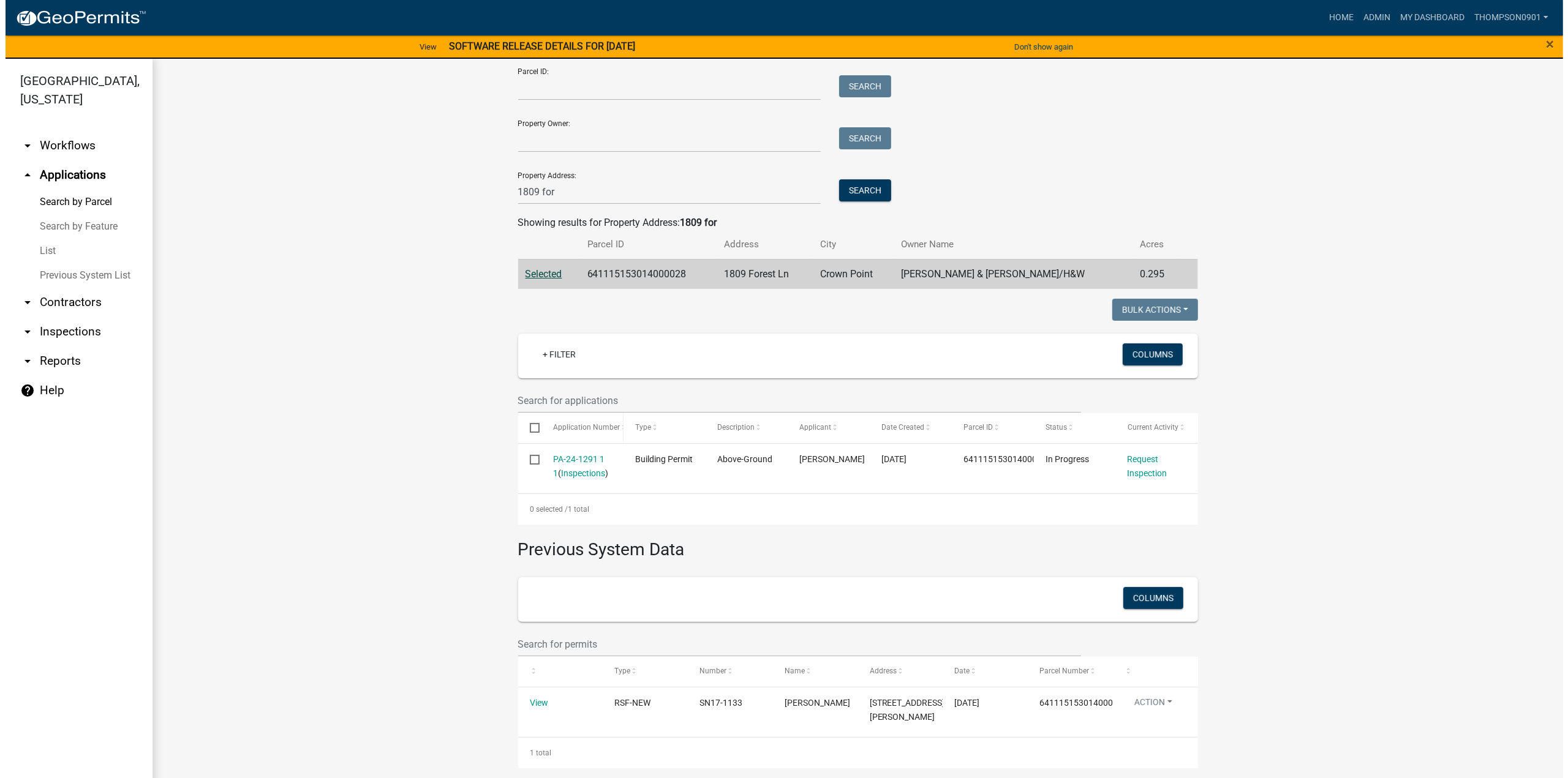
scroll to position [77, 0]
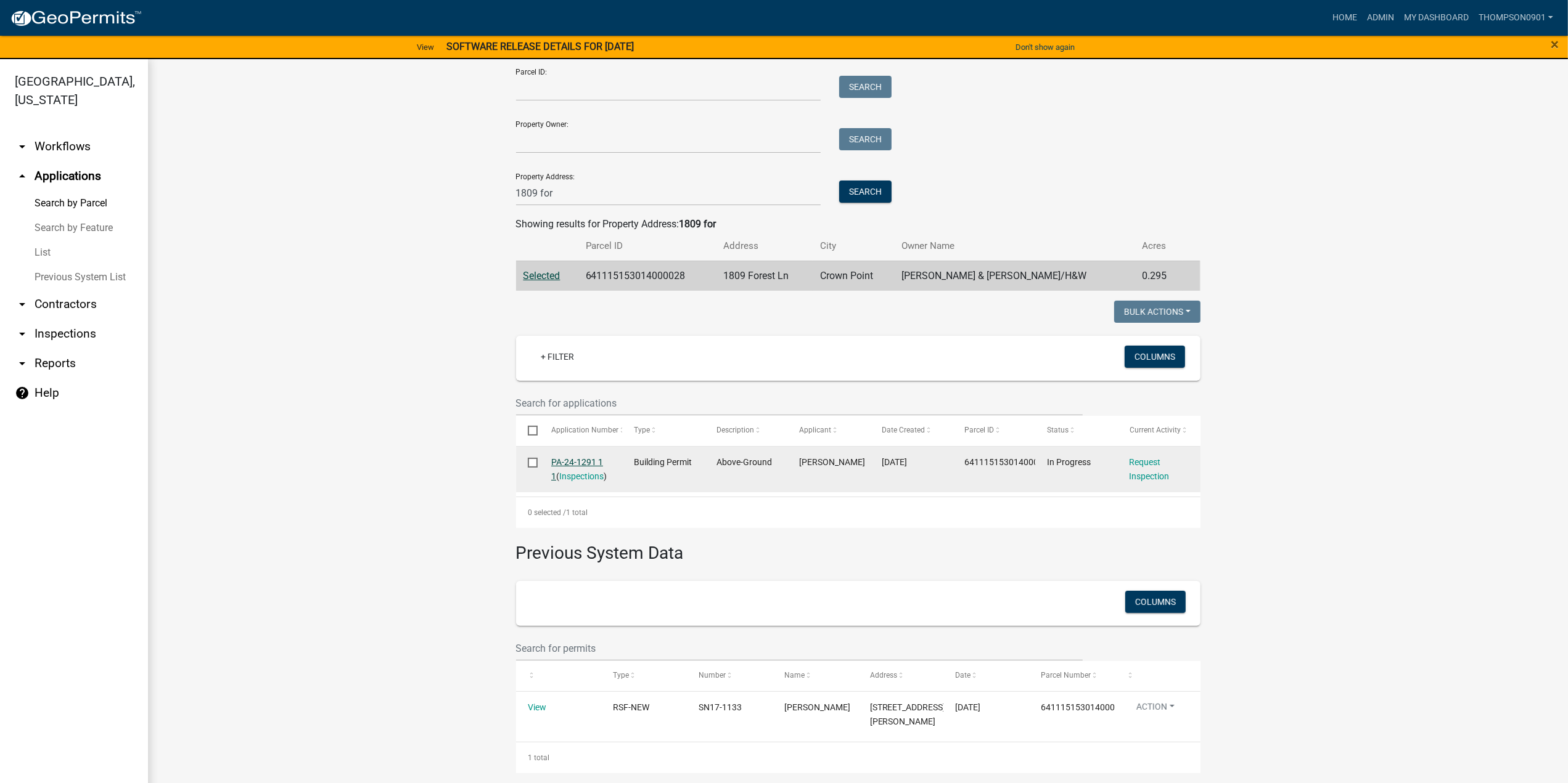
click at [575, 457] on link "PA-24-1291 1 1" at bounding box center [577, 469] width 52 height 24
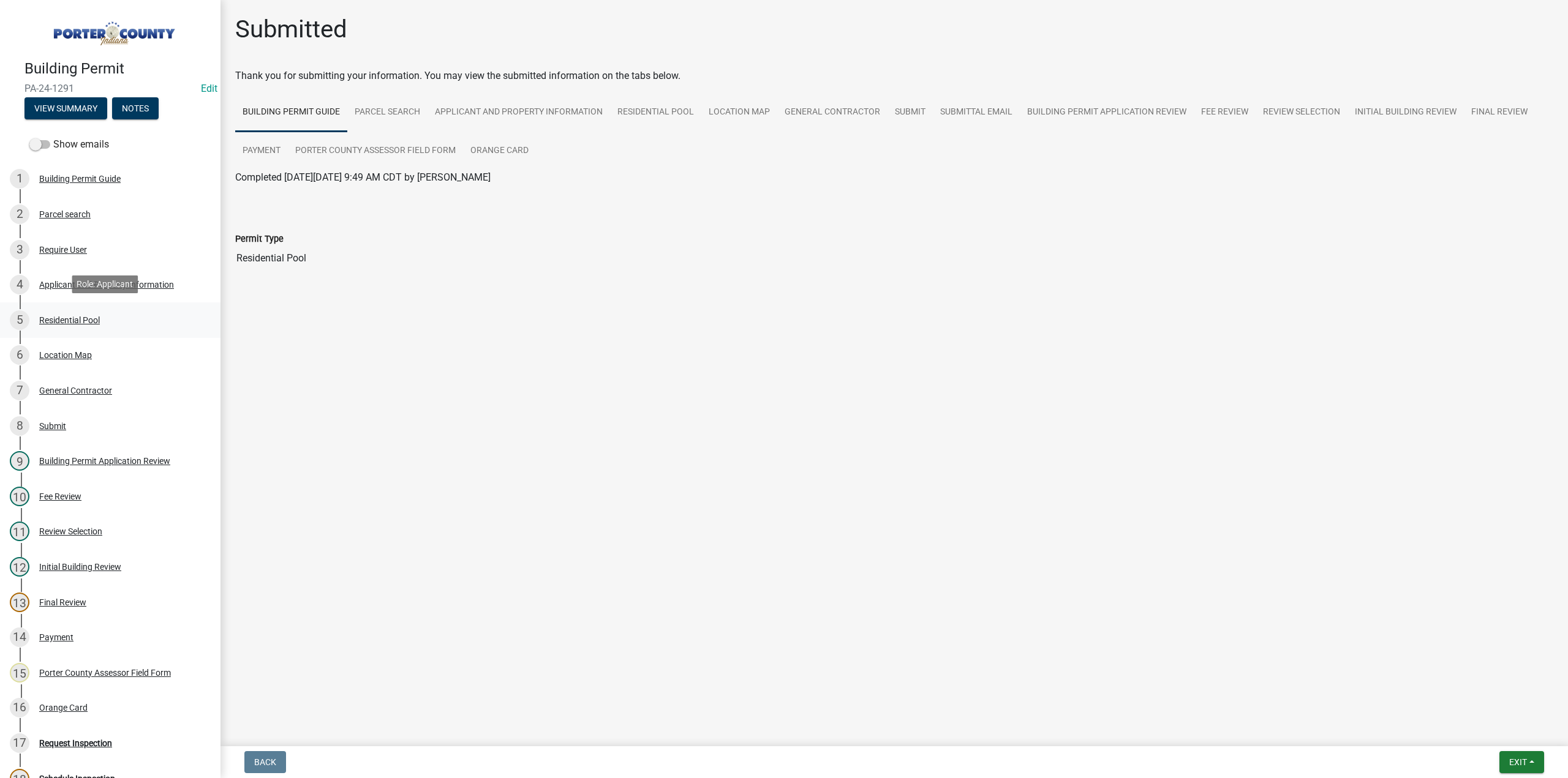
click at [69, 321] on div "Residential Pool" at bounding box center [69, 320] width 60 height 9
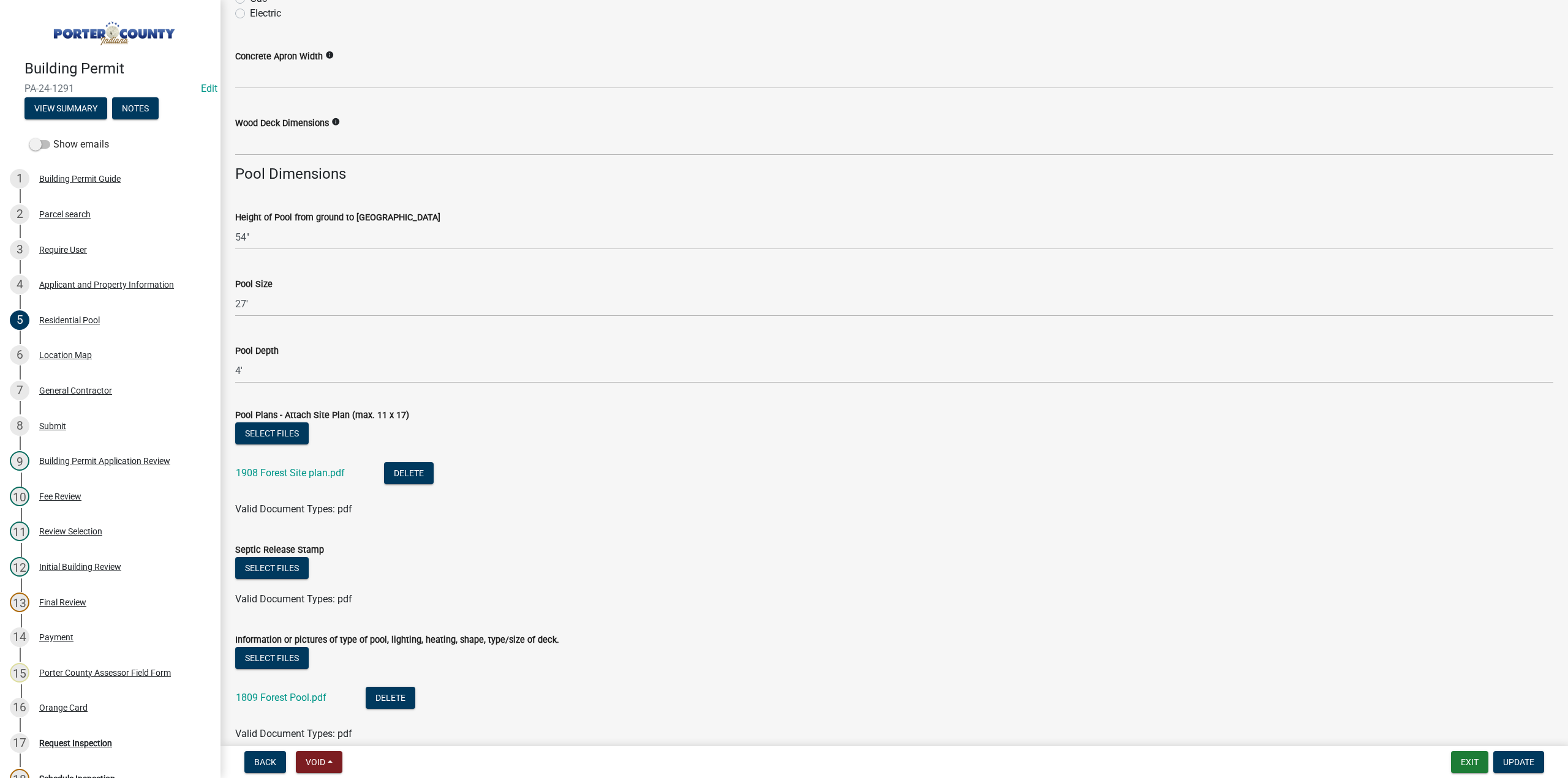
scroll to position [920, 0]
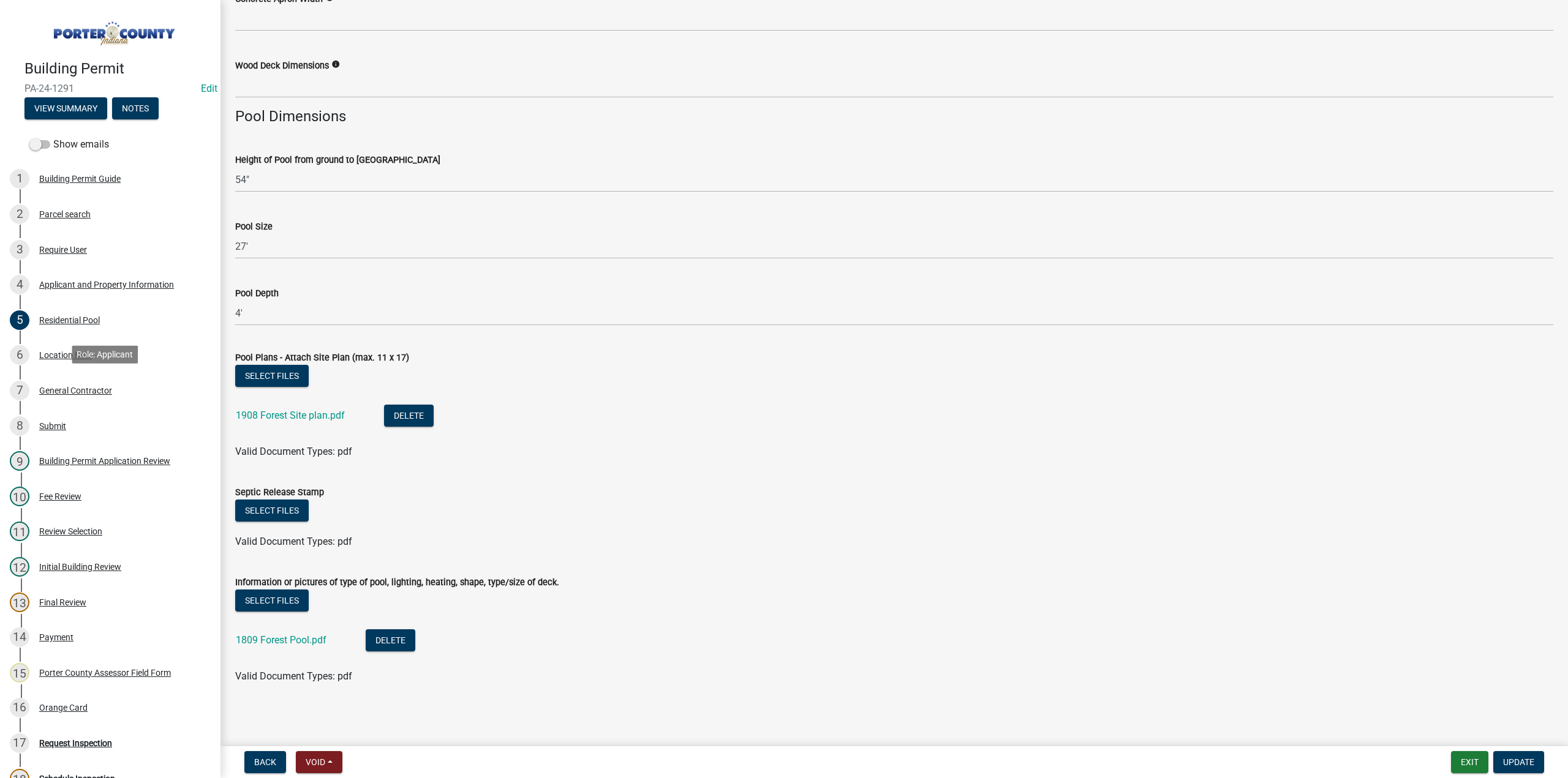
click at [83, 389] on div "General Contractor" at bounding box center [75, 390] width 73 height 9
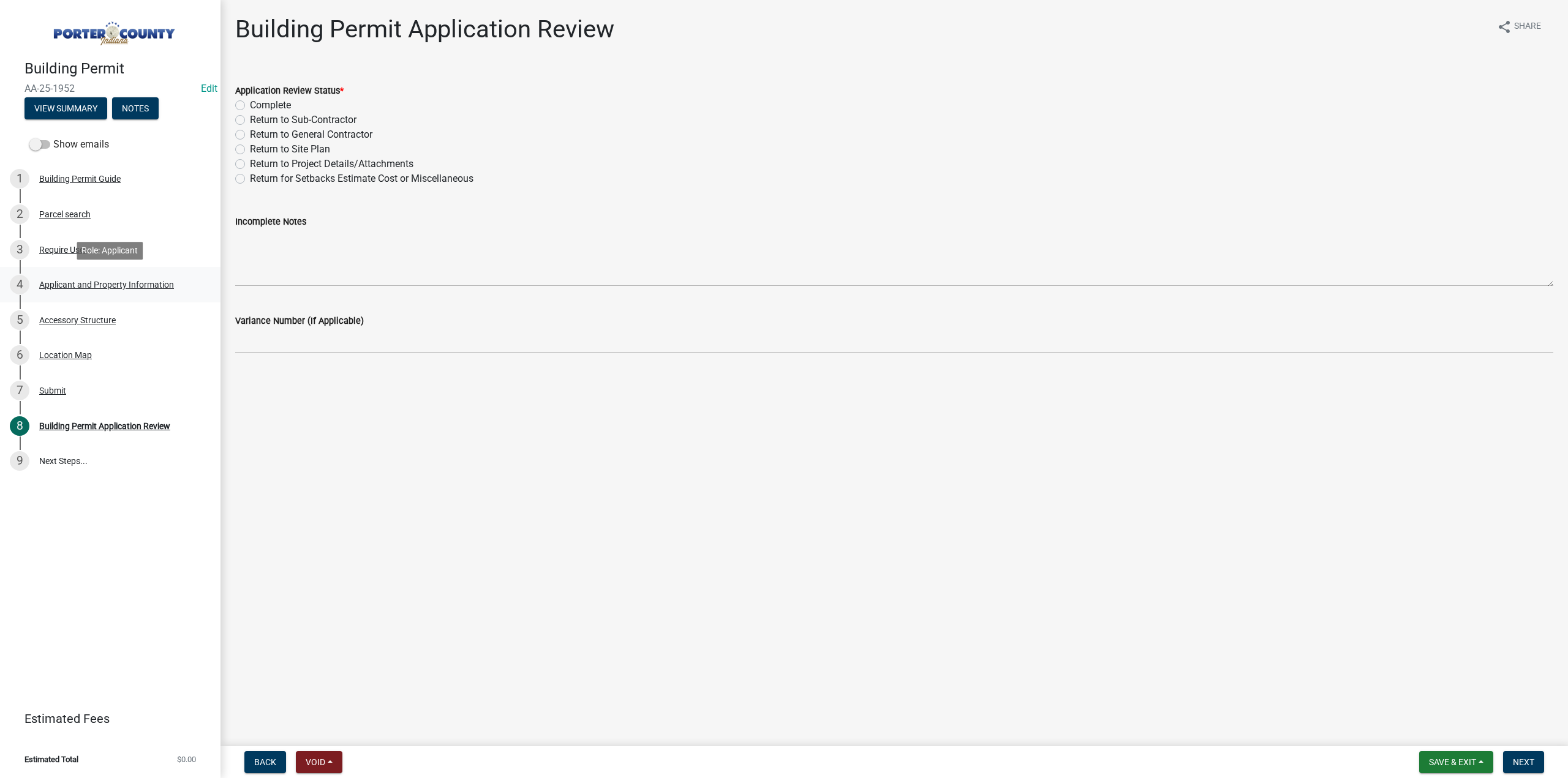
click at [80, 284] on div "Applicant and Property Information" at bounding box center [106, 285] width 135 height 9
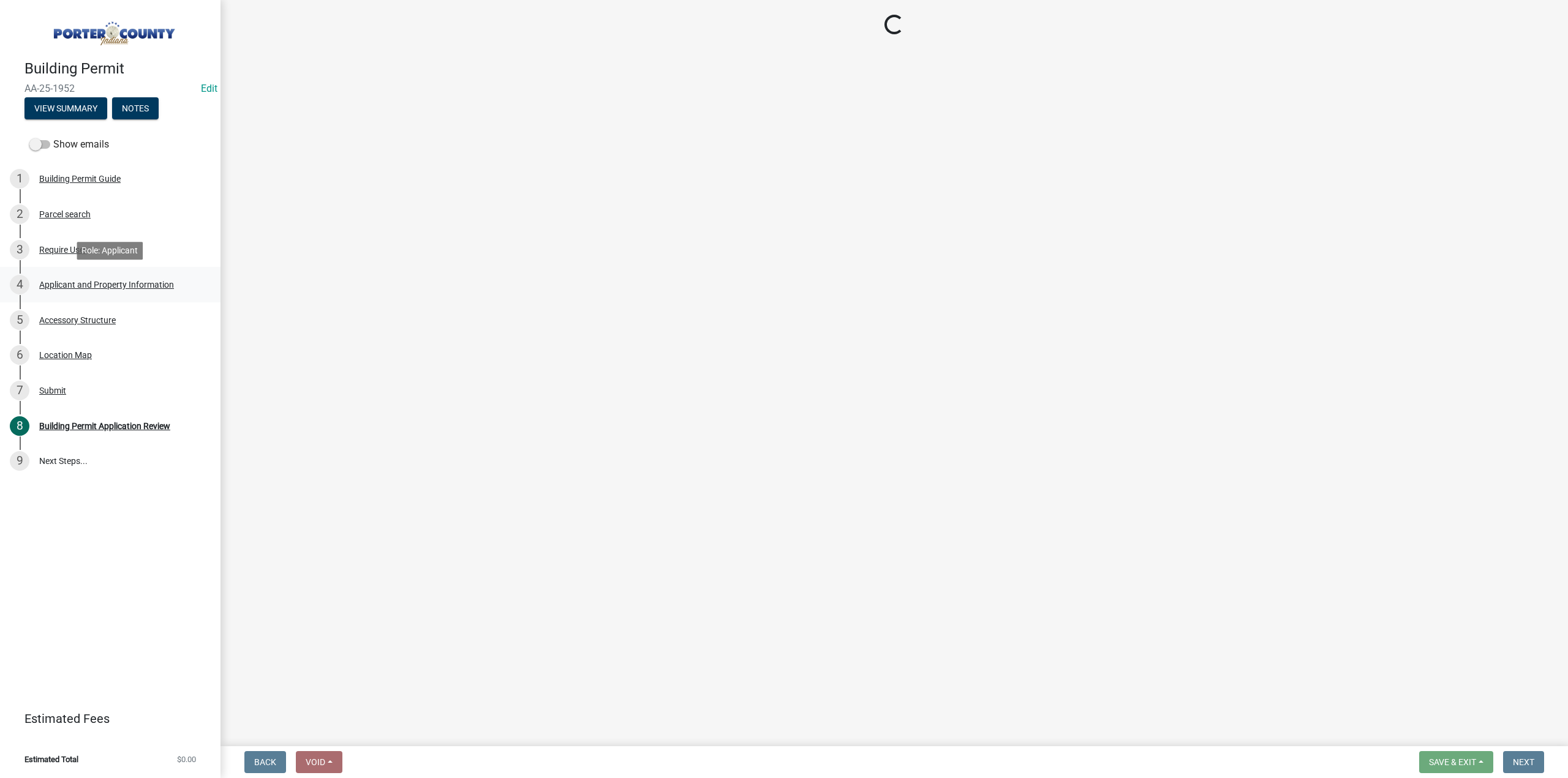
select select "4e6cbcac-7d48-4f78-b019-902ed53214cd"
select select "61d3a05a-0bd1-4f35-813c-11f7681b720b"
select select "19353e9d-6395-4d02-b087-104cb5947cdc"
select select "ad46db9b-b68a-4590-8d08-f4fb10f3ead6"
select select "0d764019-f1ff-4f3b-9299-33f0d080acc7"
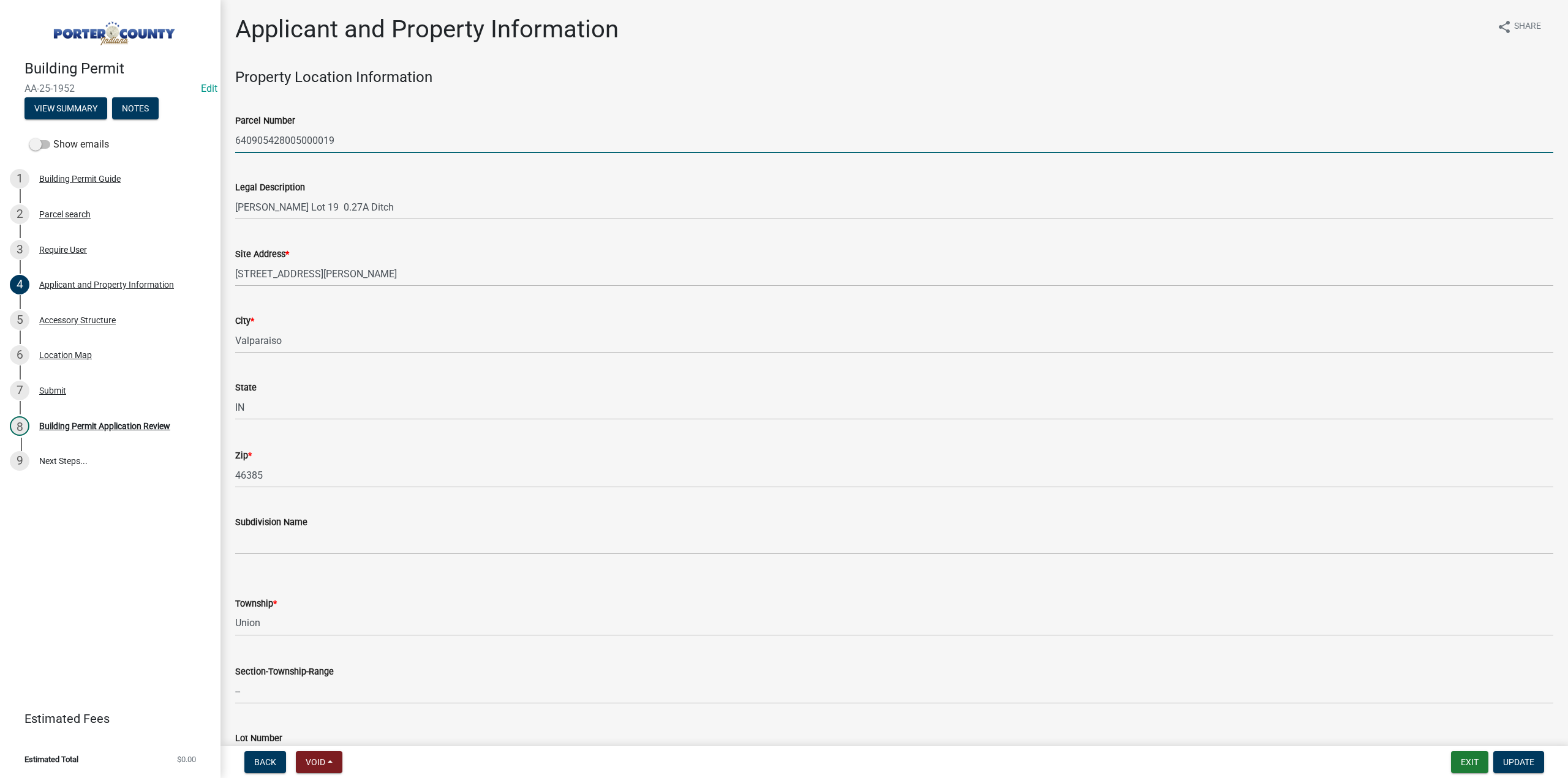
drag, startPoint x: 377, startPoint y: 148, endPoint x: 254, endPoint y: 146, distance: 123.0
click at [151, 152] on div "Building Permit AA-25-1952 Edit View Summary Notes Show emails 1 Building Permi…" at bounding box center [784, 389] width 1568 height 778
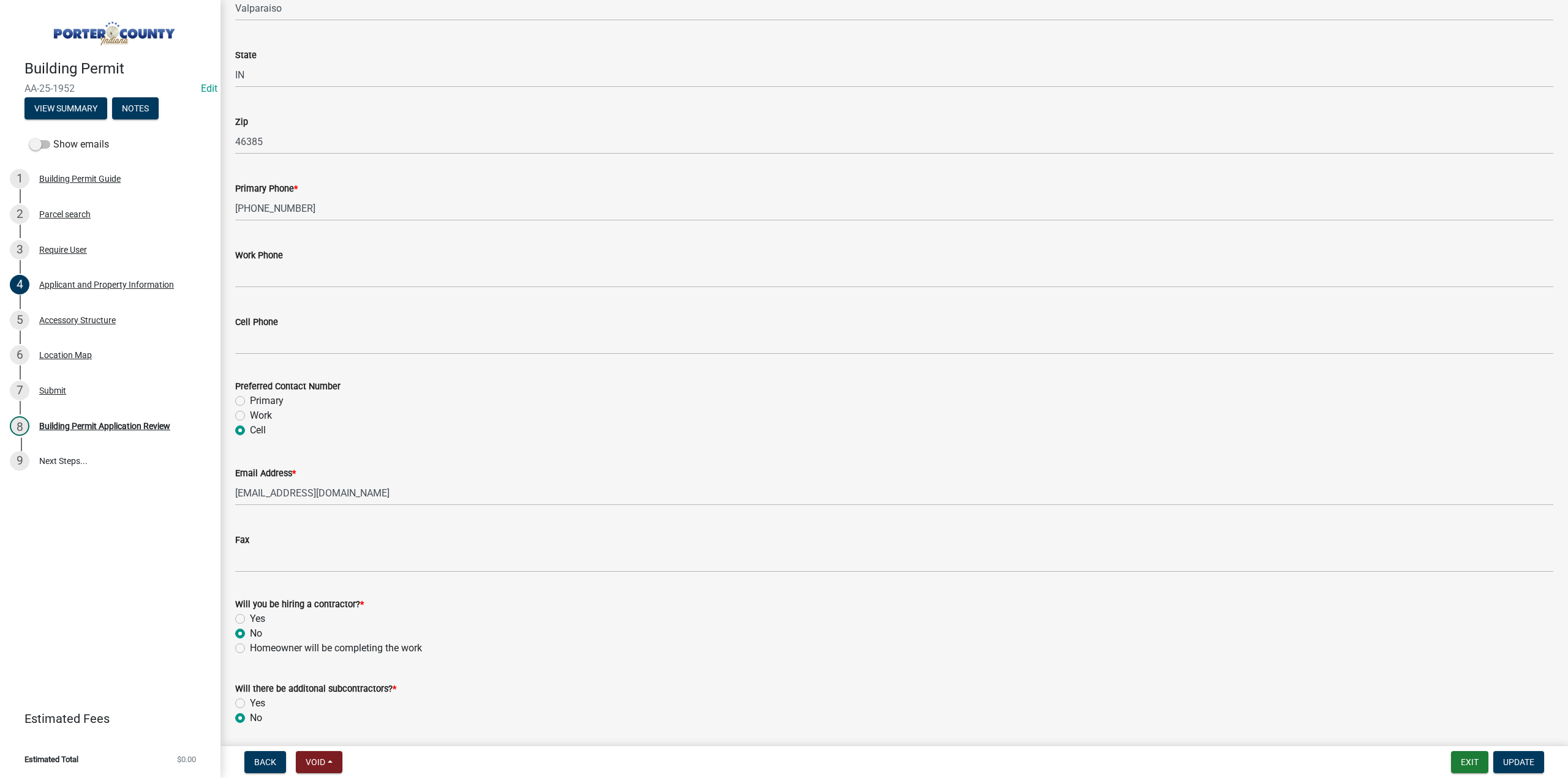
scroll to position [1512, 0]
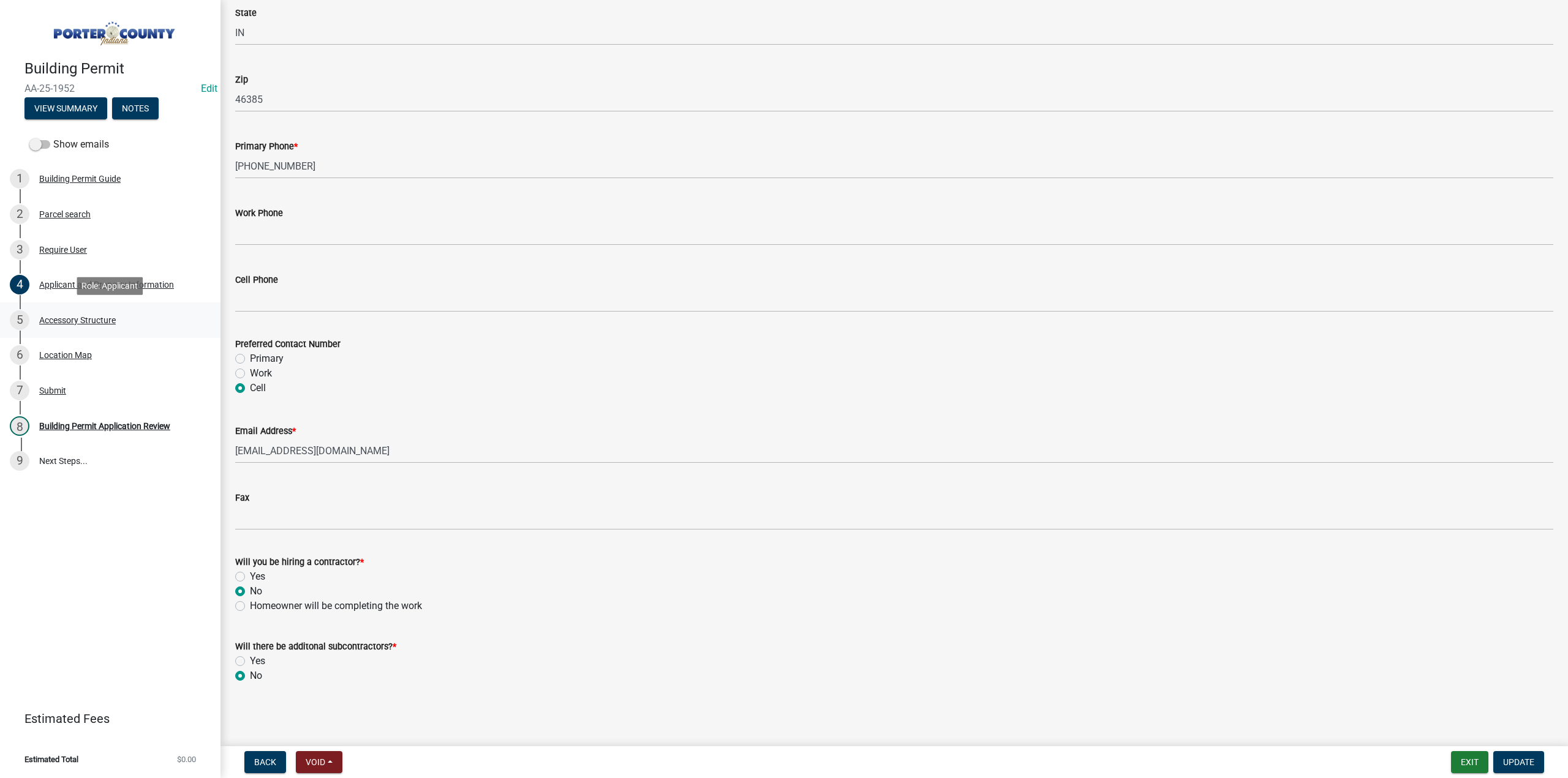
click at [109, 317] on div "Accessory Structure" at bounding box center [77, 320] width 77 height 9
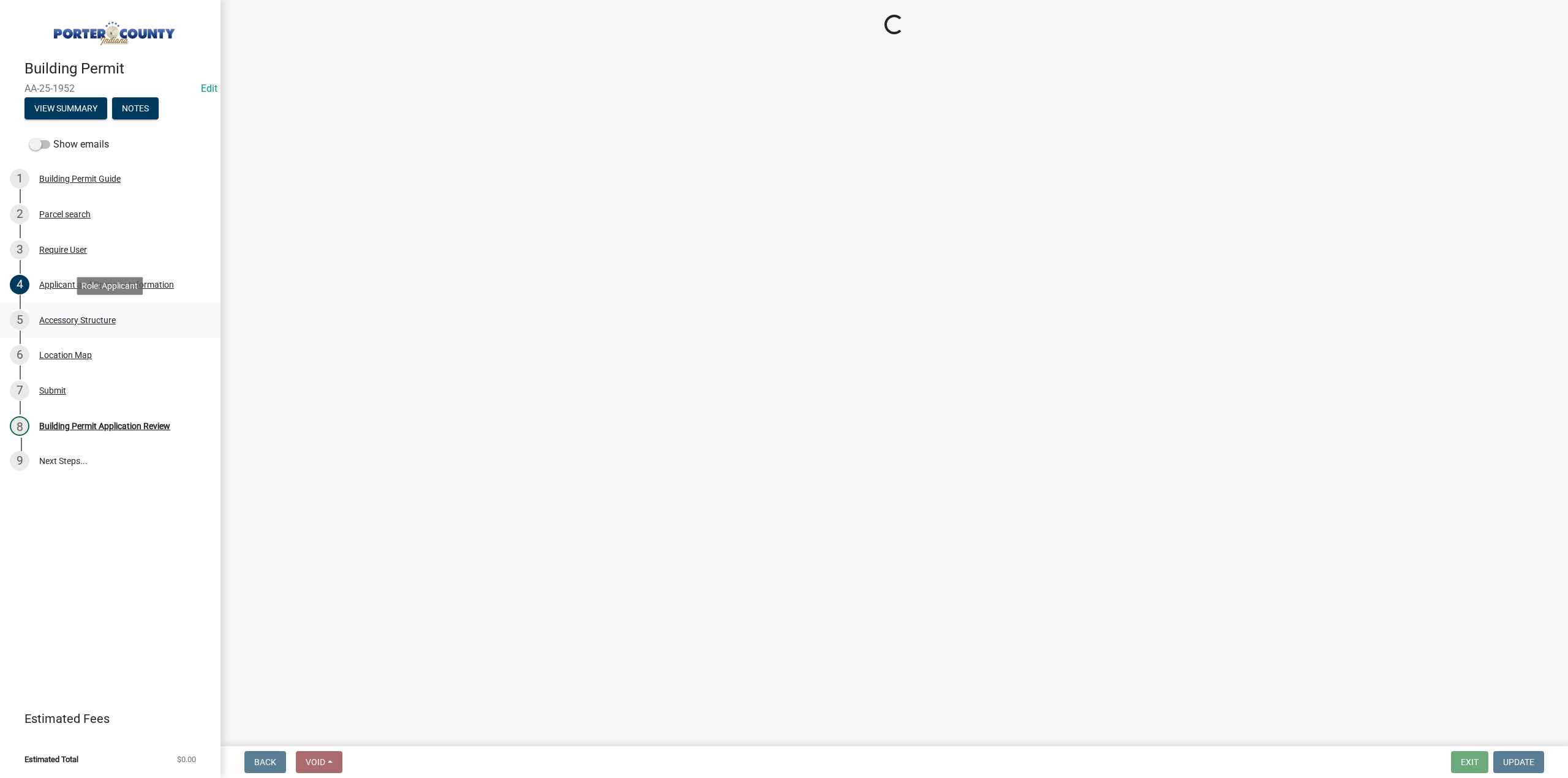
select select "b3000bfd-f408-4deb-8000-b6d1b85894a4"
select select "c9e834ac-bebe-4d20-b79b-0346d2791f6f"
select select "29856c7f-eeba-4e54-97cb-4d08c5c5b677"
select select "d4b8d1da-05eb-44cd-bbb6-c979fa719f22"
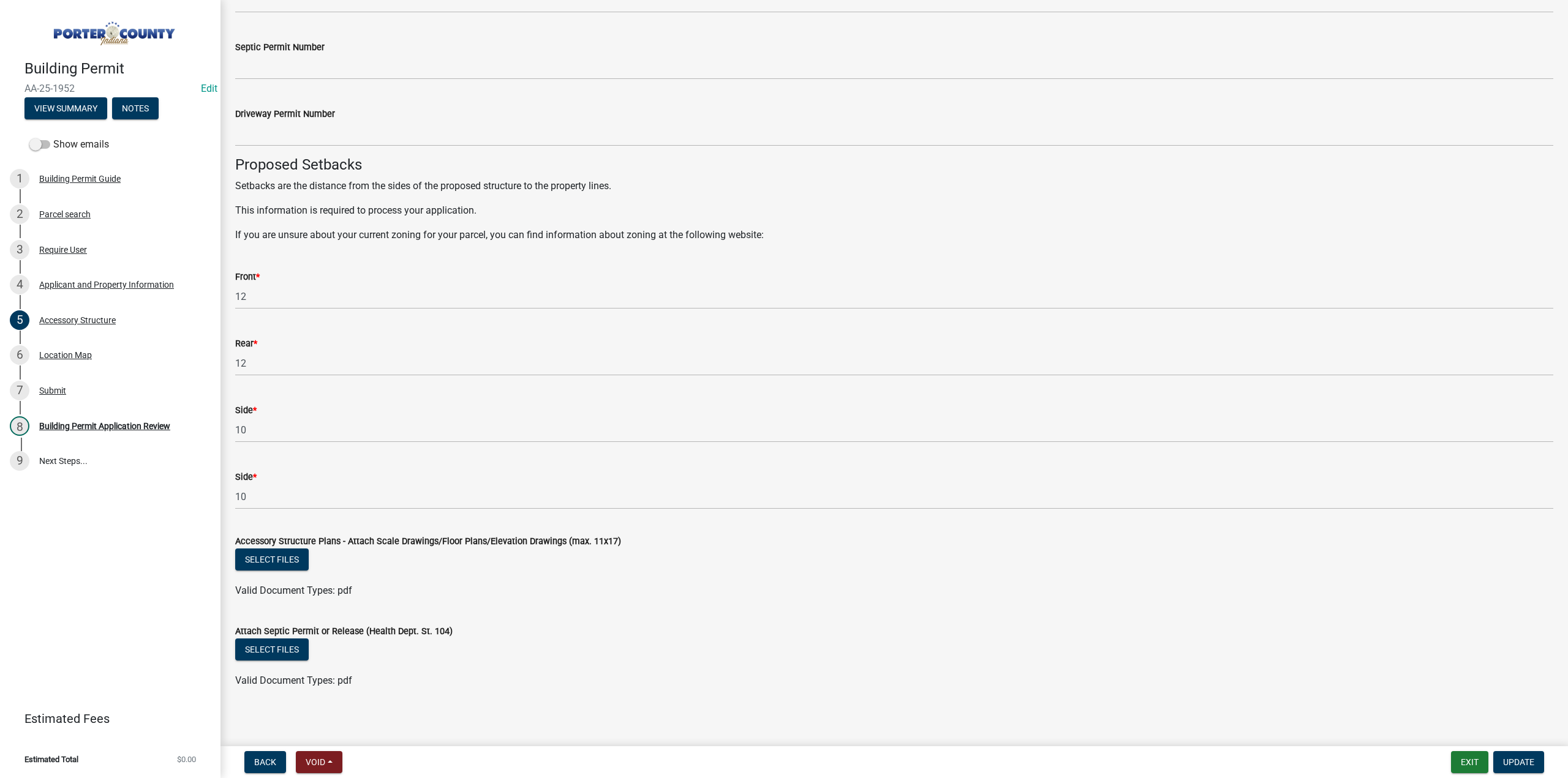
scroll to position [1854, 0]
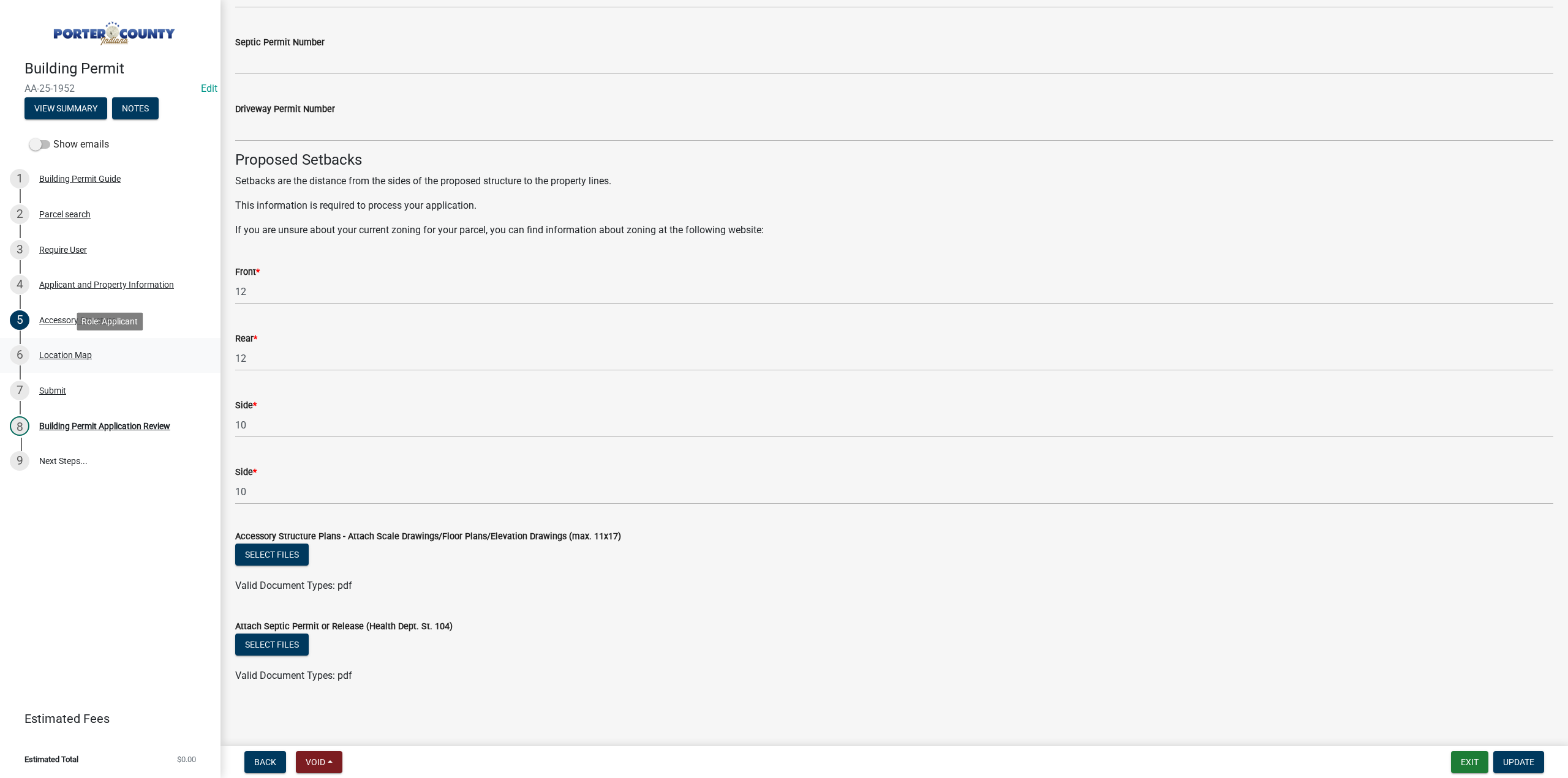
click at [84, 358] on div "Location Map" at bounding box center [65, 355] width 52 height 9
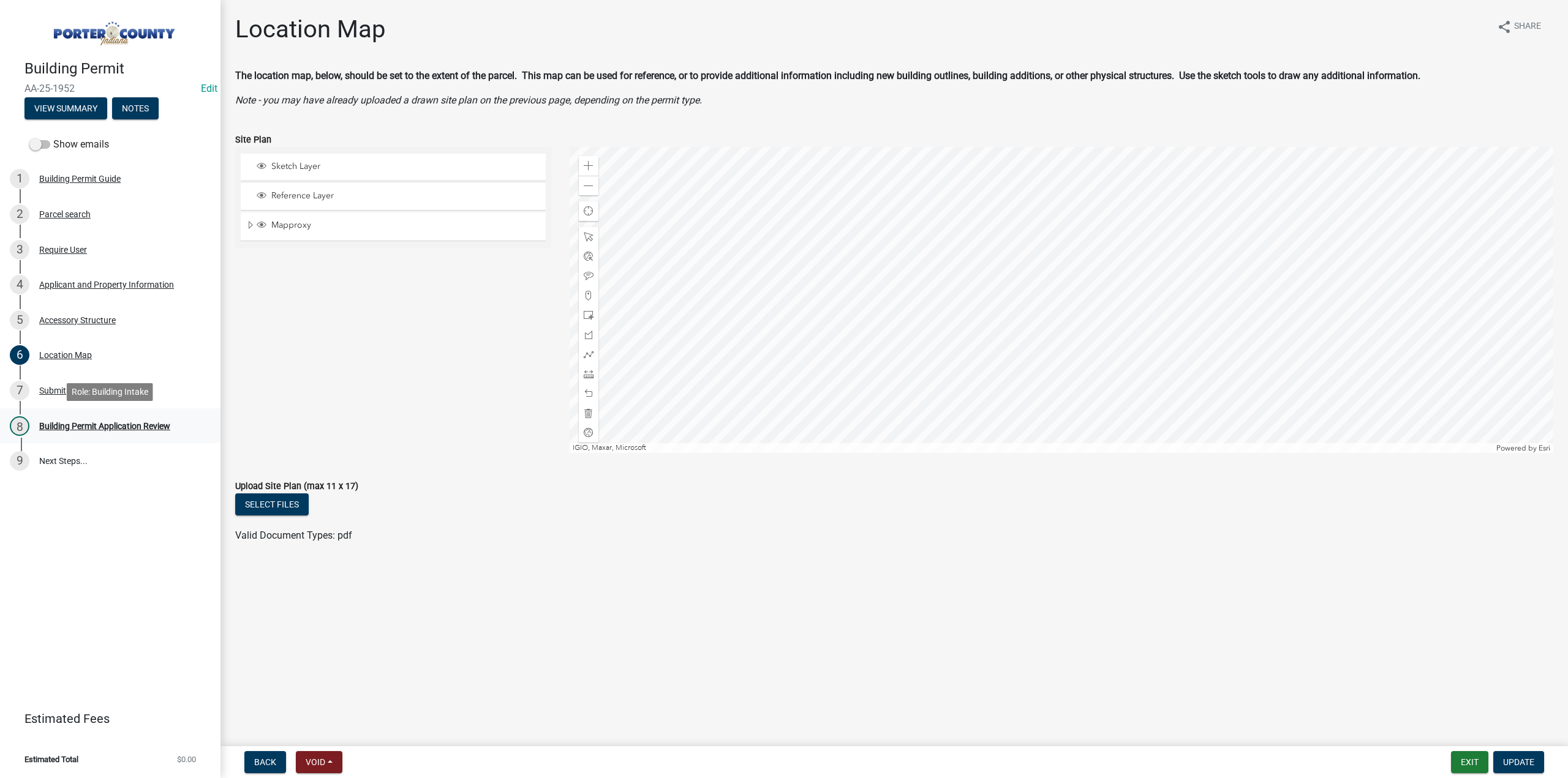
click at [99, 422] on div "Building Permit Application Review" at bounding box center [104, 425] width 131 height 9
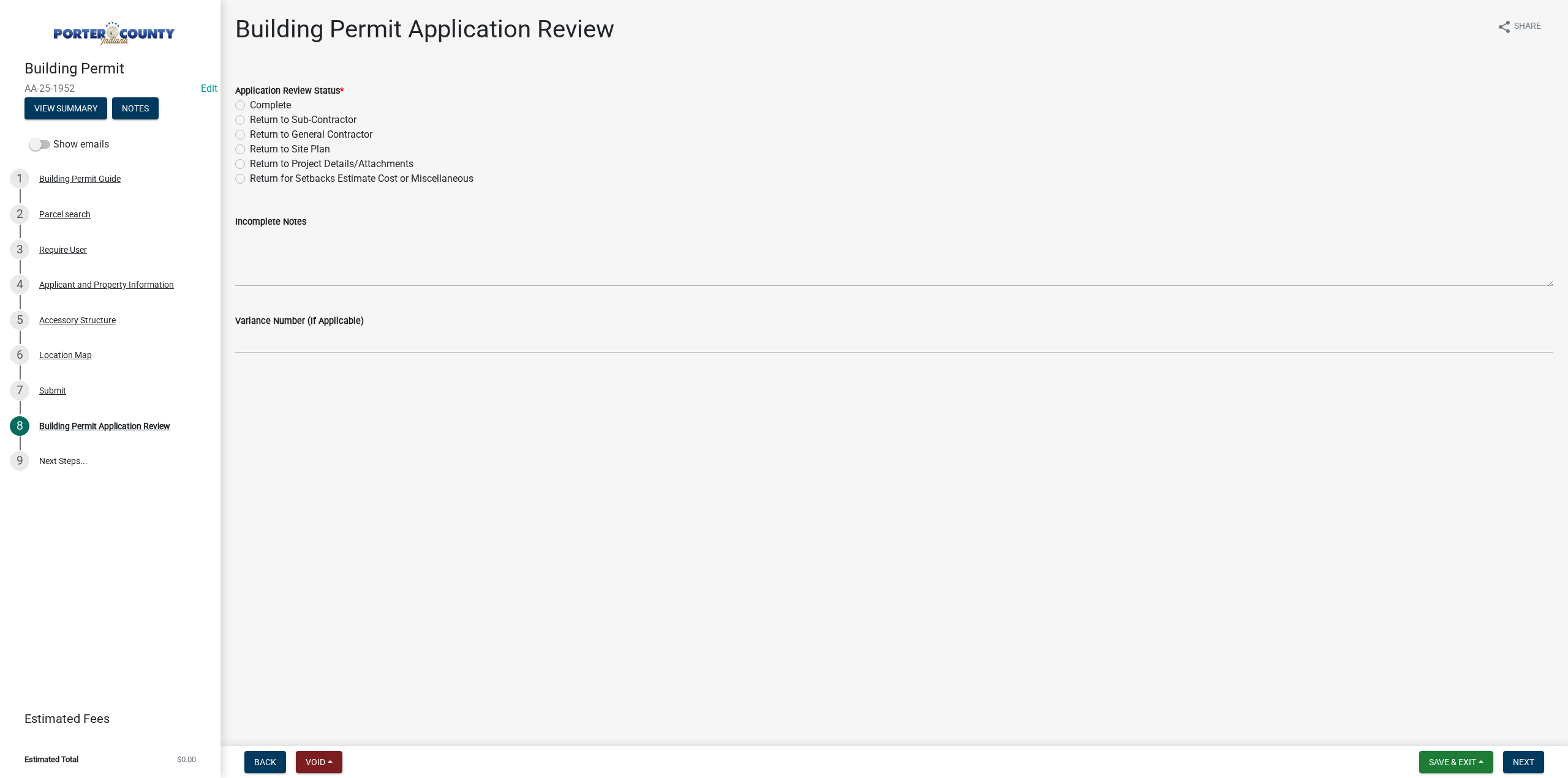
click at [250, 163] on label "Return to Project Details/Attachments" at bounding box center [331, 163] width 163 height 15
click at [250, 163] on input "Return to Project Details/Attachments" at bounding box center [254, 160] width 8 height 8
radio input "true"
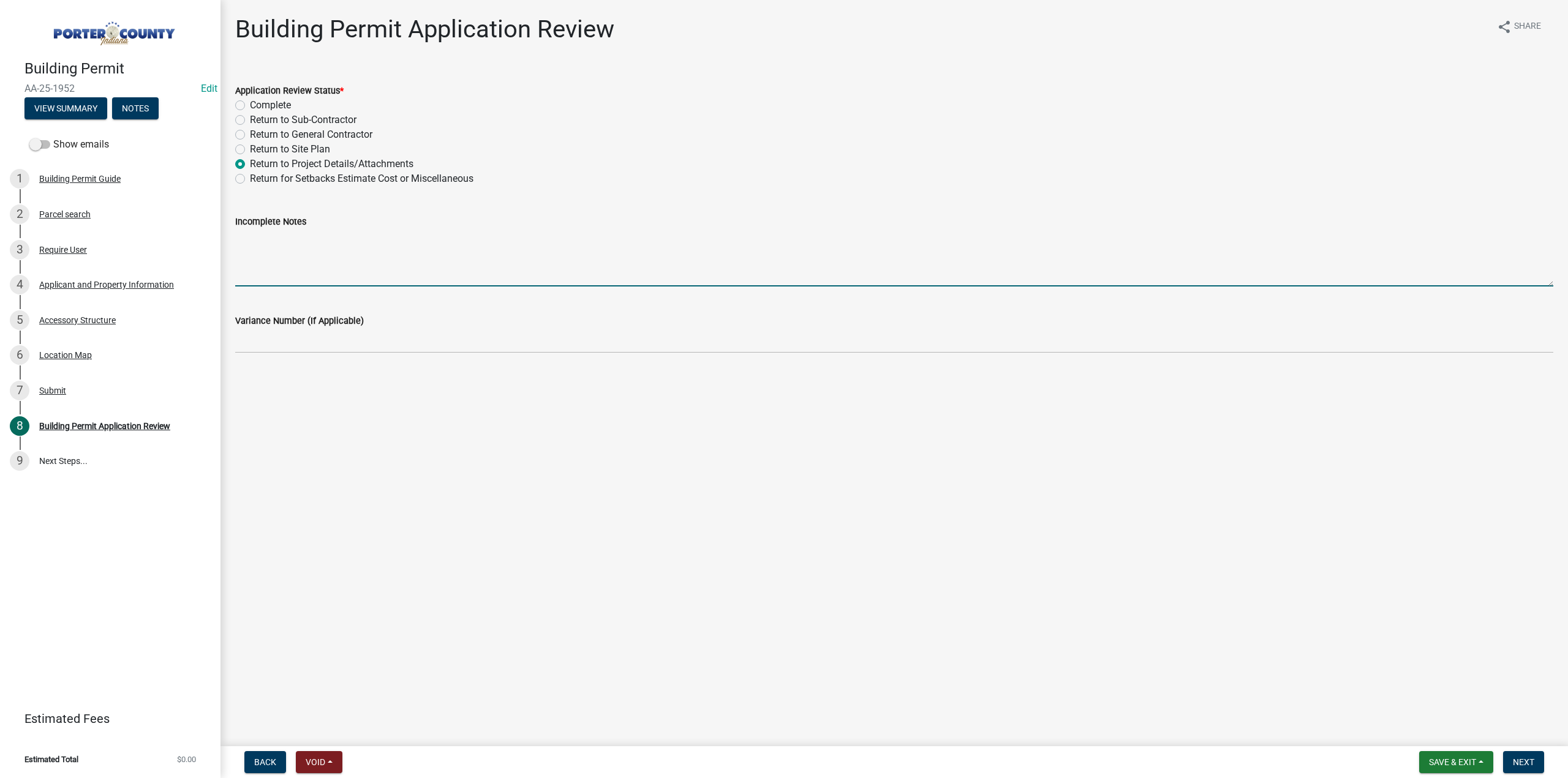
click at [327, 229] on textarea "Incomplete Notes" at bounding box center [894, 257] width 1318 height 57
click at [1060, 239] on textarea "We need a Site Plan, something showing property lines and draw in where your pr…" at bounding box center [894, 257] width 1318 height 57
type textarea "We need a Site Plan, something showing property lines and draw in where your pr…"
click at [1526, 767] on span "Next" at bounding box center [1524, 762] width 21 height 10
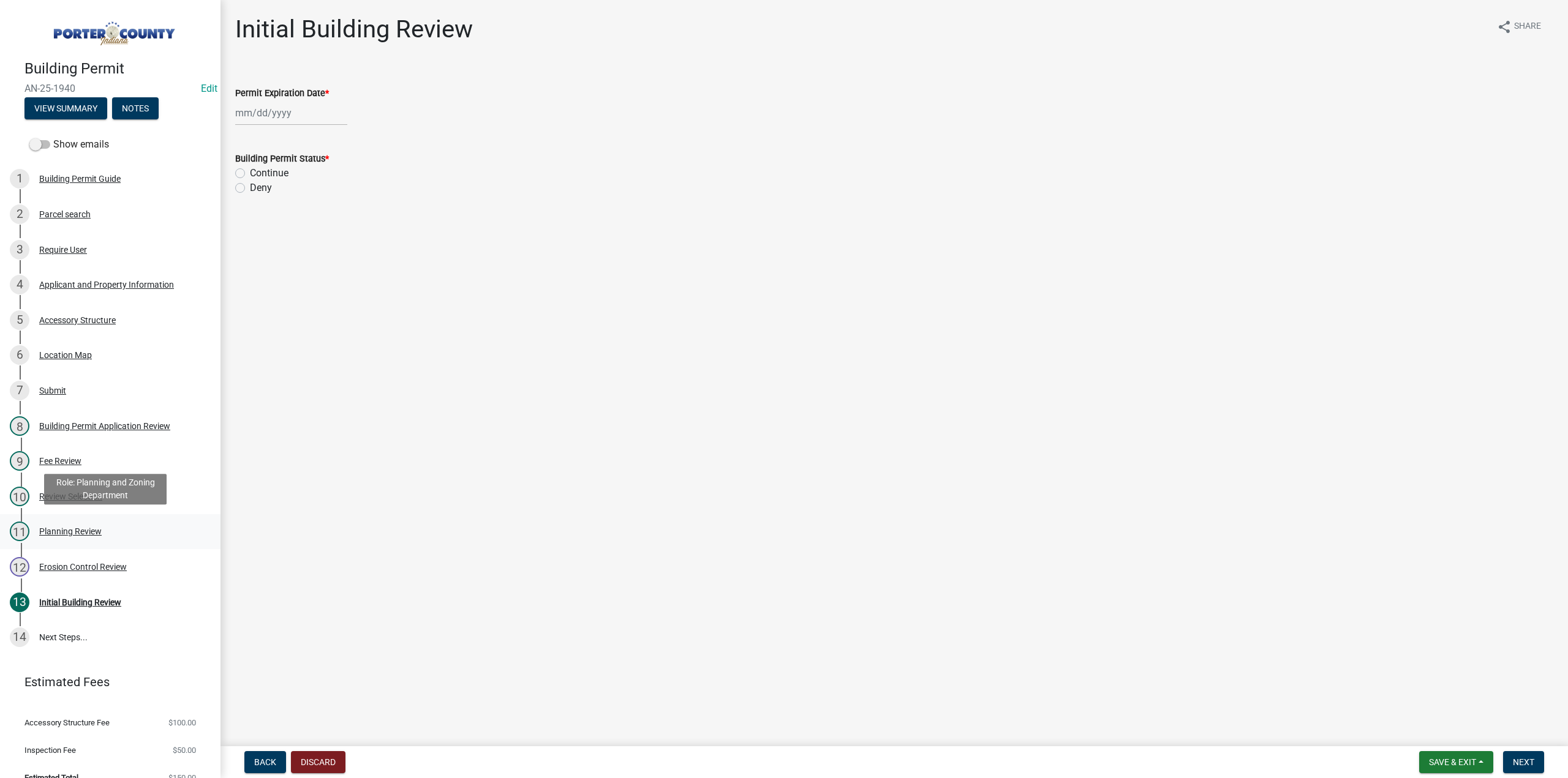
click at [49, 527] on div "Planning Review" at bounding box center [70, 531] width 62 height 9
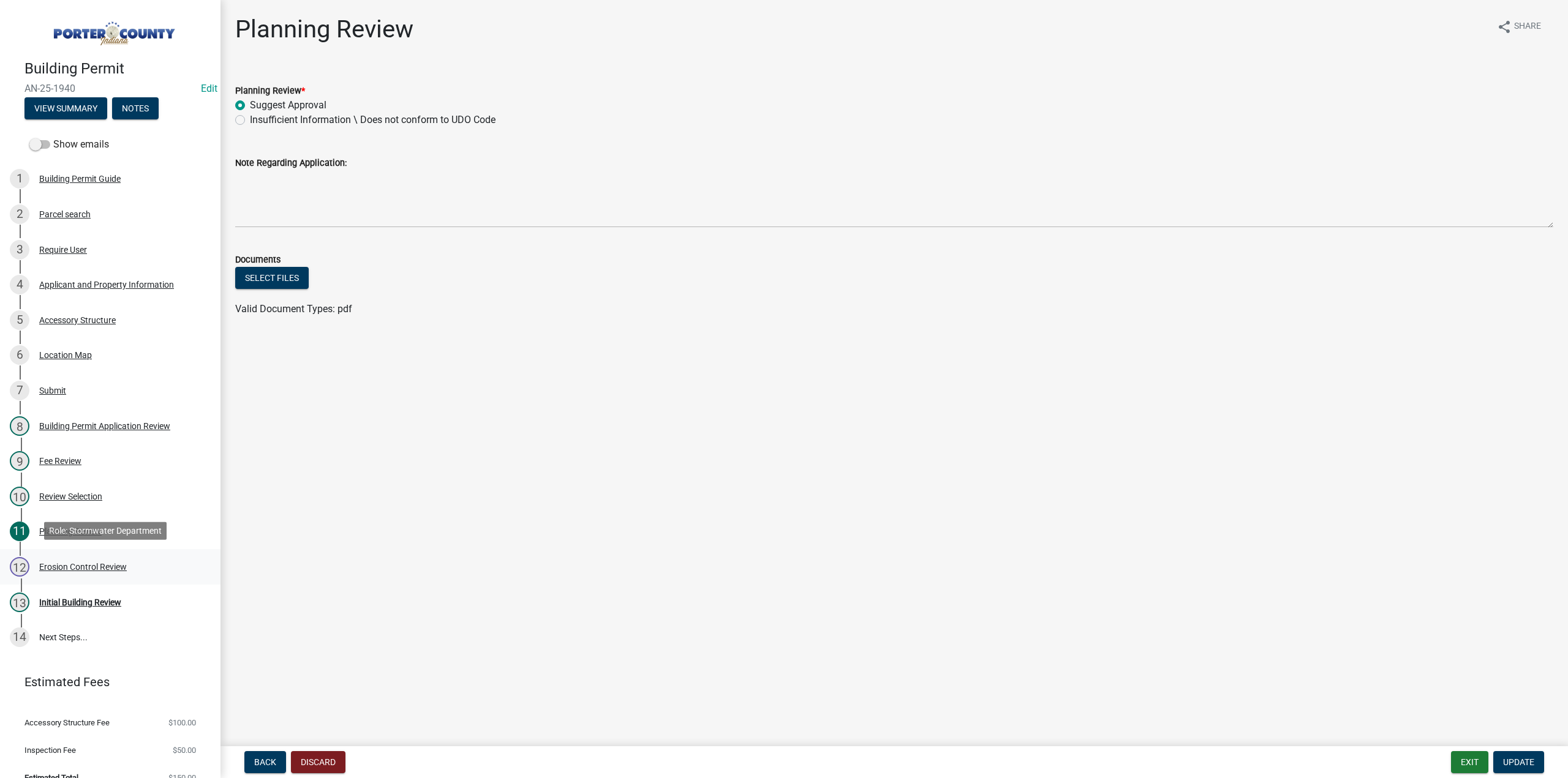
click at [71, 569] on div "Erosion Control Review" at bounding box center [83, 567] width 87 height 9
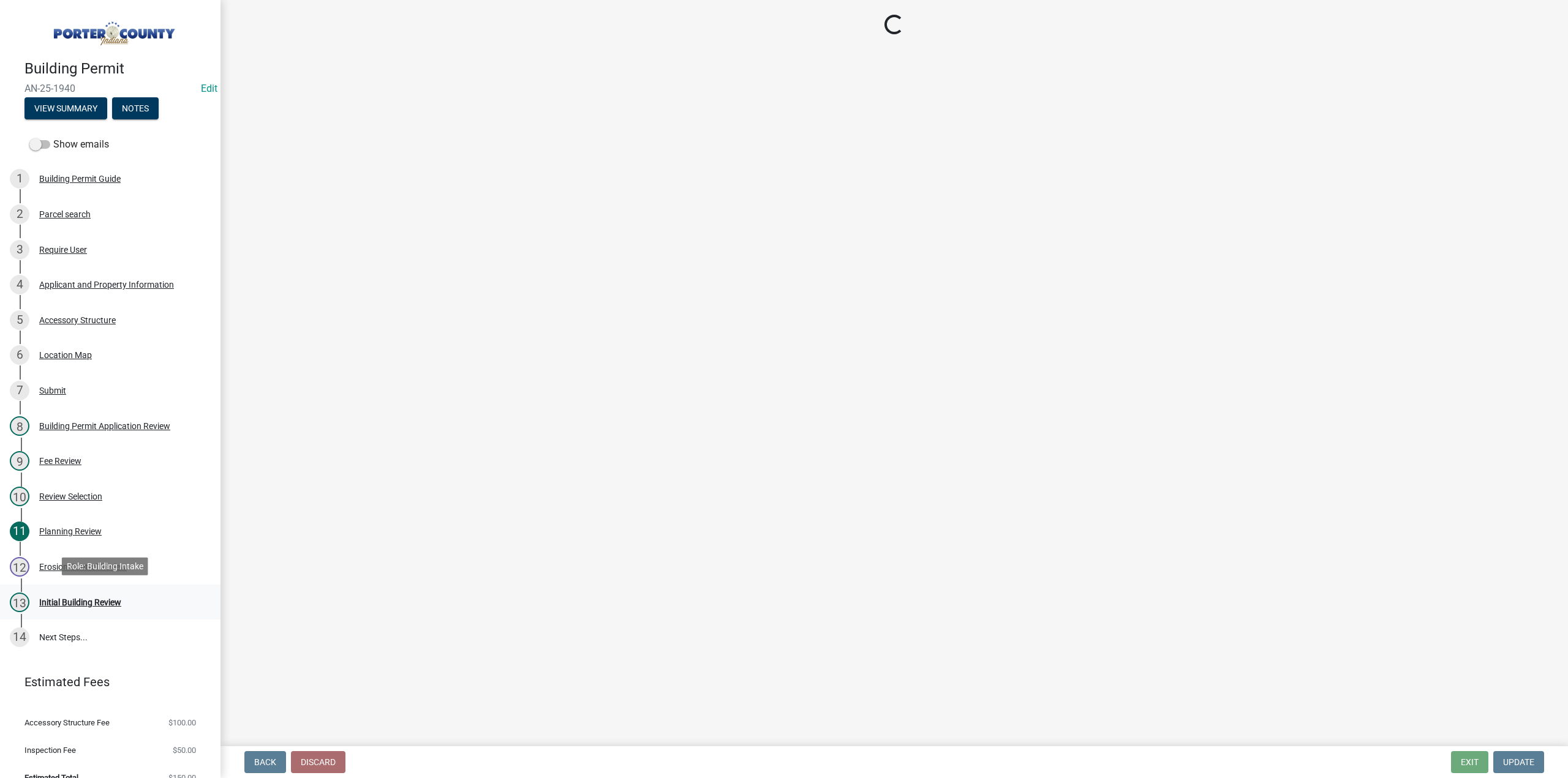
select select "9ce57687-8714-4b86-b503-5ee8cdfa6d0a"
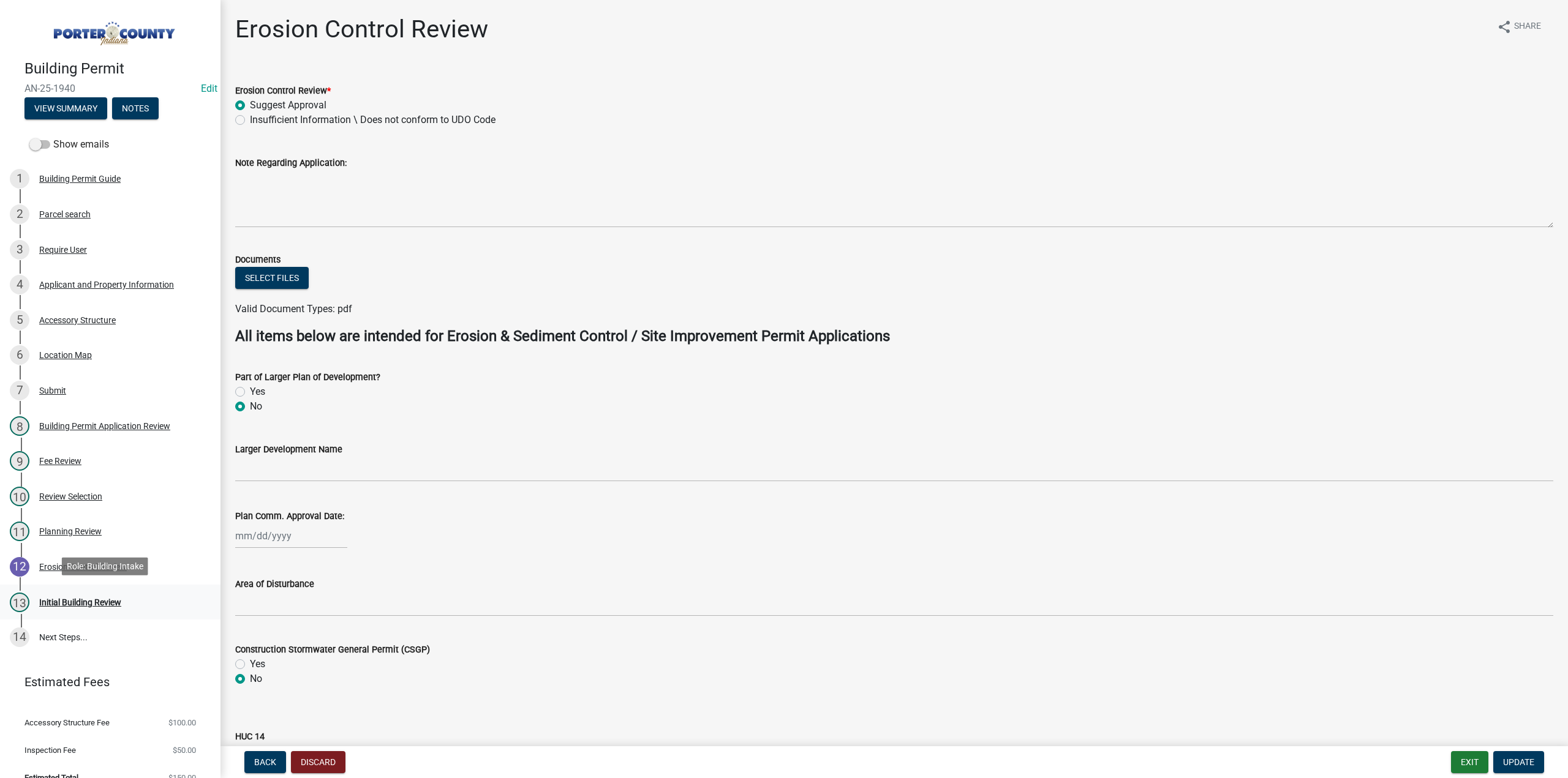
click at [87, 598] on div "Initial Building Review" at bounding box center [80, 602] width 83 height 9
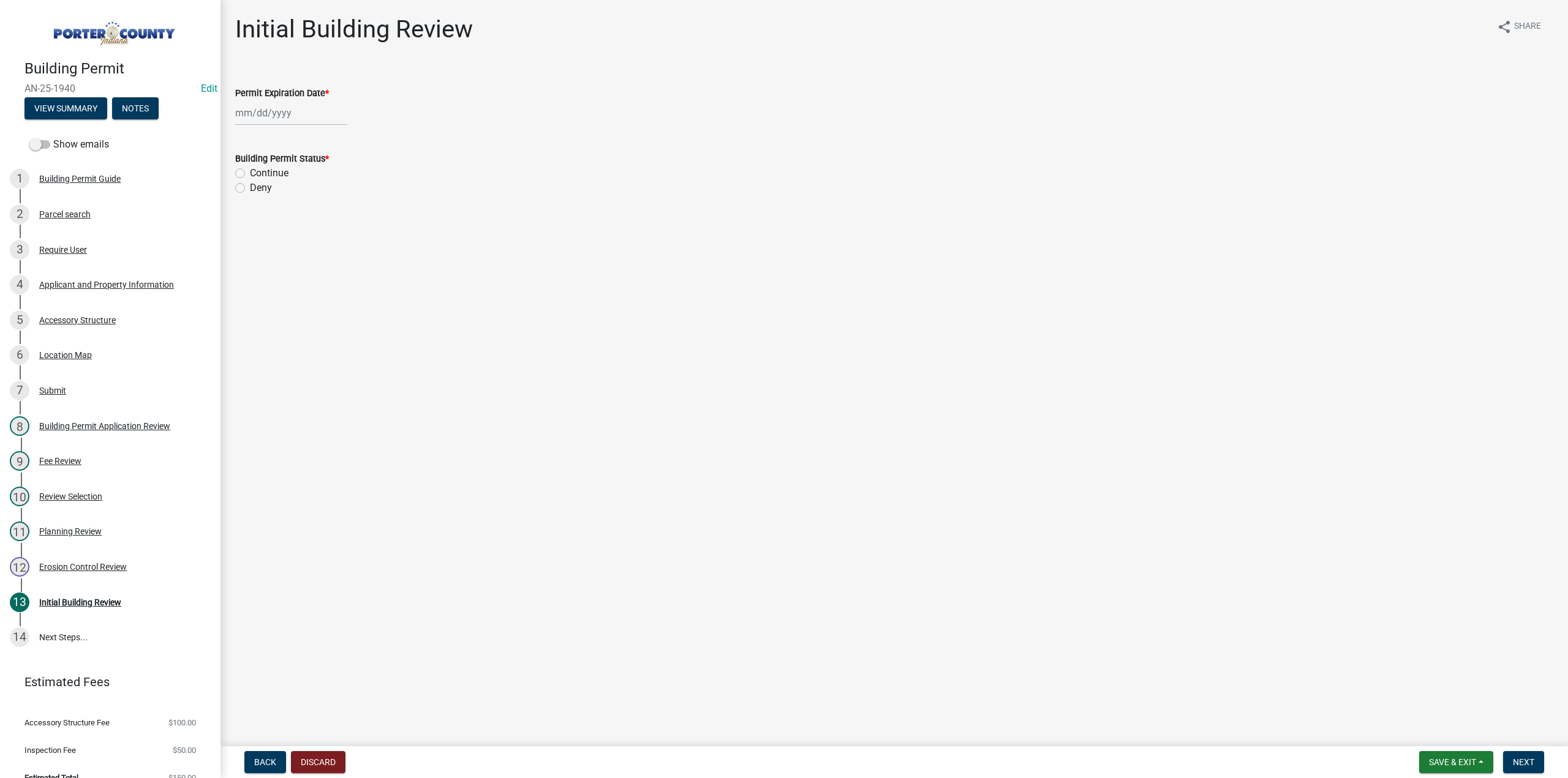
click at [299, 118] on div at bounding box center [290, 113] width 112 height 25
select select "10"
click at [323, 138] on select "1525 1526 1527 1528 1529 1530 1531 1532 1533 1534 1535 1536 1537 1538 1539 1540…" at bounding box center [330, 139] width 44 height 18
select select "2027"
click at [309, 130] on select "1525 1526 1527 1528 1529 1530 1531 1532 1533 1534 1535 1536 1537 1538 1539 1540…" at bounding box center [330, 139] width 44 height 18
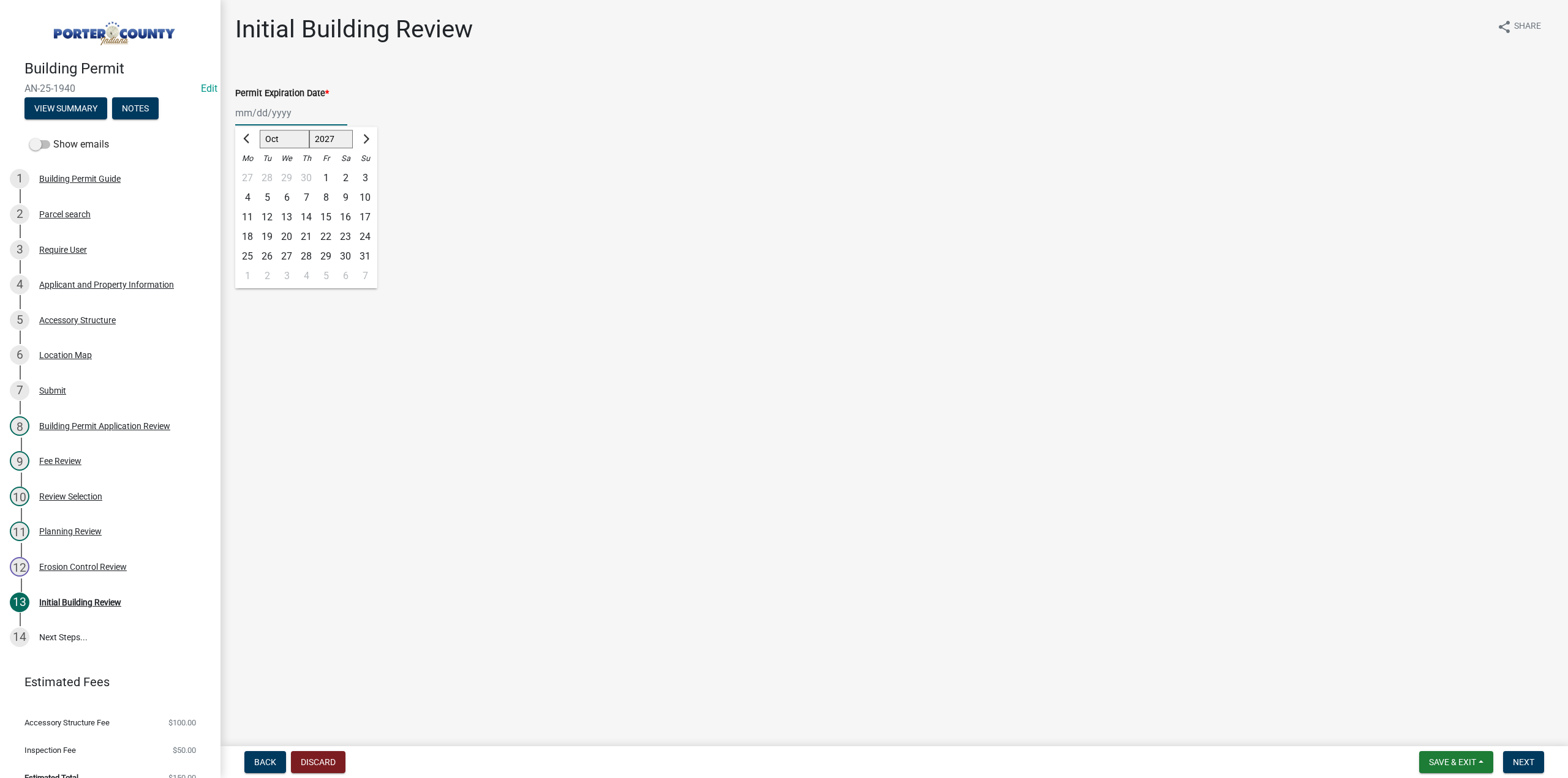
click at [288, 198] on div "6" at bounding box center [287, 198] width 19 height 19
type input "[DATE]"
click at [250, 172] on label "Continue" at bounding box center [269, 173] width 39 height 15
click at [250, 172] on input "Continue" at bounding box center [254, 170] width 8 height 8
radio input "true"
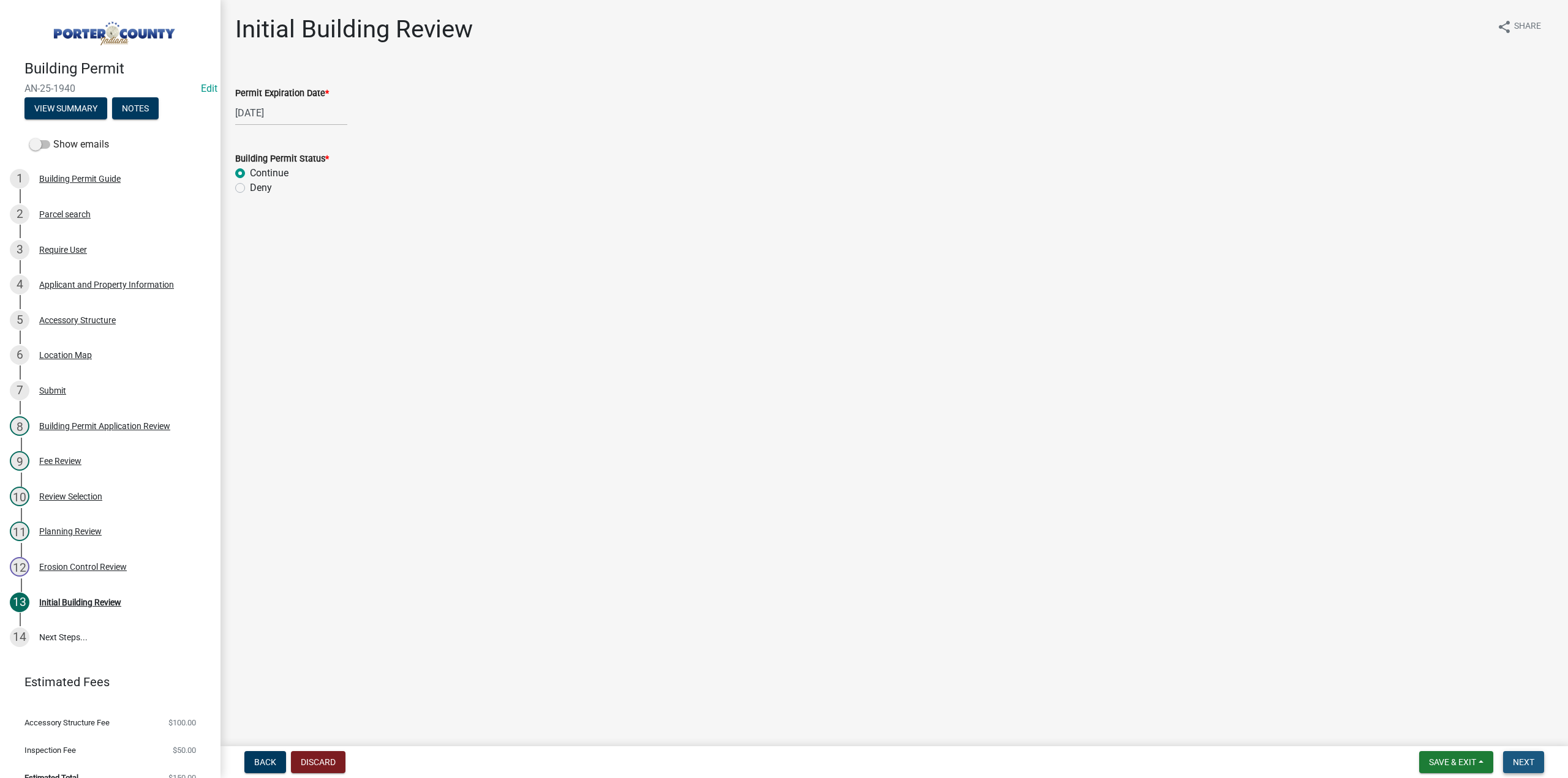
click at [1534, 761] on span "Next" at bounding box center [1524, 762] width 21 height 10
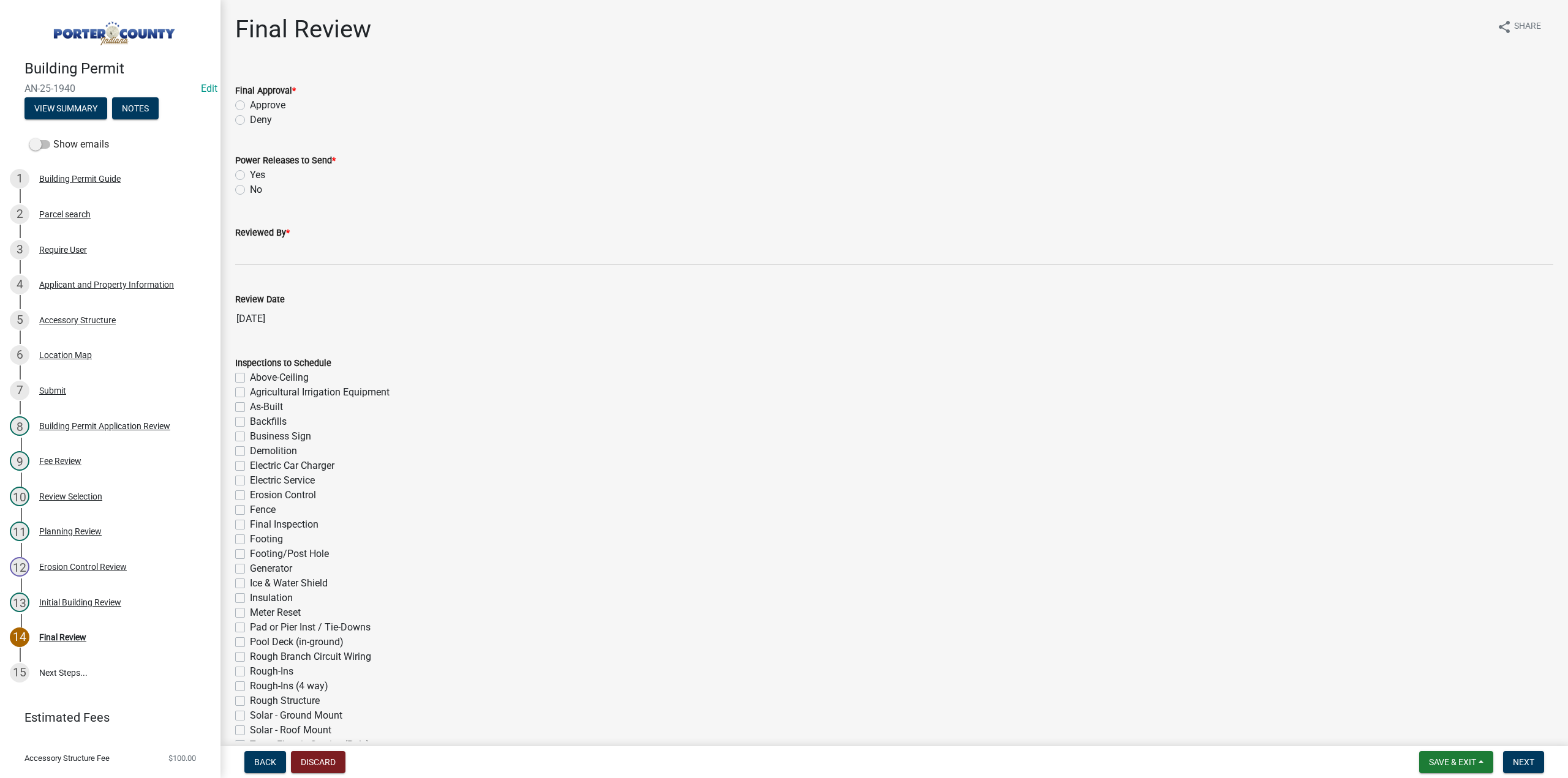
click at [250, 107] on label "Approve" at bounding box center [267, 105] width 36 height 15
click at [250, 106] on input "Approve" at bounding box center [254, 102] width 8 height 8
radio input "true"
drag, startPoint x: 240, startPoint y: 186, endPoint x: 261, endPoint y: 244, distance: 61.7
click at [250, 186] on label "No" at bounding box center [256, 189] width 13 height 15
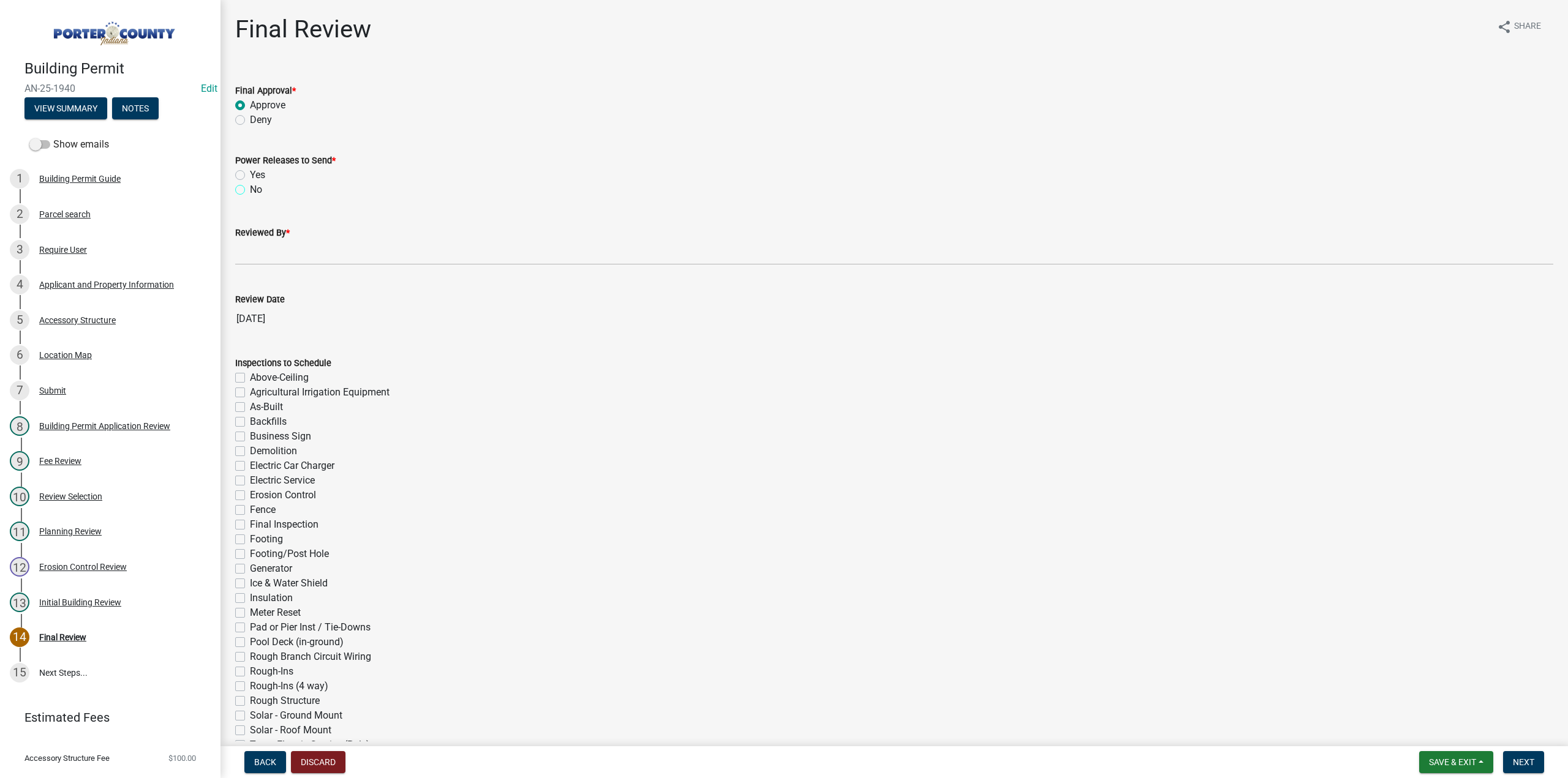
click at [250, 186] on input "No" at bounding box center [254, 186] width 8 height 8
radio input "true"
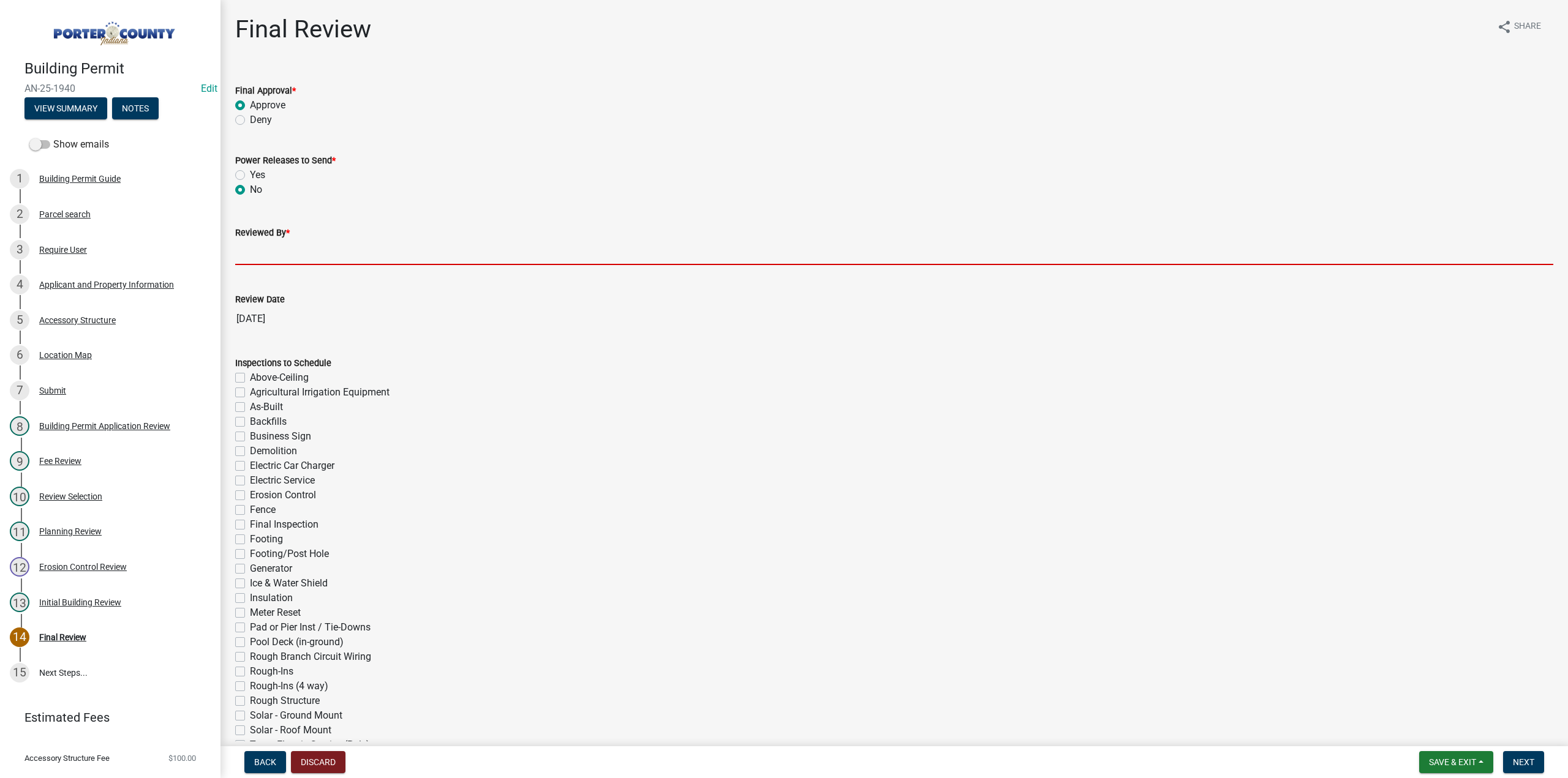
click at [262, 242] on input "Reviewed By *" at bounding box center [894, 253] width 1318 height 25
type input "TT"
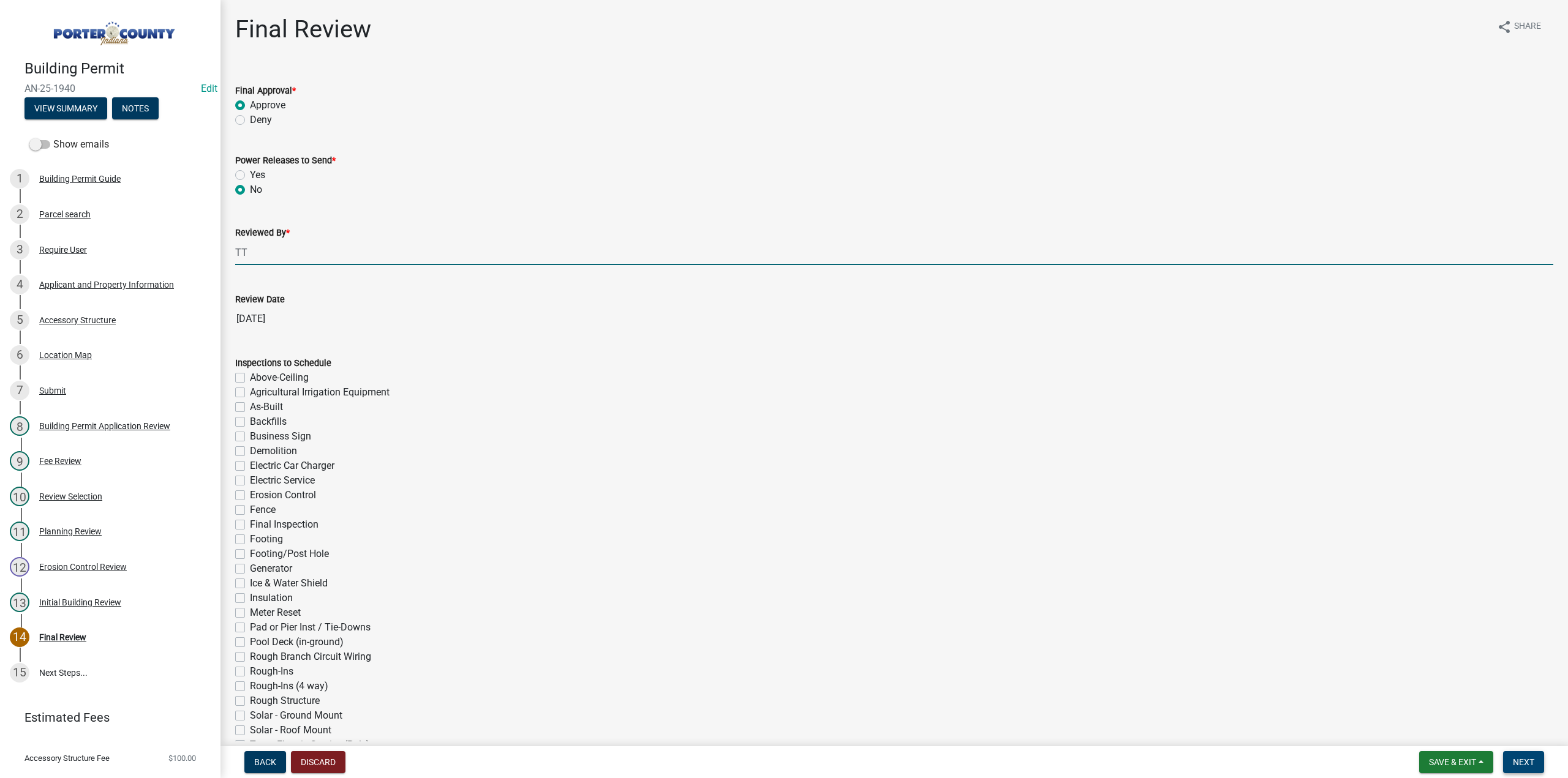
click at [1523, 757] on button "Next" at bounding box center [1523, 762] width 41 height 22
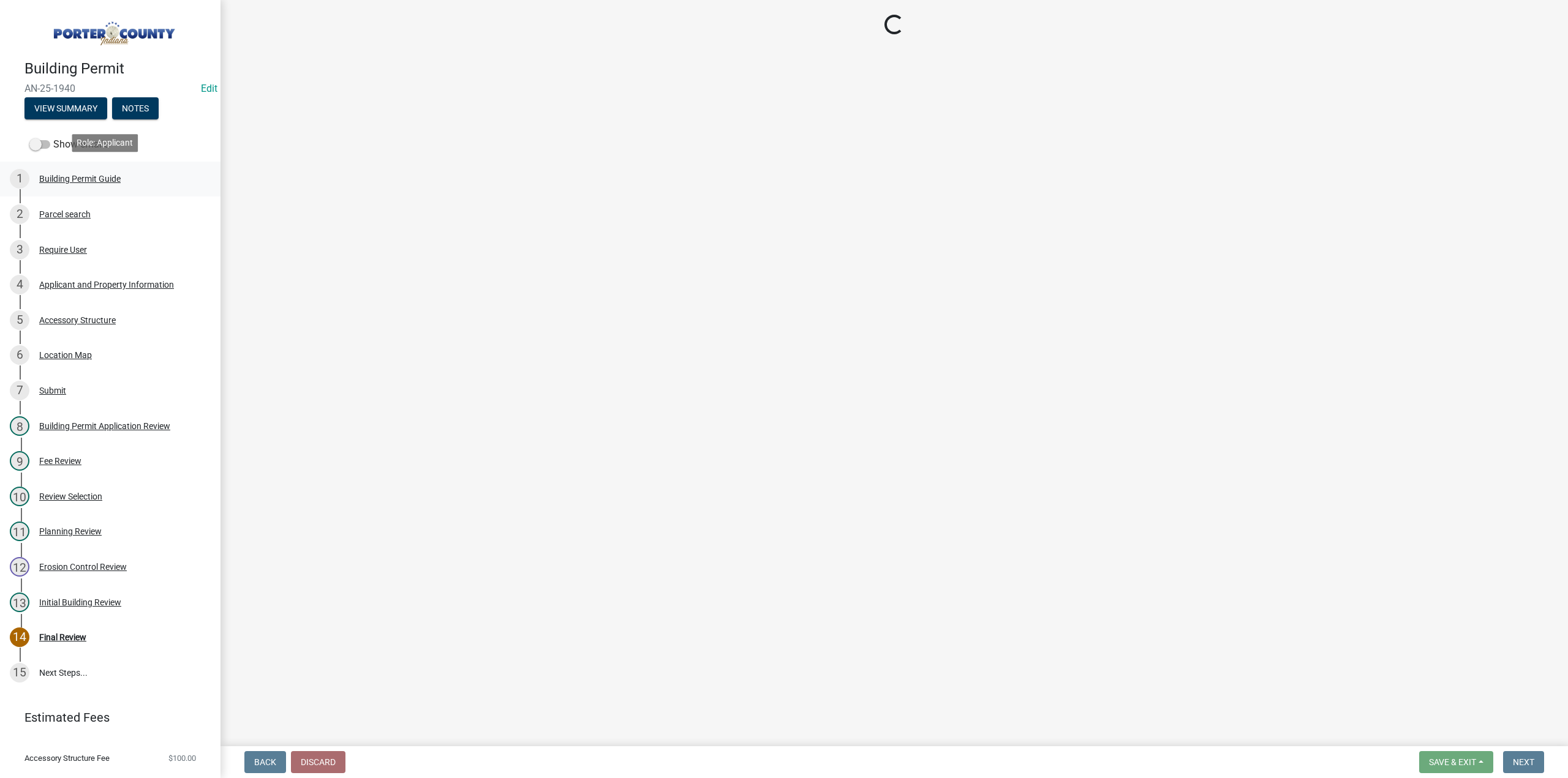
select select "3: 3"
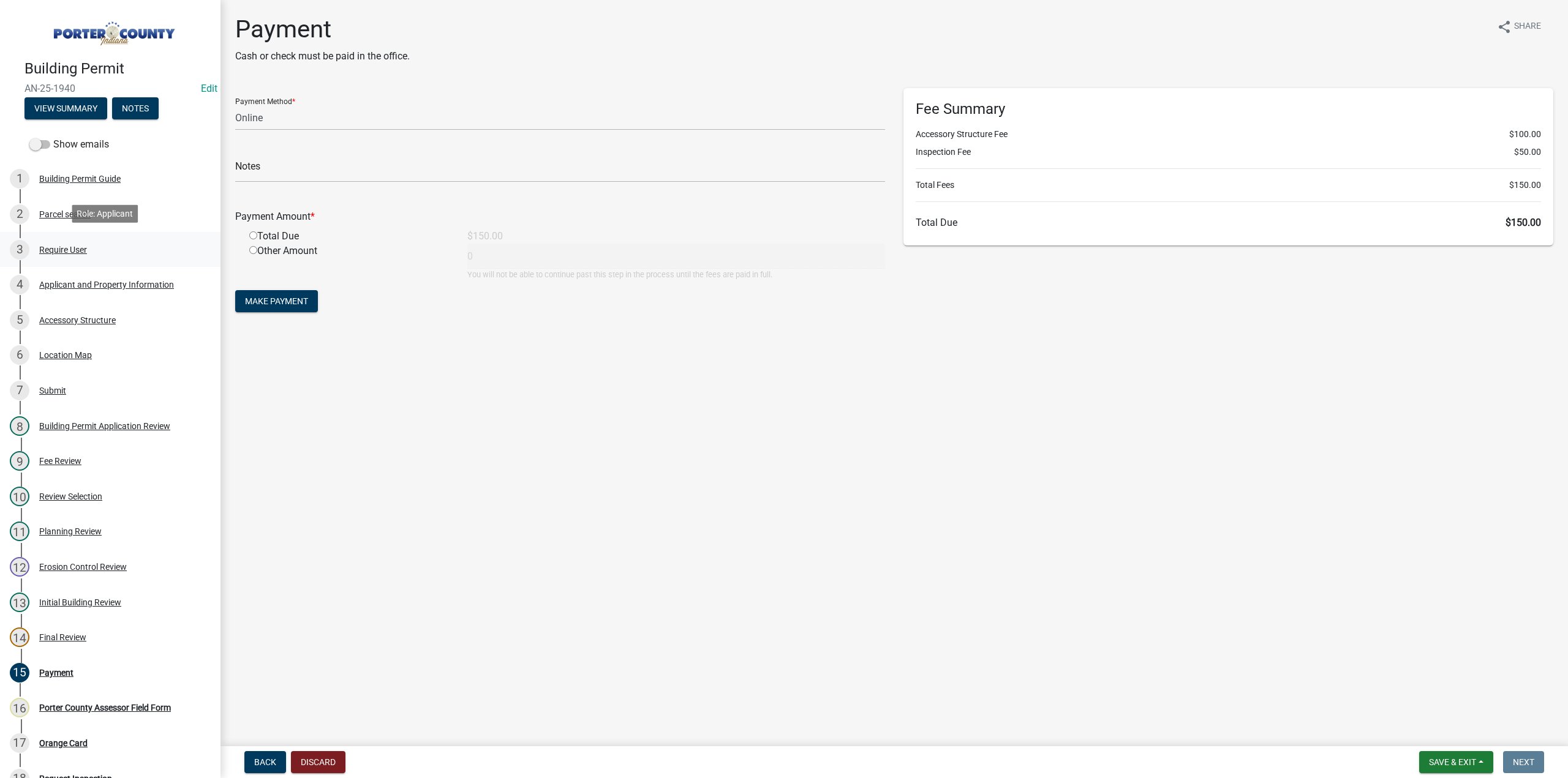
click at [69, 250] on div "Require User" at bounding box center [62, 250] width 48 height 9
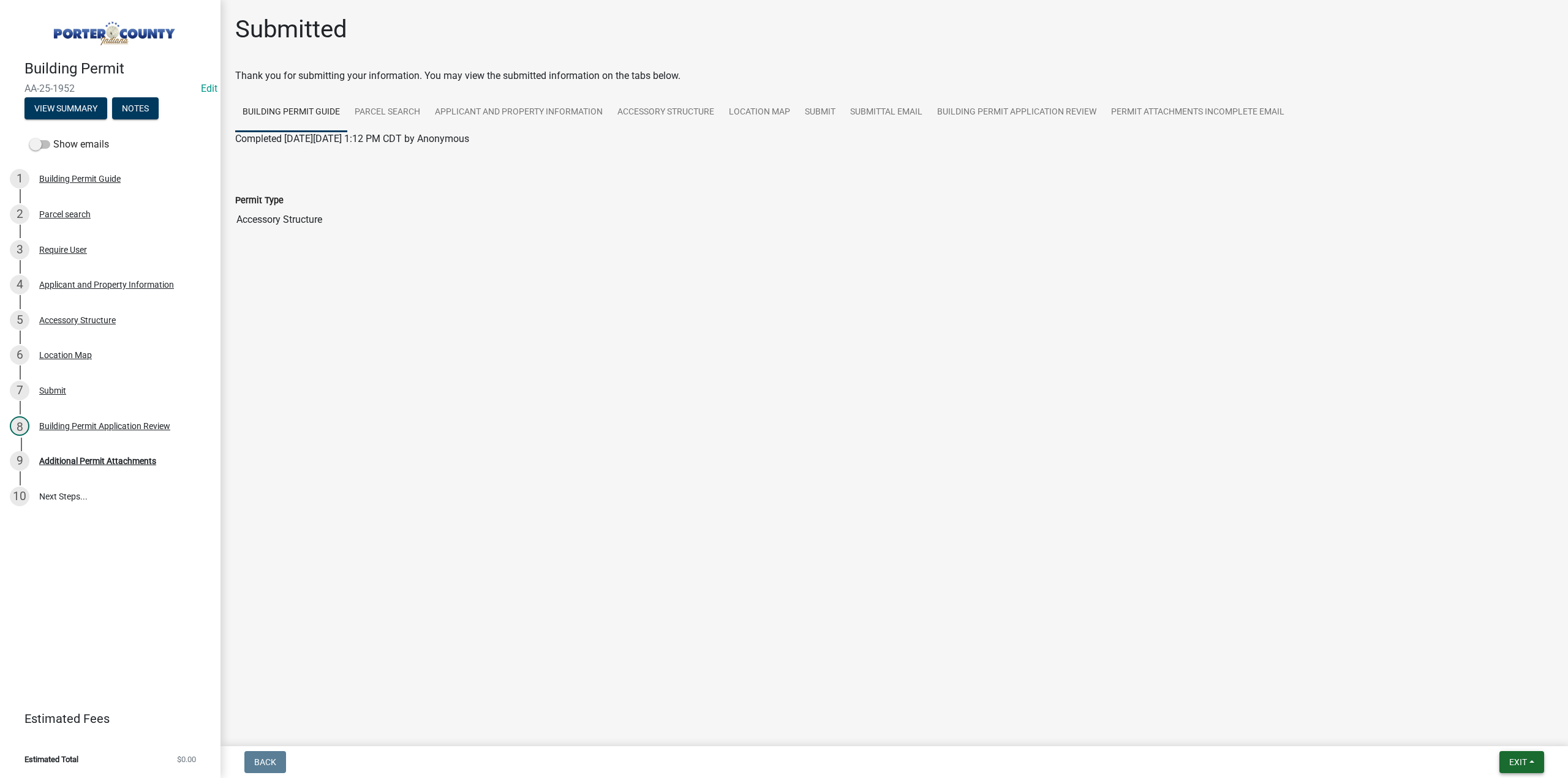
click at [1523, 767] on span "Exit" at bounding box center [1518, 762] width 17 height 10
click at [1493, 727] on button "Save & Exit" at bounding box center [1495, 730] width 98 height 29
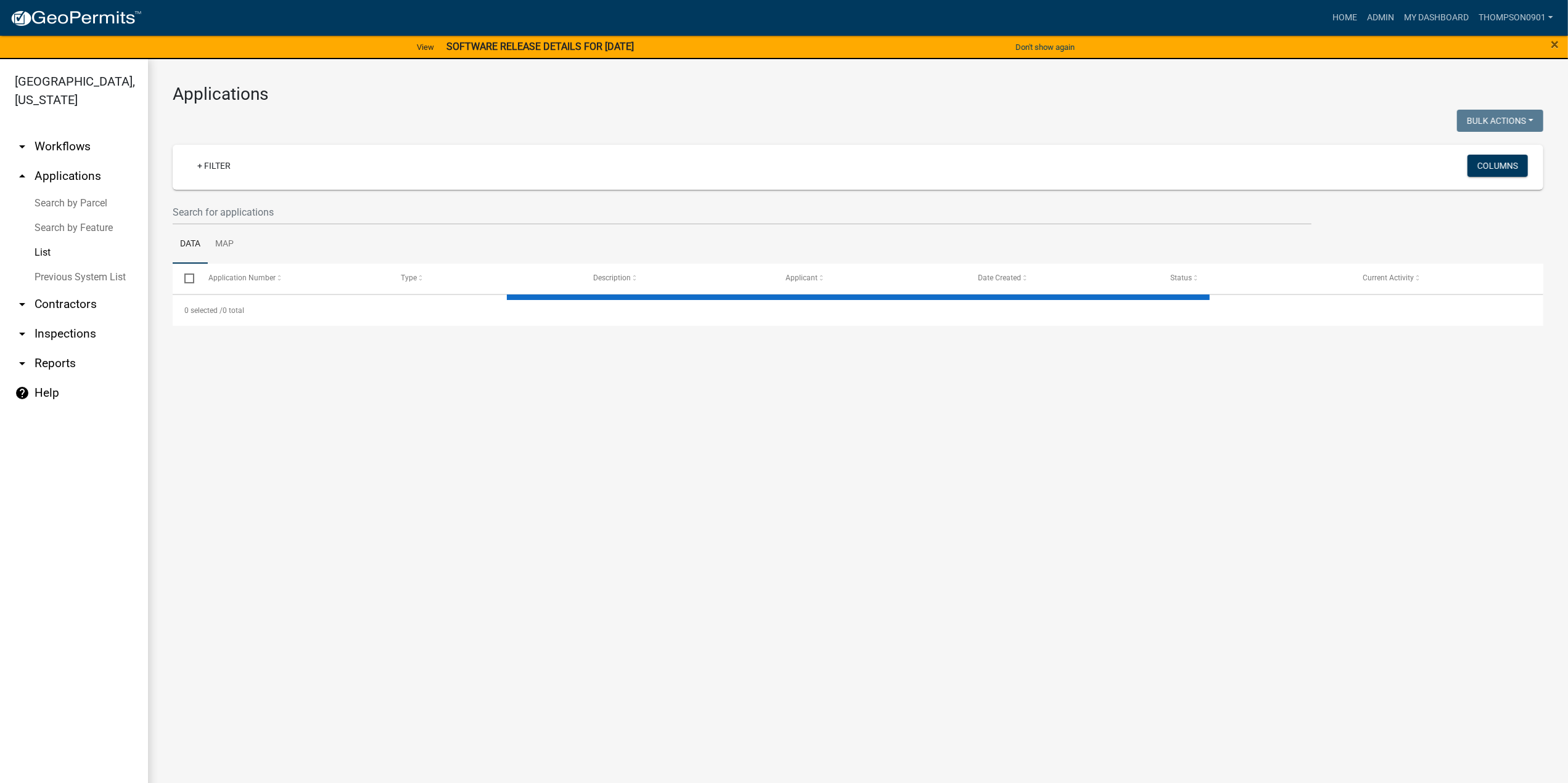
select select "3: 100"
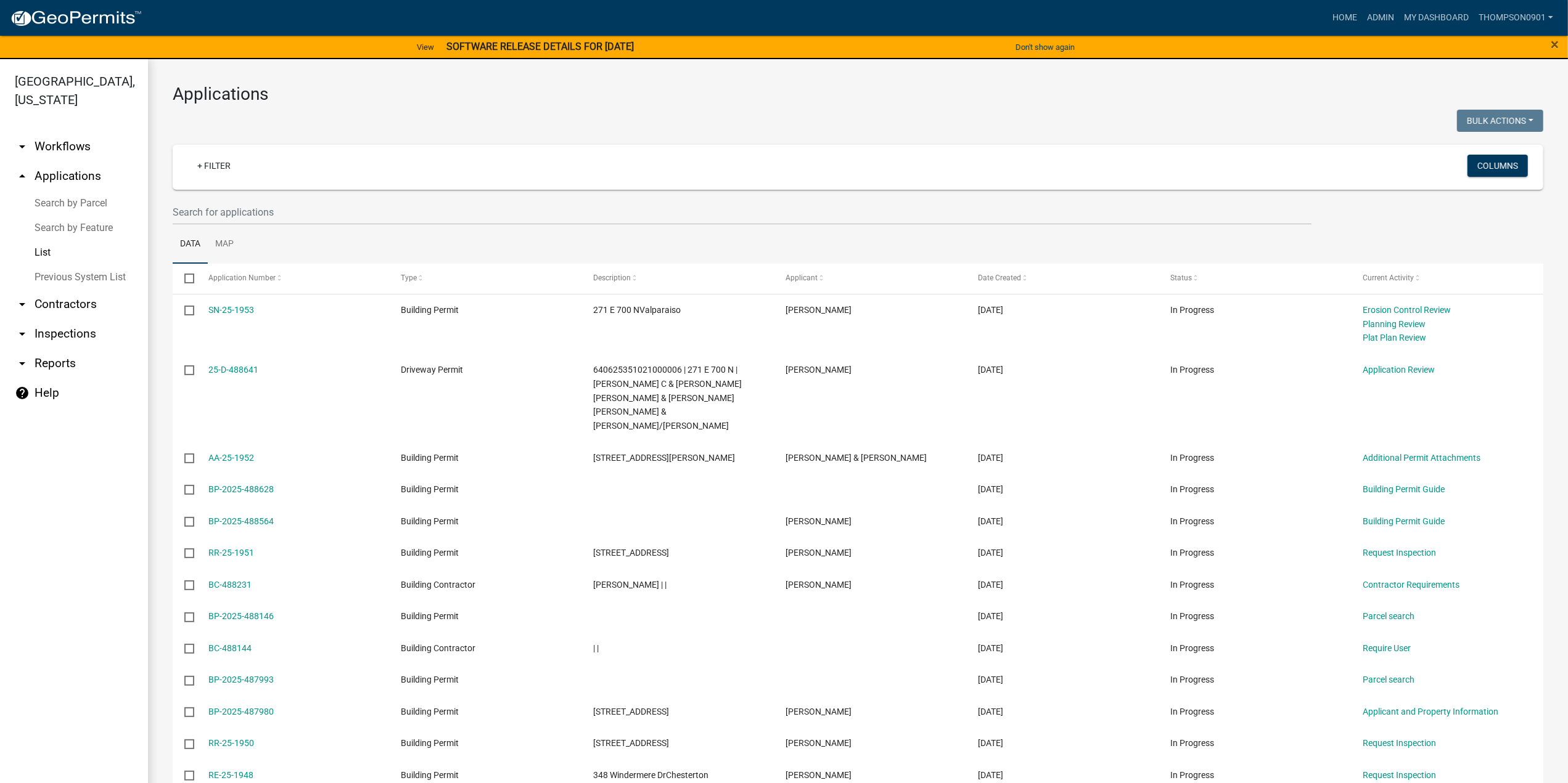
click at [56, 191] on link "Search by Parcel" at bounding box center [73, 202] width 148 height 24
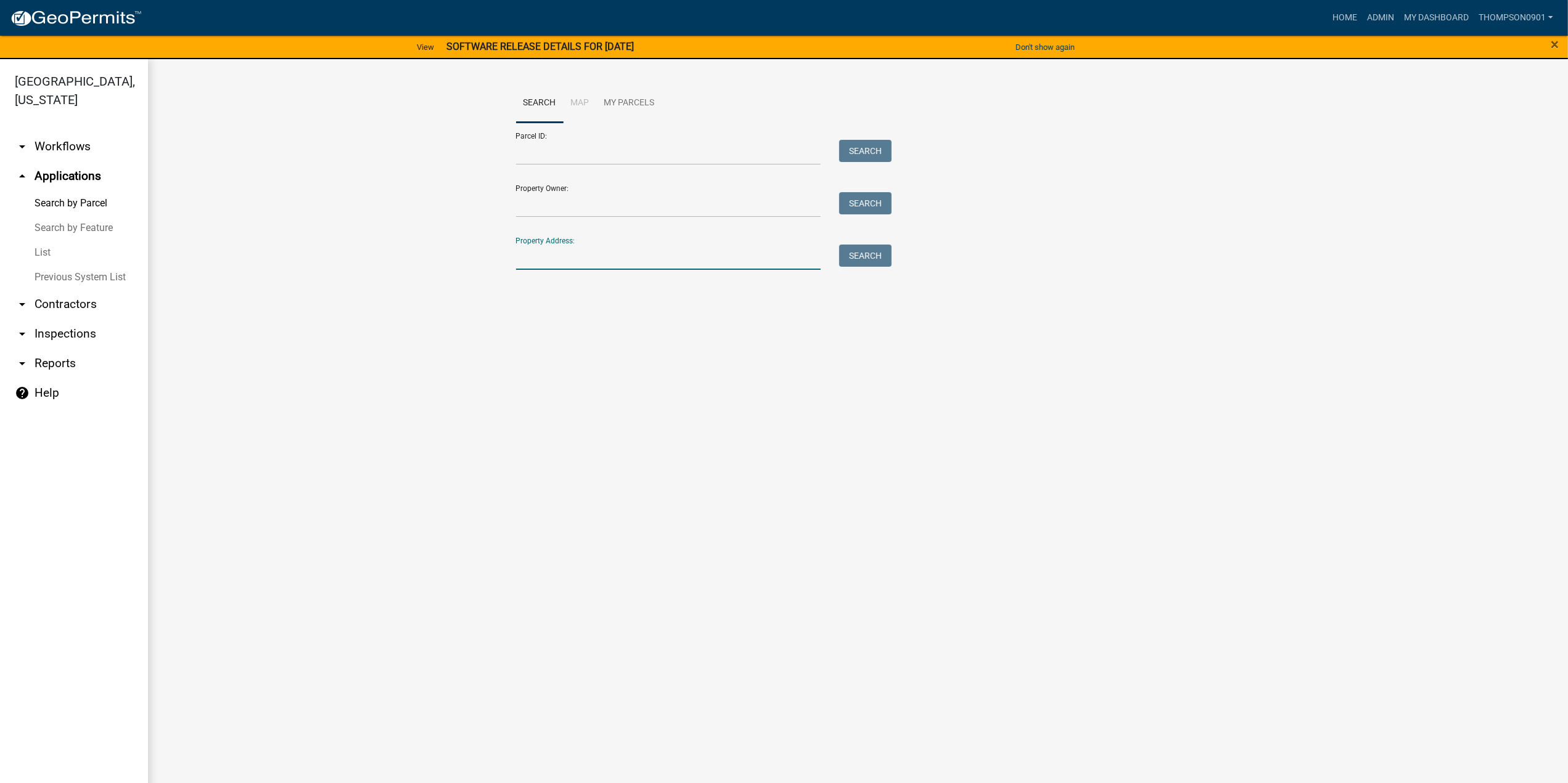
click at [654, 253] on input "Property Address:" at bounding box center [669, 257] width 305 height 25
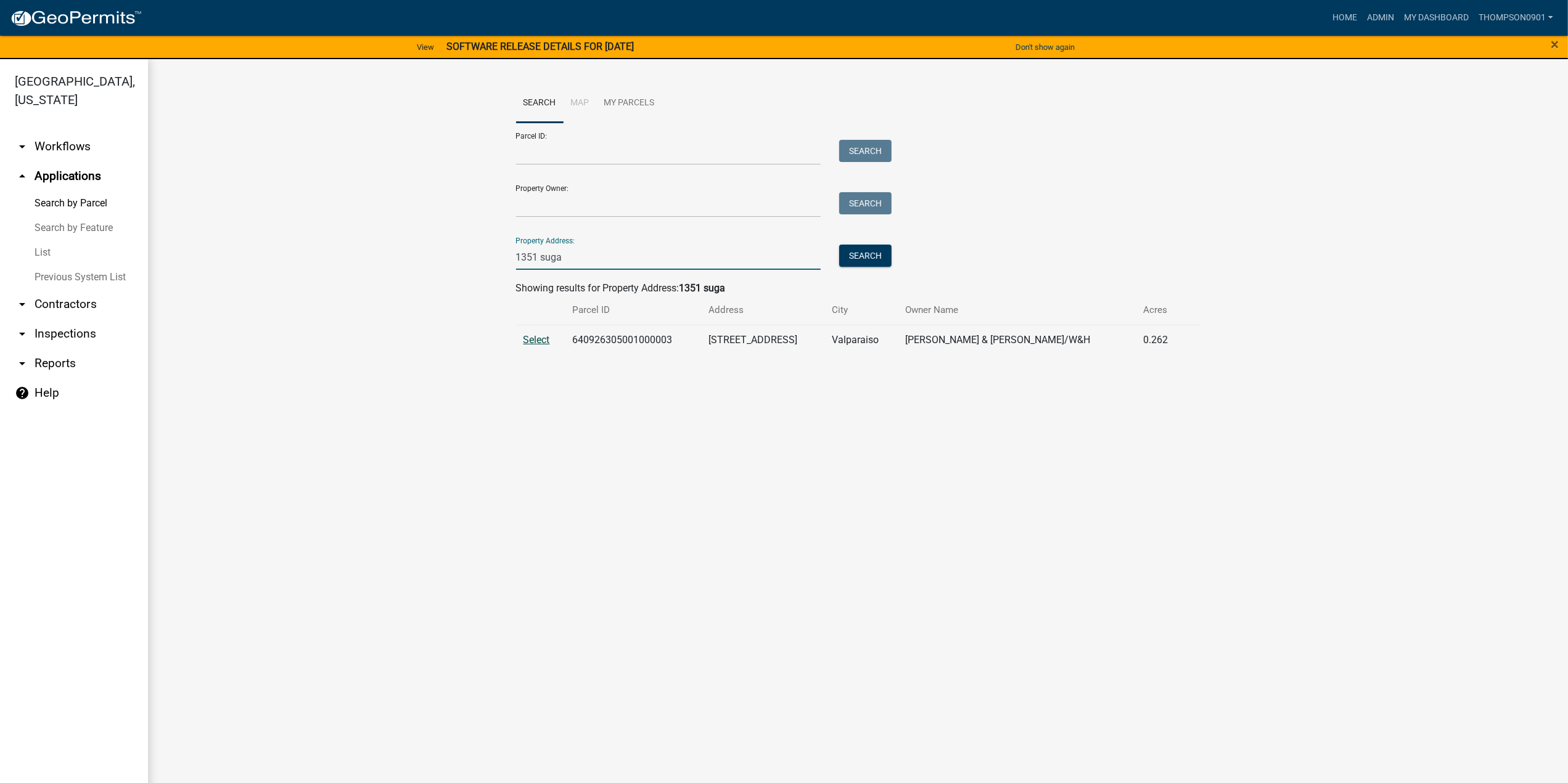
type input "1351 suga"
click at [533, 339] on span "Select" at bounding box center [536, 340] width 26 height 12
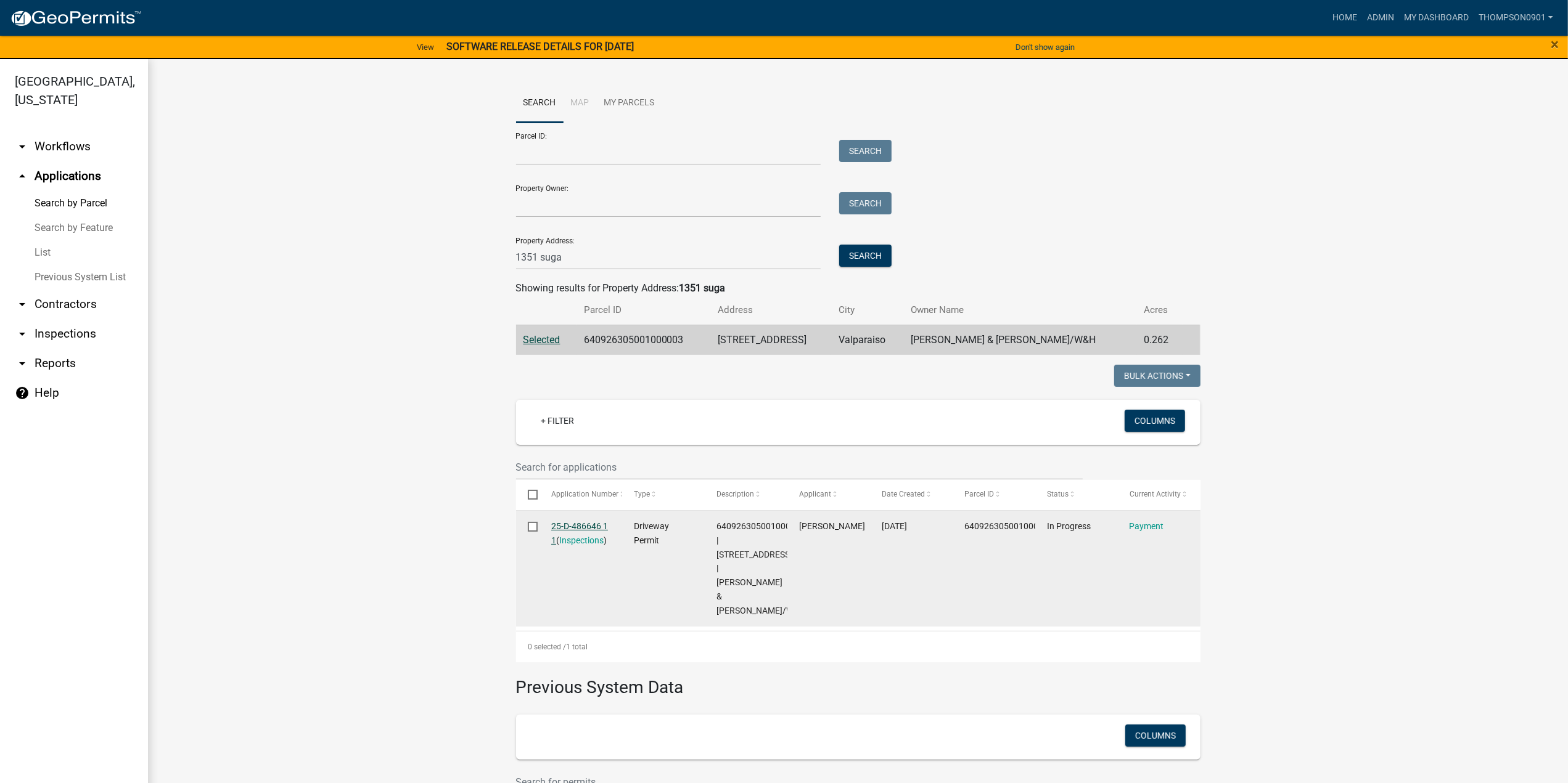
click at [567, 531] on link "25-D-486646 1 1" at bounding box center [580, 533] width 57 height 24
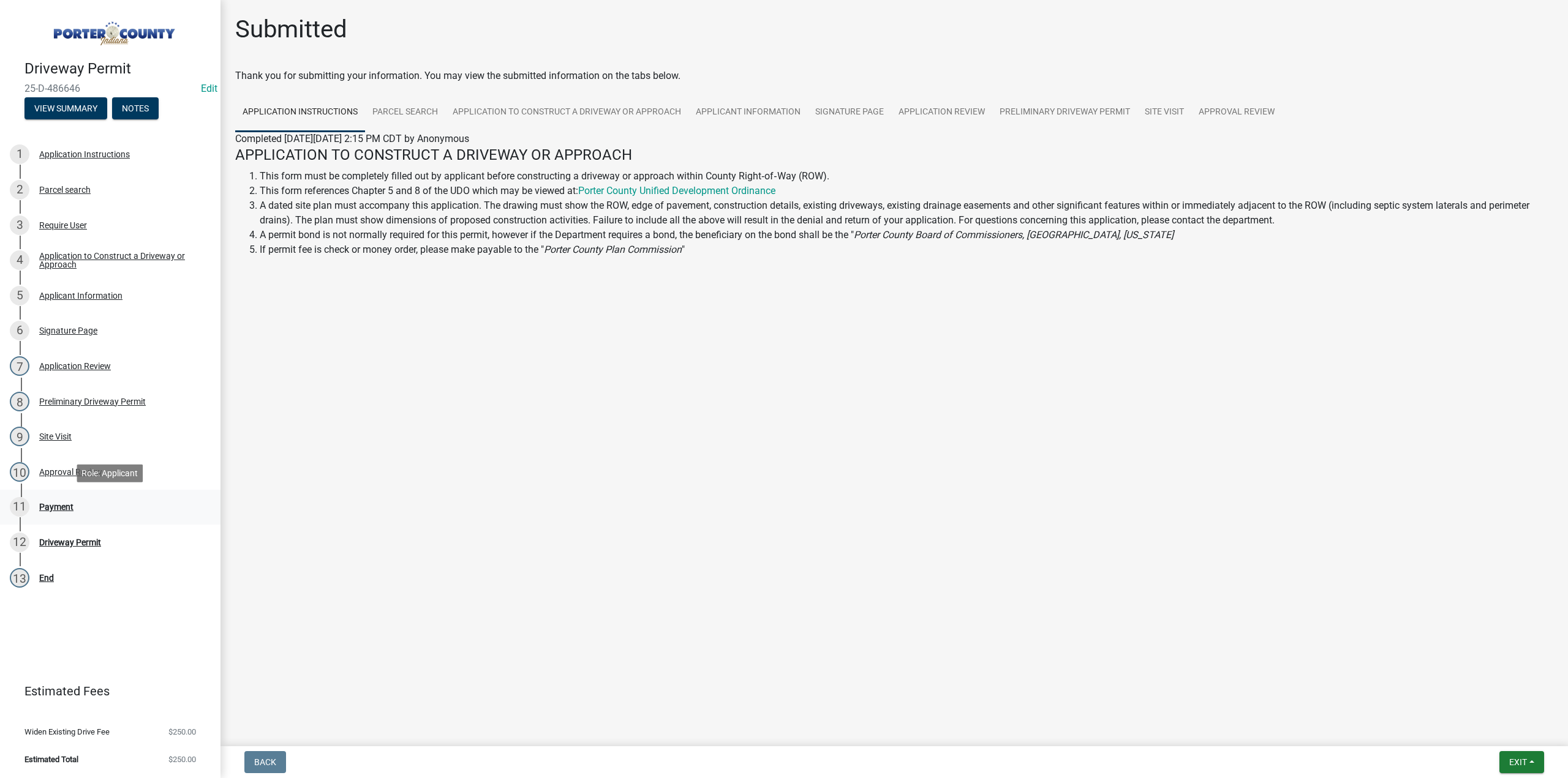
click at [52, 509] on div "Payment" at bounding box center [55, 507] width 34 height 9
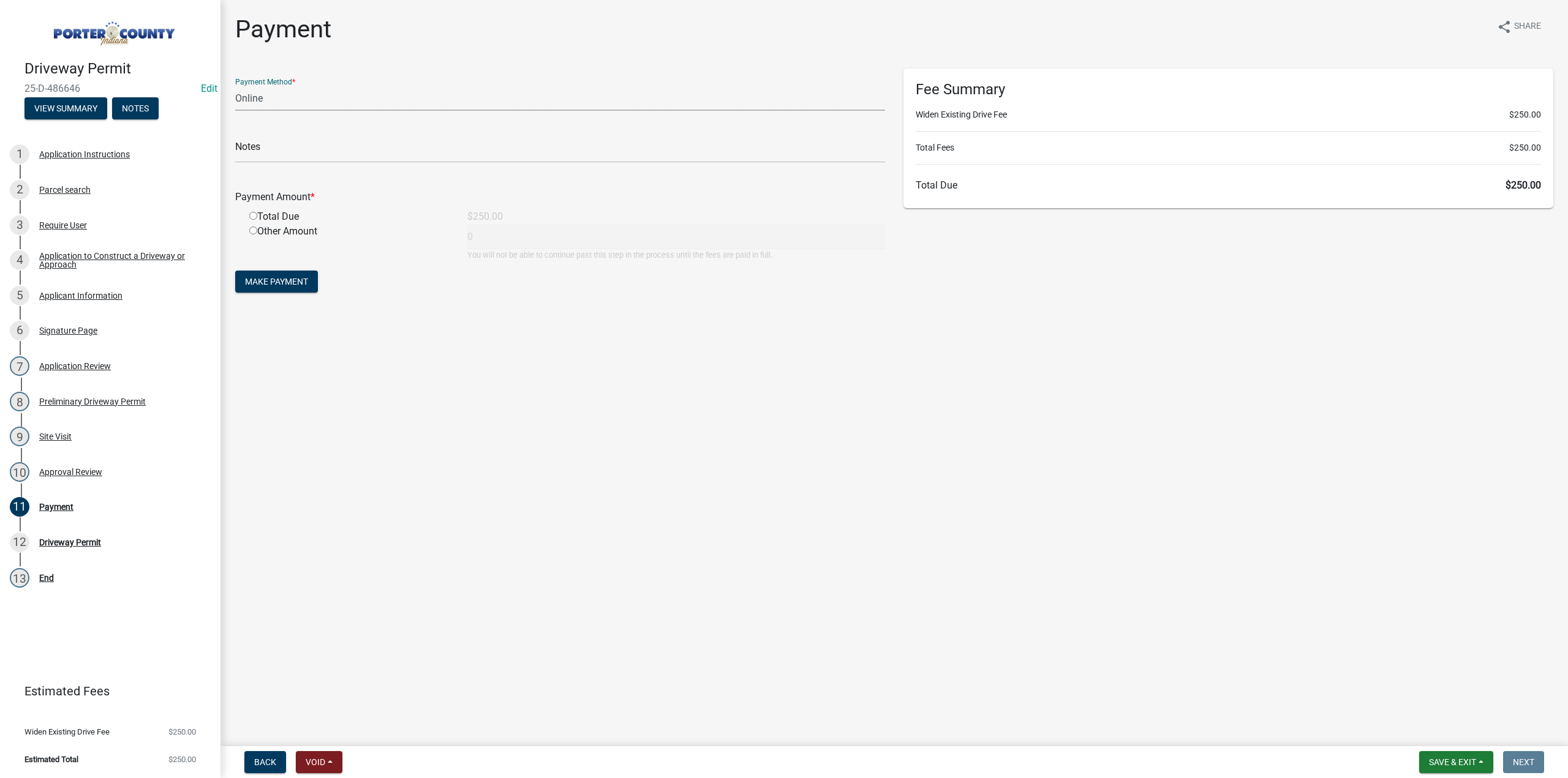
click at [244, 99] on select "Credit Card POS Check Cash Online" at bounding box center [560, 98] width 650 height 25
select select "2: 1"
click at [235, 85] on select "Credit Card POS Check Cash Online" at bounding box center [560, 98] width 650 height 25
click at [253, 152] on input "text" at bounding box center [560, 151] width 650 height 25
type input "[DEMOGRAPHIC_DATA]"
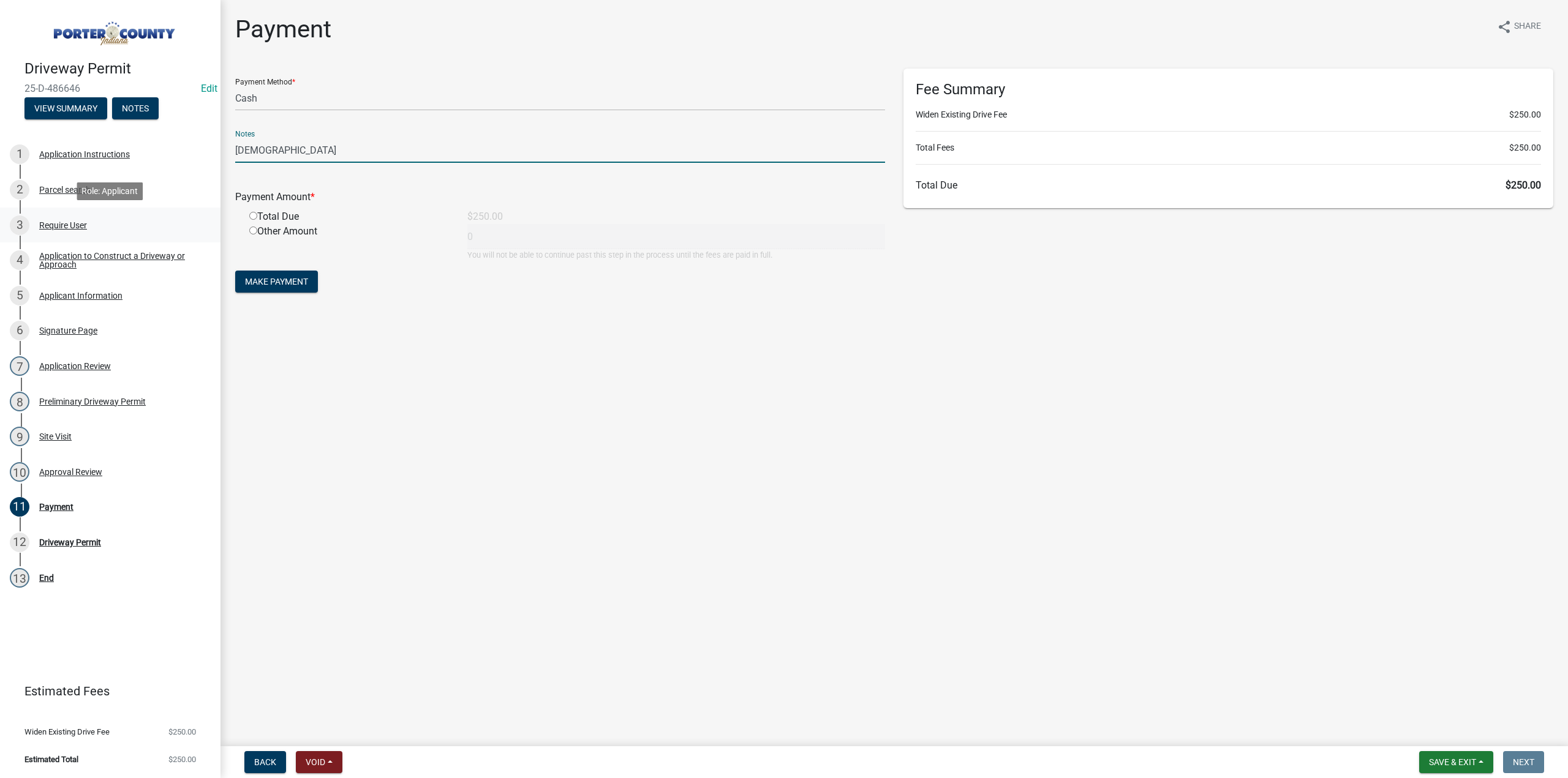
click at [64, 226] on div "Require User" at bounding box center [62, 225] width 48 height 9
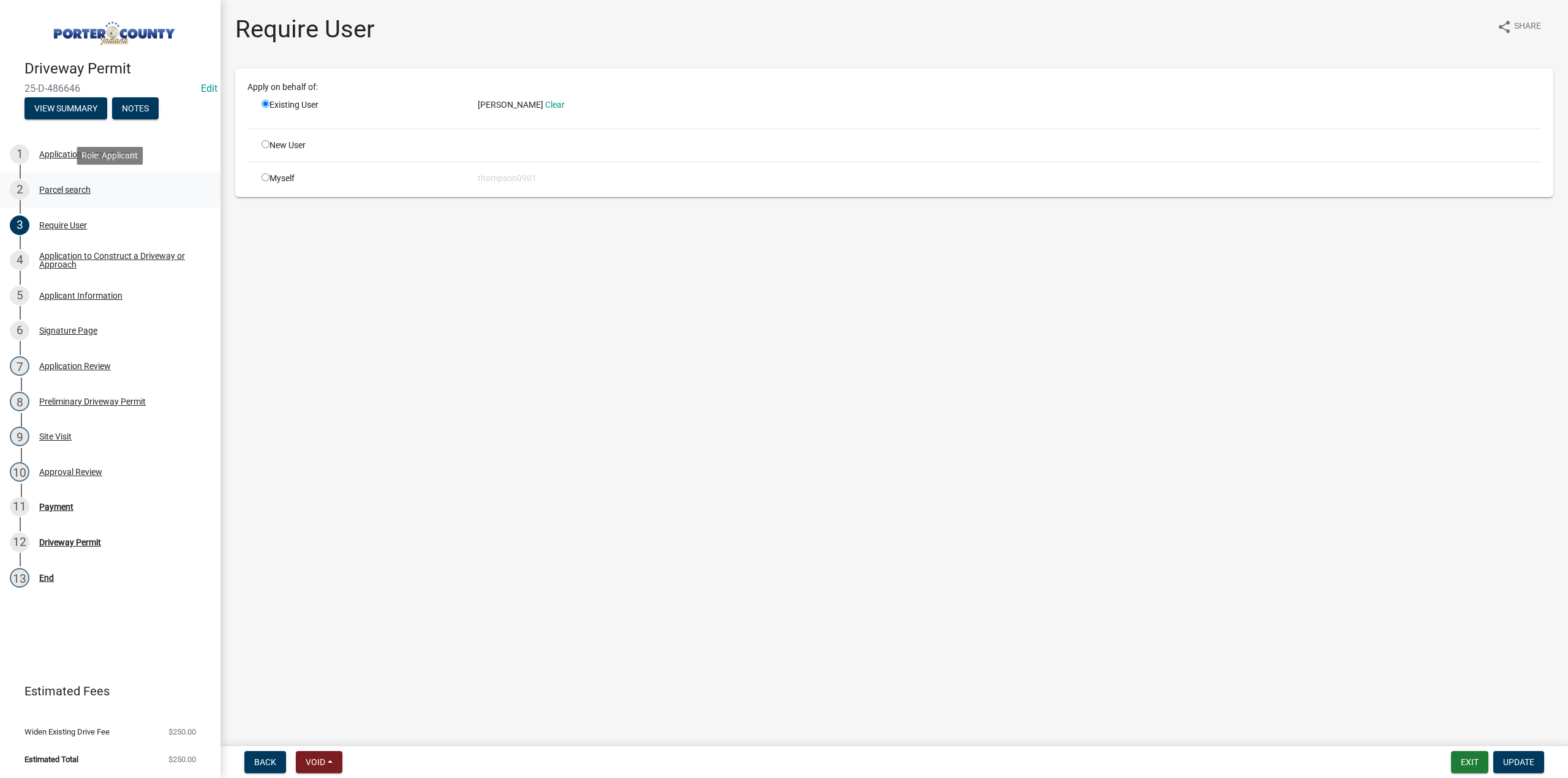
click at [74, 186] on div "Parcel search" at bounding box center [64, 189] width 51 height 9
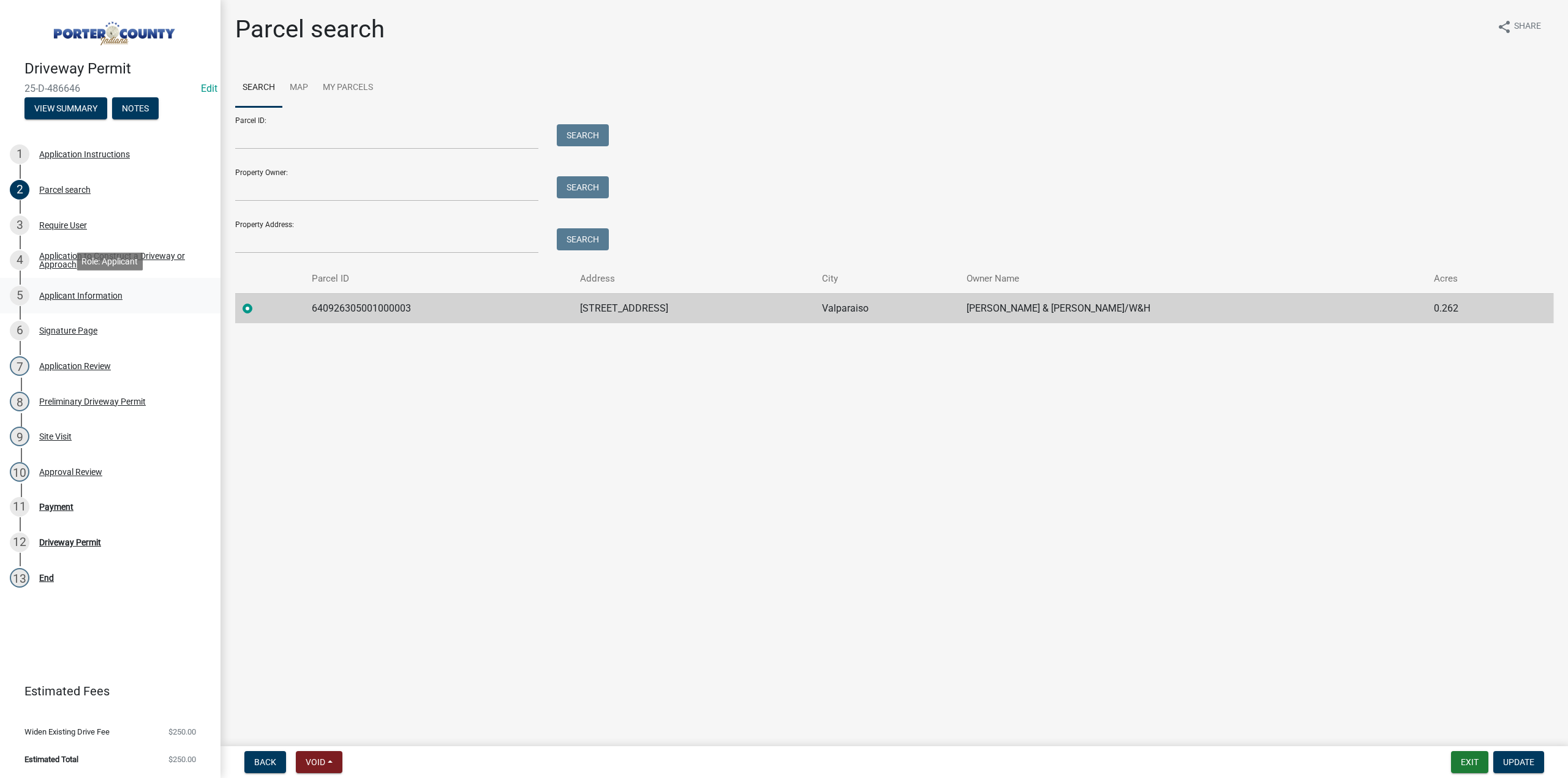
click at [100, 296] on div "Applicant Information" at bounding box center [81, 295] width 84 height 9
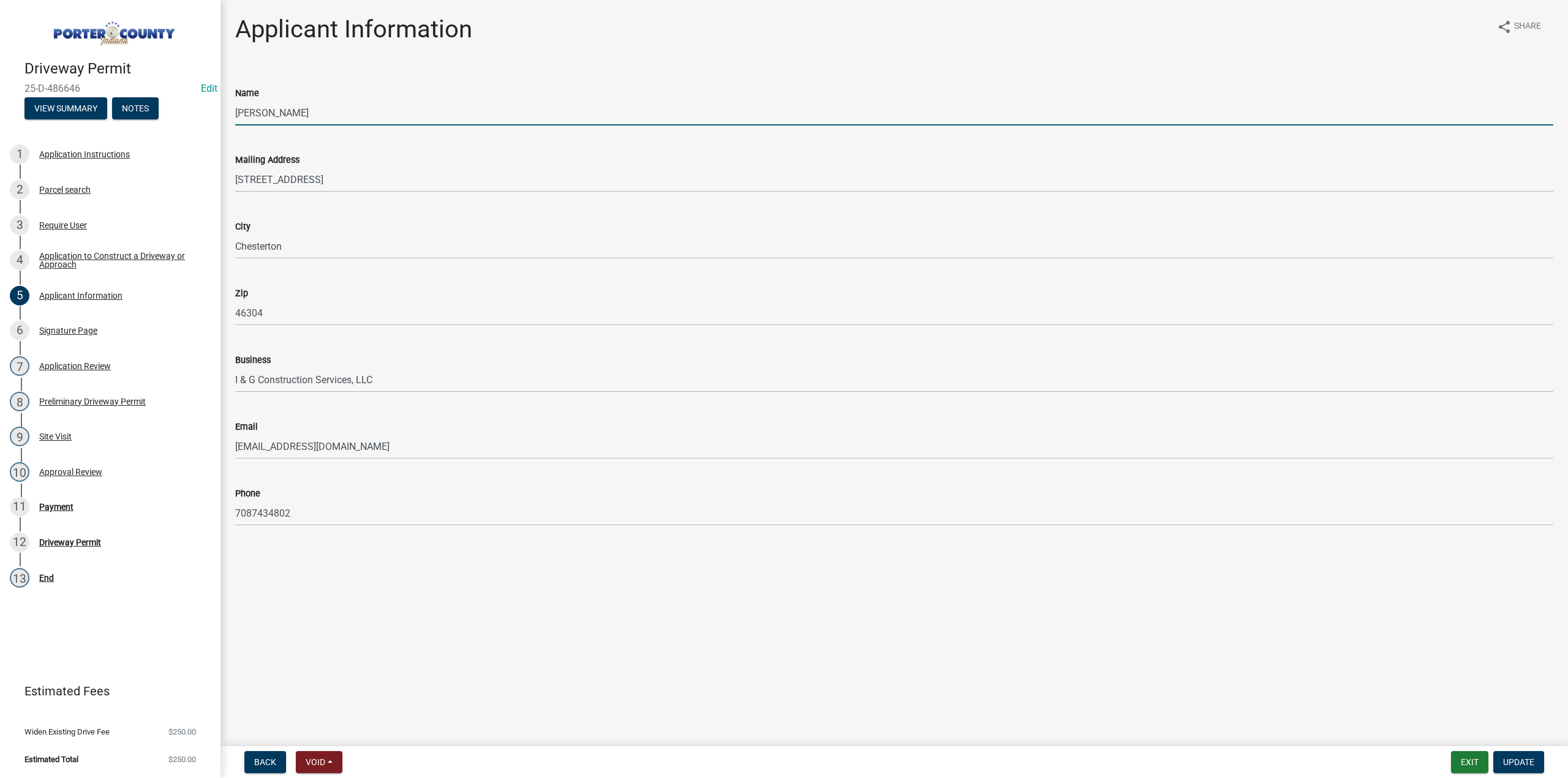
drag, startPoint x: 304, startPoint y: 115, endPoint x: 173, endPoint y: 117, distance: 131.0
click at [173, 117] on div "Driveway Permit 25-D-486646 Edit View Summary Notes 1 Application Instructions …" at bounding box center [784, 389] width 1568 height 778
click at [52, 504] on div "Payment" at bounding box center [55, 507] width 34 height 9
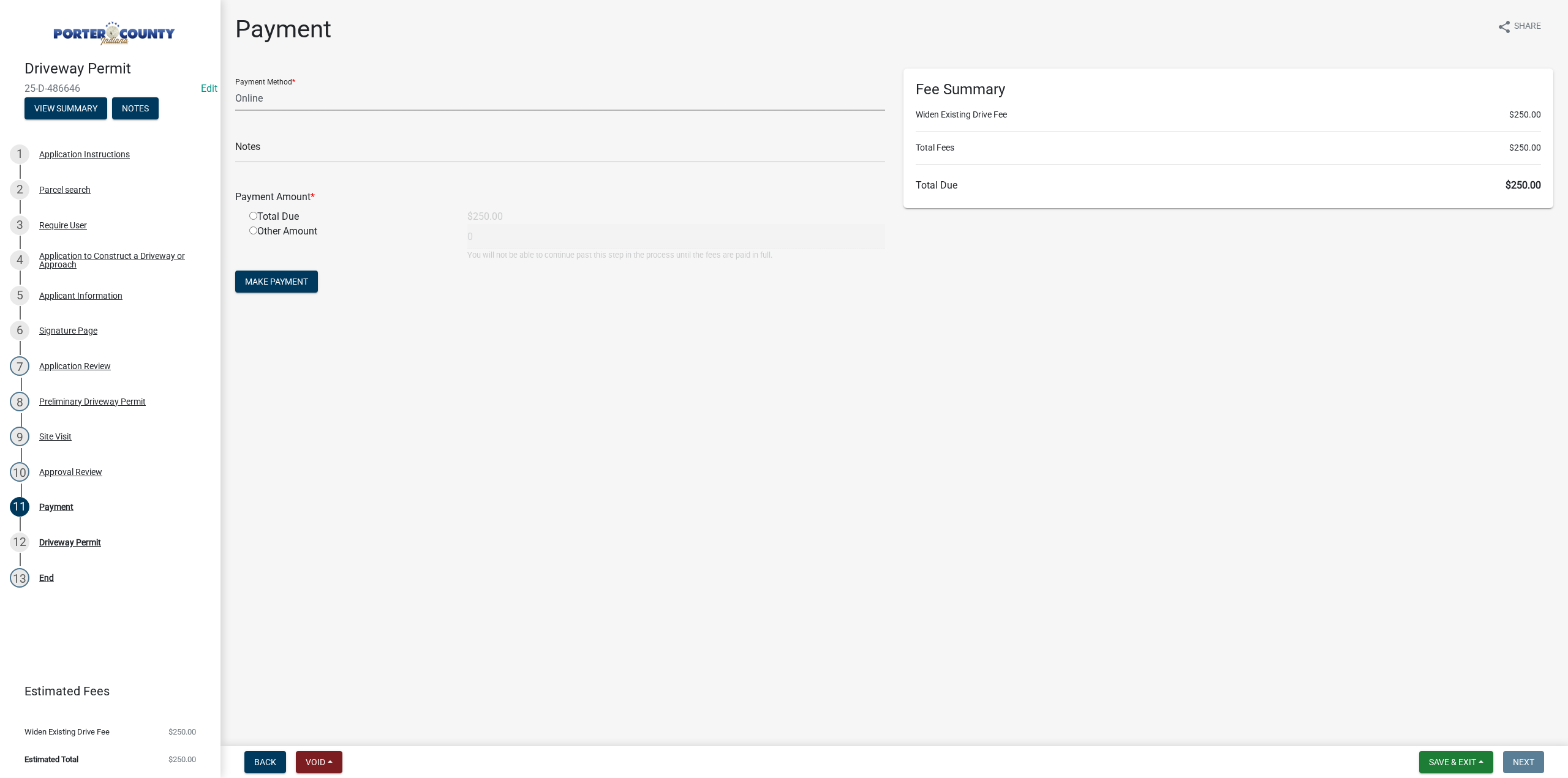
drag, startPoint x: 282, startPoint y: 95, endPoint x: 280, endPoint y: 101, distance: 6.3
click at [281, 95] on select "Credit Card POS Check Cash Online" at bounding box center [560, 98] width 650 height 25
select select "2: 1"
click at [235, 85] on select "Credit Card POS Check Cash Online" at bounding box center [560, 98] width 650 height 25
click at [253, 152] on input "text" at bounding box center [560, 151] width 650 height 25
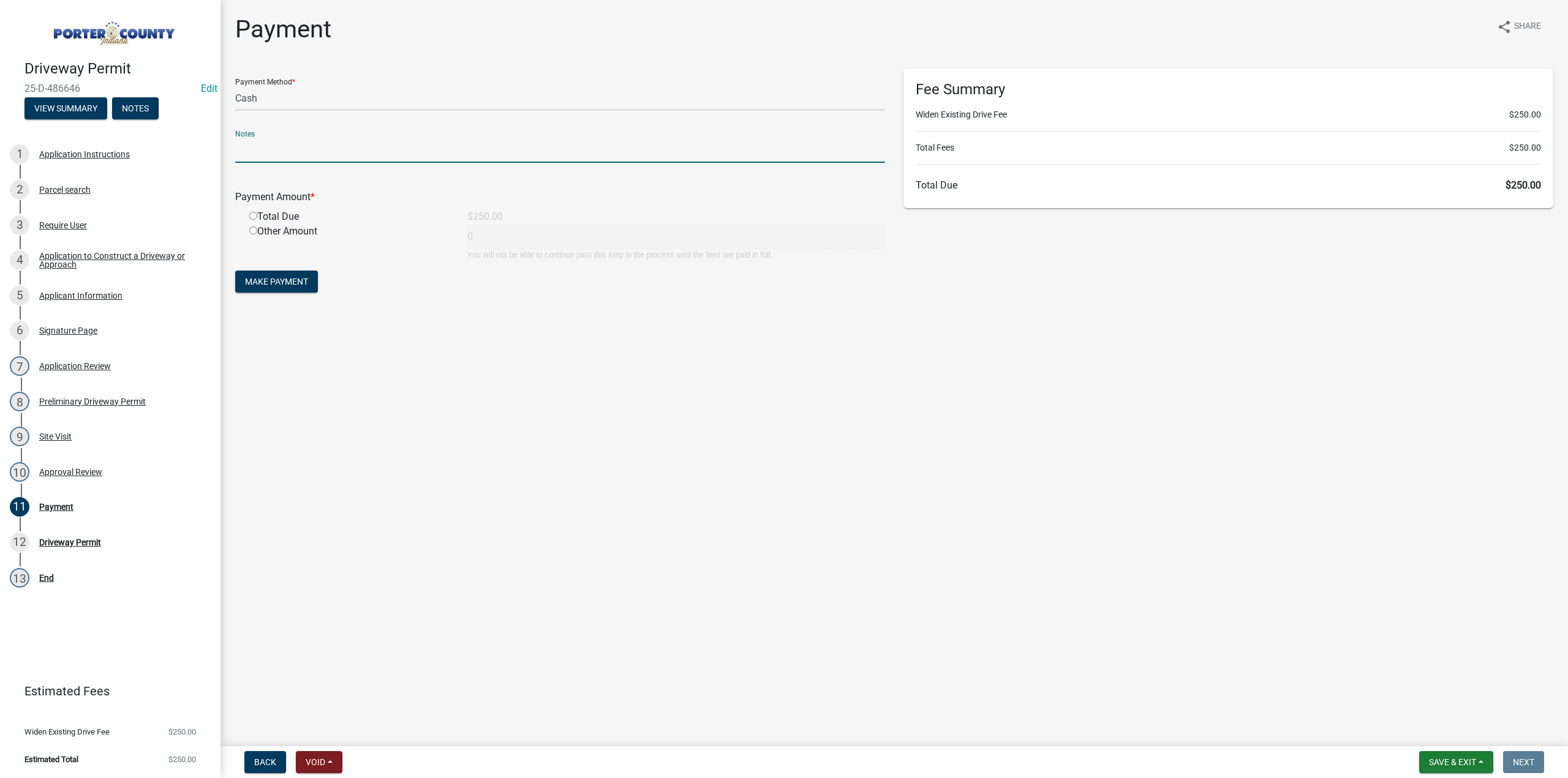
paste input "[PERSON_NAME]"
type input "[PERSON_NAME]"
click at [255, 217] on input "radio" at bounding box center [254, 216] width 8 height 8
radio input "true"
type input "250"
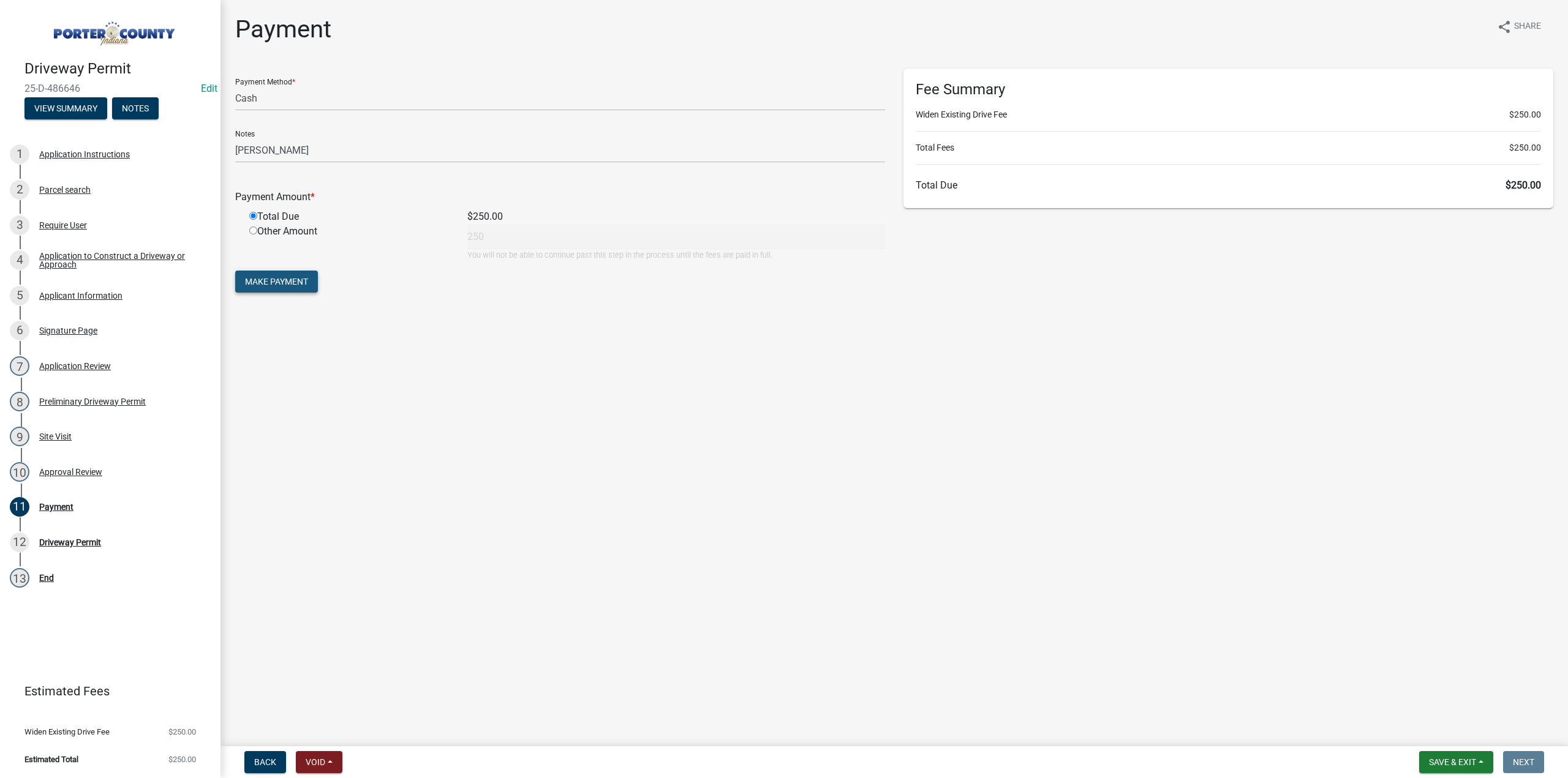
click at [266, 279] on span "Make Payment" at bounding box center [276, 282] width 63 height 10
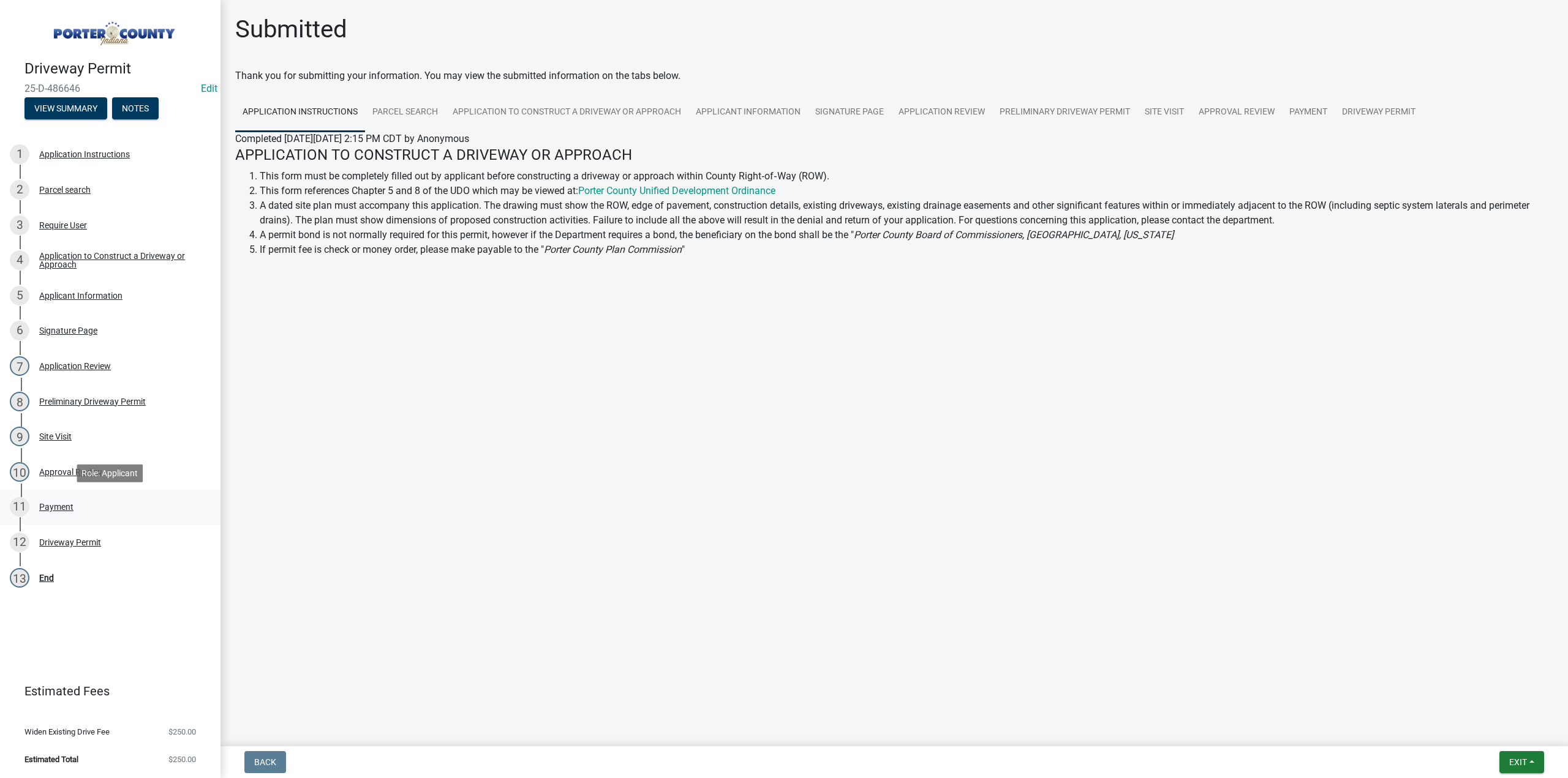
click at [48, 500] on div "11 Payment" at bounding box center [105, 507] width 191 height 19
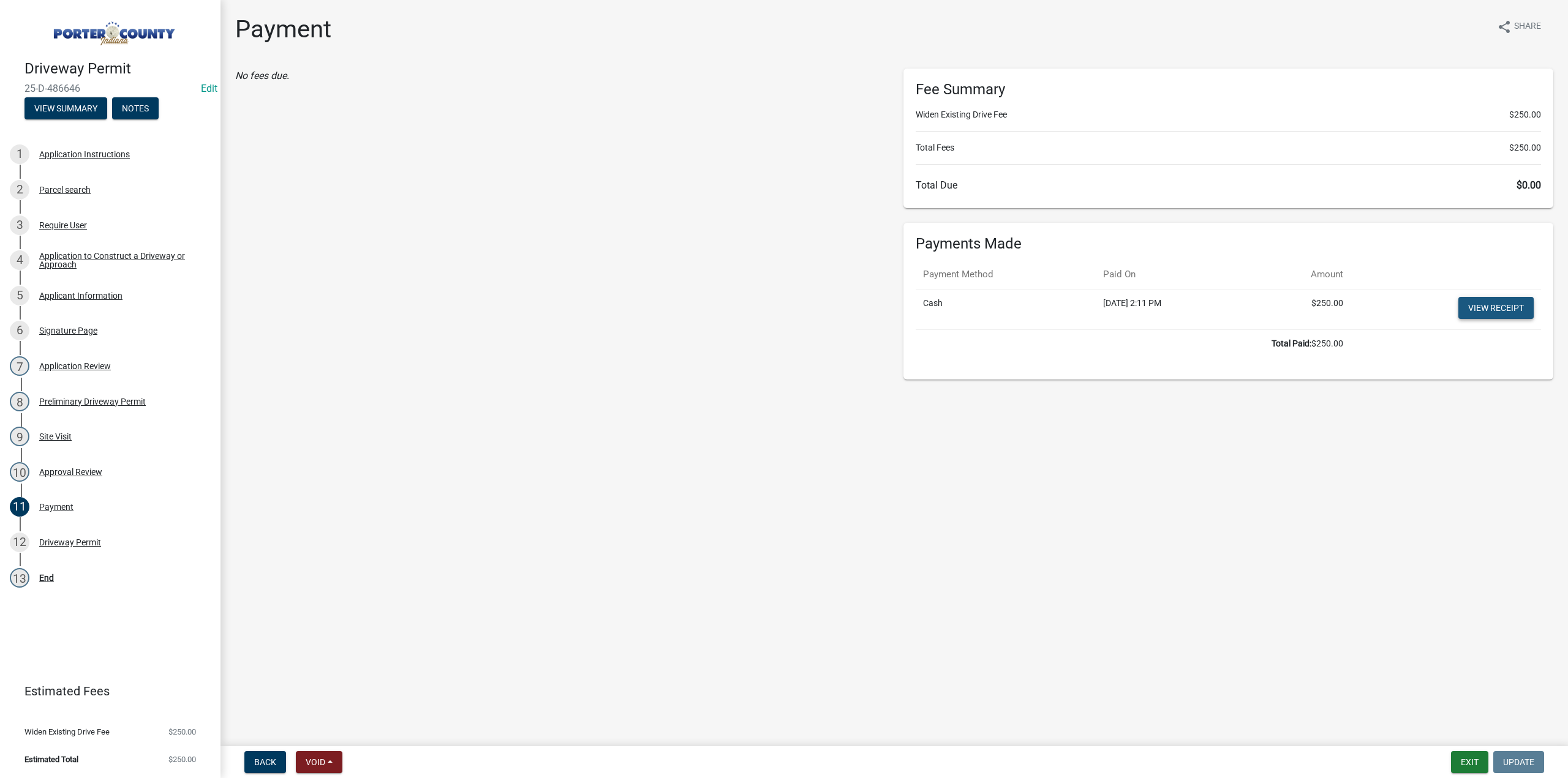
click at [1494, 307] on link "View receipt" at bounding box center [1496, 308] width 76 height 22
click at [92, 541] on div "Driveway Permit" at bounding box center [70, 542] width 62 height 9
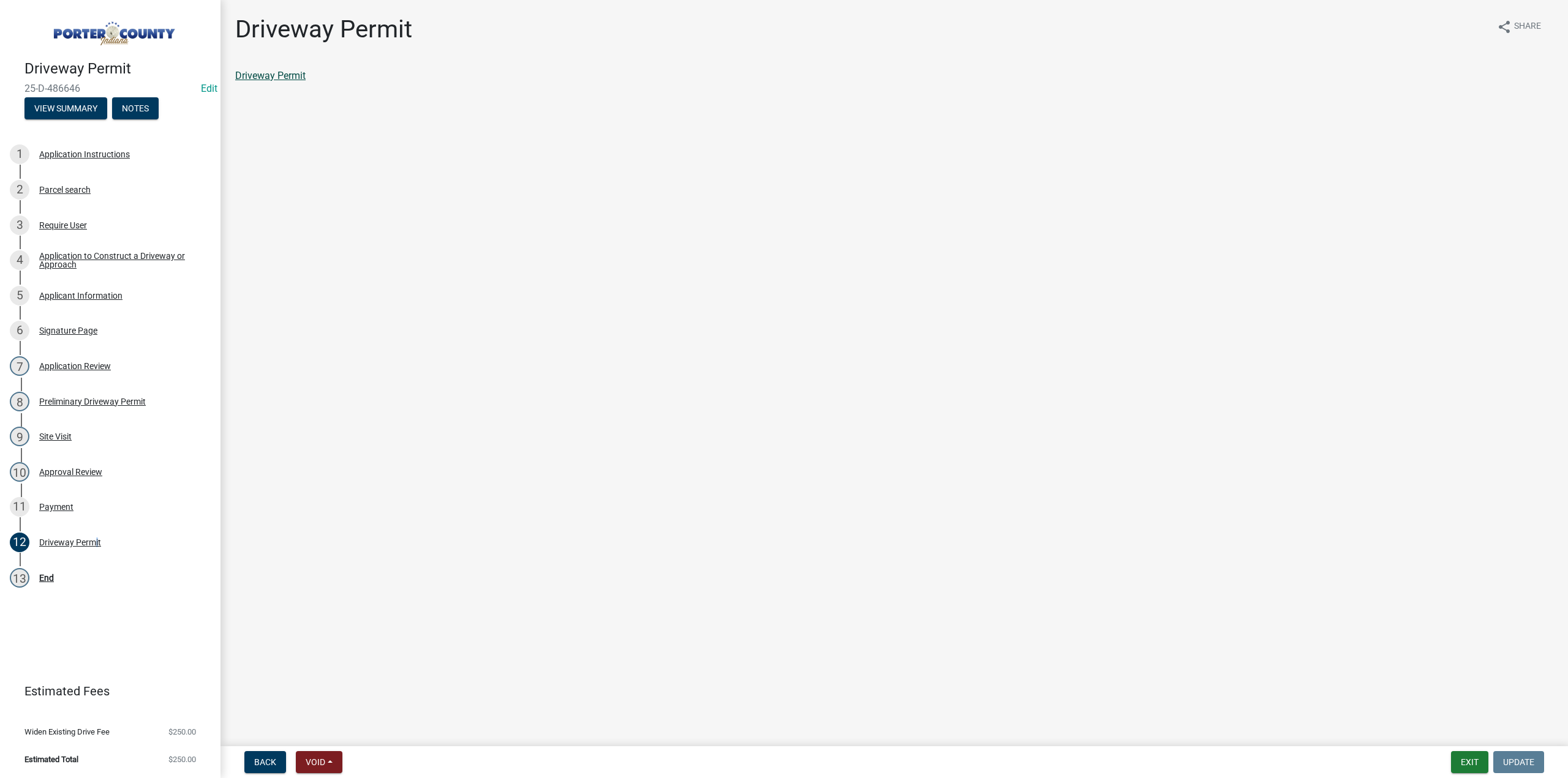
click at [267, 81] on link "Driveway Permit" at bounding box center [270, 76] width 71 height 12
click at [53, 508] on div "Payment" at bounding box center [55, 507] width 34 height 9
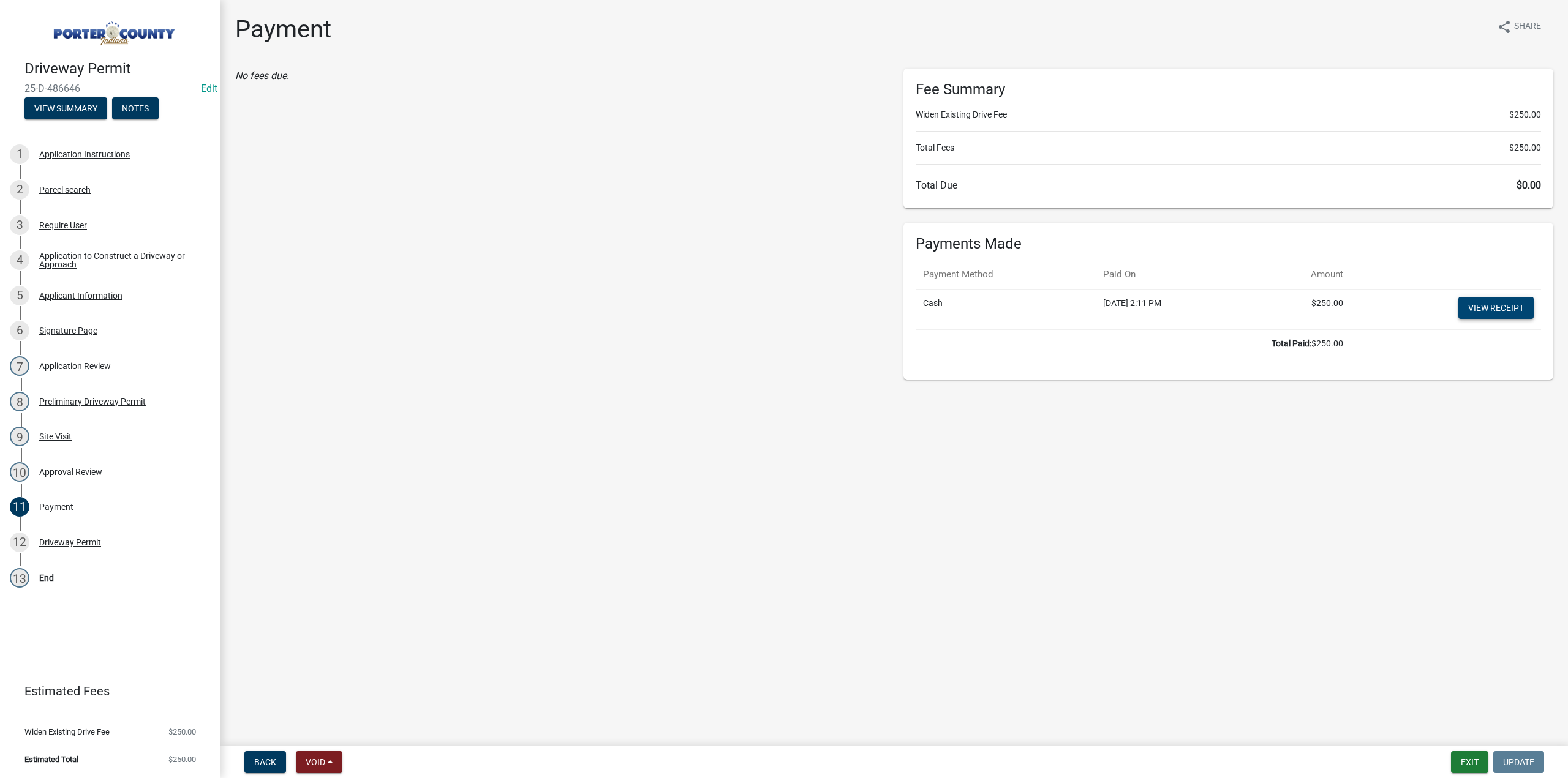
click at [1488, 306] on link "View receipt" at bounding box center [1496, 308] width 76 height 22
click at [104, 401] on div "Preliminary Driveway Permit" at bounding box center [92, 401] width 107 height 9
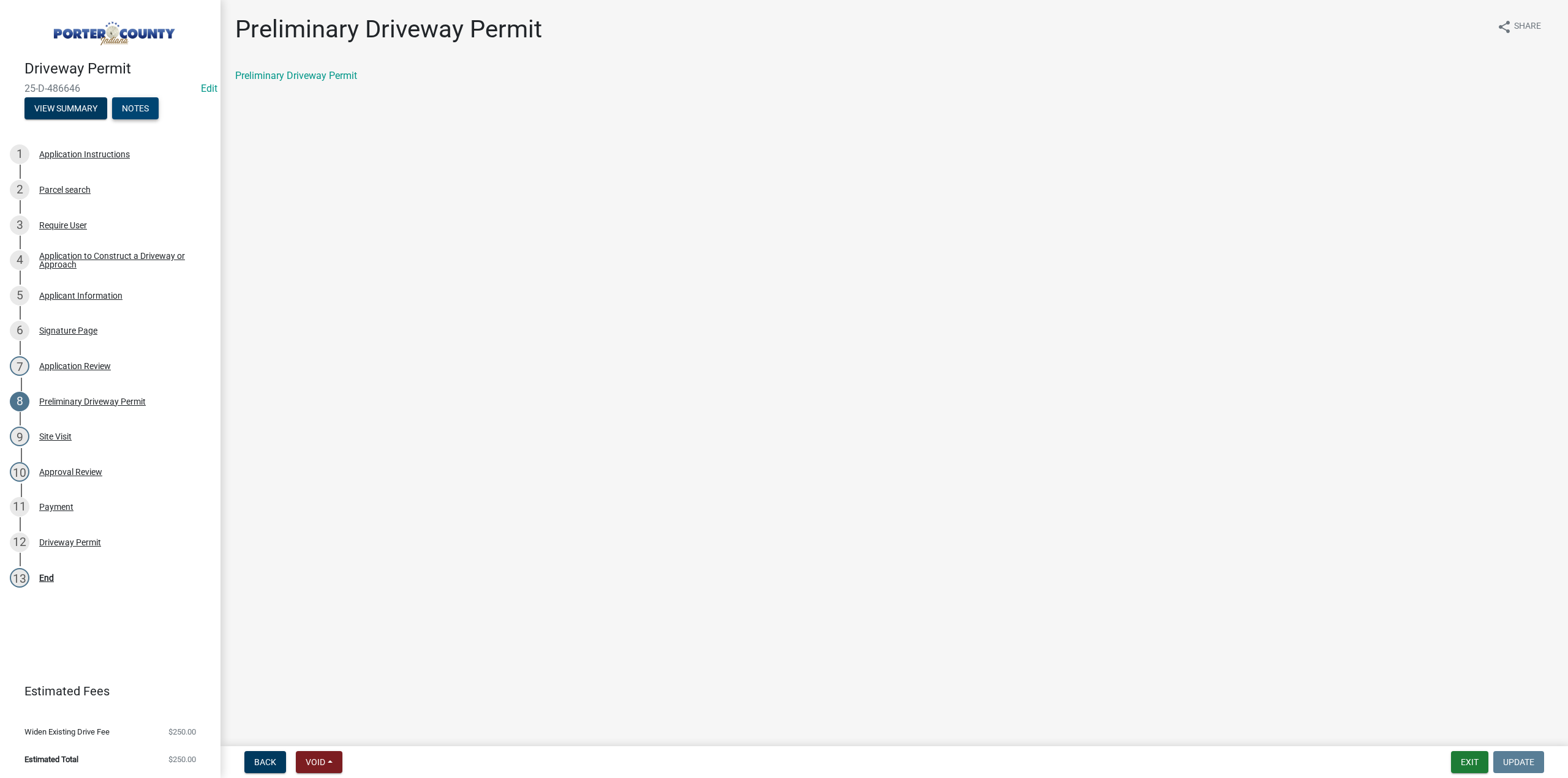
click at [137, 111] on button "Notes" at bounding box center [135, 108] width 47 height 22
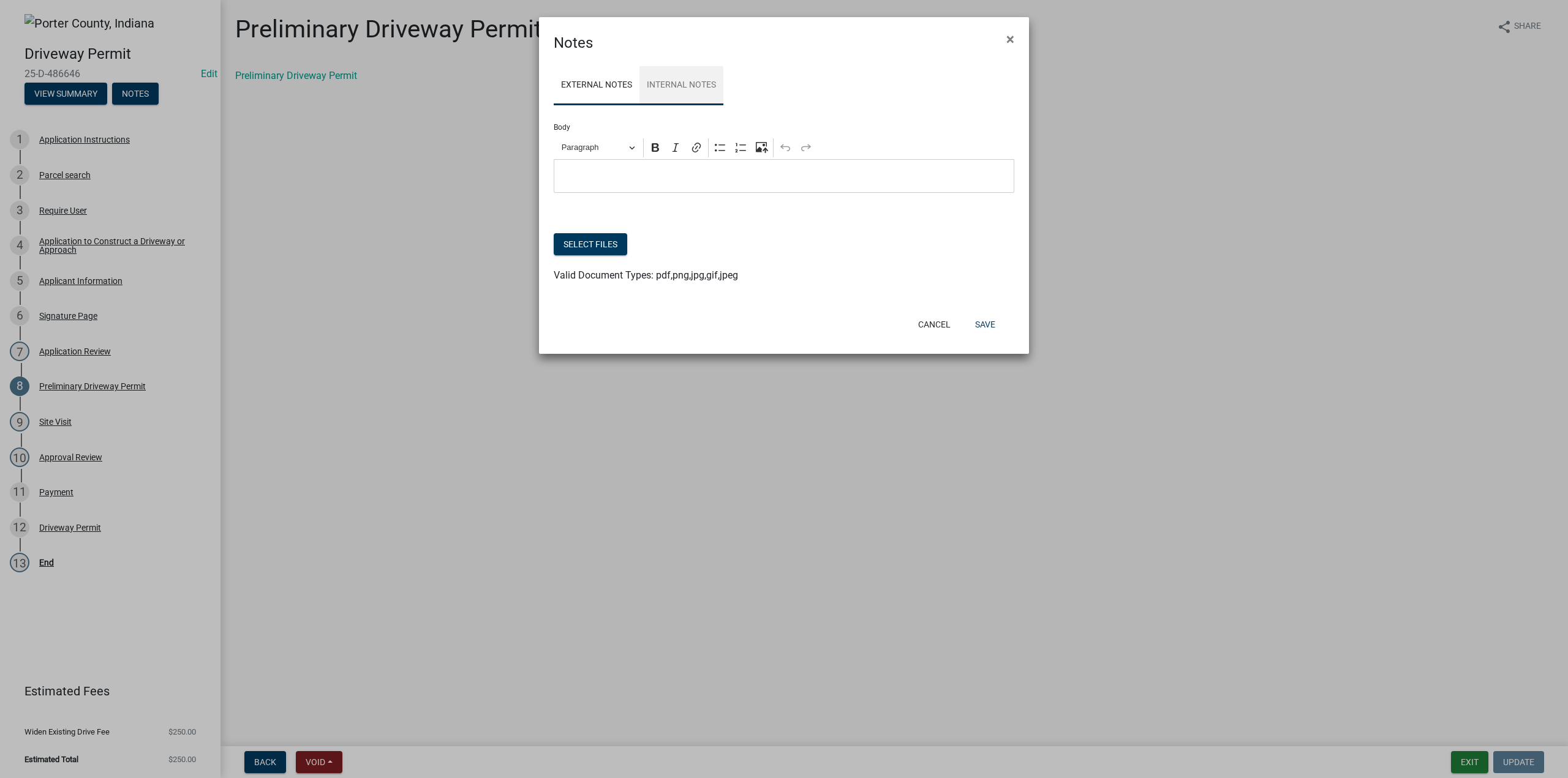
click at [684, 92] on link "Internal Notes" at bounding box center [681, 85] width 84 height 39
click at [590, 232] on div at bounding box center [784, 225] width 460 height 15
click at [588, 245] on button "Select files" at bounding box center [591, 244] width 74 height 22
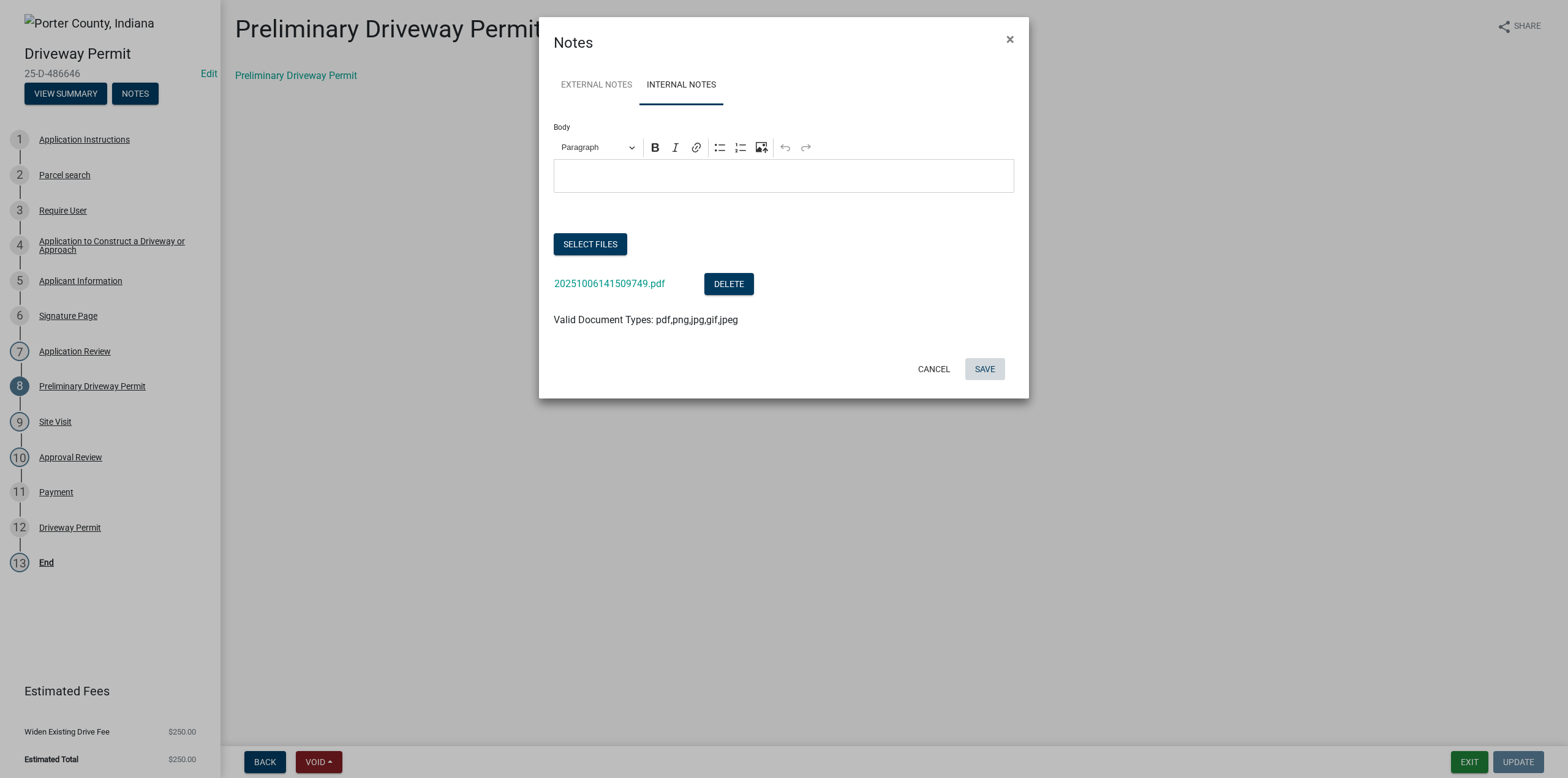
click at [974, 362] on button "Save" at bounding box center [985, 369] width 40 height 22
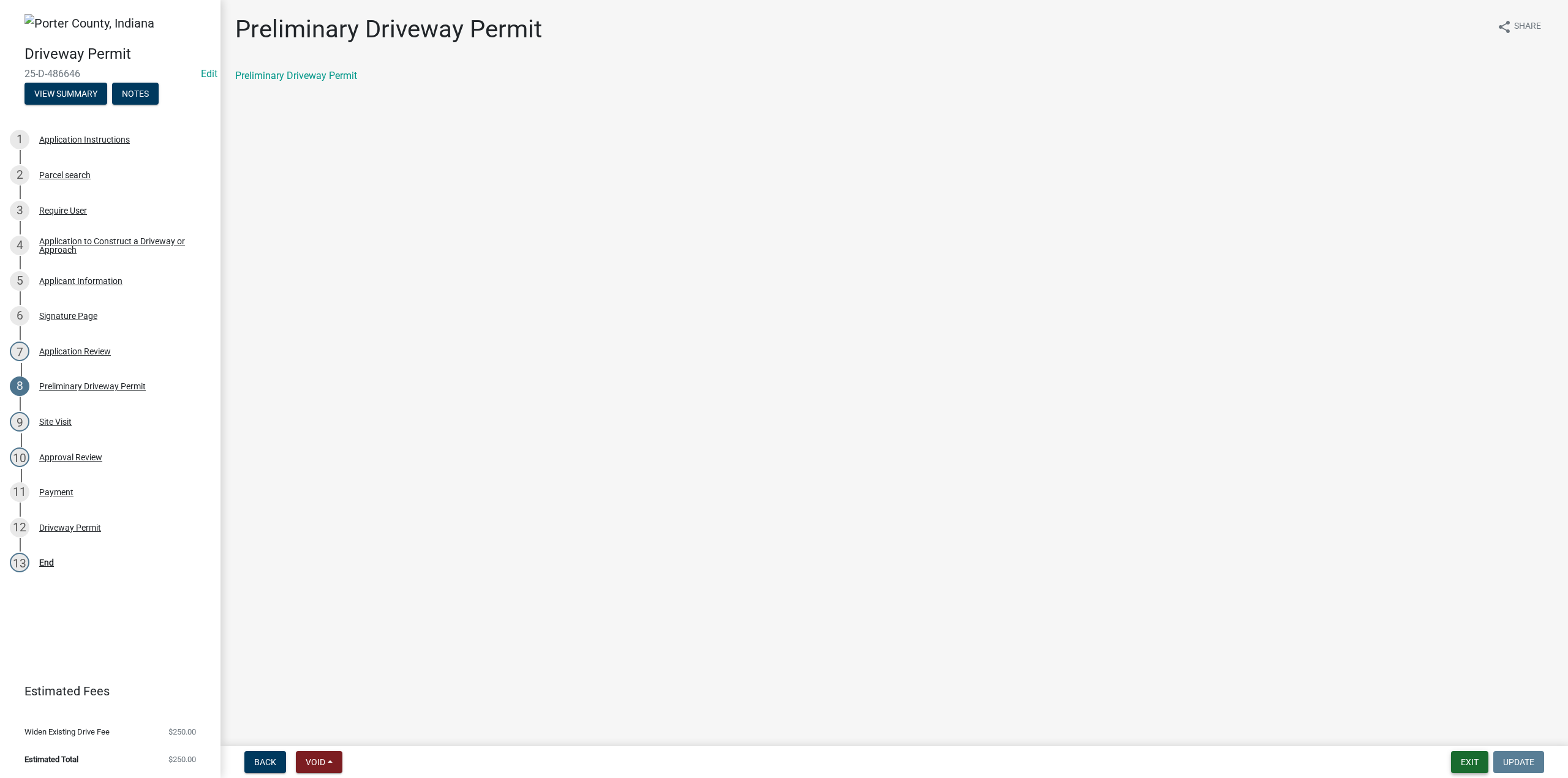
click at [1466, 768] on button "Exit" at bounding box center [1470, 762] width 37 height 22
